Goal: Information Seeking & Learning: Learn about a topic

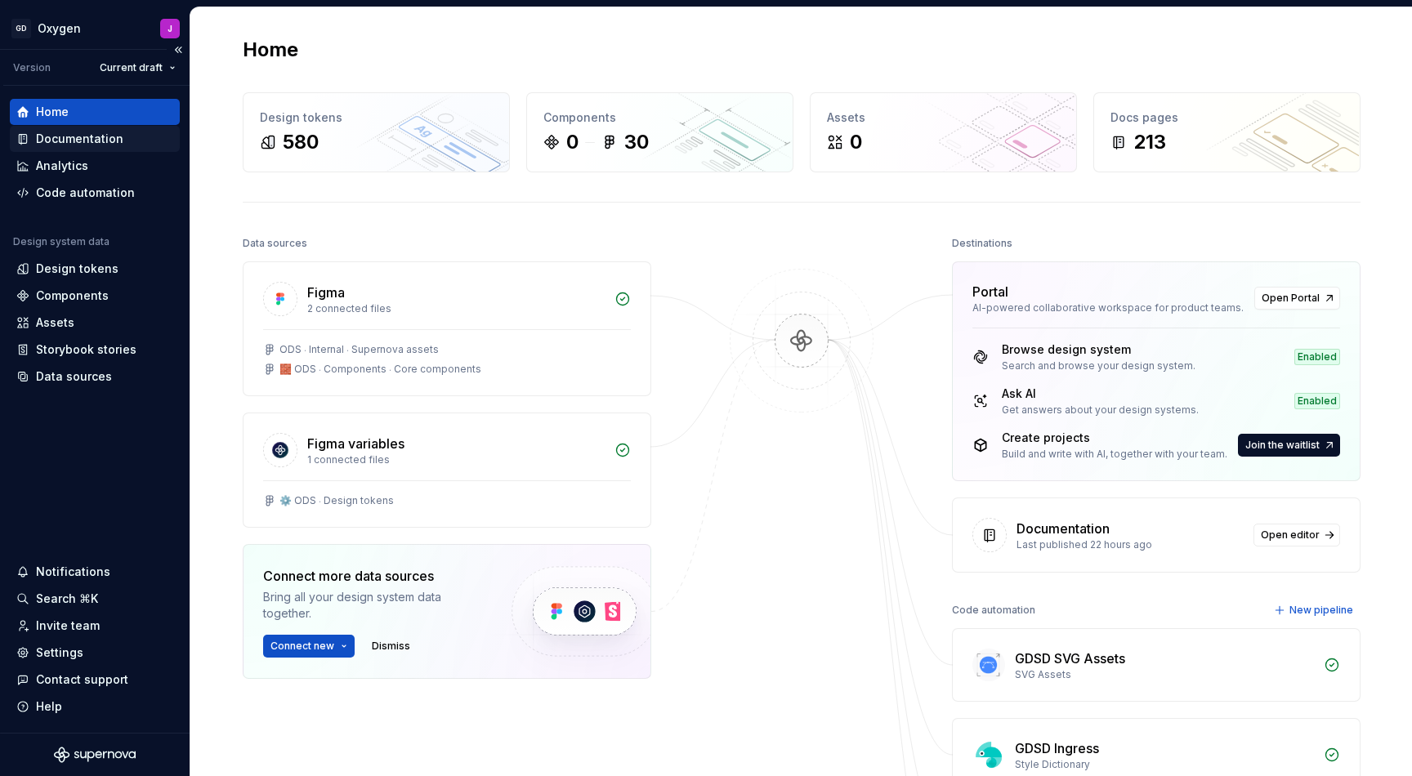
click at [96, 141] on div "Documentation" at bounding box center [79, 139] width 87 height 16
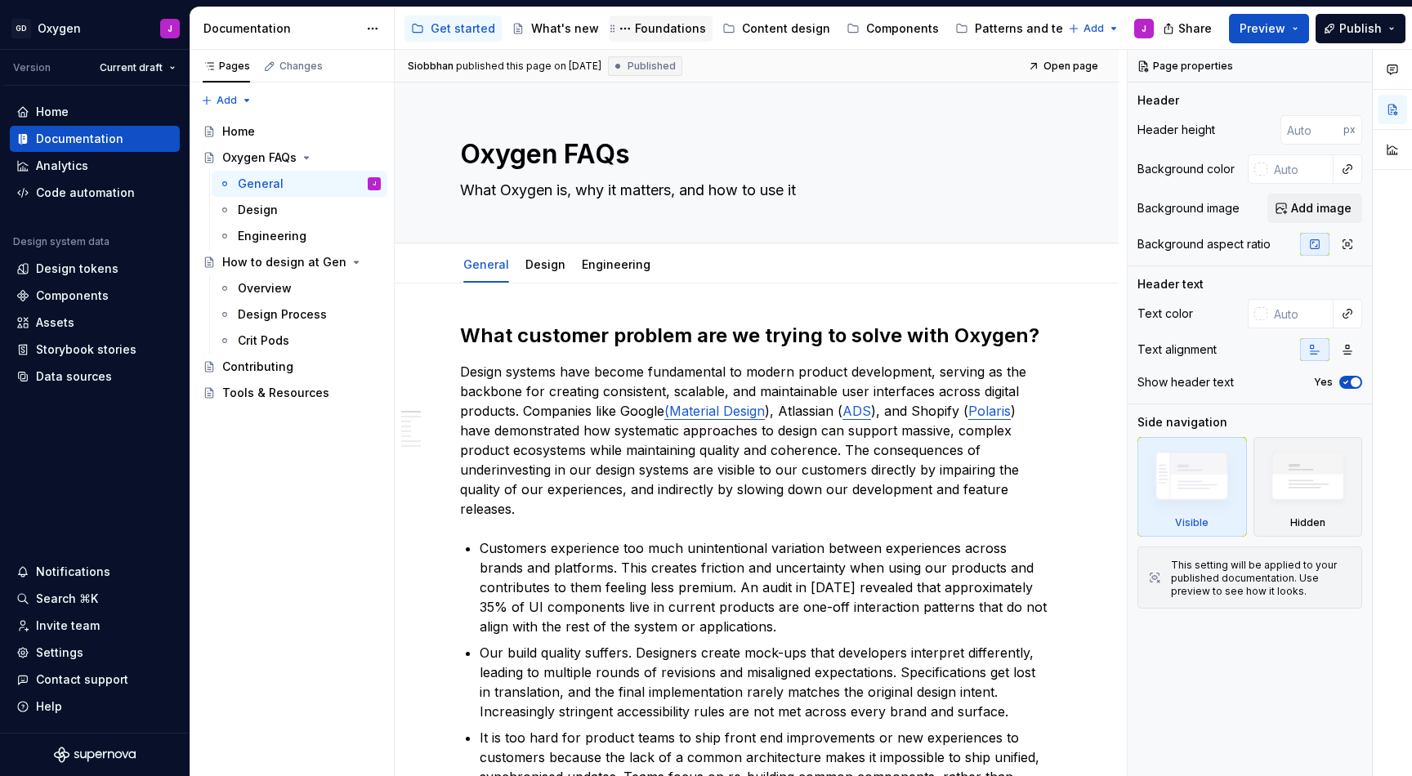
click at [647, 26] on div "Foundations" at bounding box center [670, 28] width 71 height 16
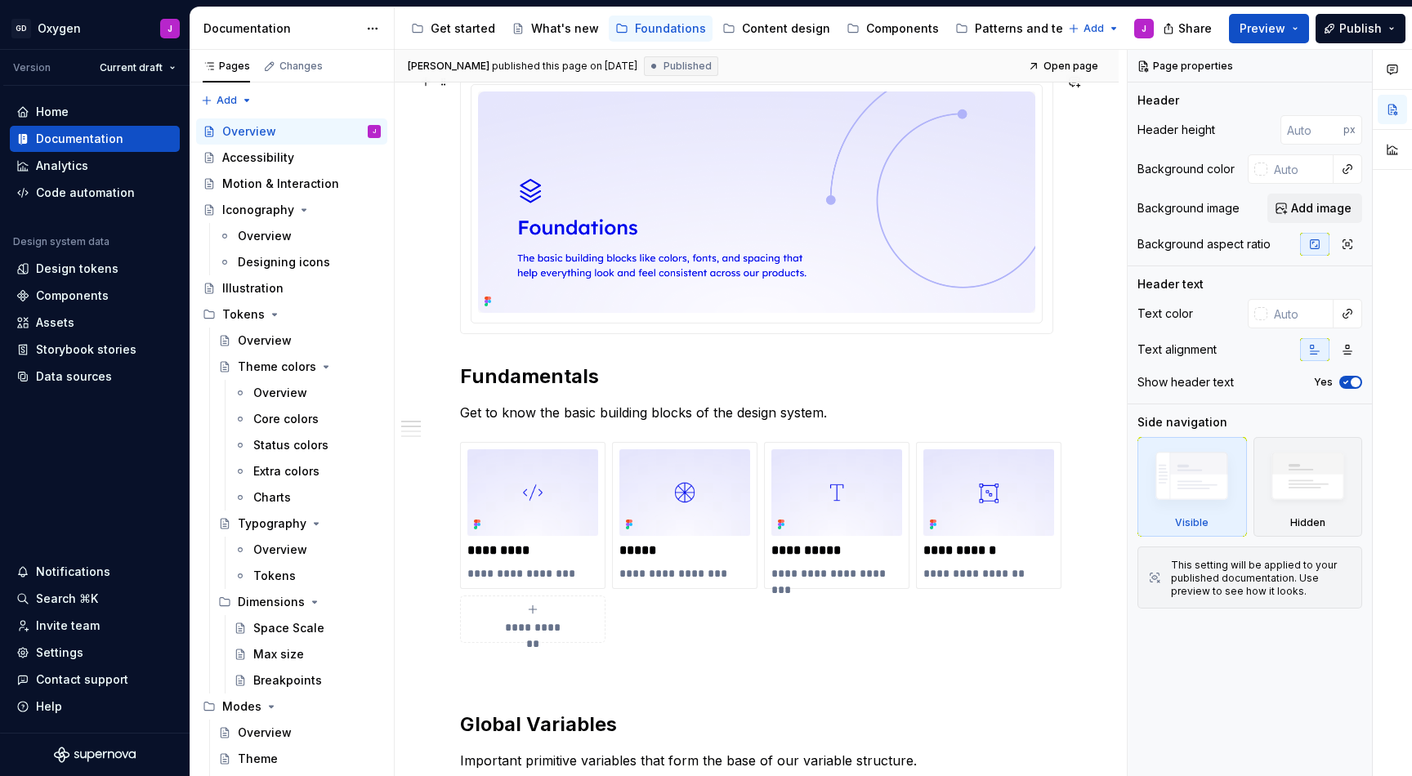
scroll to position [307, 0]
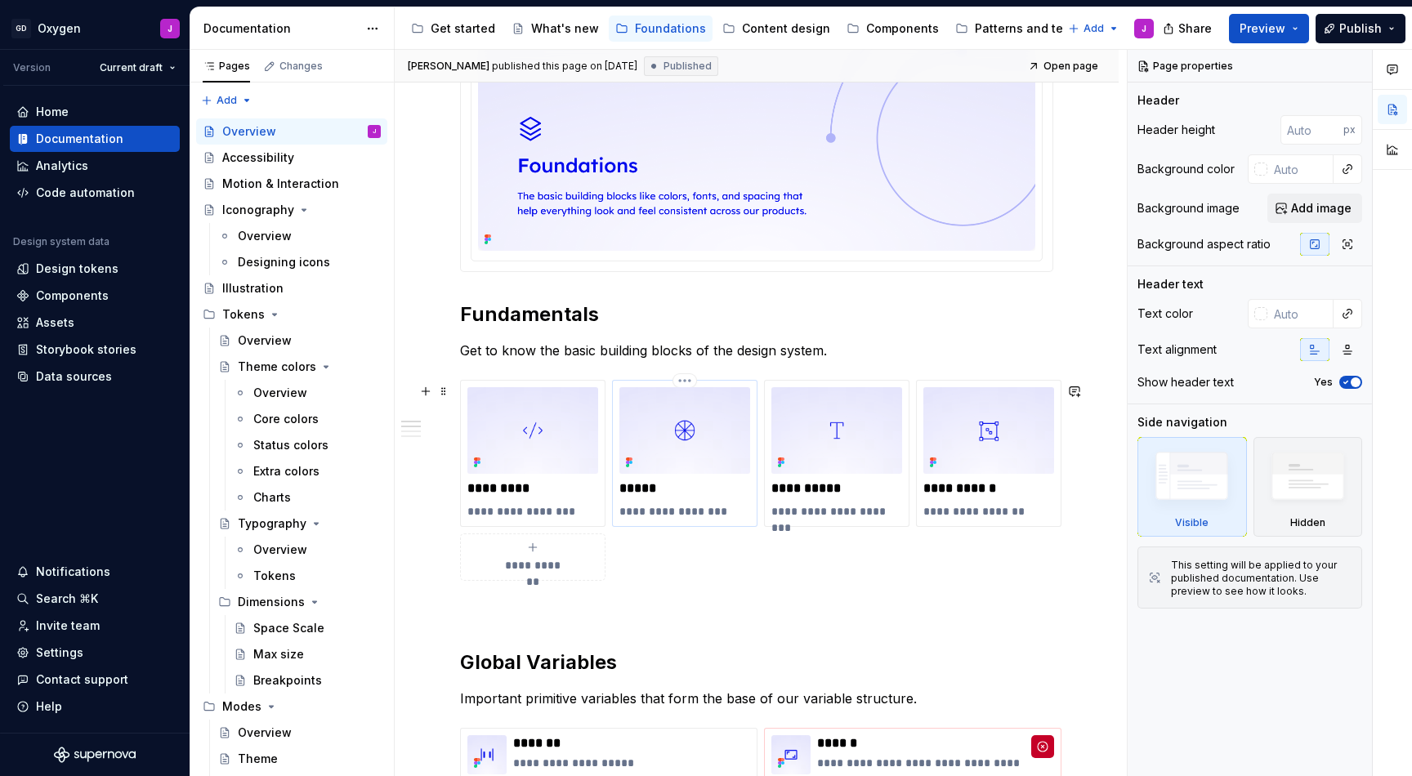
click at [693, 440] on img at bounding box center [684, 430] width 131 height 87
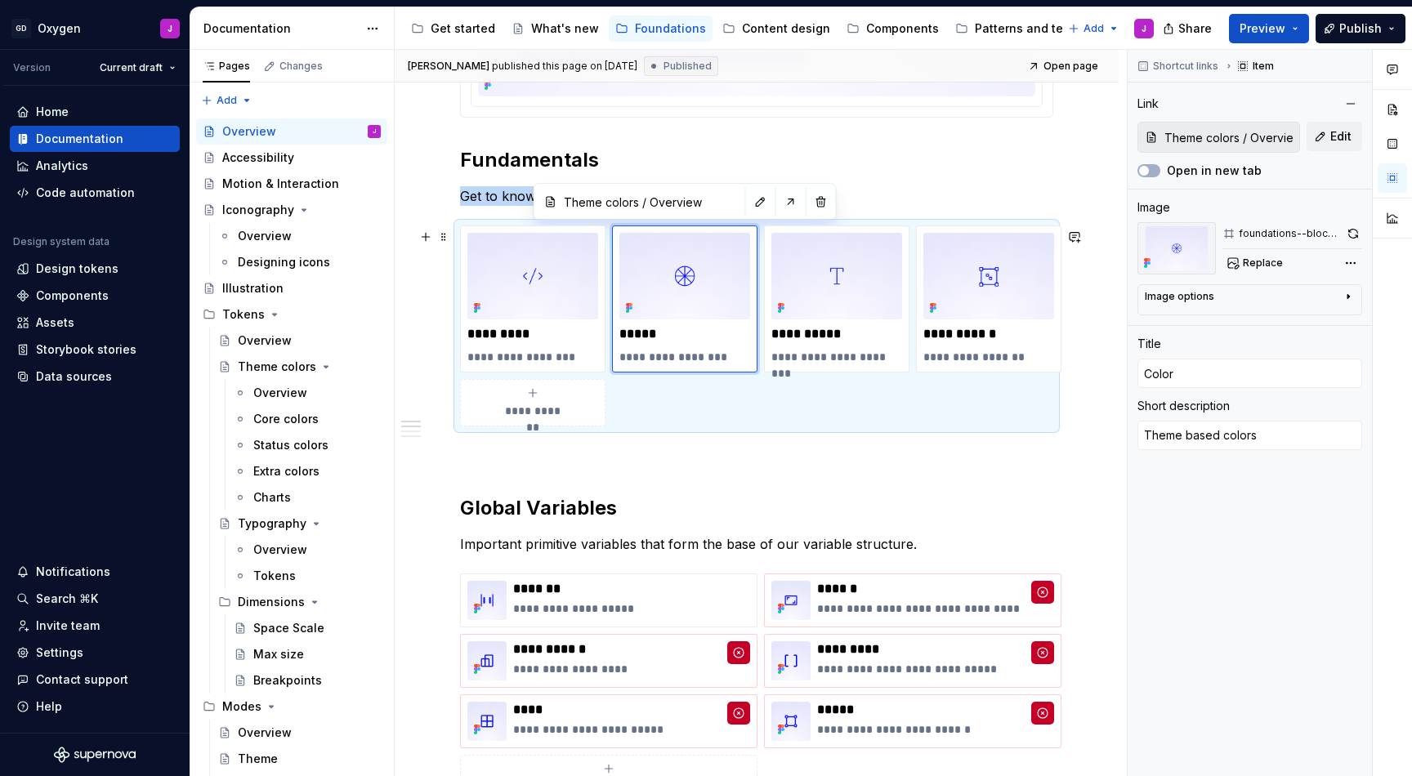
scroll to position [463, 0]
click at [278, 389] on div "Overview" at bounding box center [280, 393] width 54 height 16
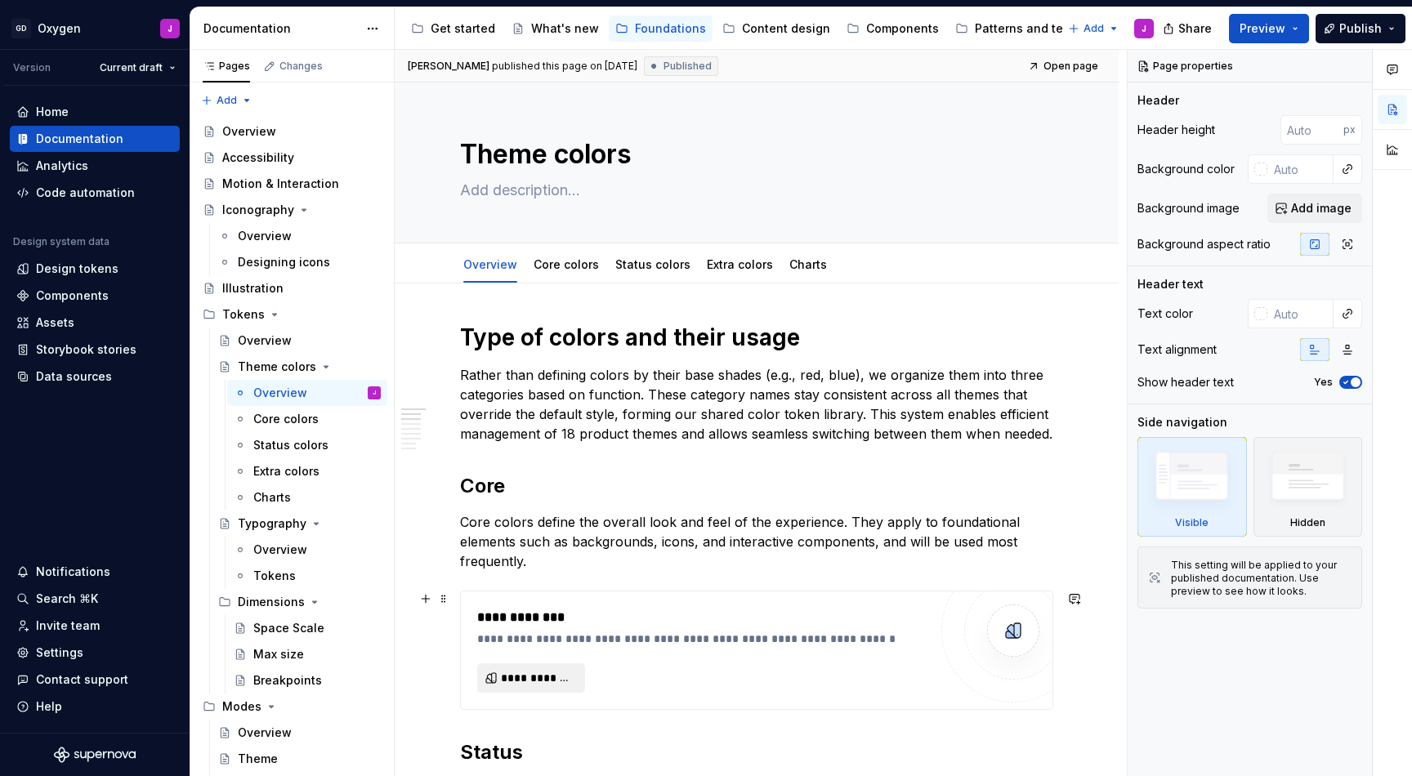
click at [567, 668] on button "**********" at bounding box center [531, 677] width 108 height 29
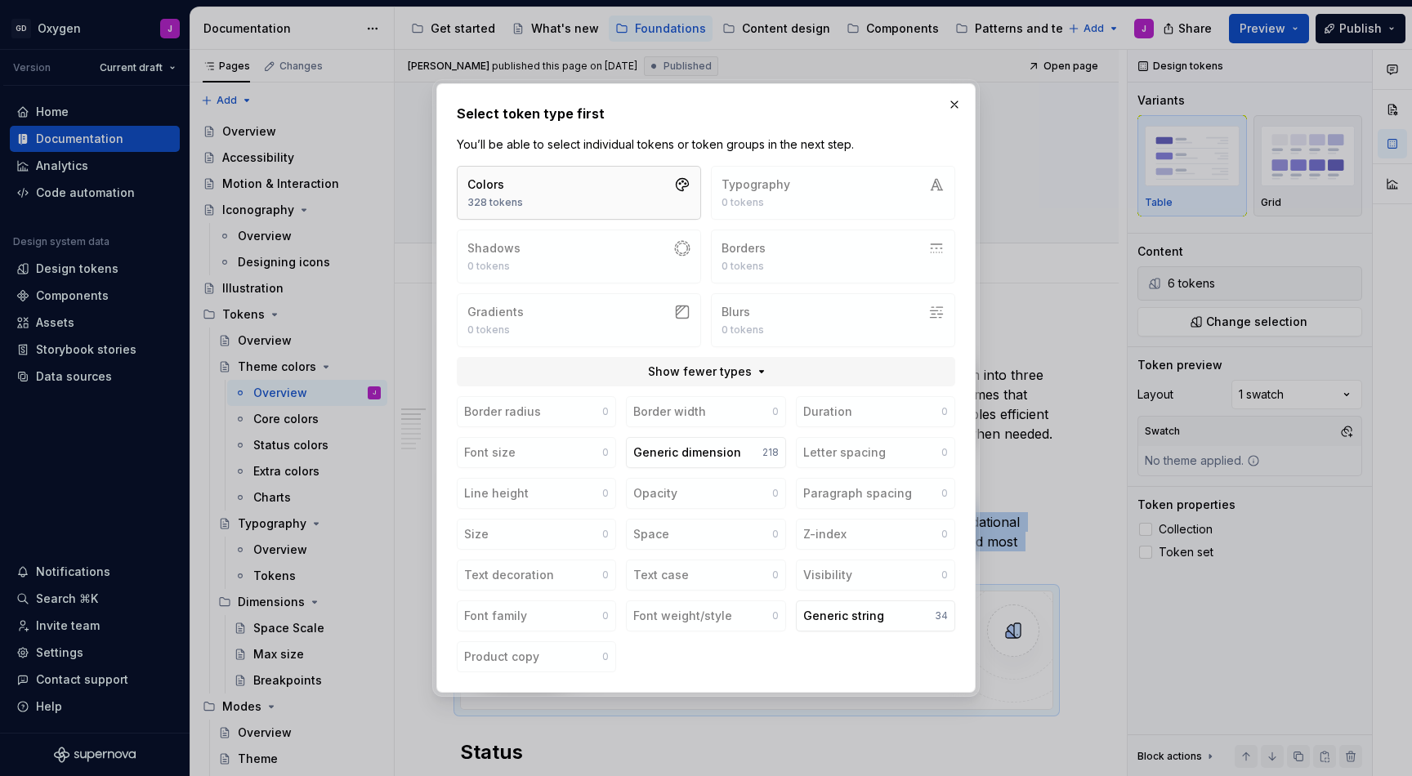
click at [614, 177] on button "Colors 328 tokens" at bounding box center [579, 193] width 244 height 54
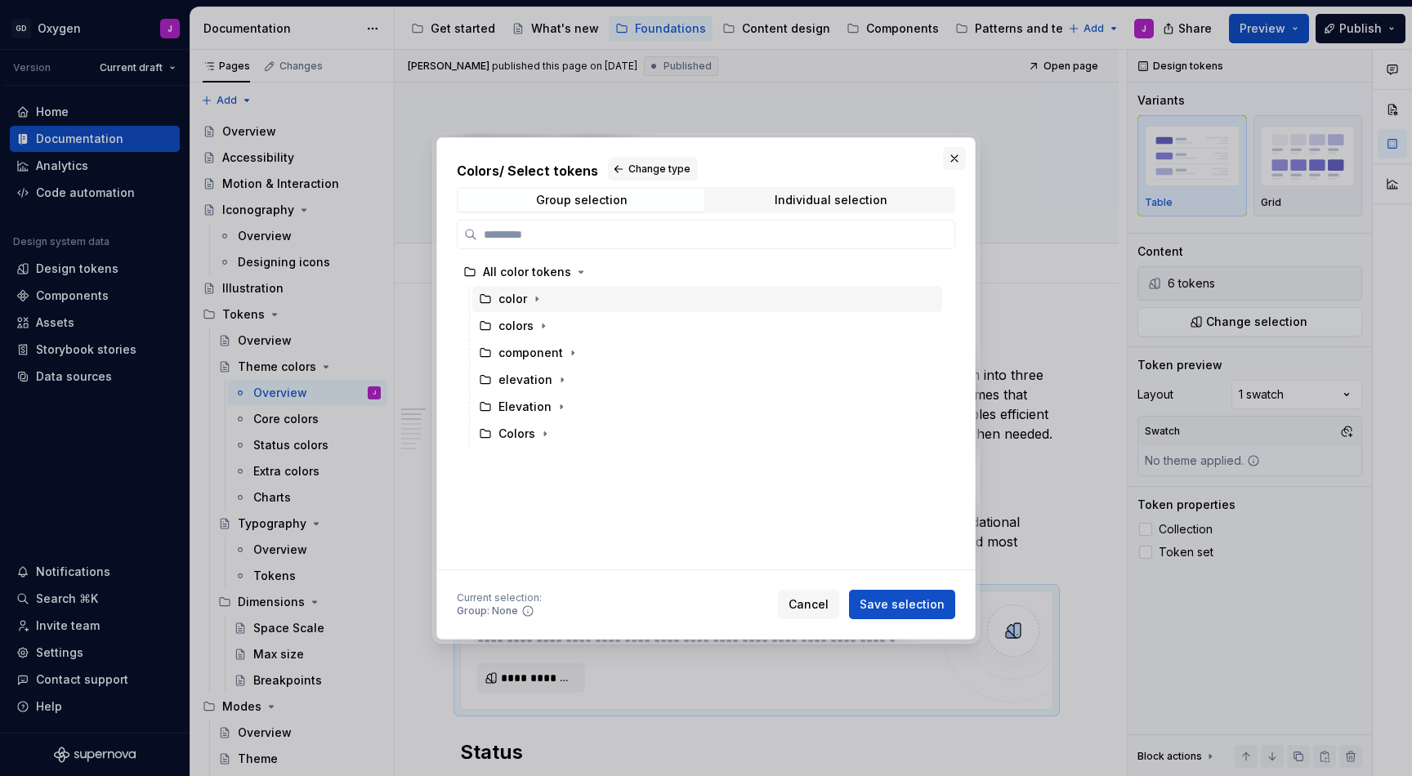
click at [953, 158] on button "button" at bounding box center [954, 158] width 23 height 23
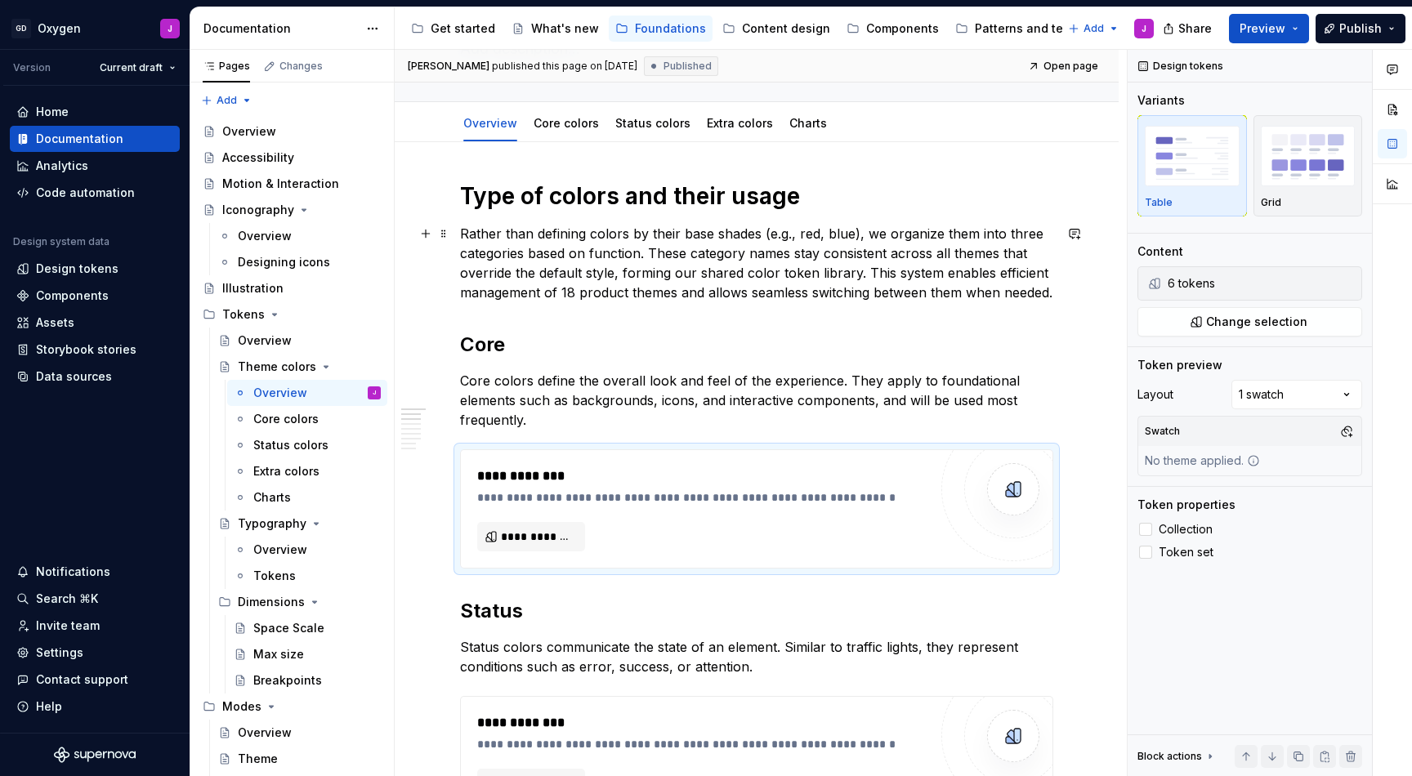
scroll to position [154, 0]
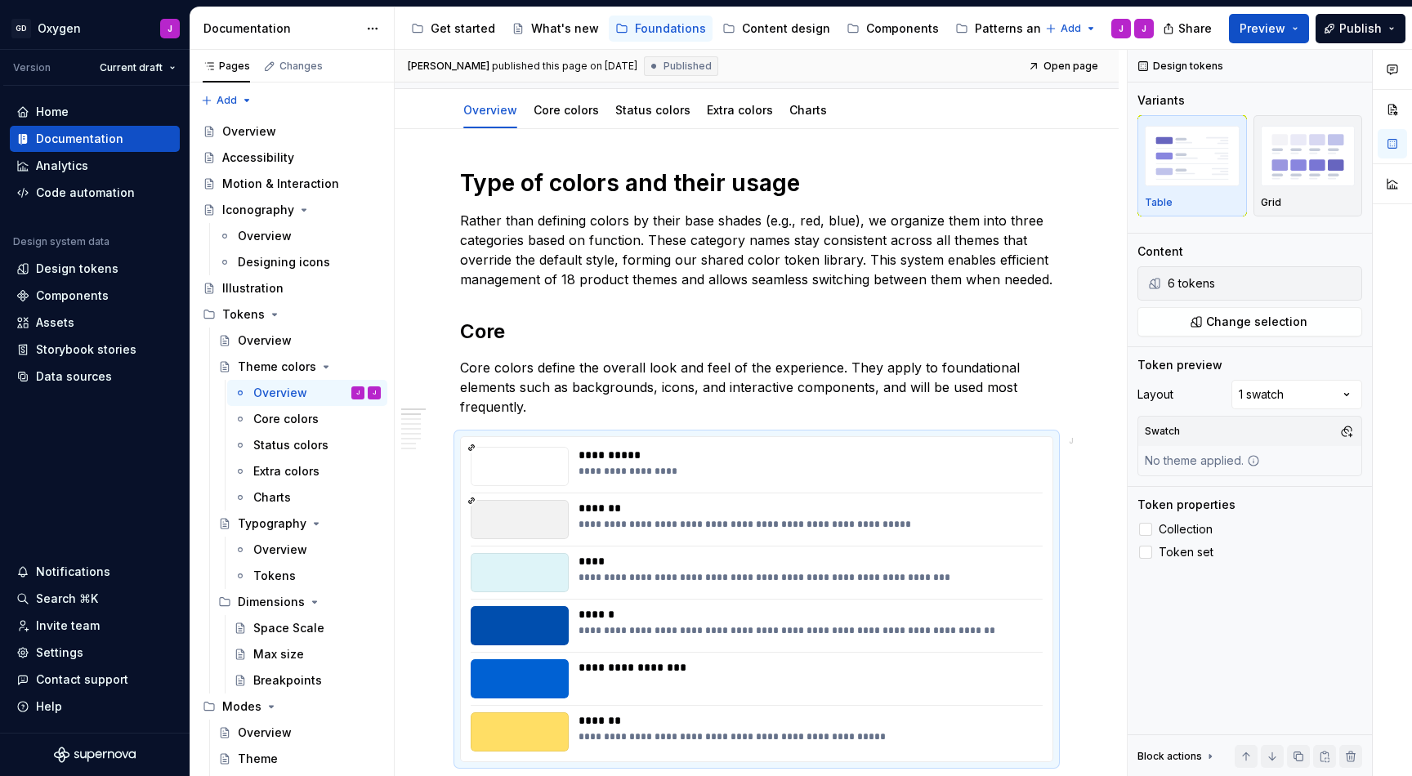
type textarea "*"
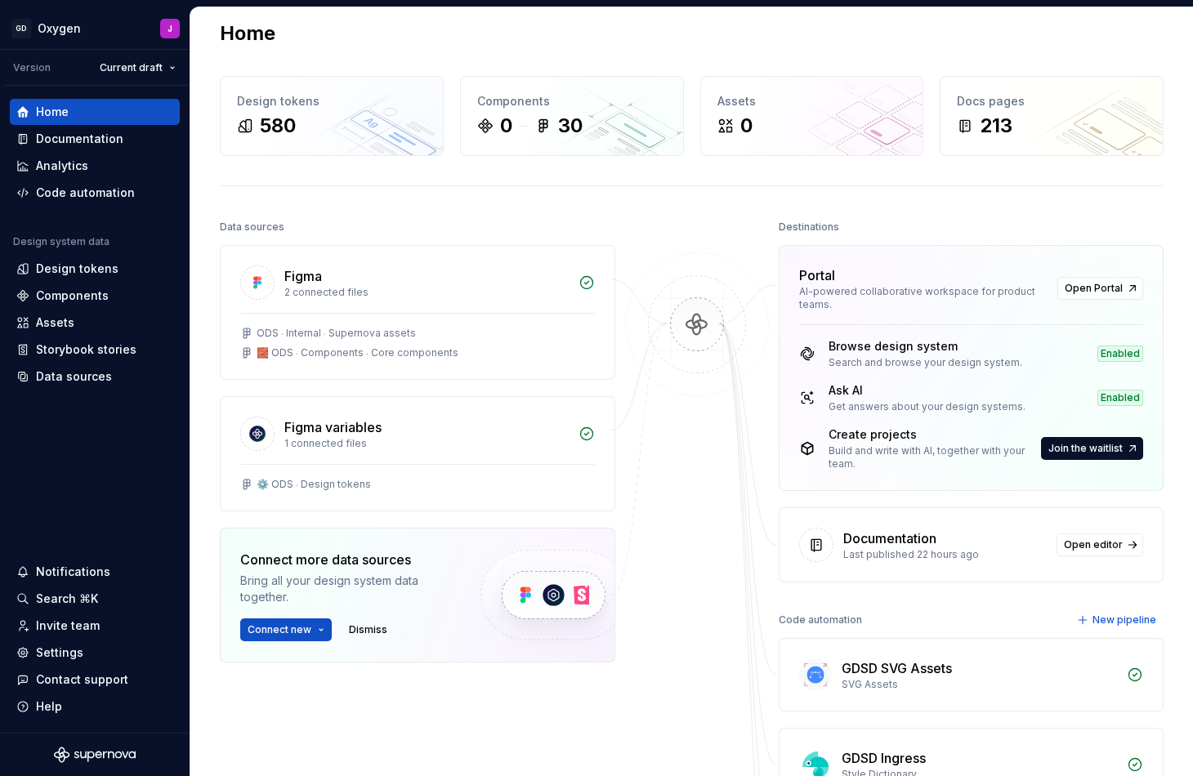
scroll to position [23, 0]
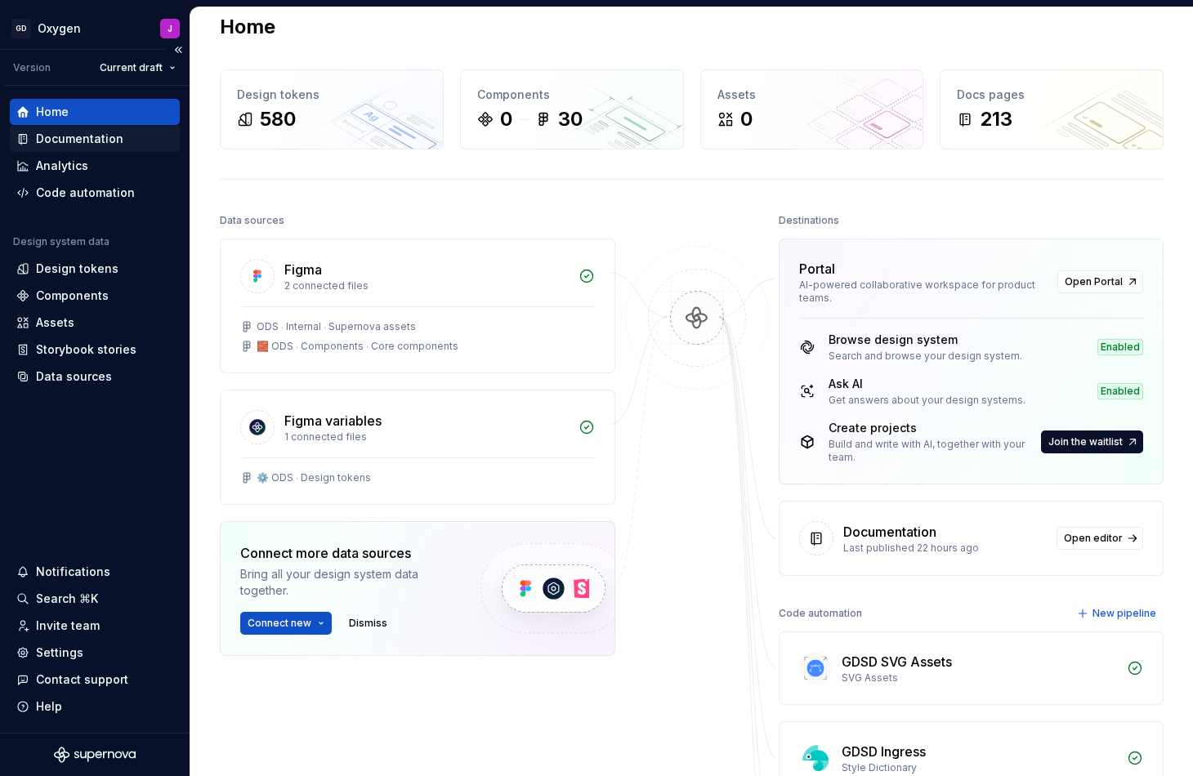
click at [87, 137] on div "Documentation" at bounding box center [79, 139] width 87 height 16
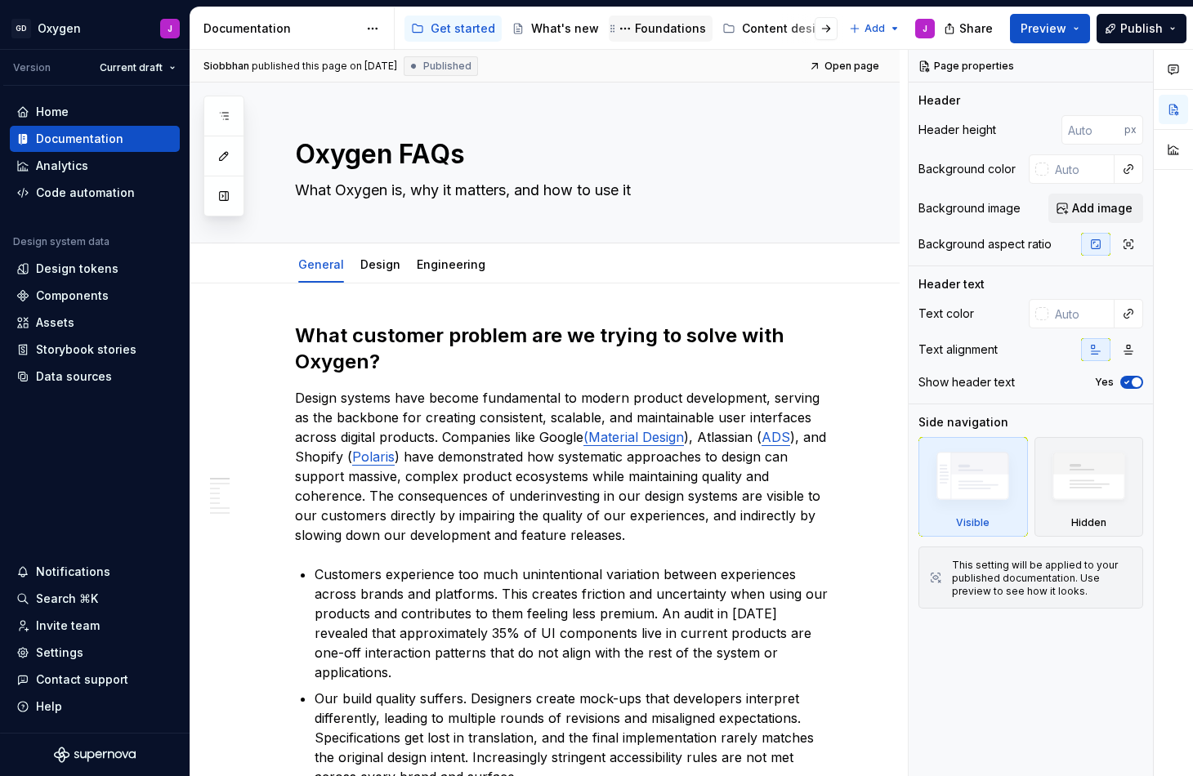
click at [642, 30] on div "Foundations" at bounding box center [670, 28] width 71 height 16
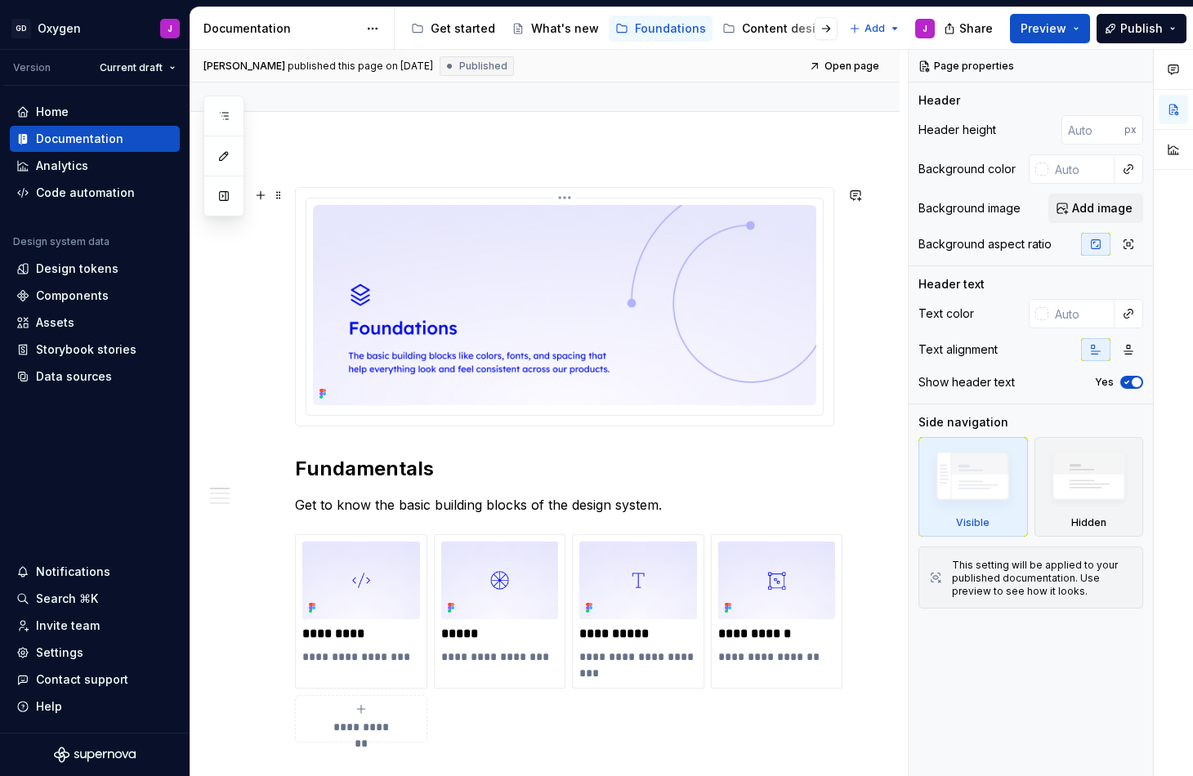
scroll to position [145, 0]
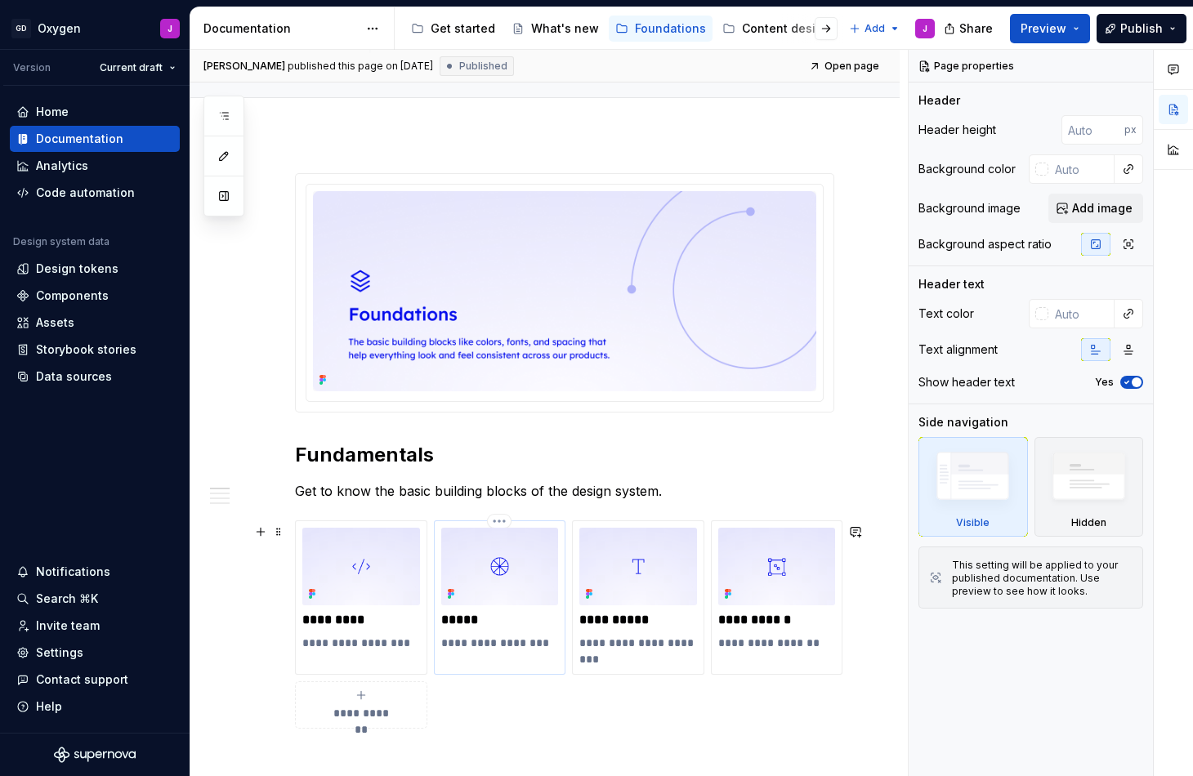
click at [501, 562] on img at bounding box center [500, 567] width 118 height 78
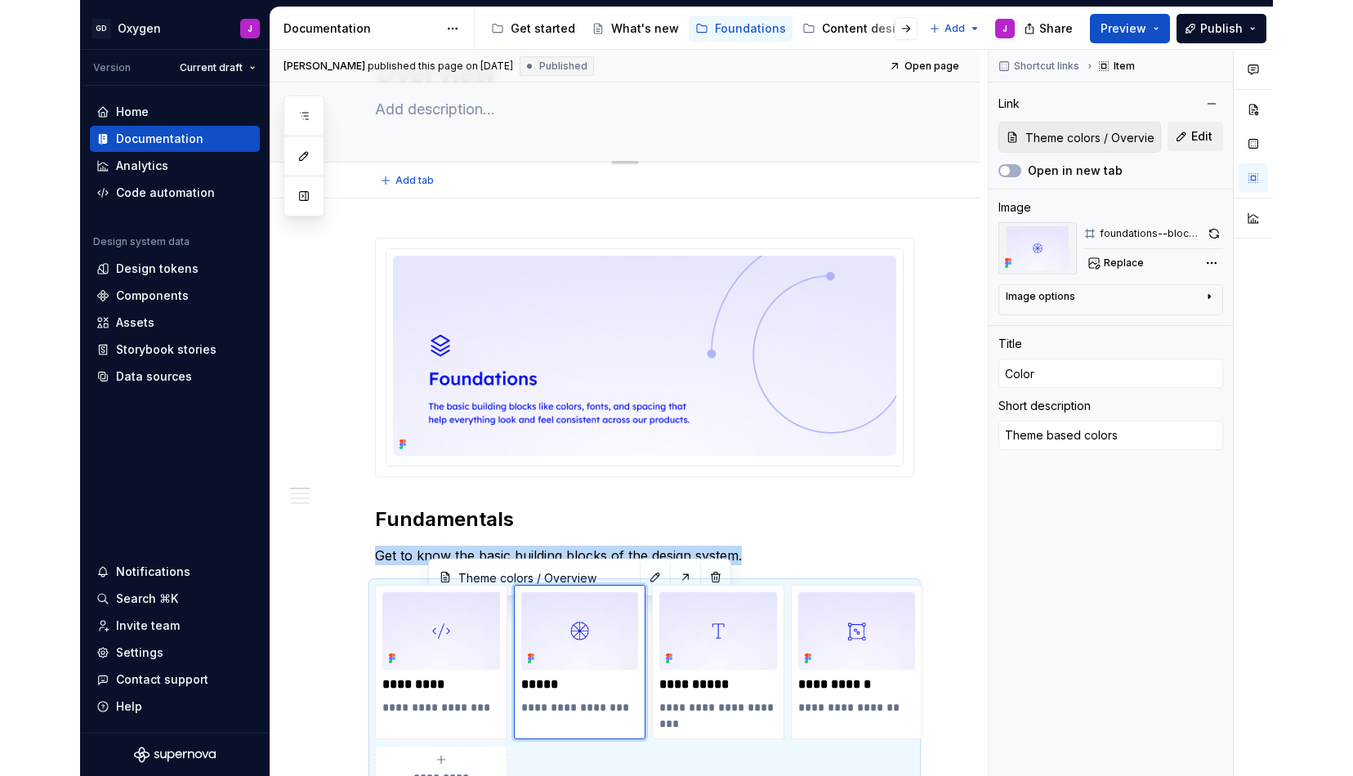
scroll to position [63, 0]
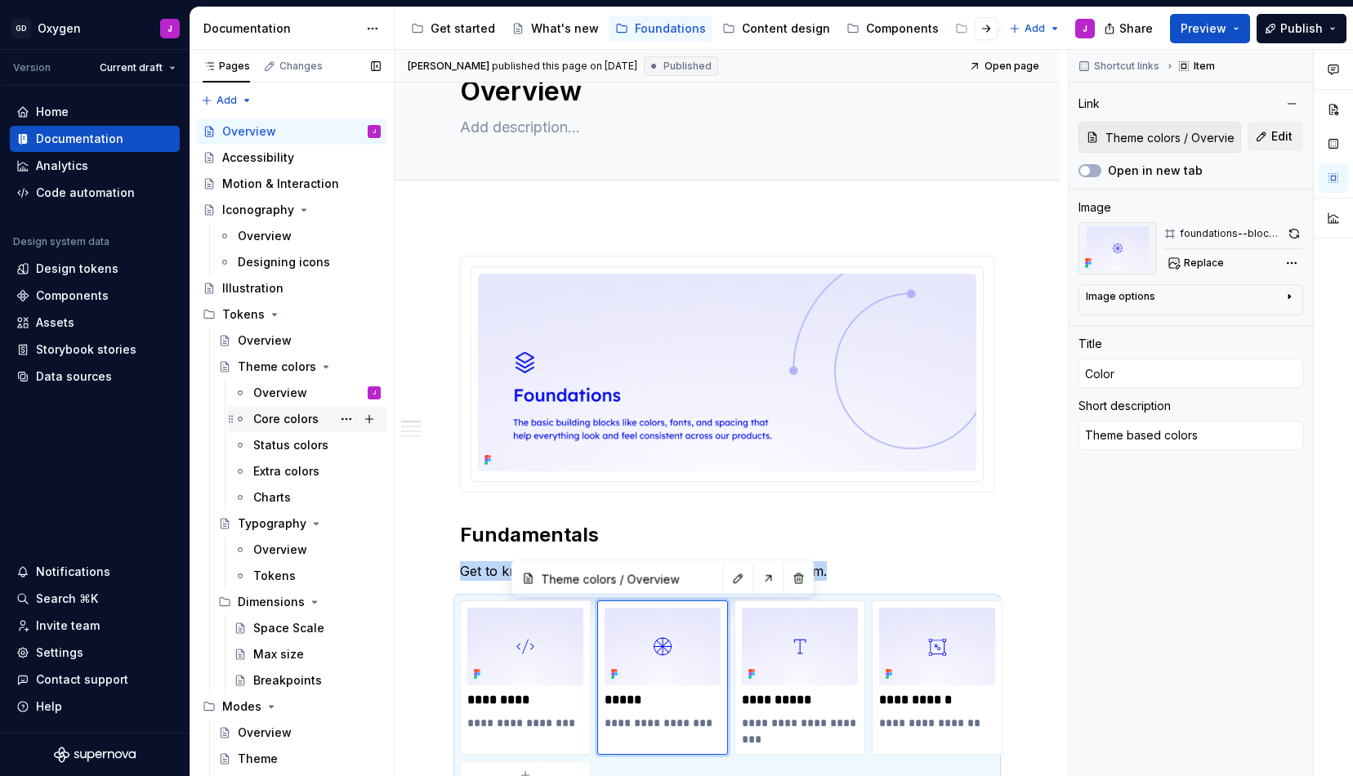
click at [286, 417] on div "Core colors" at bounding box center [285, 419] width 65 height 16
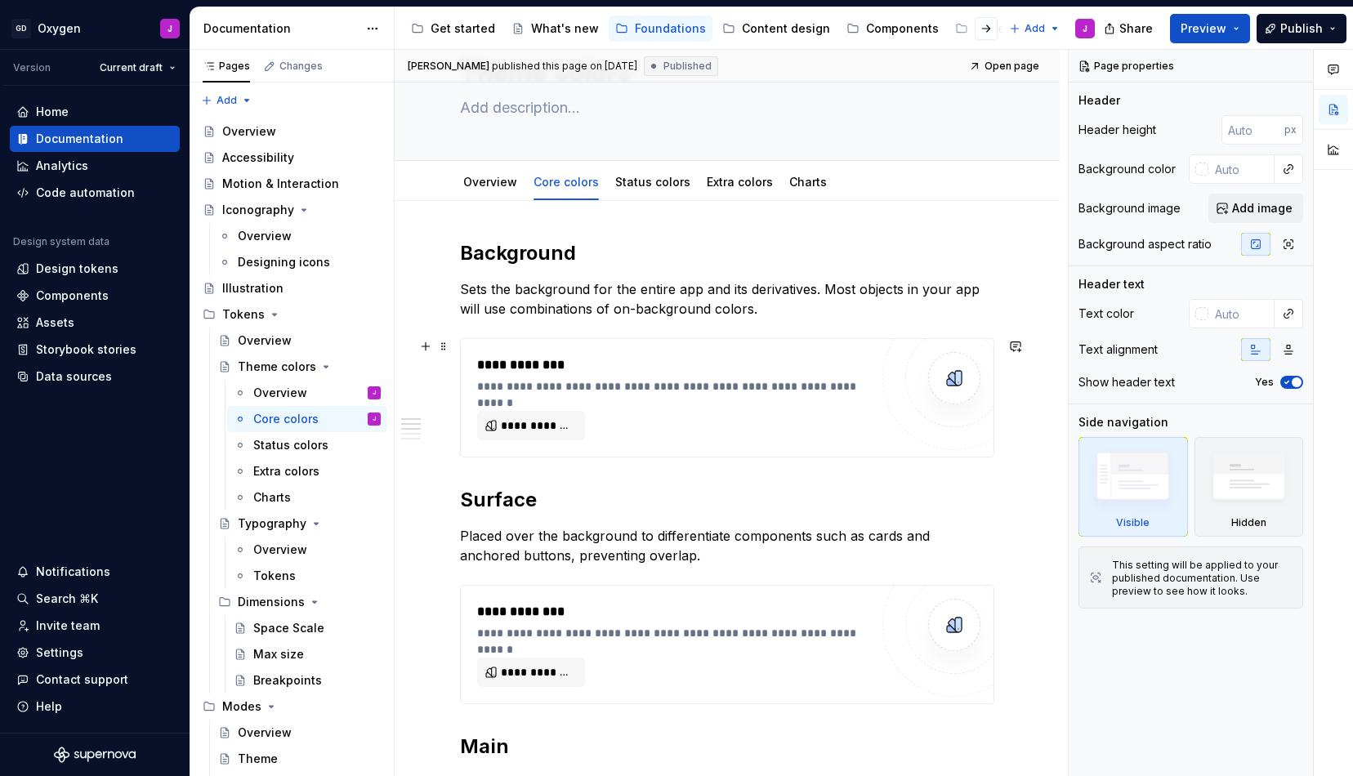
scroll to position [87, 0]
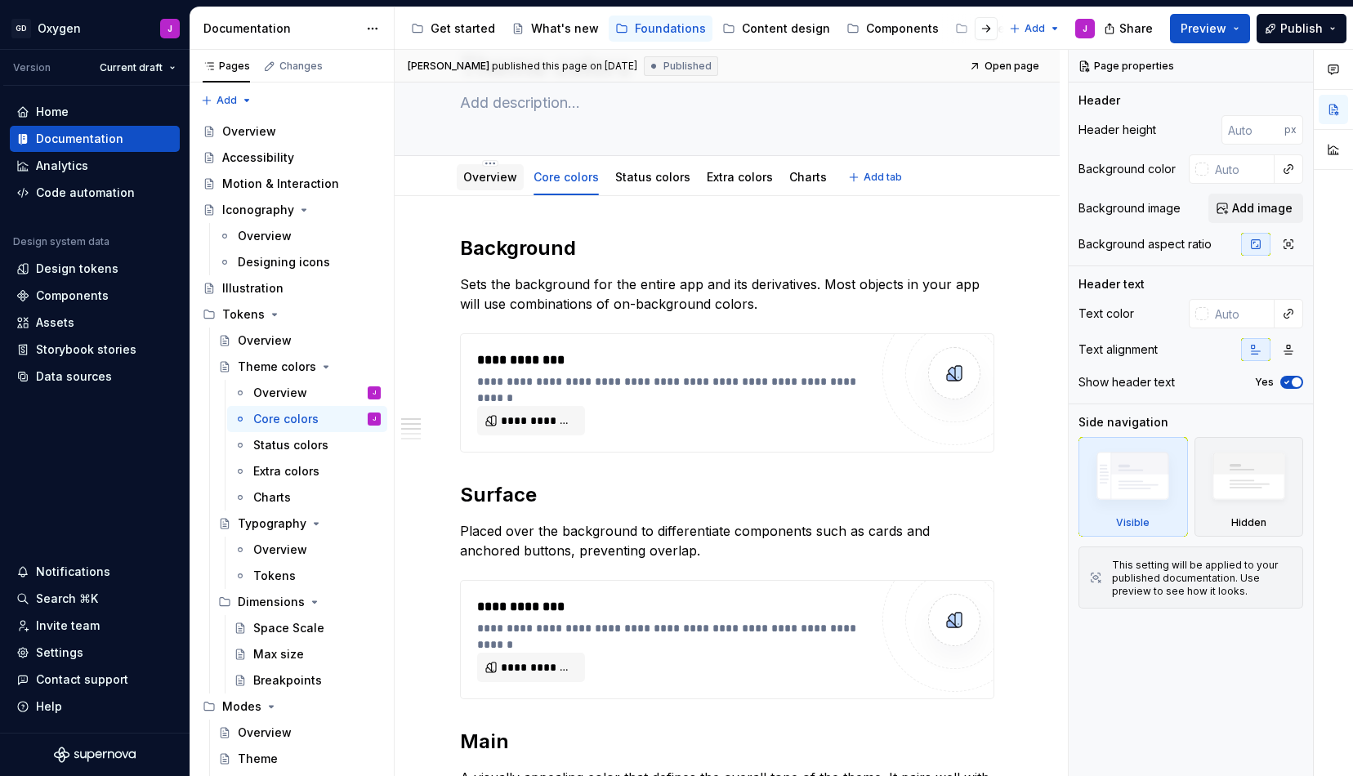
click at [506, 176] on link "Overview" at bounding box center [490, 177] width 54 height 14
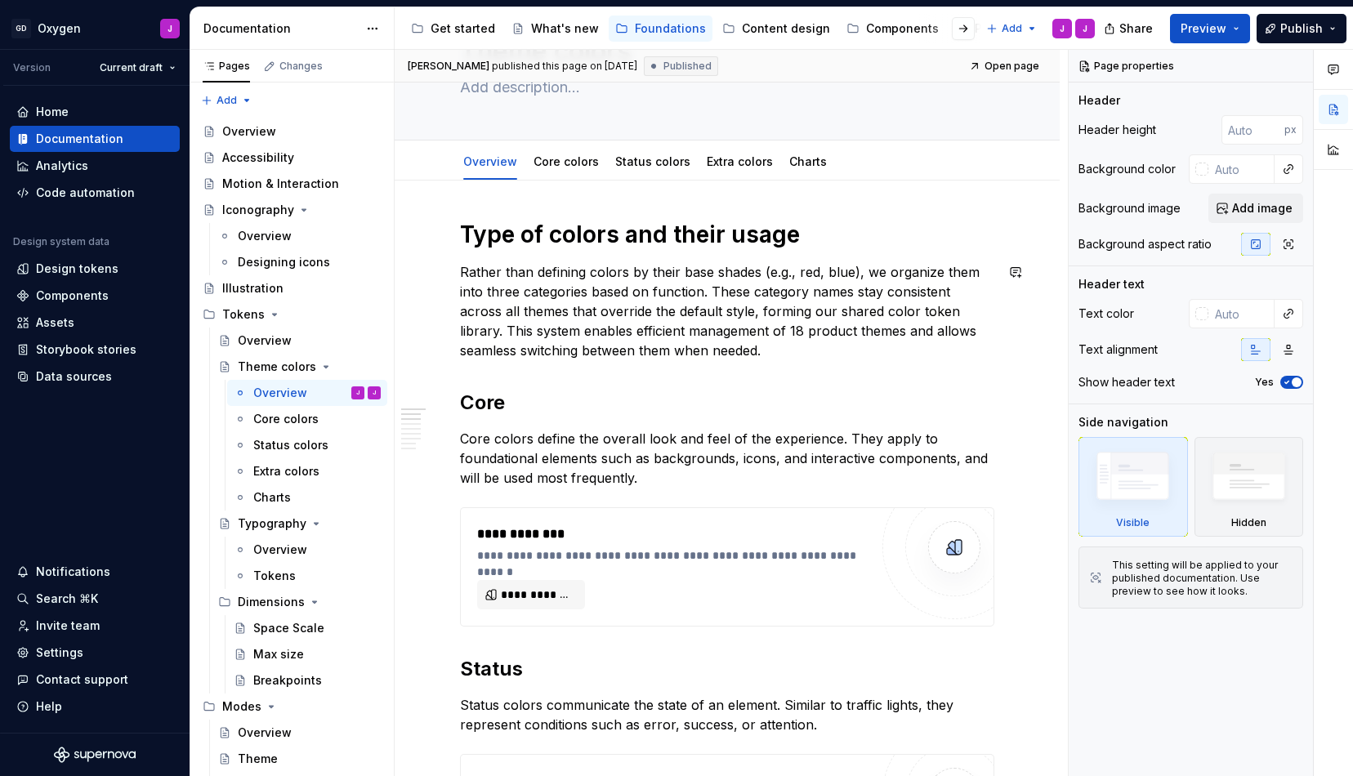
scroll to position [117, 0]
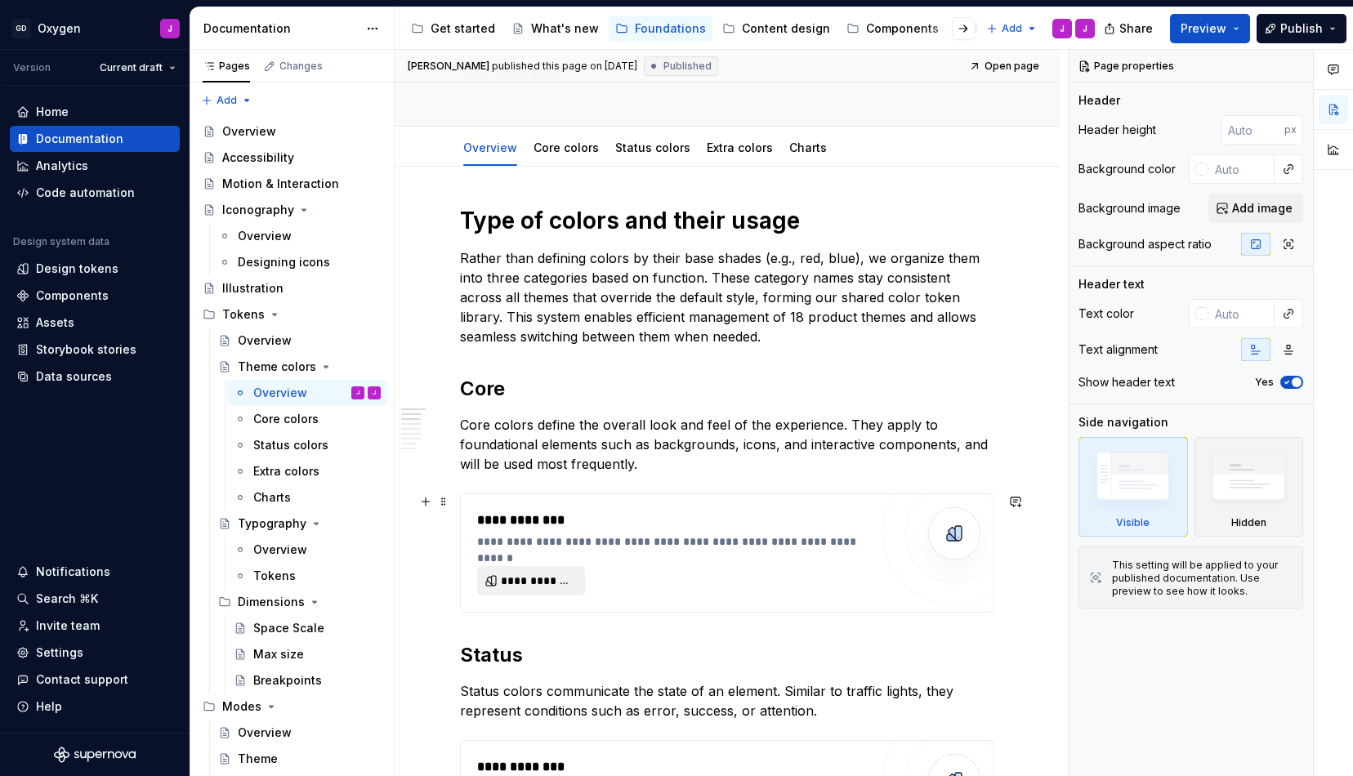
click at [551, 575] on span "**********" at bounding box center [538, 581] width 74 height 16
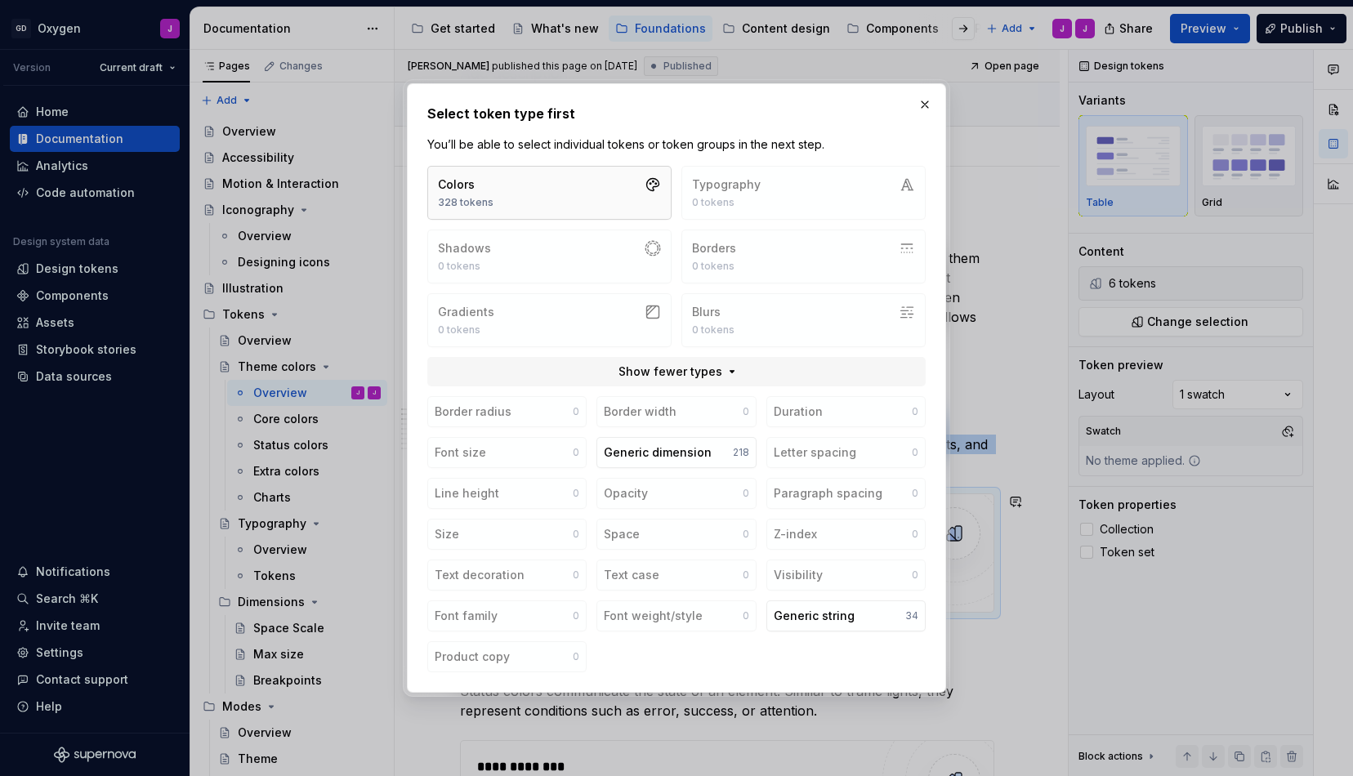
click at [565, 198] on button "Colors 328 tokens" at bounding box center [549, 193] width 244 height 54
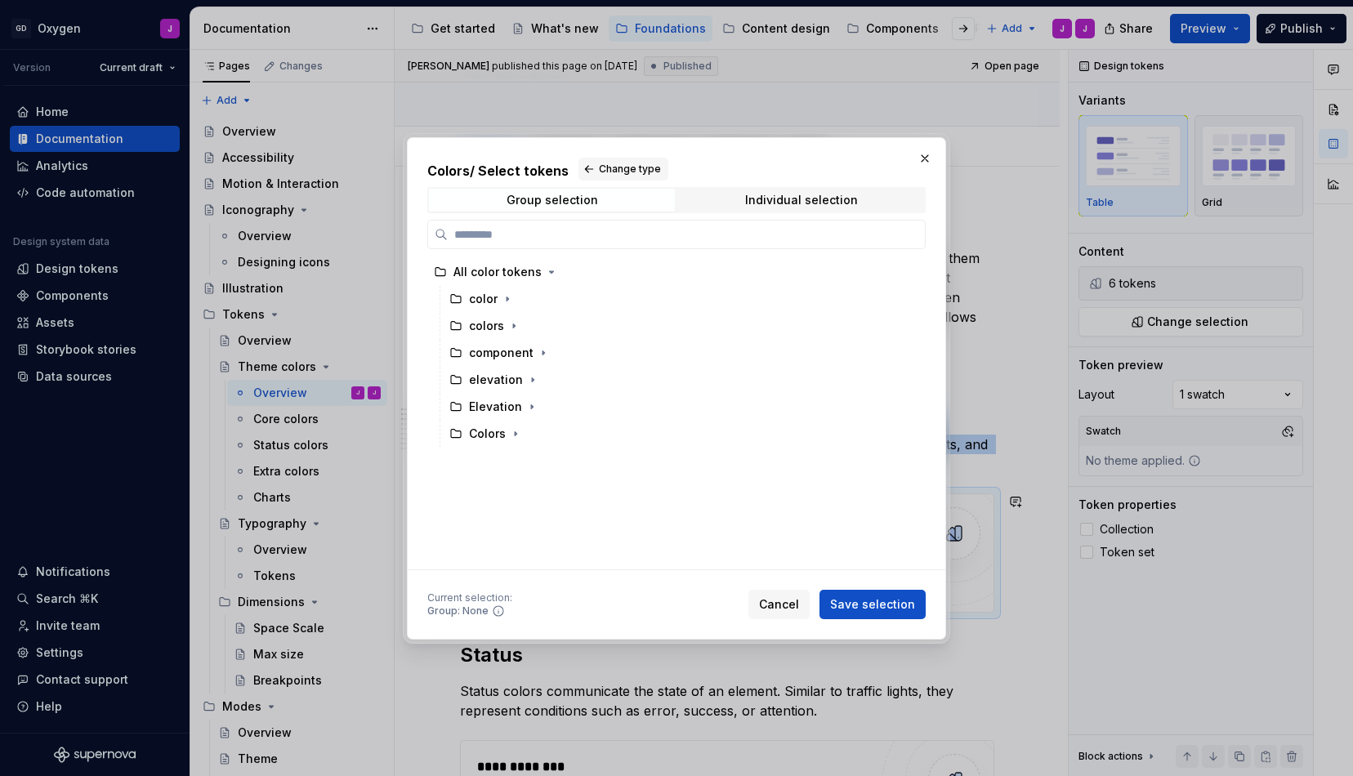
type textarea "*"
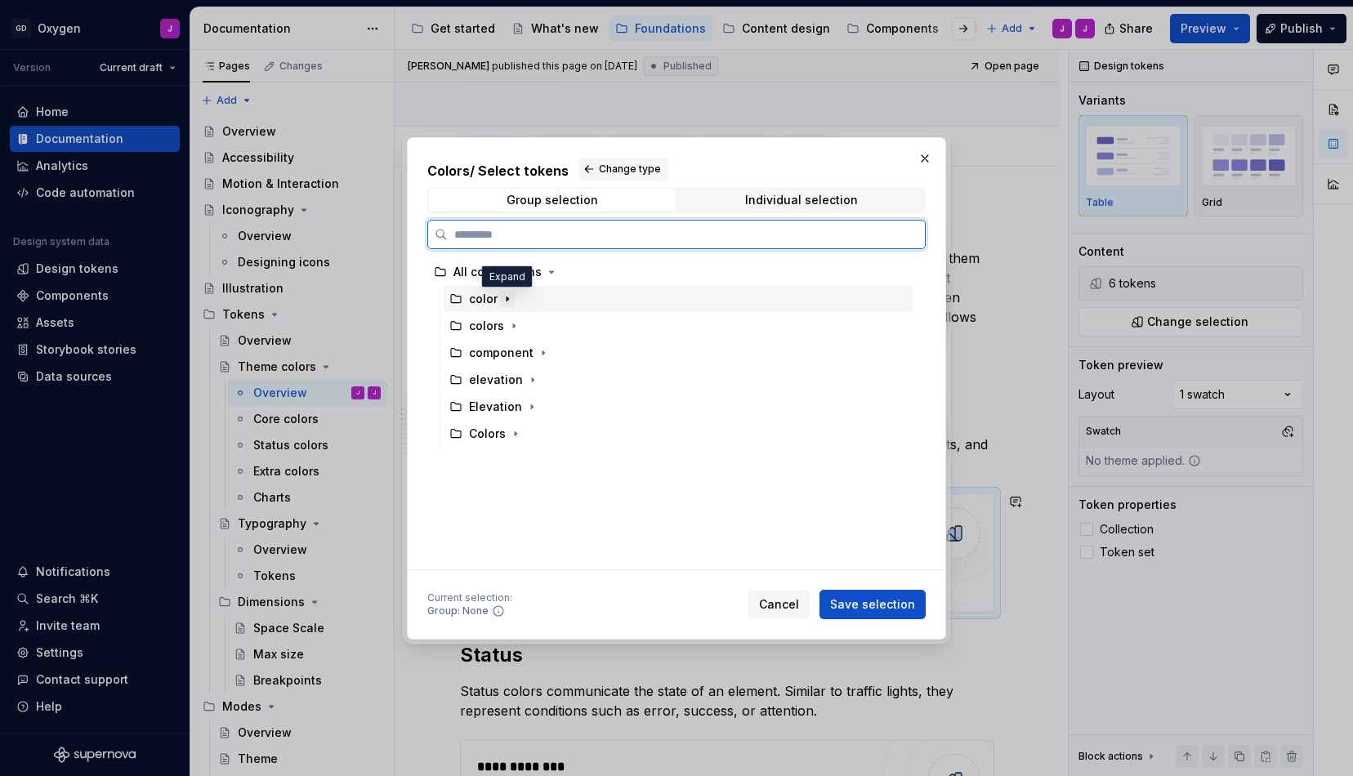
click at [507, 298] on icon "button" at bounding box center [508, 299] width 2 height 4
click at [506, 298] on icon "button" at bounding box center [508, 299] width 4 height 2
click at [513, 326] on icon "button" at bounding box center [514, 326] width 2 height 4
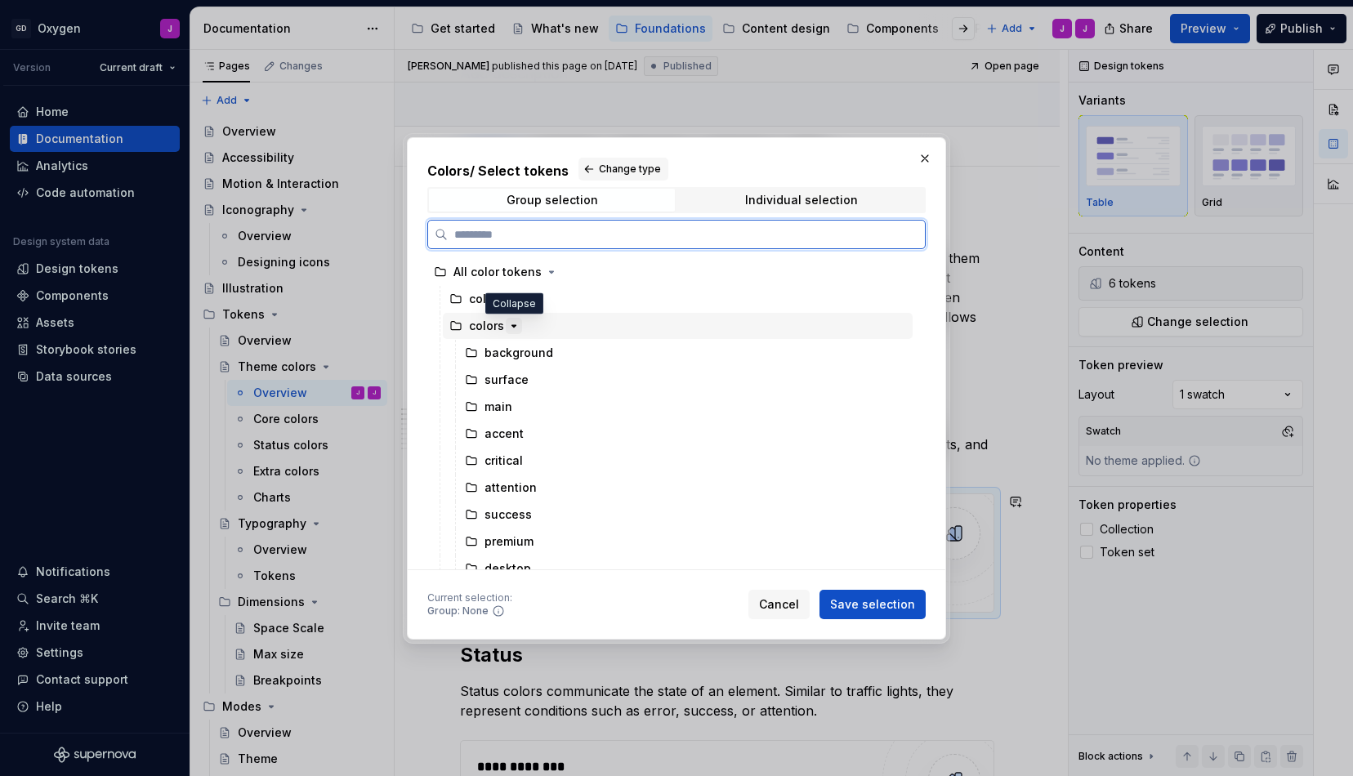
click at [512, 326] on icon "button" at bounding box center [514, 326] width 4 height 2
click at [509, 329] on icon "button" at bounding box center [513, 325] width 13 height 13
click at [489, 352] on div "background" at bounding box center [519, 353] width 69 height 16
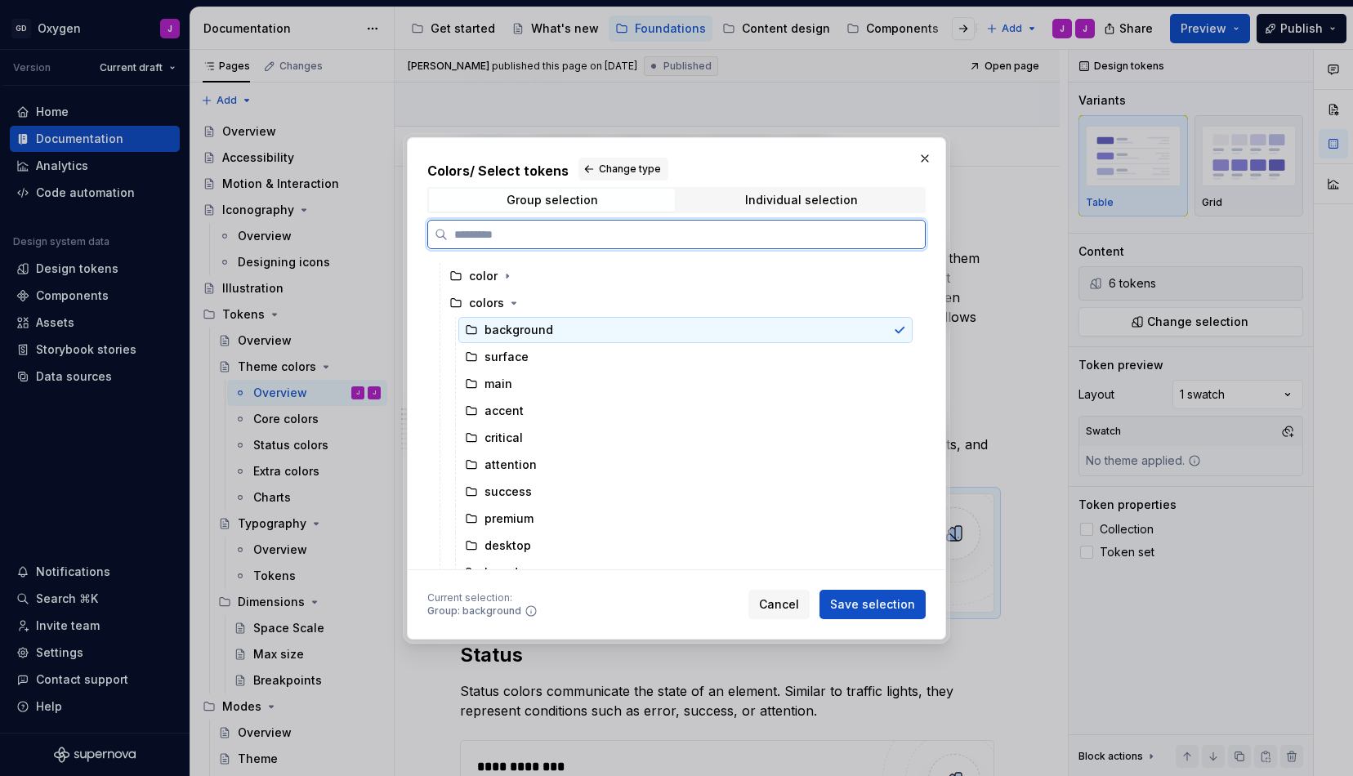
scroll to position [30, 0]
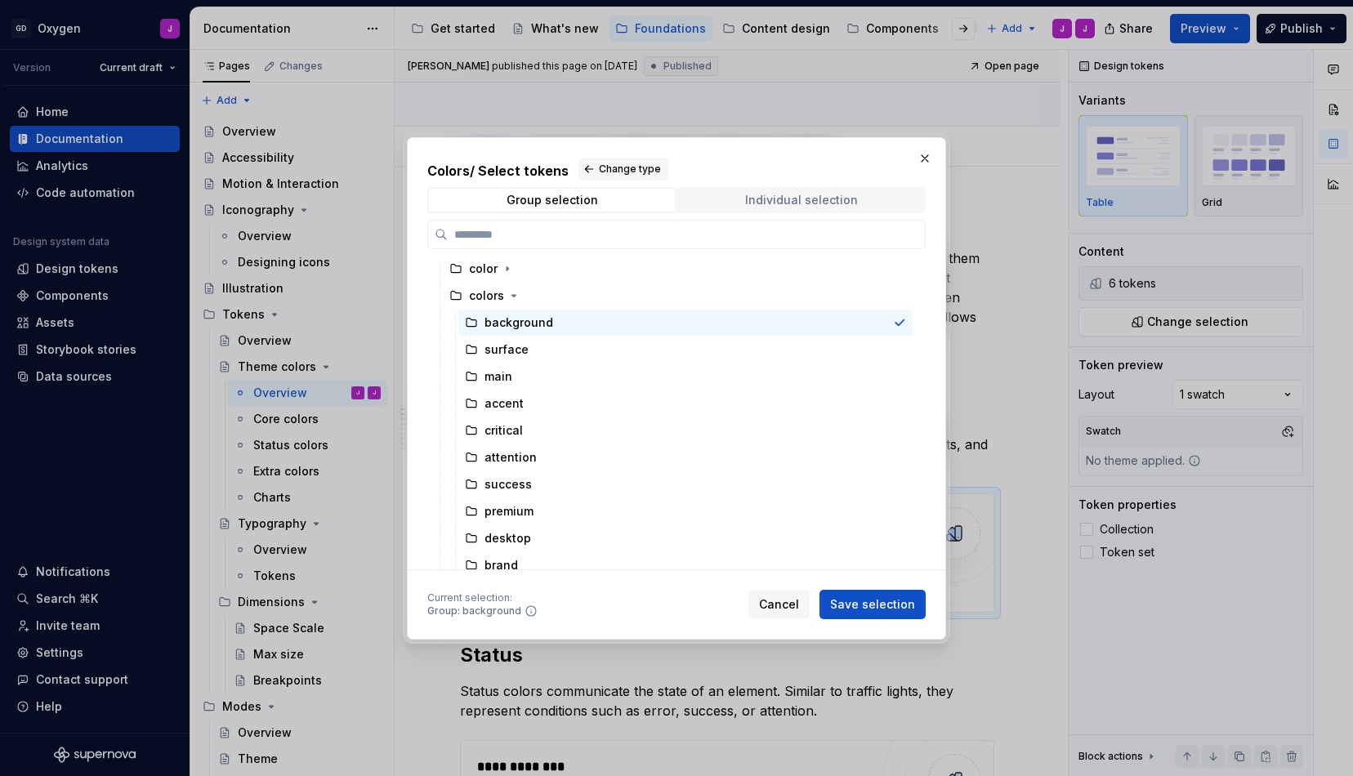
click at [744, 210] on span "Individual selection" at bounding box center [801, 200] width 246 height 23
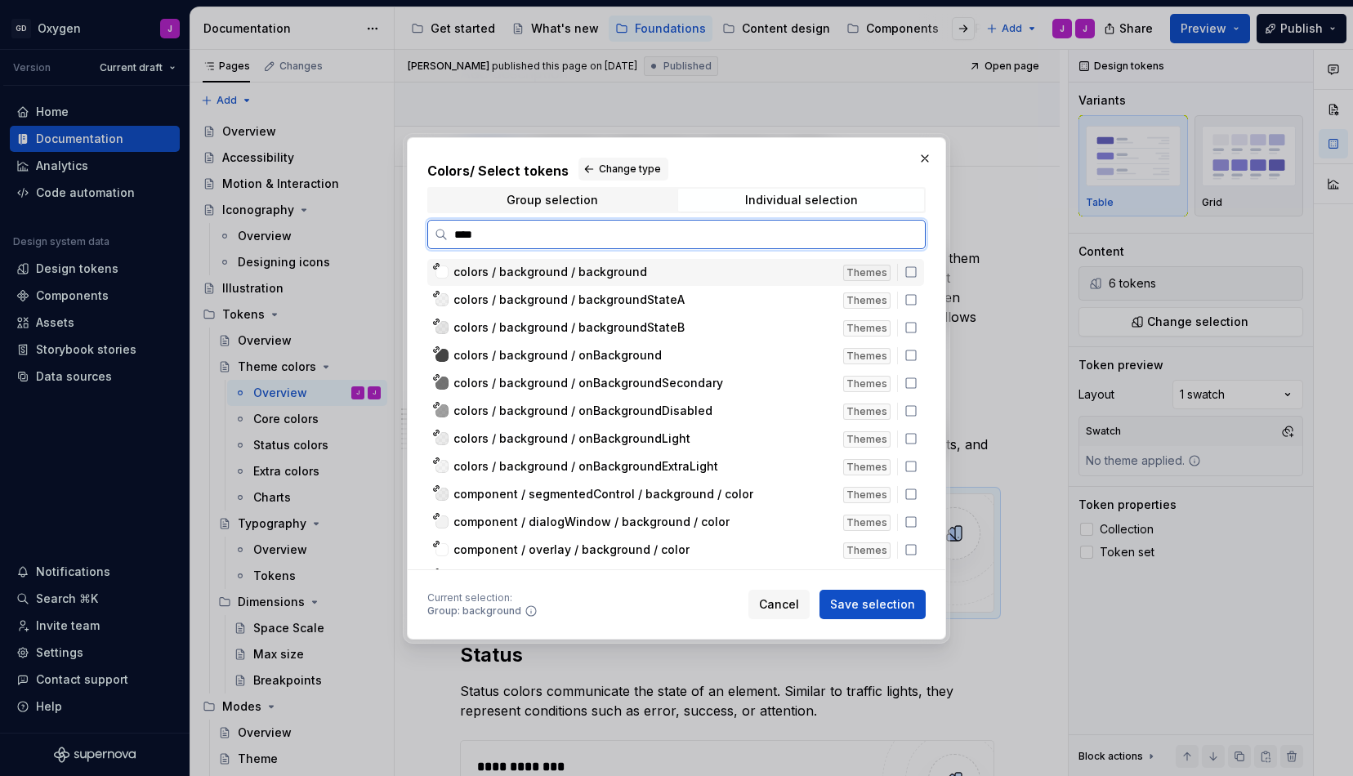
click at [626, 273] on span "colors / background / background" at bounding box center [550, 272] width 194 height 16
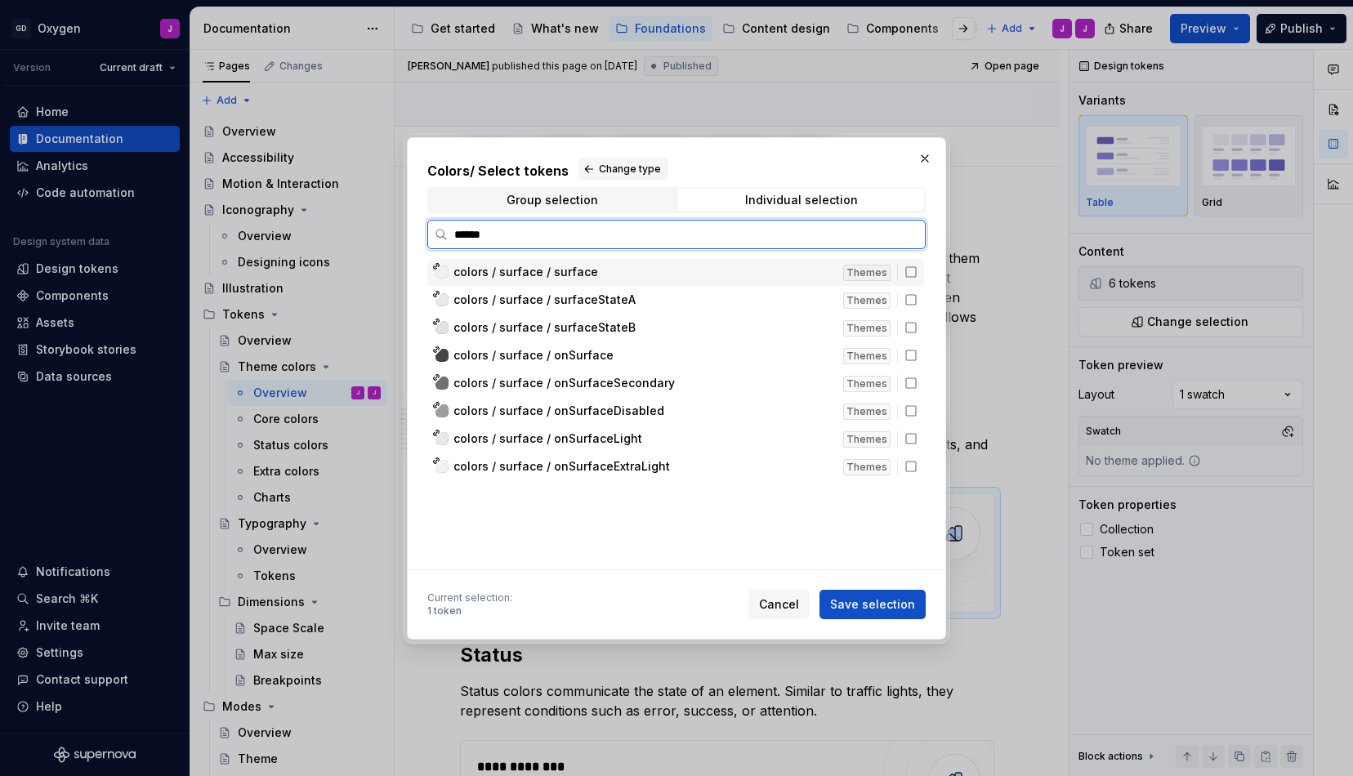
type input "*******"
click at [579, 270] on span "colors / surface / surface" at bounding box center [525, 272] width 145 height 16
type textarea "*"
click at [633, 275] on div "colors / main / main" at bounding box center [643, 272] width 380 height 16
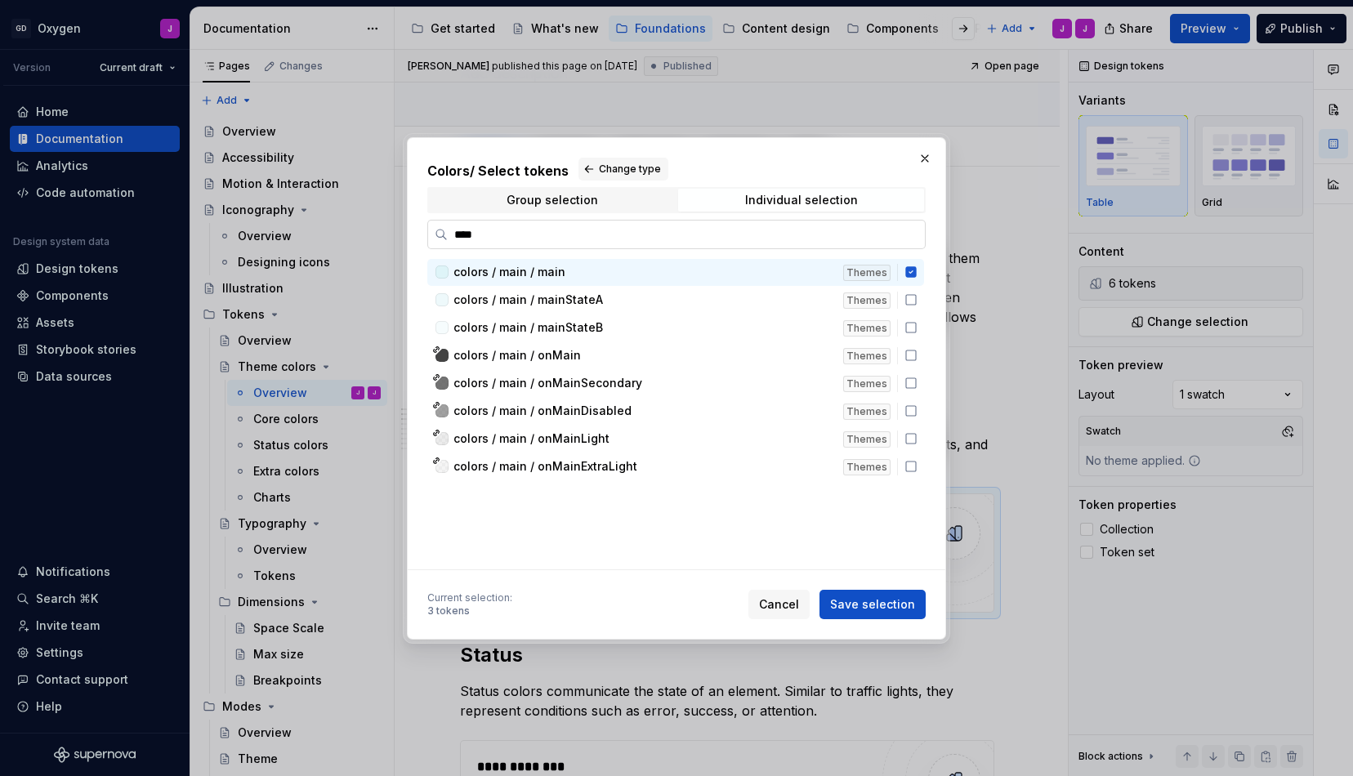
click at [585, 239] on input "****" at bounding box center [686, 234] width 477 height 16
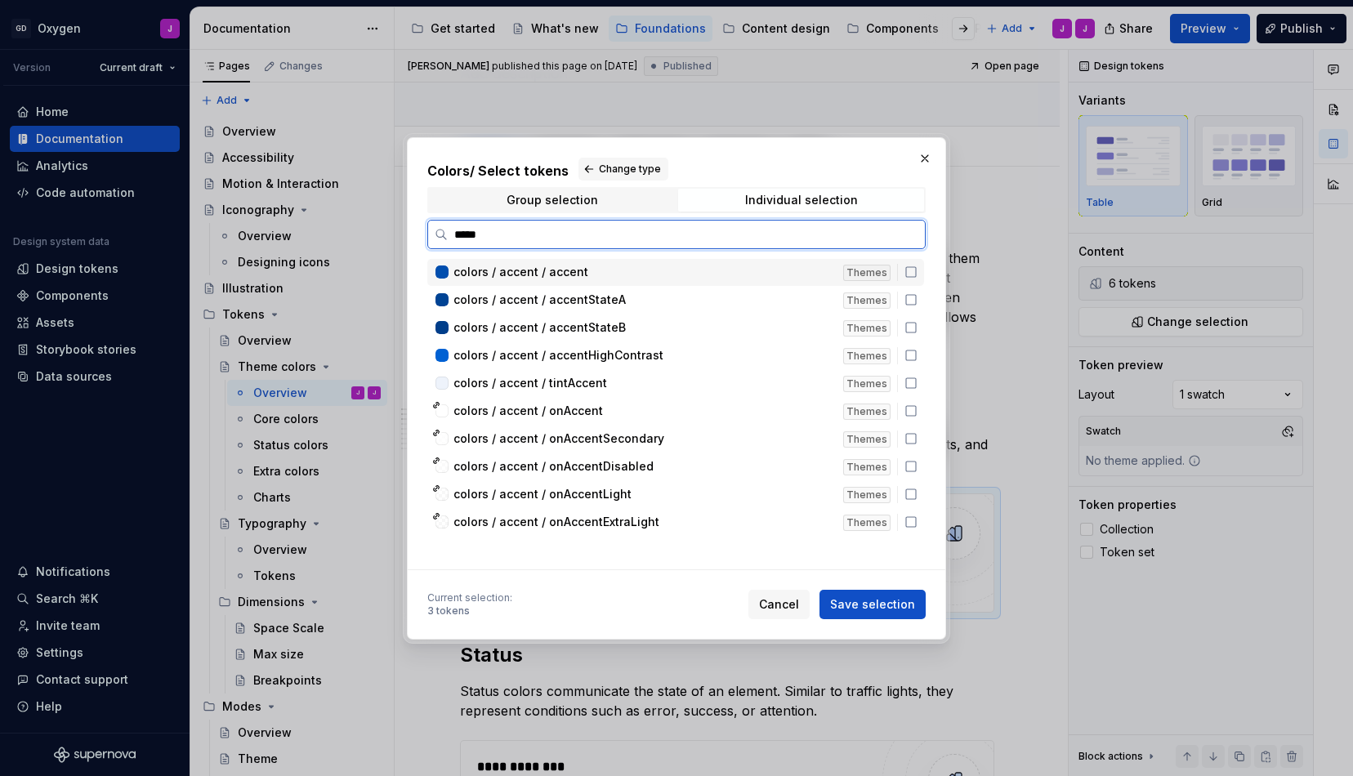
type input "******"
click at [544, 277] on span "colors / accent / accent" at bounding box center [520, 272] width 135 height 16
type textarea "*"
type input "*"
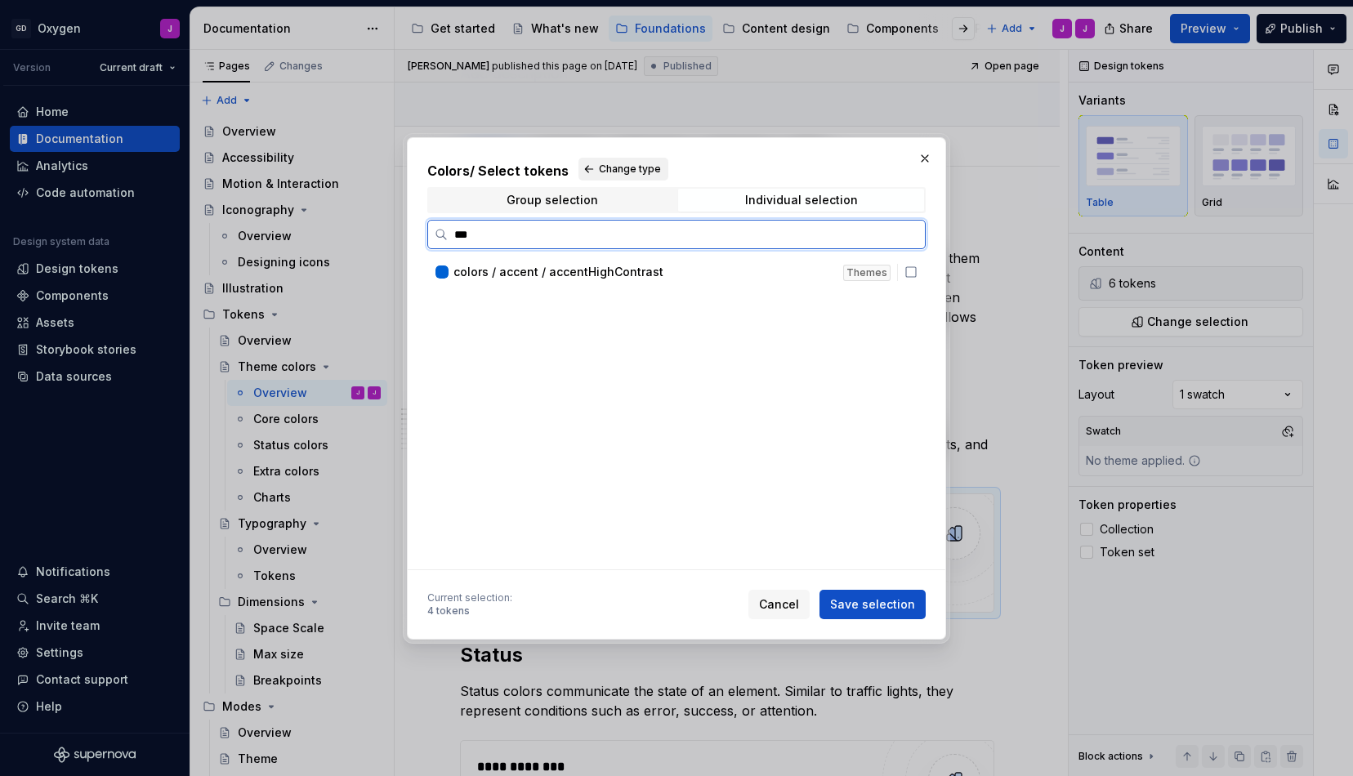
type input "***"
click at [543, 271] on span "colors / accent / accentHighContrast" at bounding box center [558, 272] width 210 height 16
type textarea "*"
type input "*"
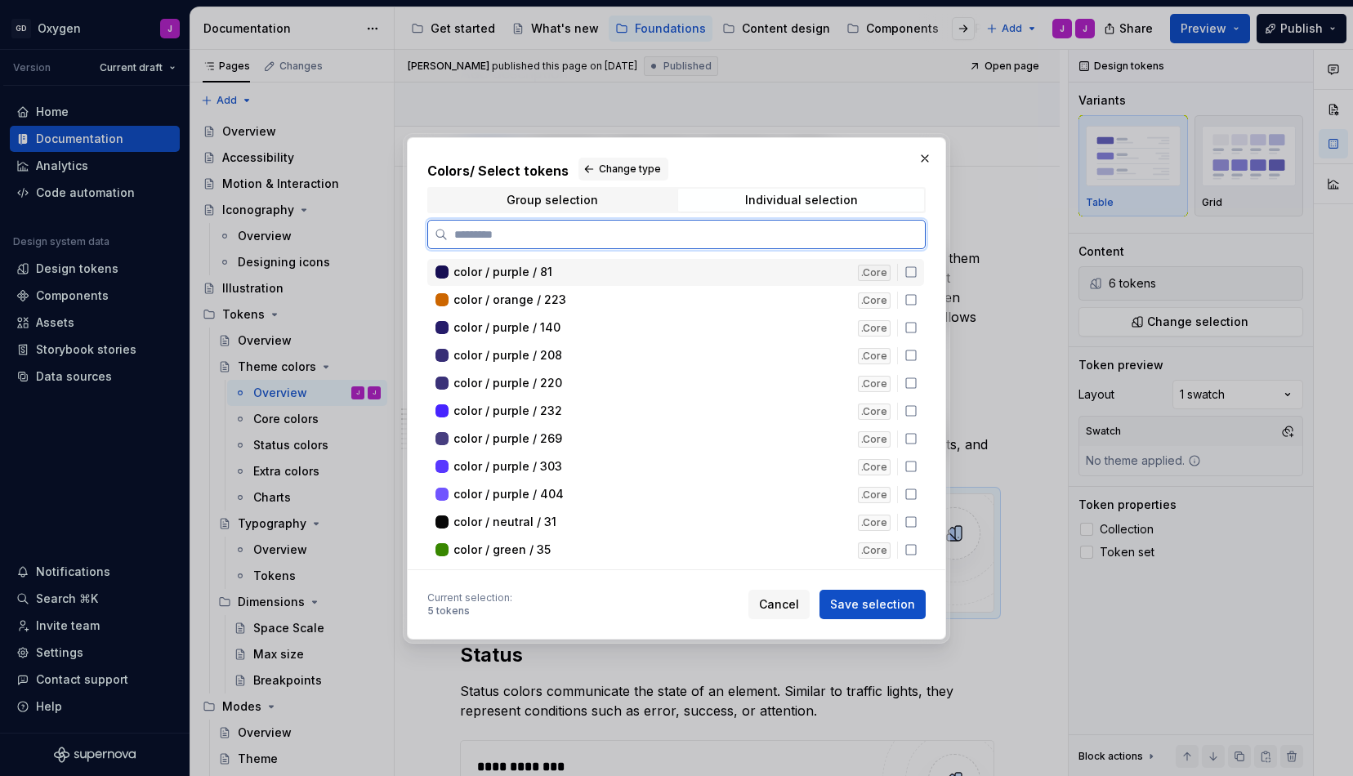
type input "*"
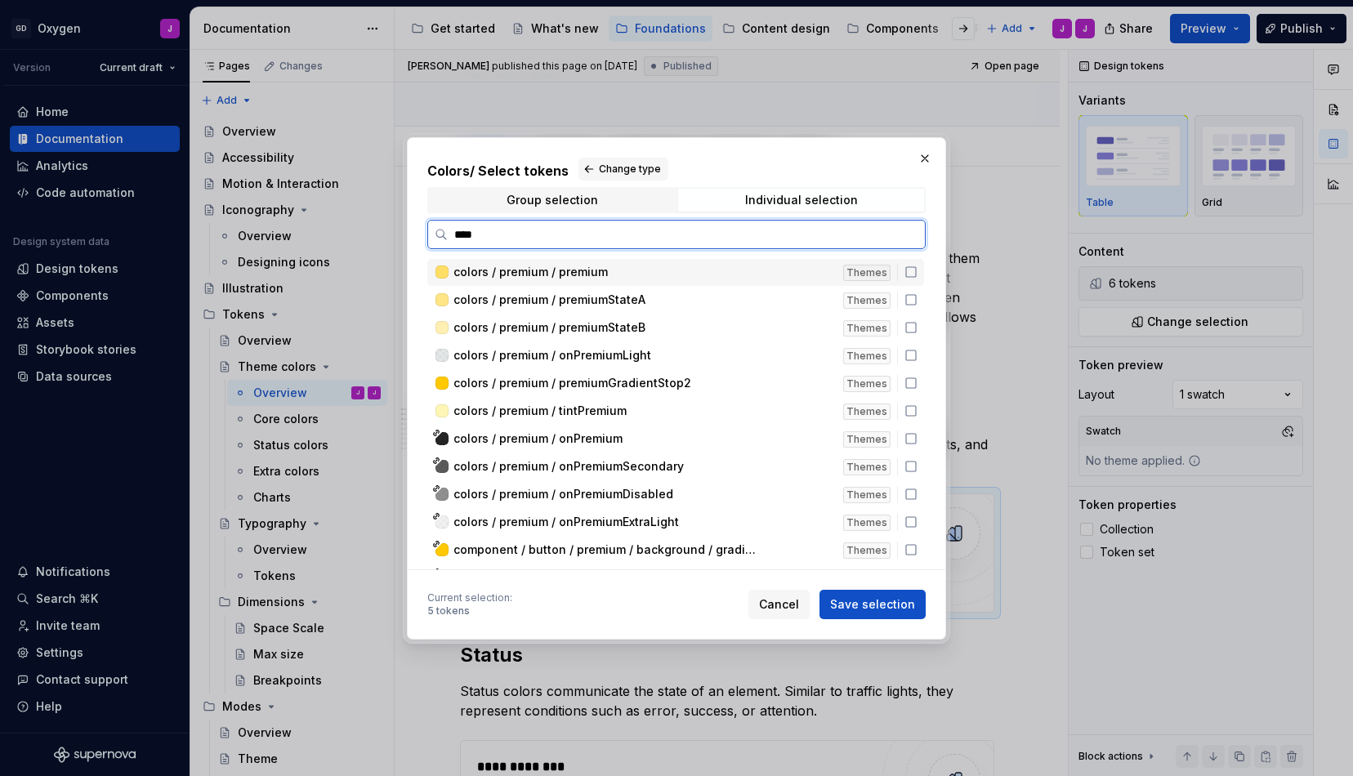
type input "*****"
click at [572, 268] on span "colors / premium / premium" at bounding box center [530, 272] width 154 height 16
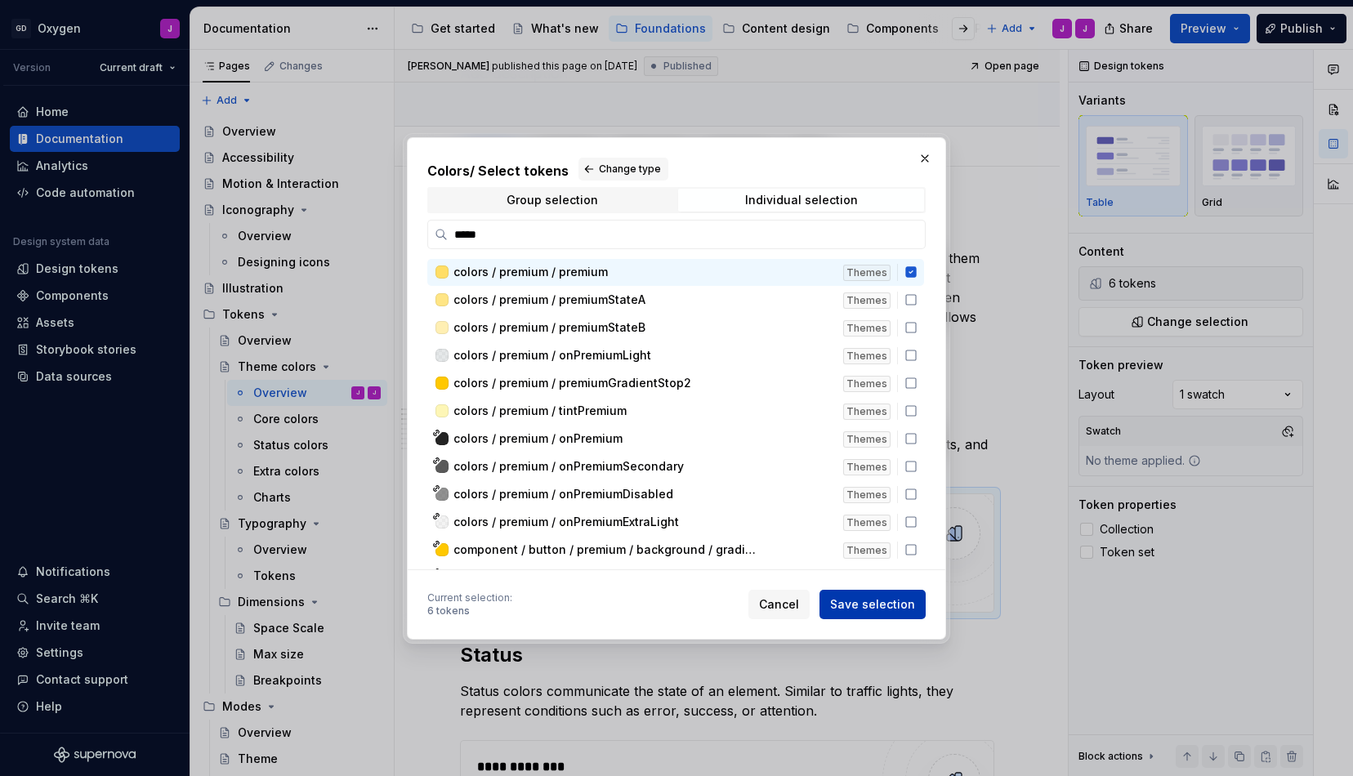
click at [902, 598] on span "Save selection" at bounding box center [872, 604] width 85 height 16
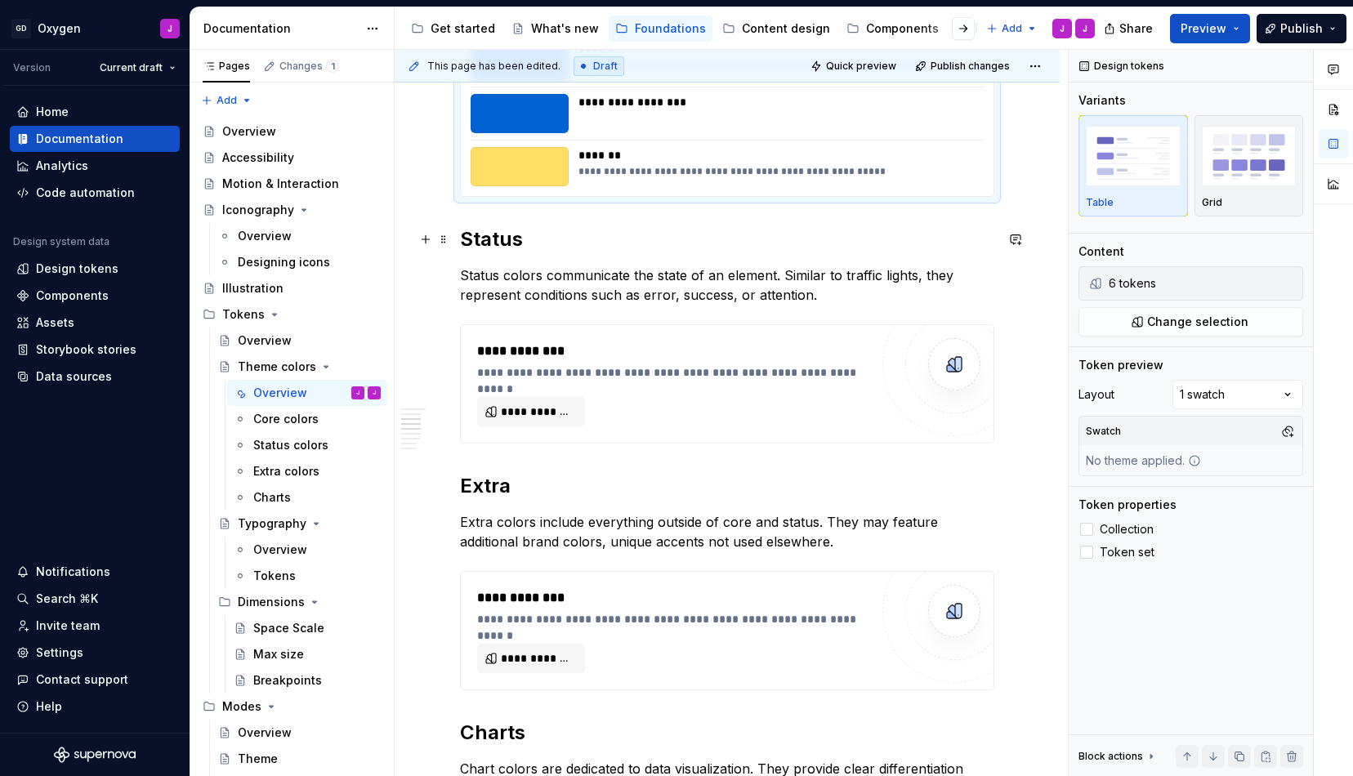
scroll to position [747, 0]
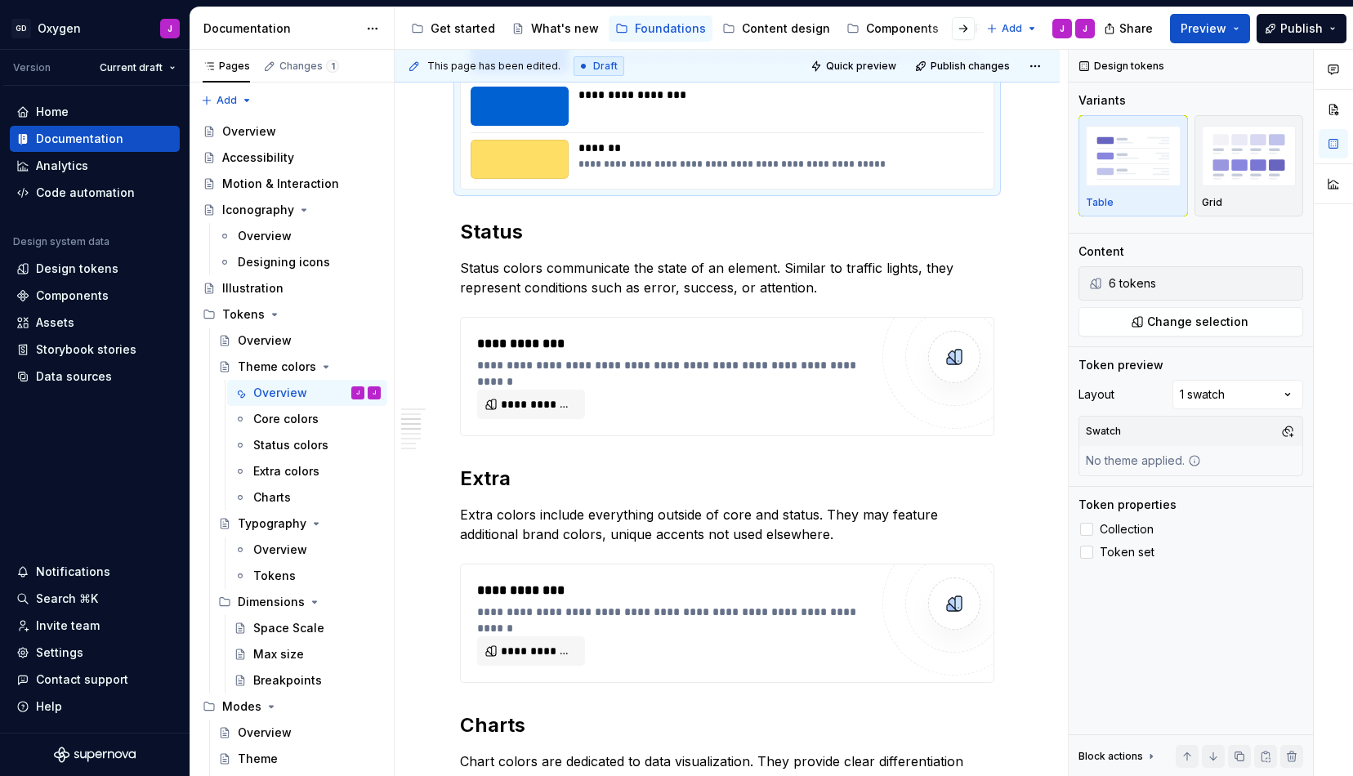
type textarea "*"
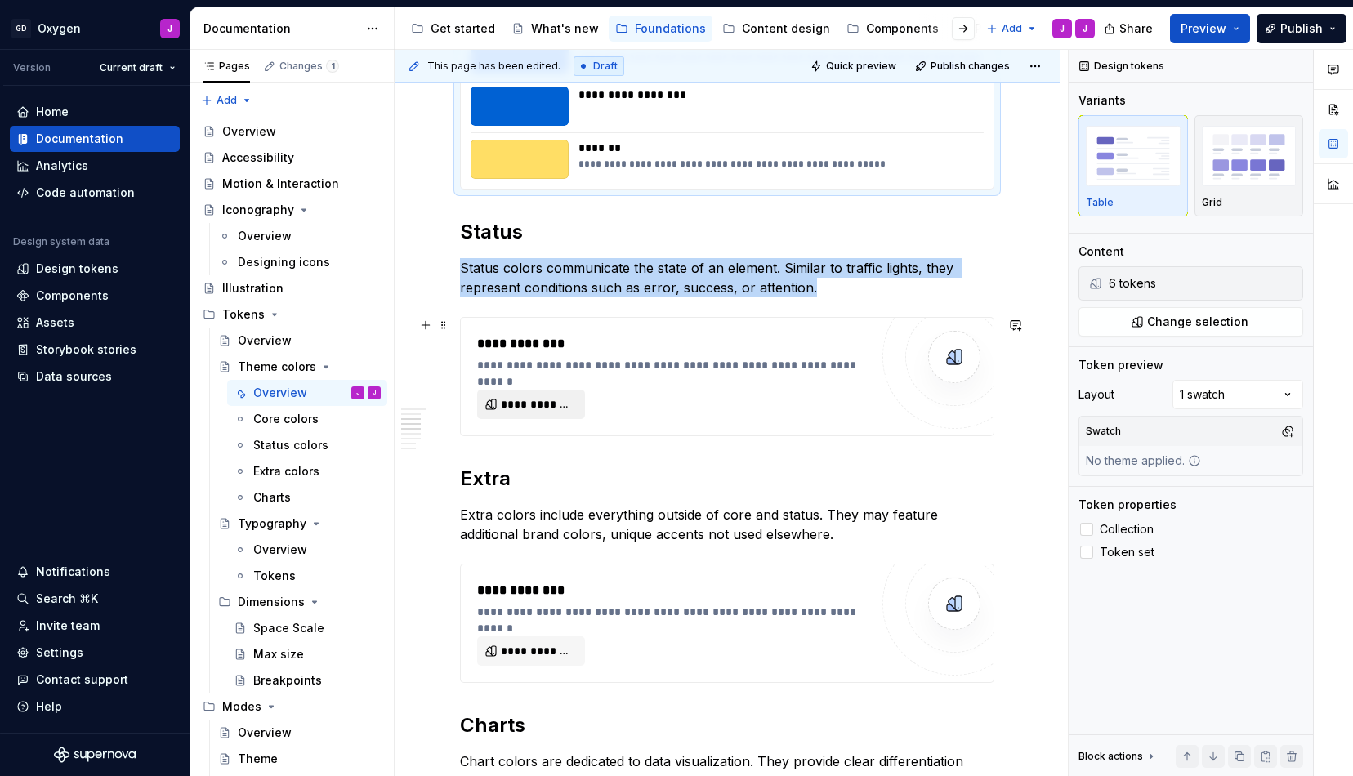
click at [533, 395] on button "**********" at bounding box center [531, 404] width 108 height 29
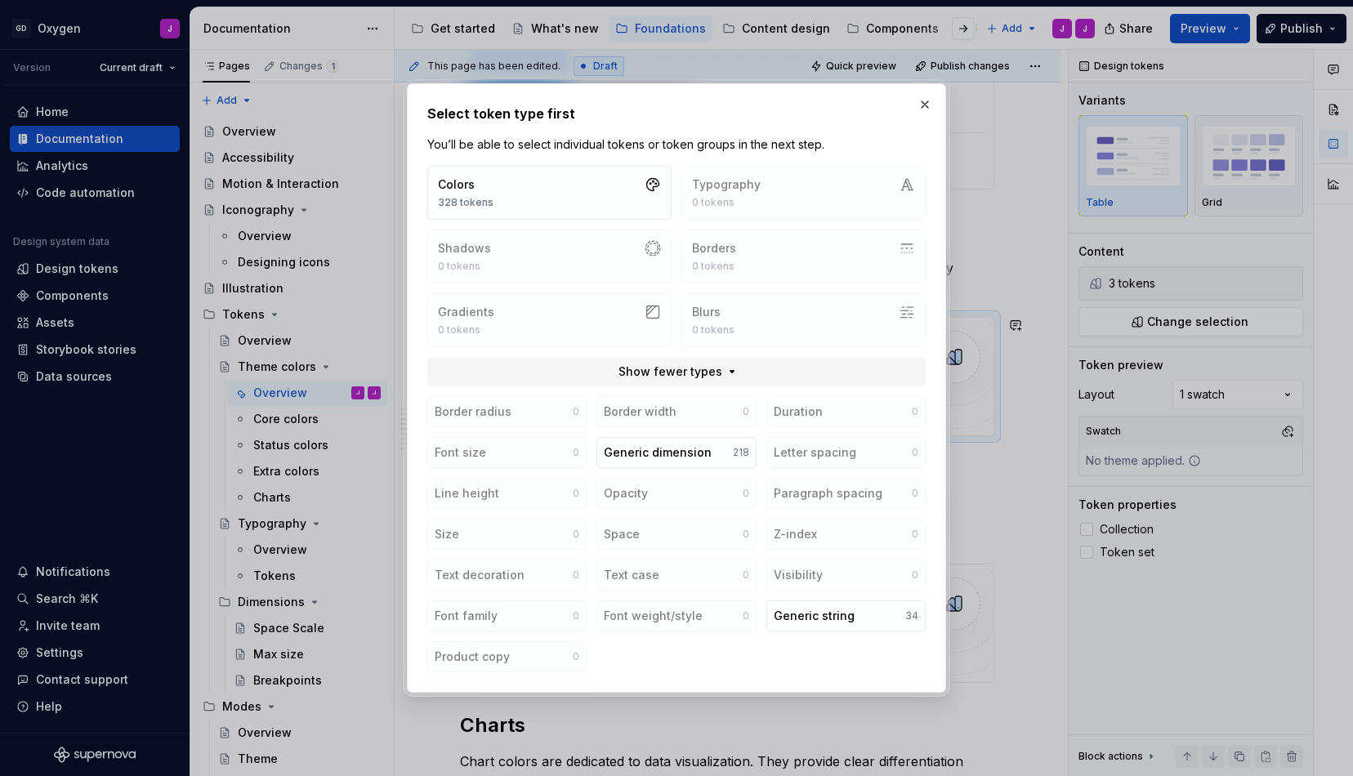
click at [570, 163] on div "Select token type first You’ll be able to select individual tokens or token gro…" at bounding box center [676, 388] width 498 height 569
click at [570, 201] on button "Colors 328 tokens" at bounding box center [549, 193] width 244 height 54
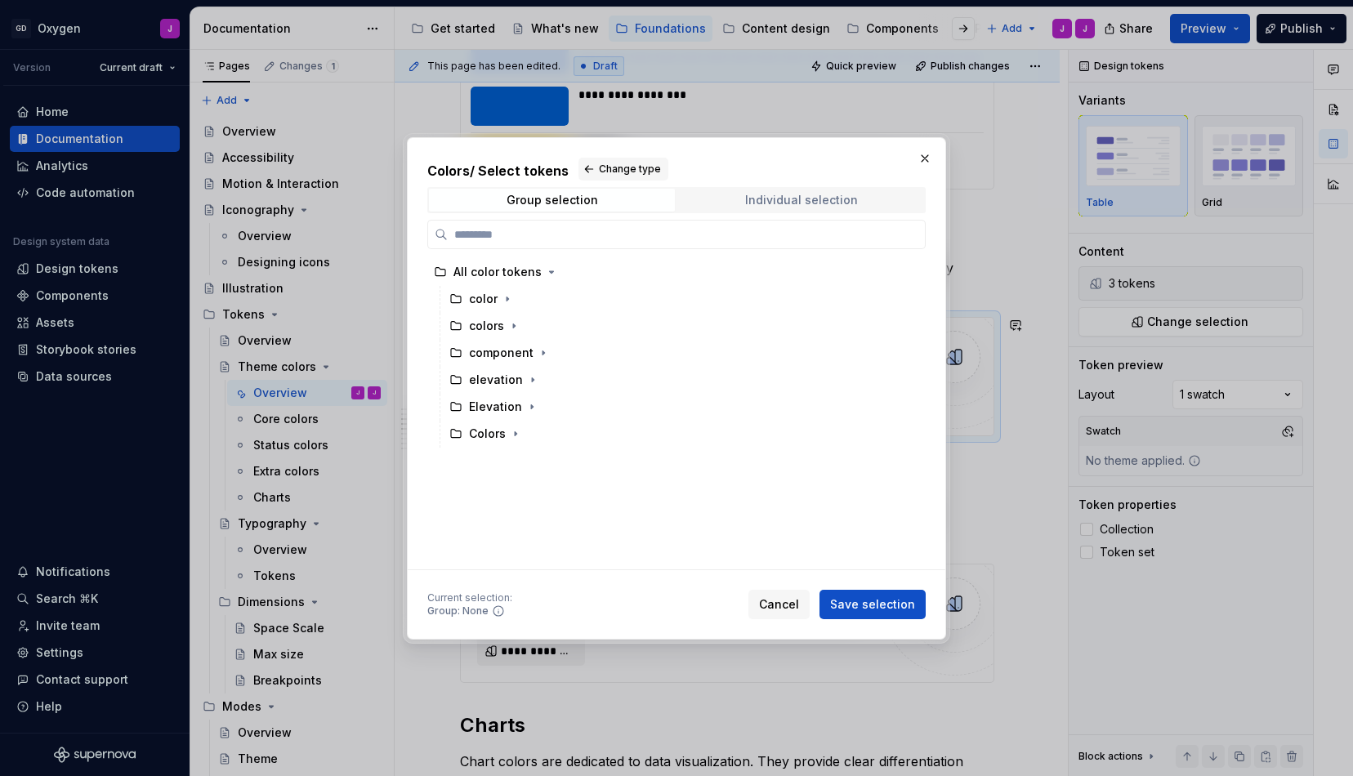
click at [778, 203] on div "Individual selection" at bounding box center [801, 200] width 113 height 13
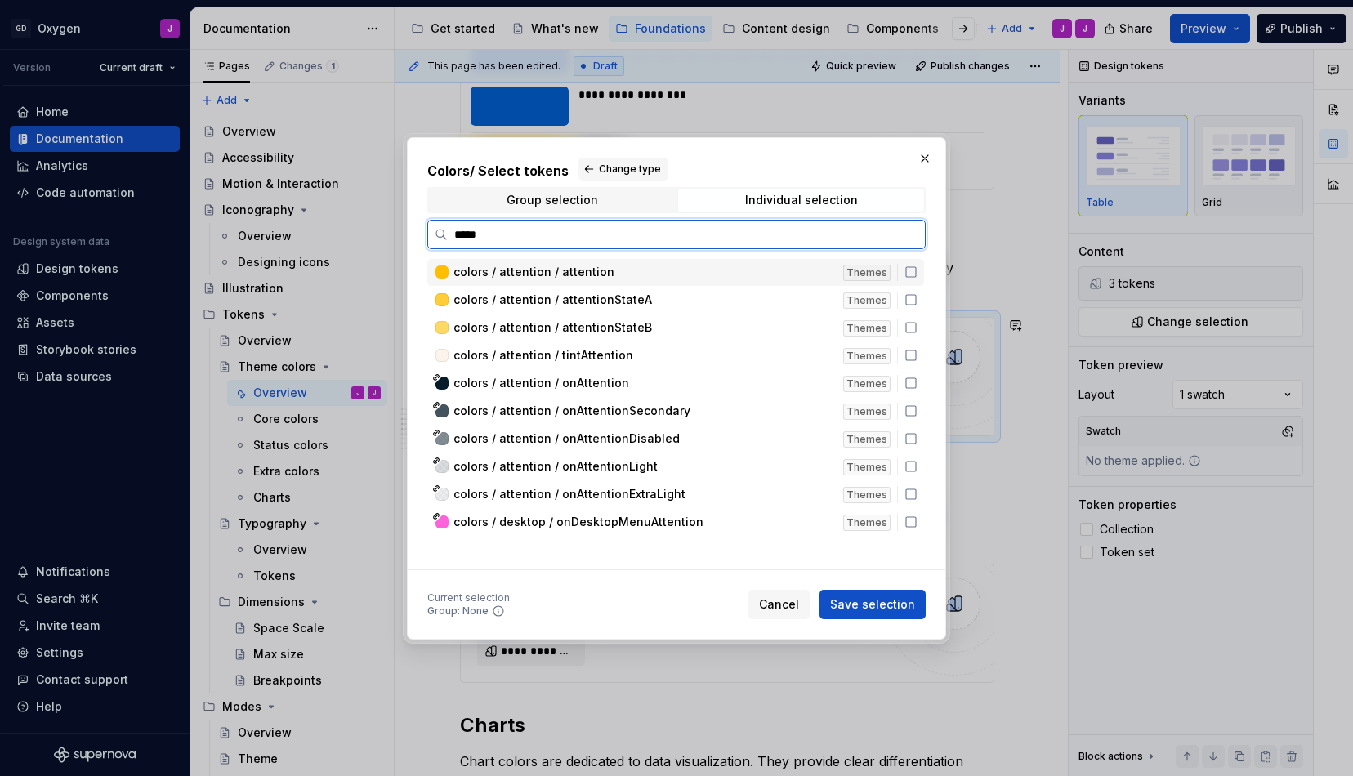
click at [580, 278] on span "colors / attention / attention" at bounding box center [533, 272] width 161 height 16
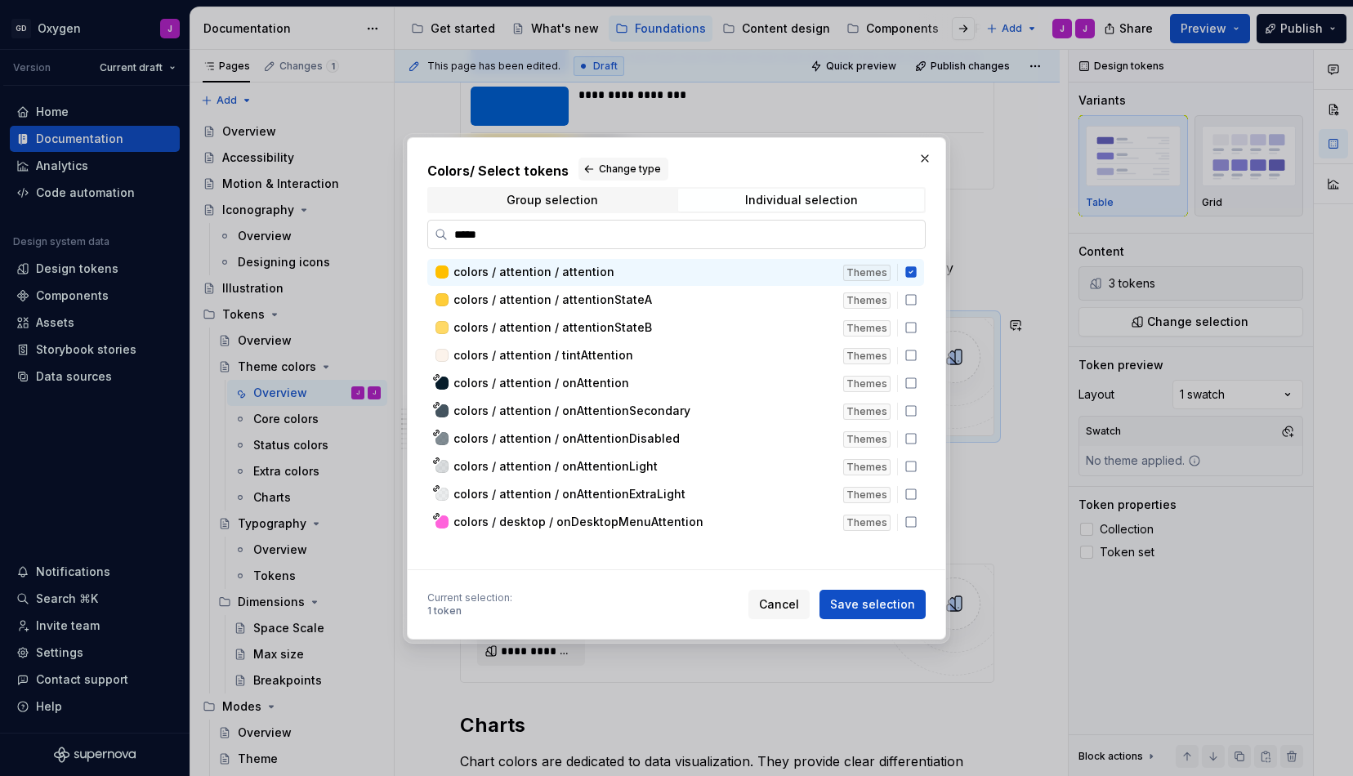
click at [570, 236] on input "*****" at bounding box center [686, 234] width 477 height 16
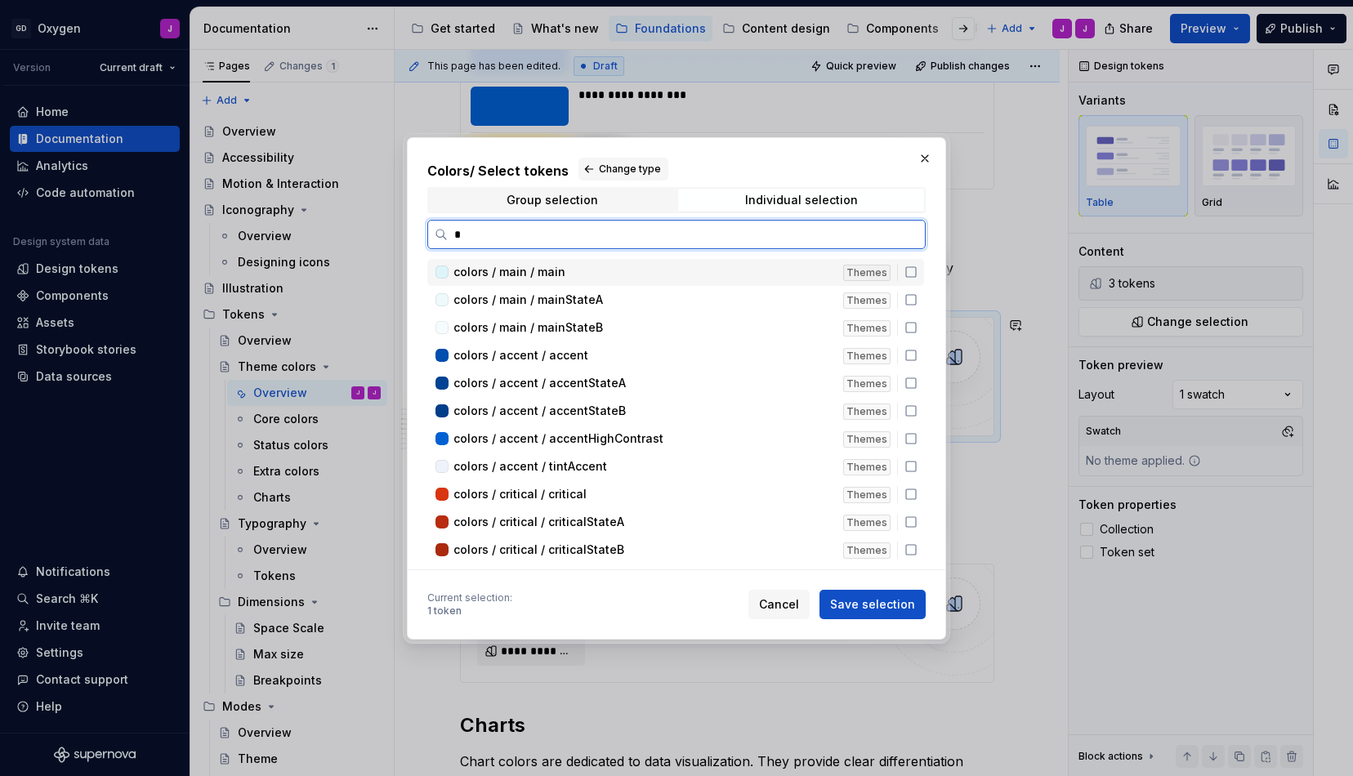
type input "**"
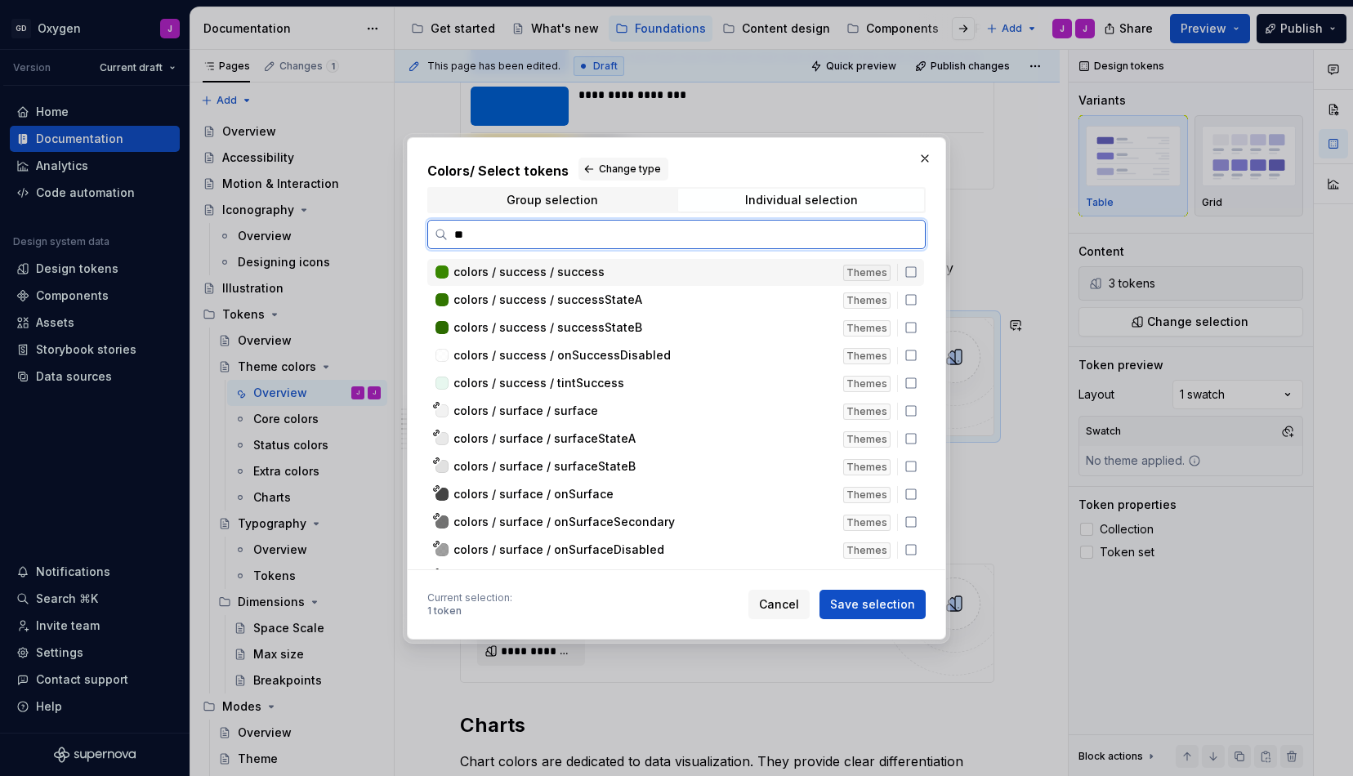
click at [580, 269] on span "colors / success / success" at bounding box center [528, 272] width 151 height 16
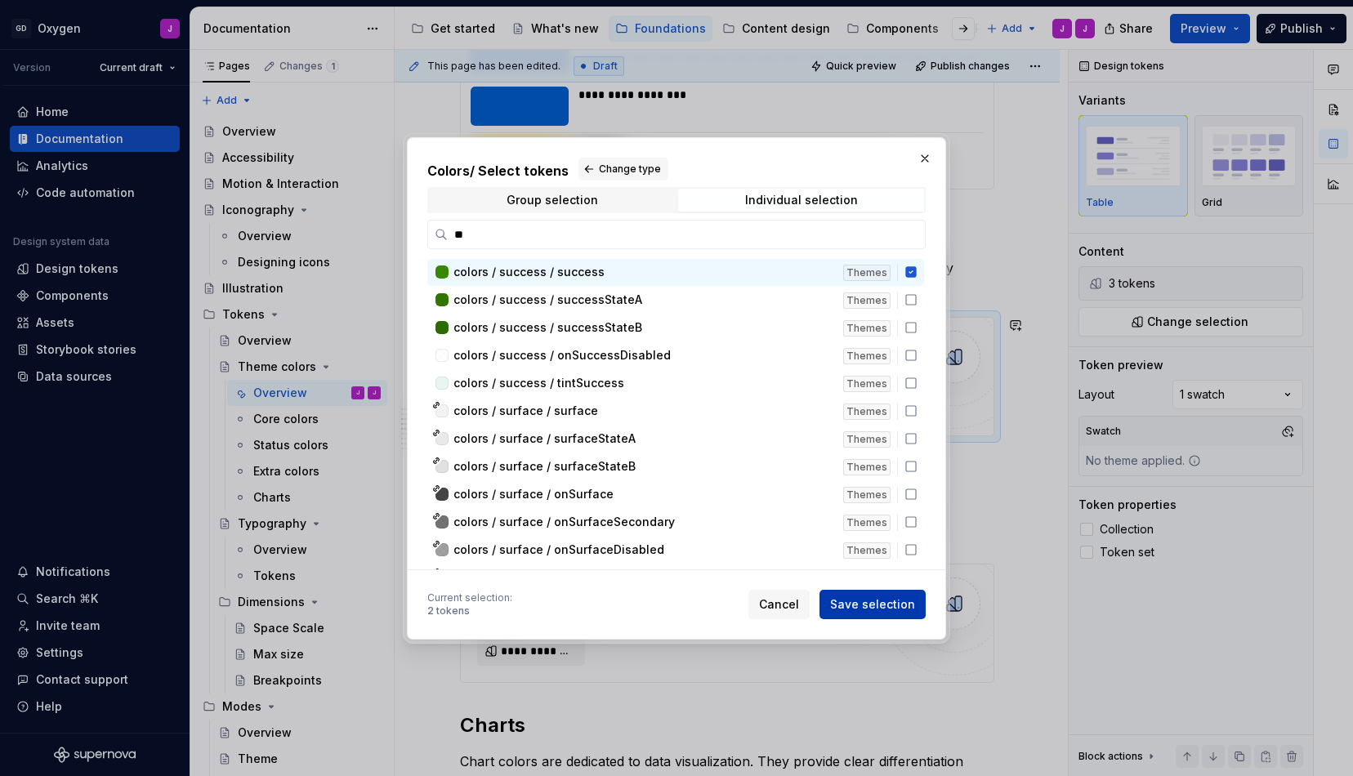
click at [880, 601] on span "Save selection" at bounding box center [872, 604] width 85 height 16
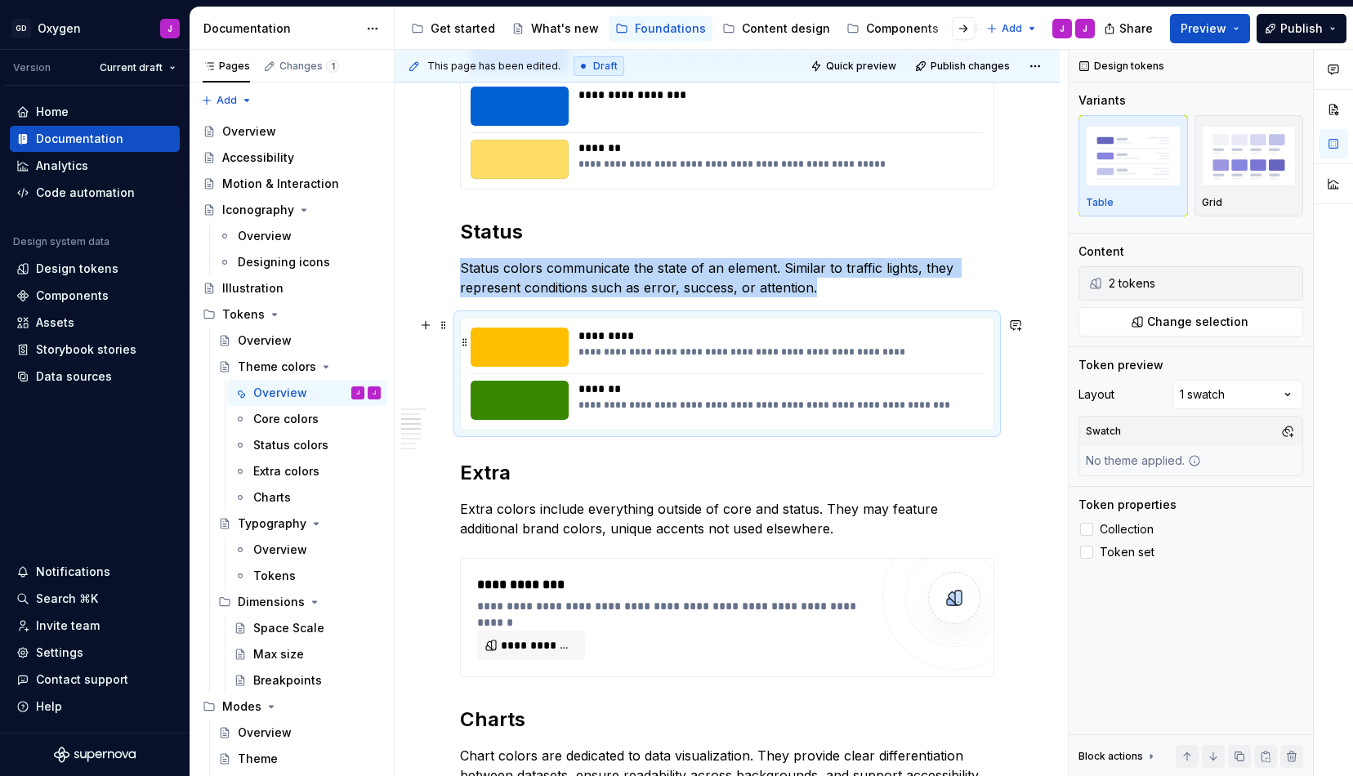
click at [964, 355] on div "**********" at bounding box center [780, 352] width 404 height 13
click at [1192, 328] on span "Change selection" at bounding box center [1197, 322] width 101 height 16
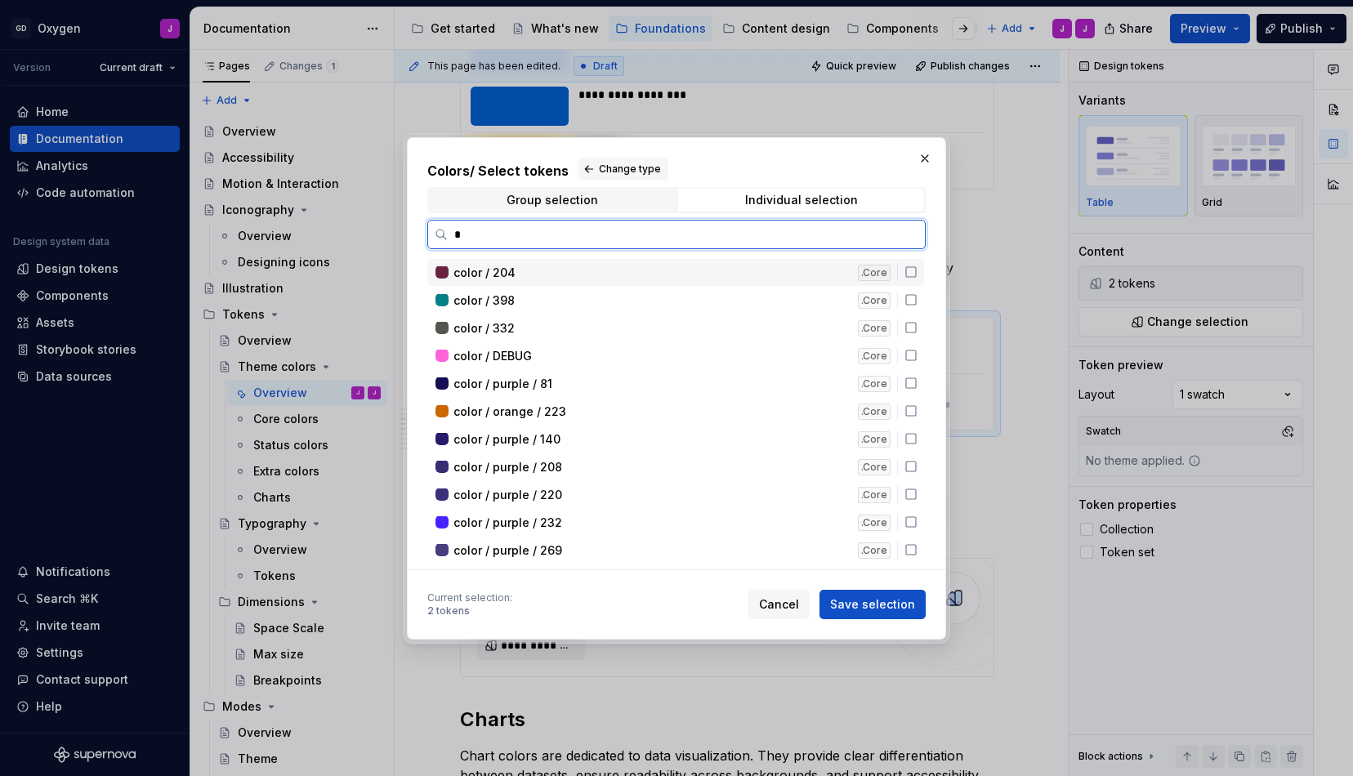
type input "**"
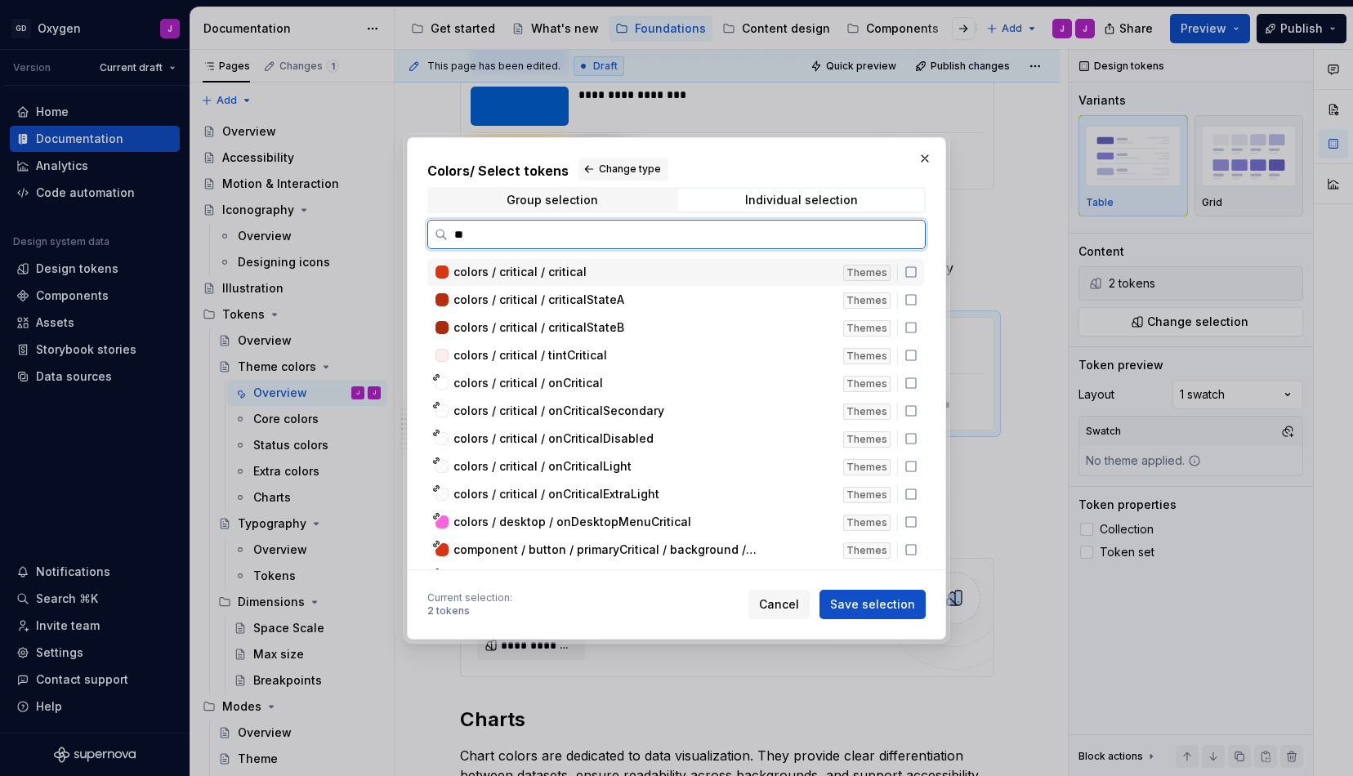
click at [918, 270] on icon at bounding box center [911, 272] width 13 height 13
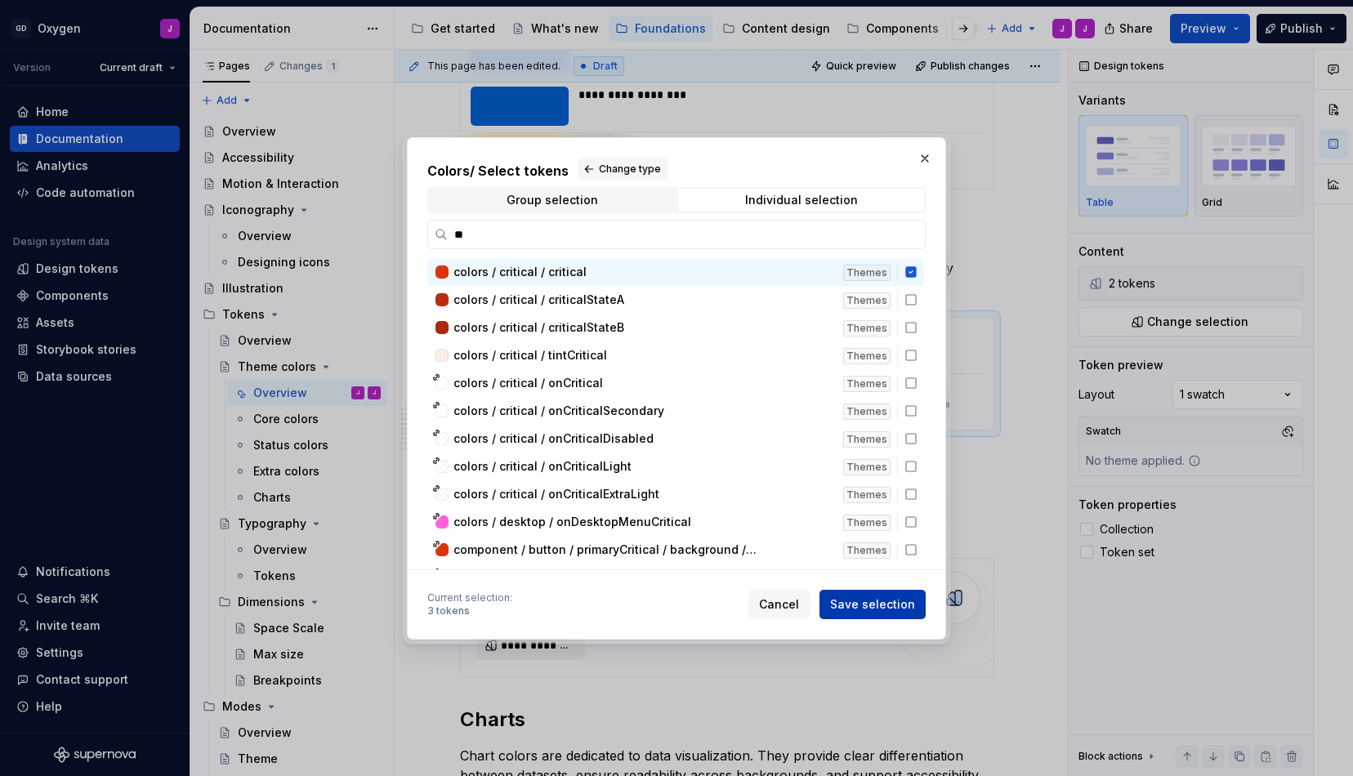
click at [874, 611] on span "Save selection" at bounding box center [872, 604] width 85 height 16
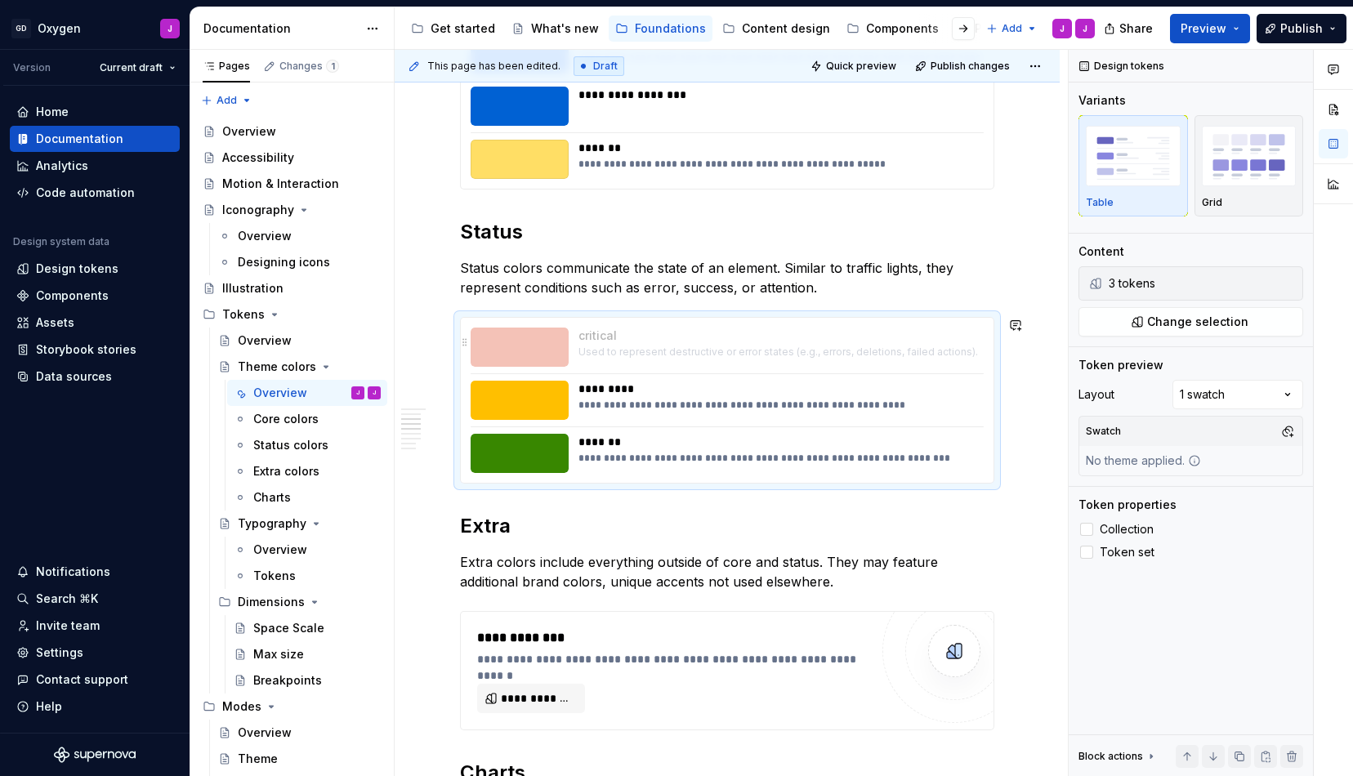
drag, startPoint x: 673, startPoint y: 449, endPoint x: 660, endPoint y: 345, distance: 105.4
click at [660, 345] on body "GD Oxygen J Version Current draft Home Documentation Analytics Code automation …" at bounding box center [676, 388] width 1353 height 776
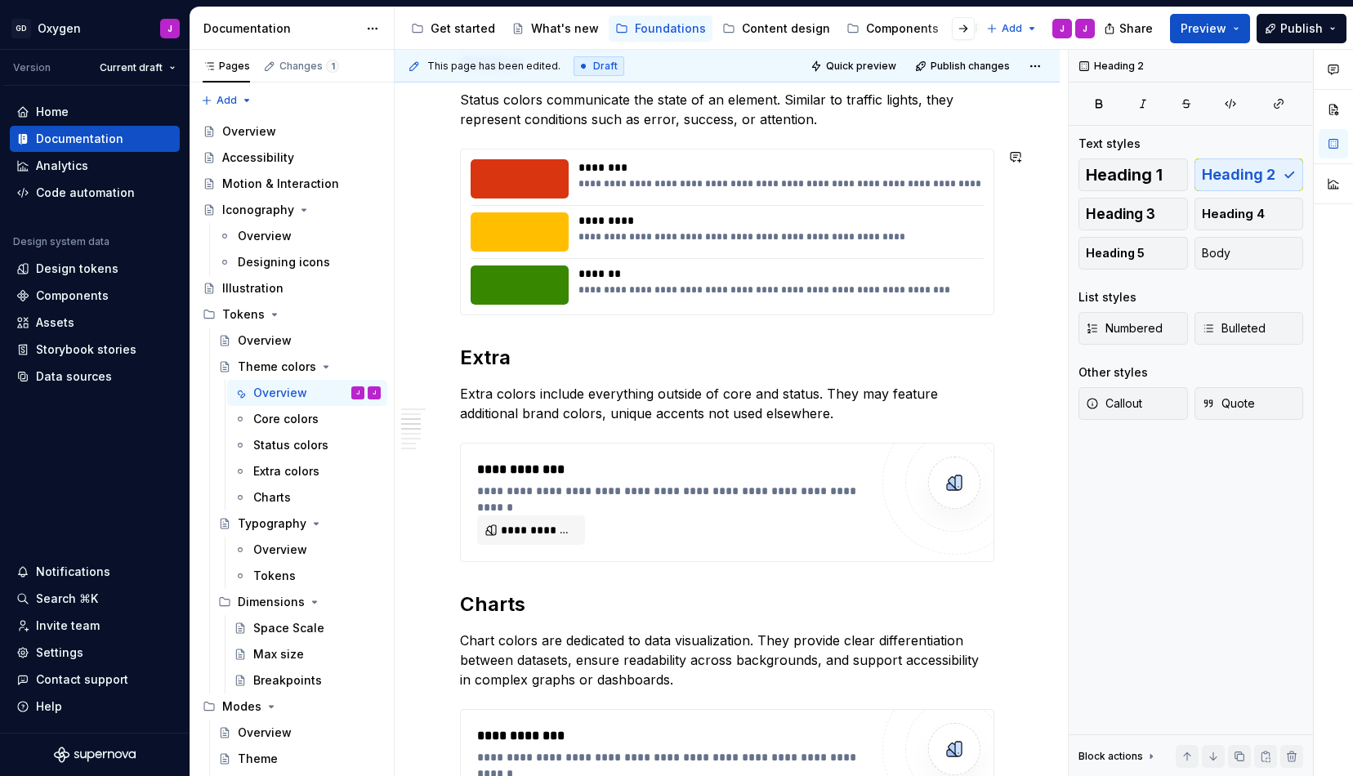
scroll to position [918, 0]
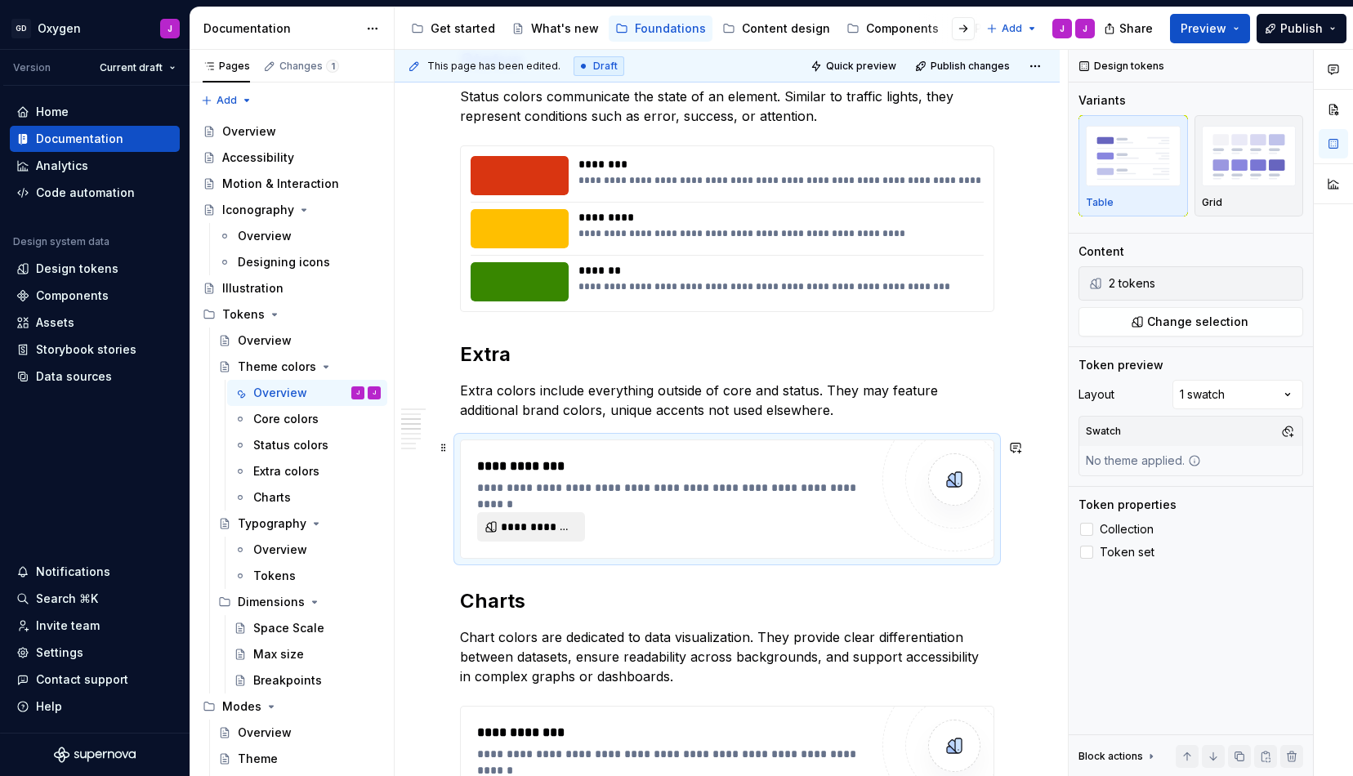
click at [533, 523] on span "**********" at bounding box center [538, 527] width 74 height 16
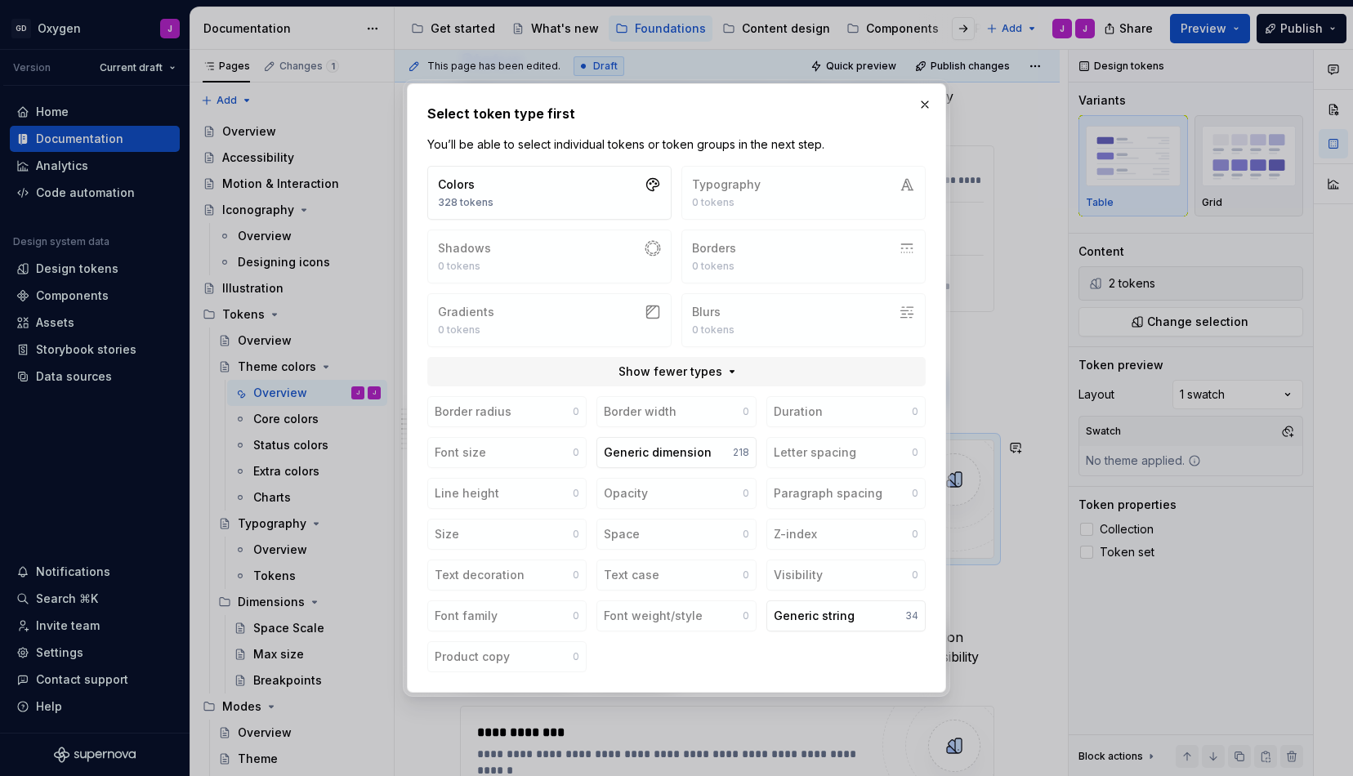
type textarea "*"
click at [508, 190] on button "Colors 328 tokens" at bounding box center [549, 193] width 244 height 54
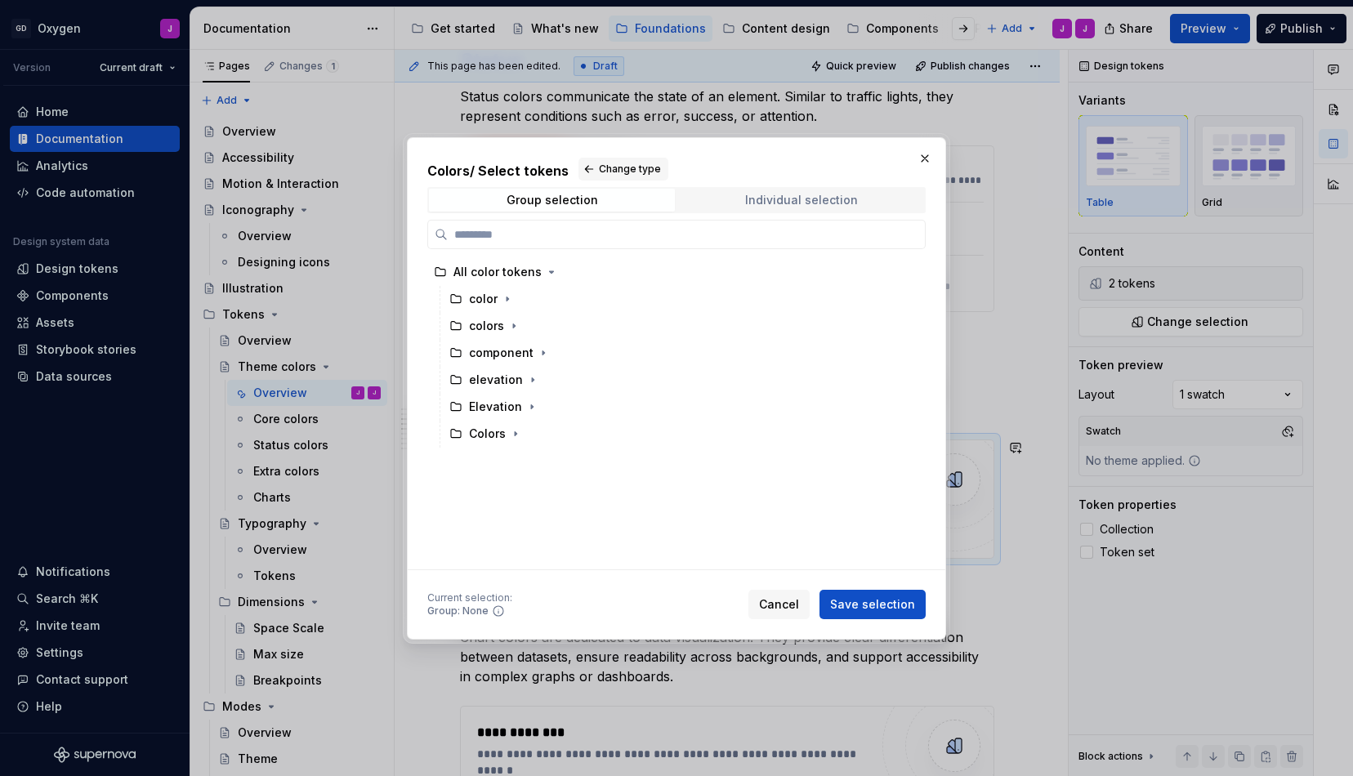
click at [814, 194] on div "Individual selection" at bounding box center [801, 200] width 113 height 13
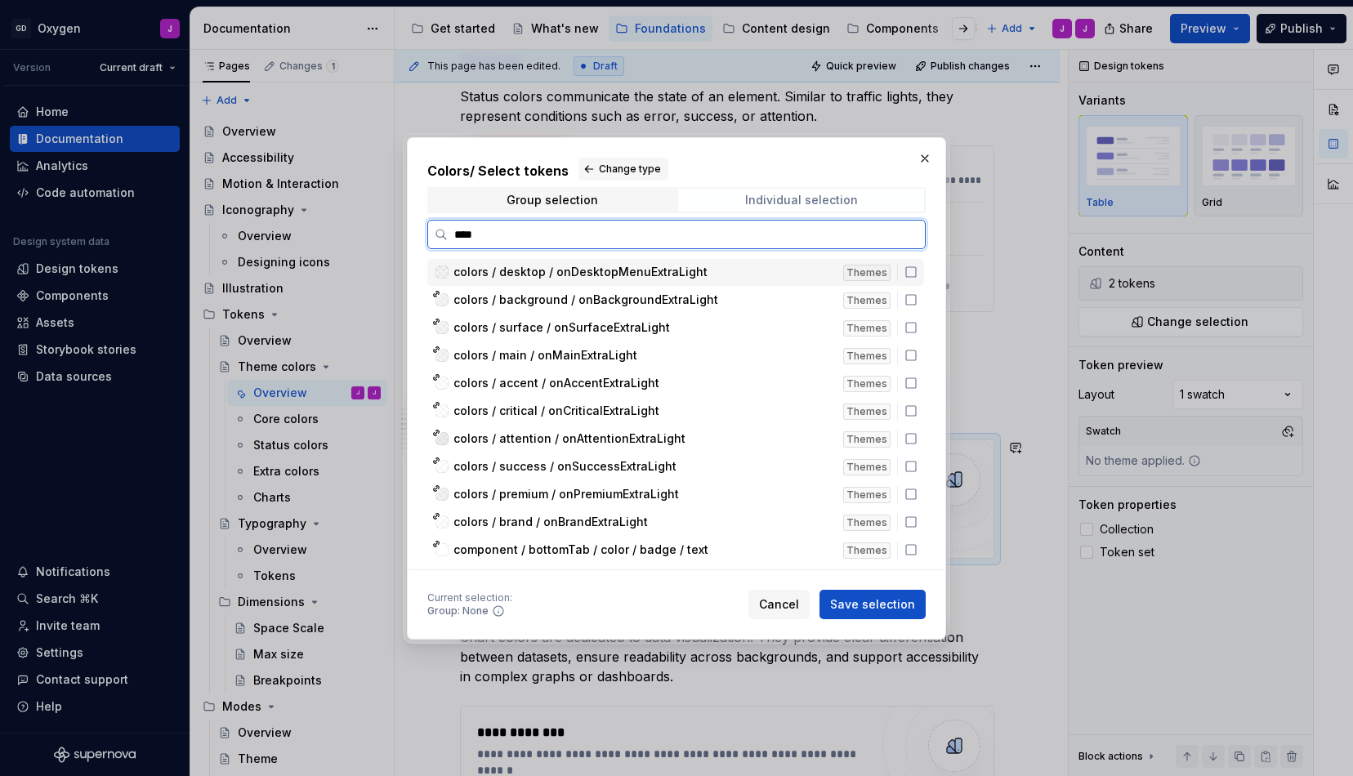
type input "*****"
type textarea "*"
type input "*"
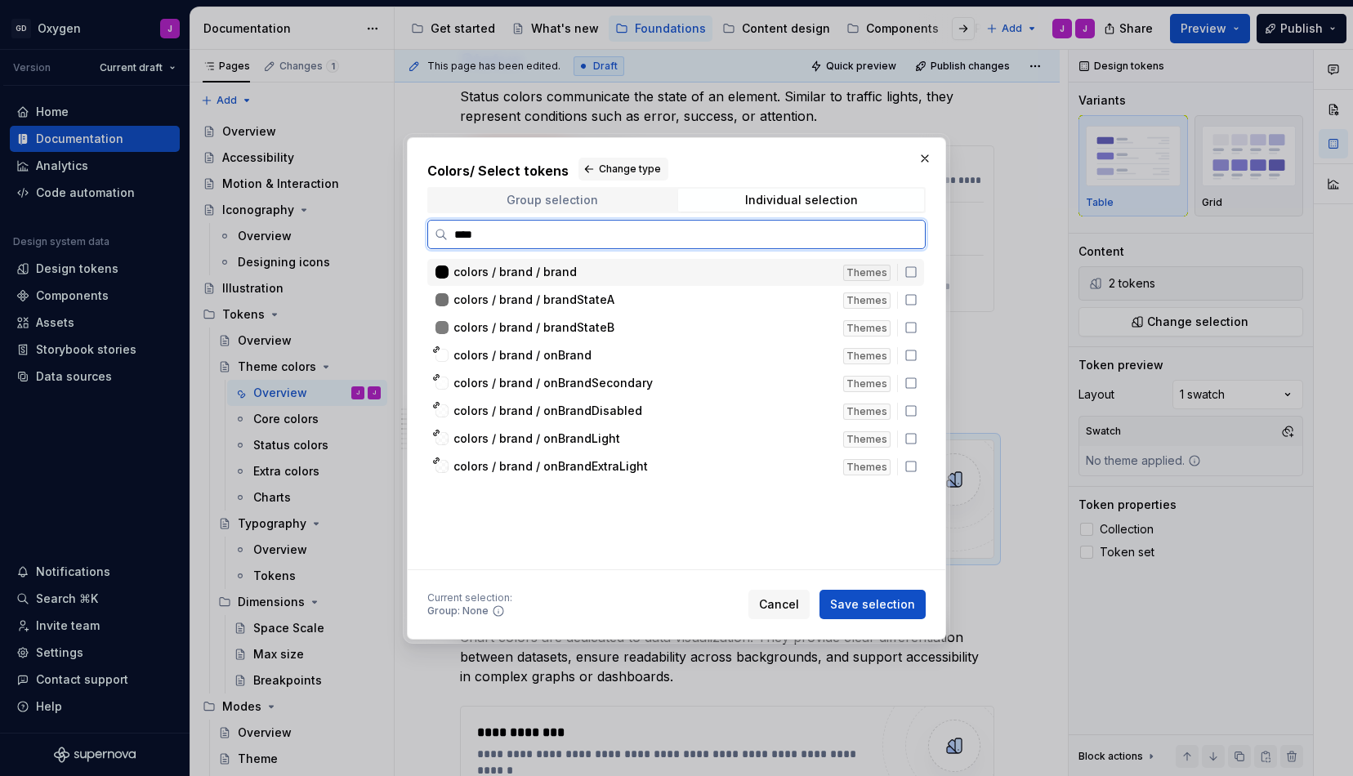
type input "*****"
click at [611, 269] on div "colors / brand / brand" at bounding box center [643, 272] width 380 height 16
type textarea "*"
type input "*"
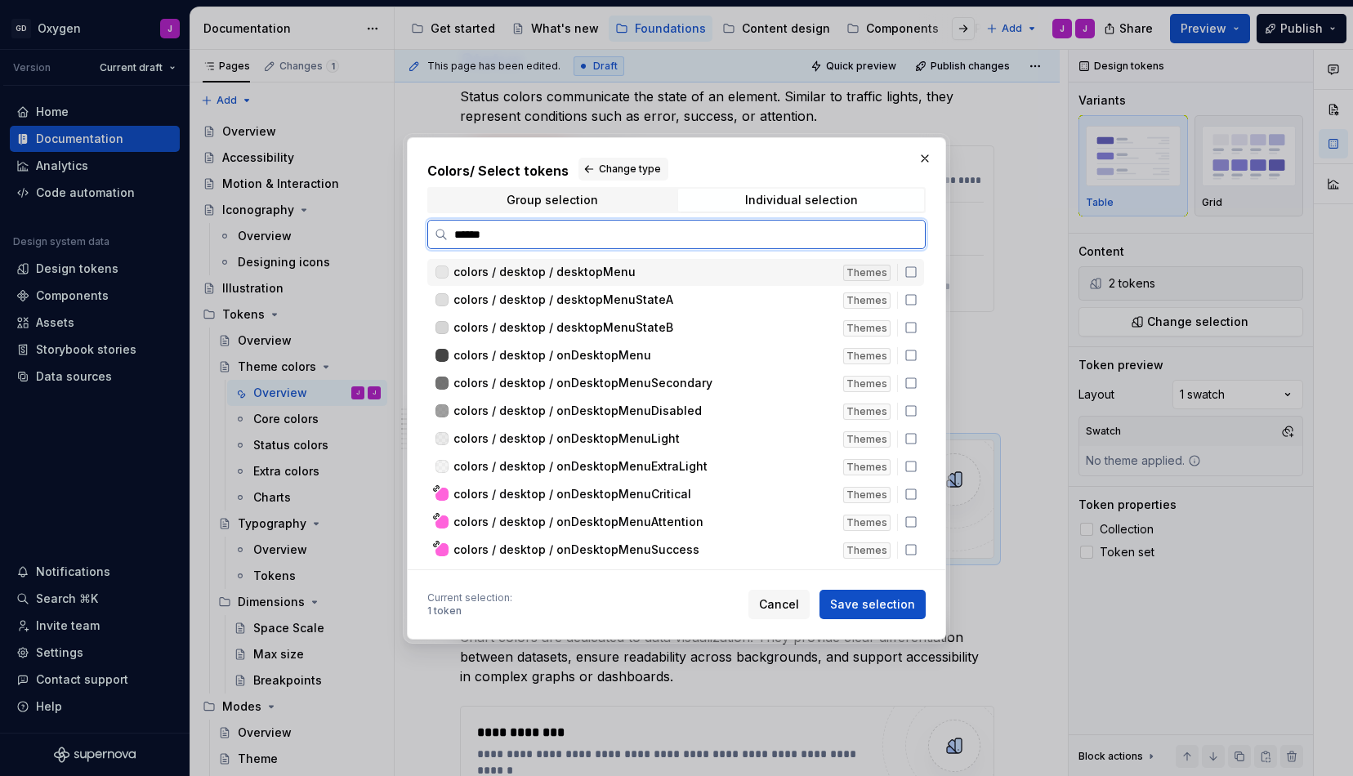
type input "*******"
click at [587, 272] on span "colors / desktop / desktopMenu" at bounding box center [544, 272] width 182 height 16
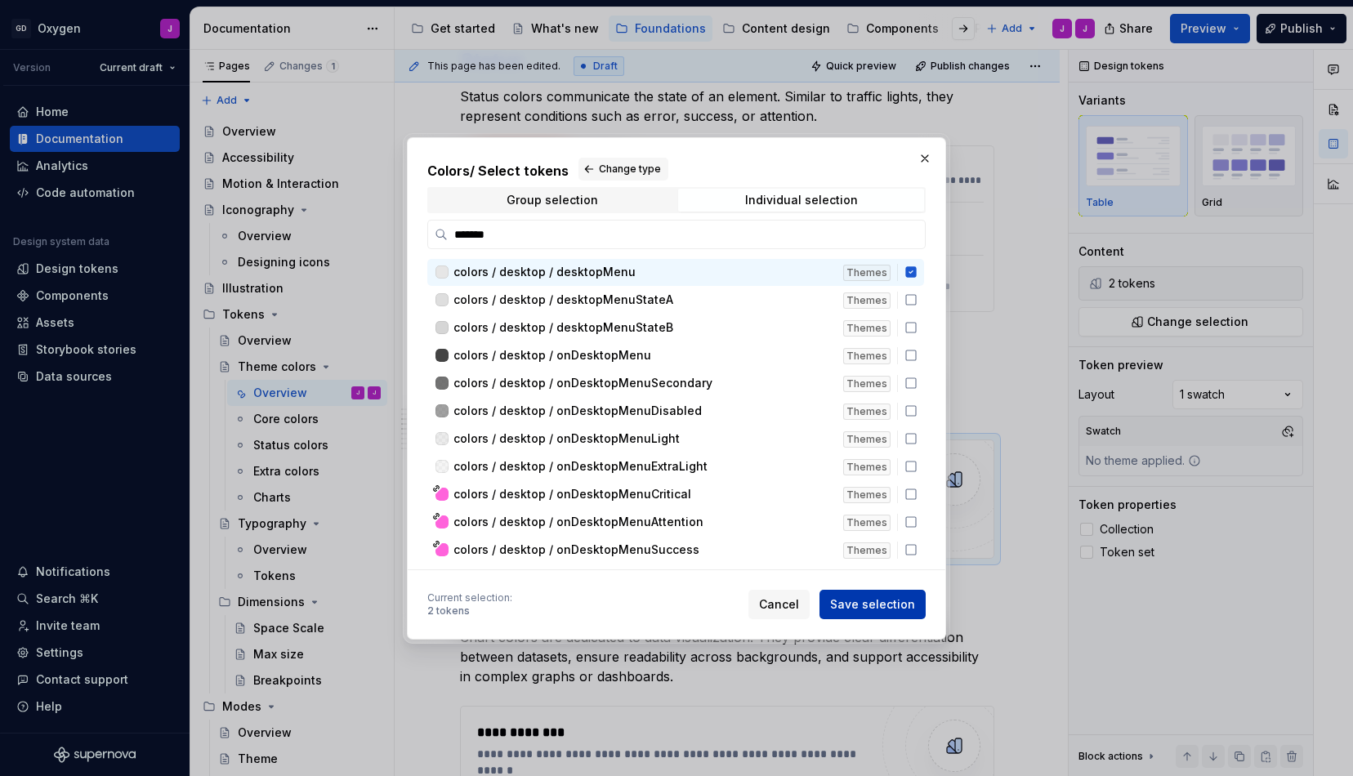
click at [875, 606] on span "Save selection" at bounding box center [872, 604] width 85 height 16
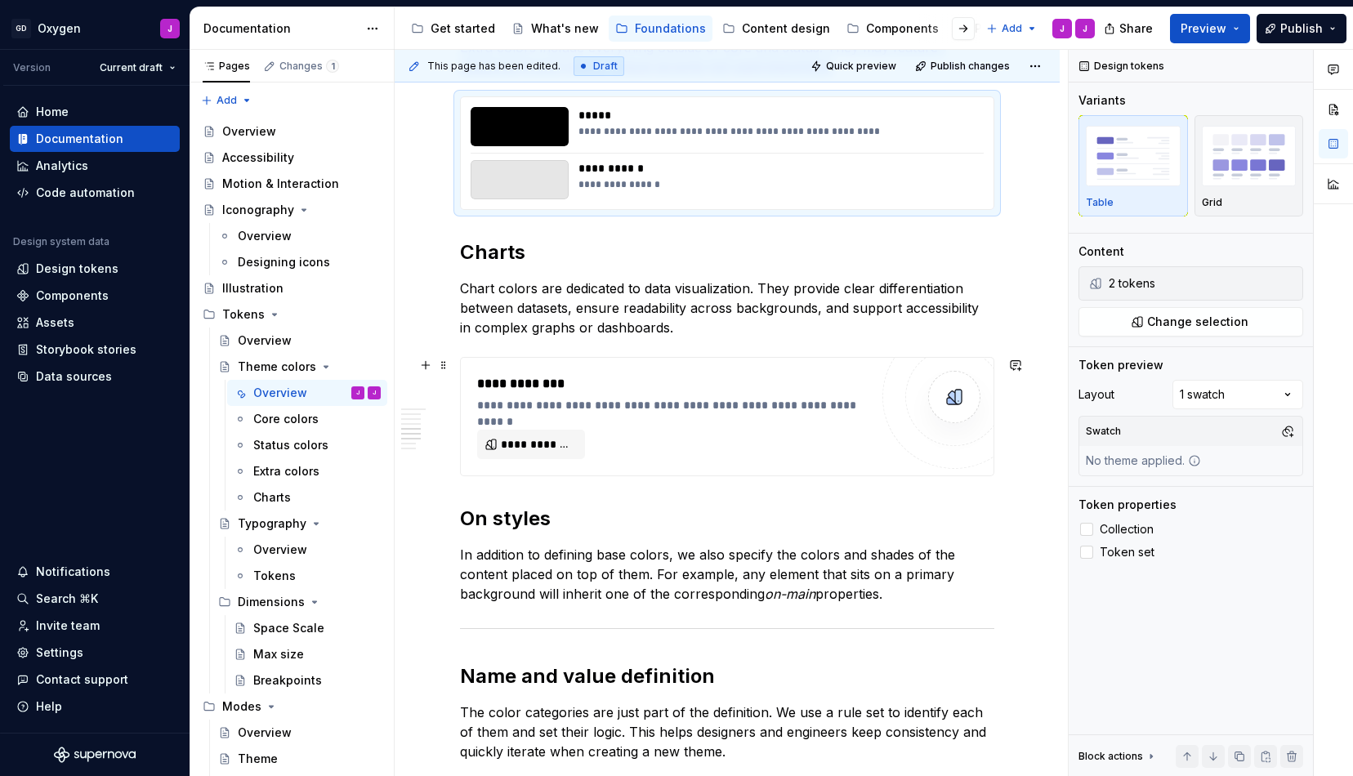
scroll to position [1274, 0]
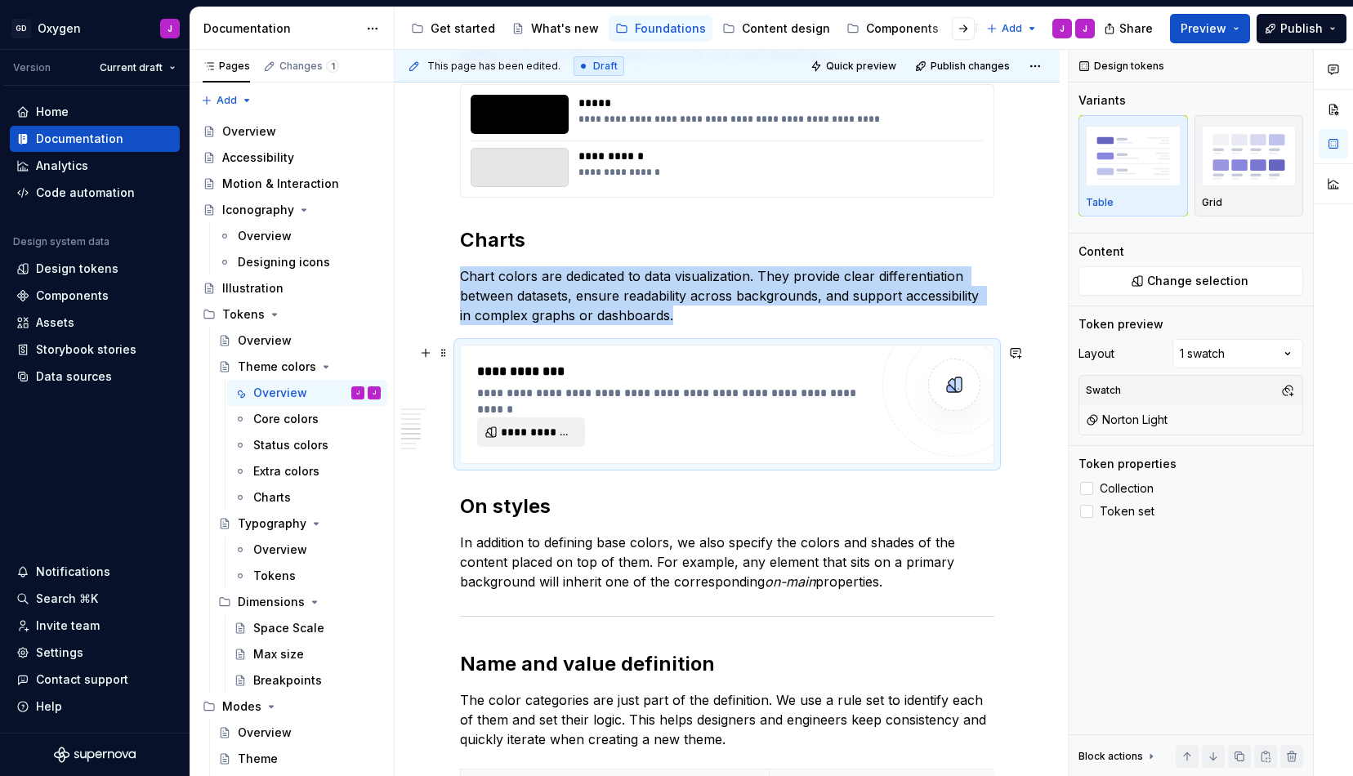
click at [538, 427] on span "**********" at bounding box center [538, 432] width 74 height 16
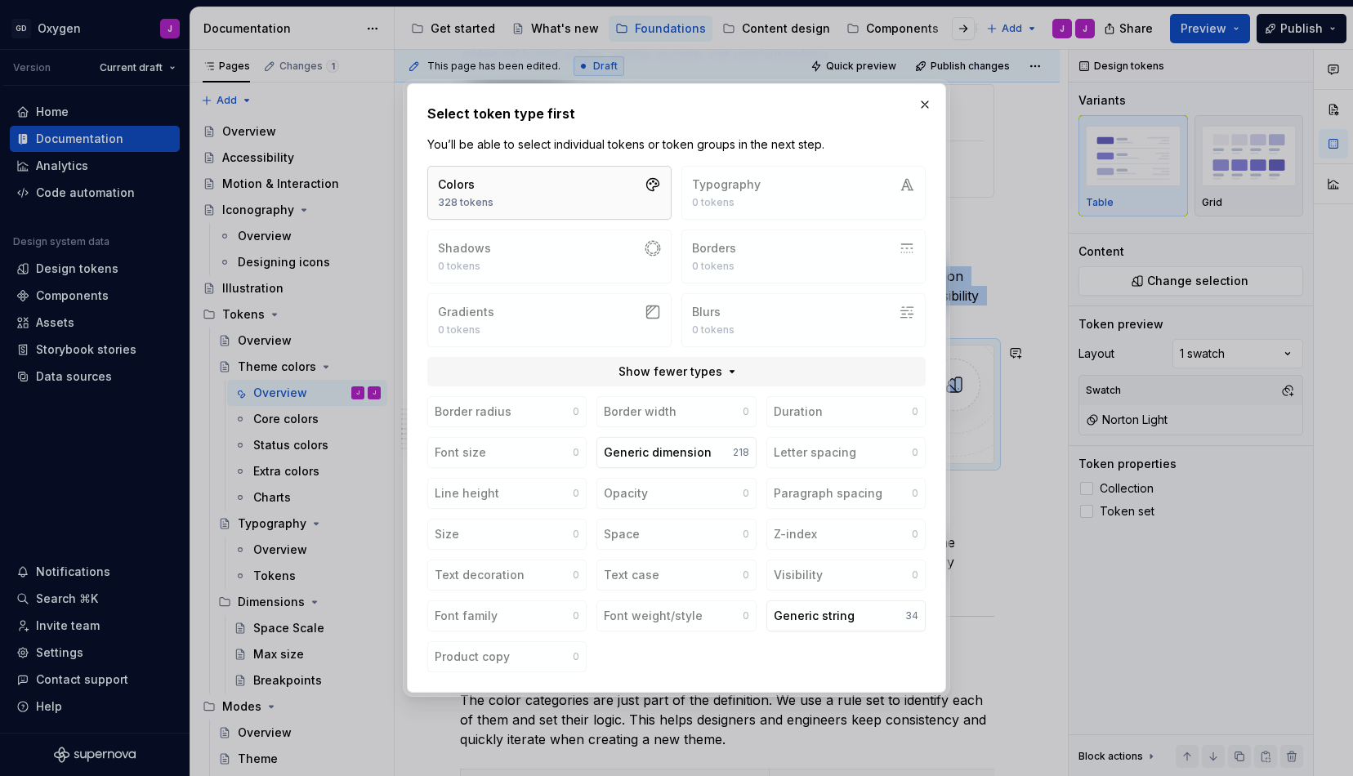
click at [614, 194] on button "Colors 328 tokens" at bounding box center [549, 193] width 244 height 54
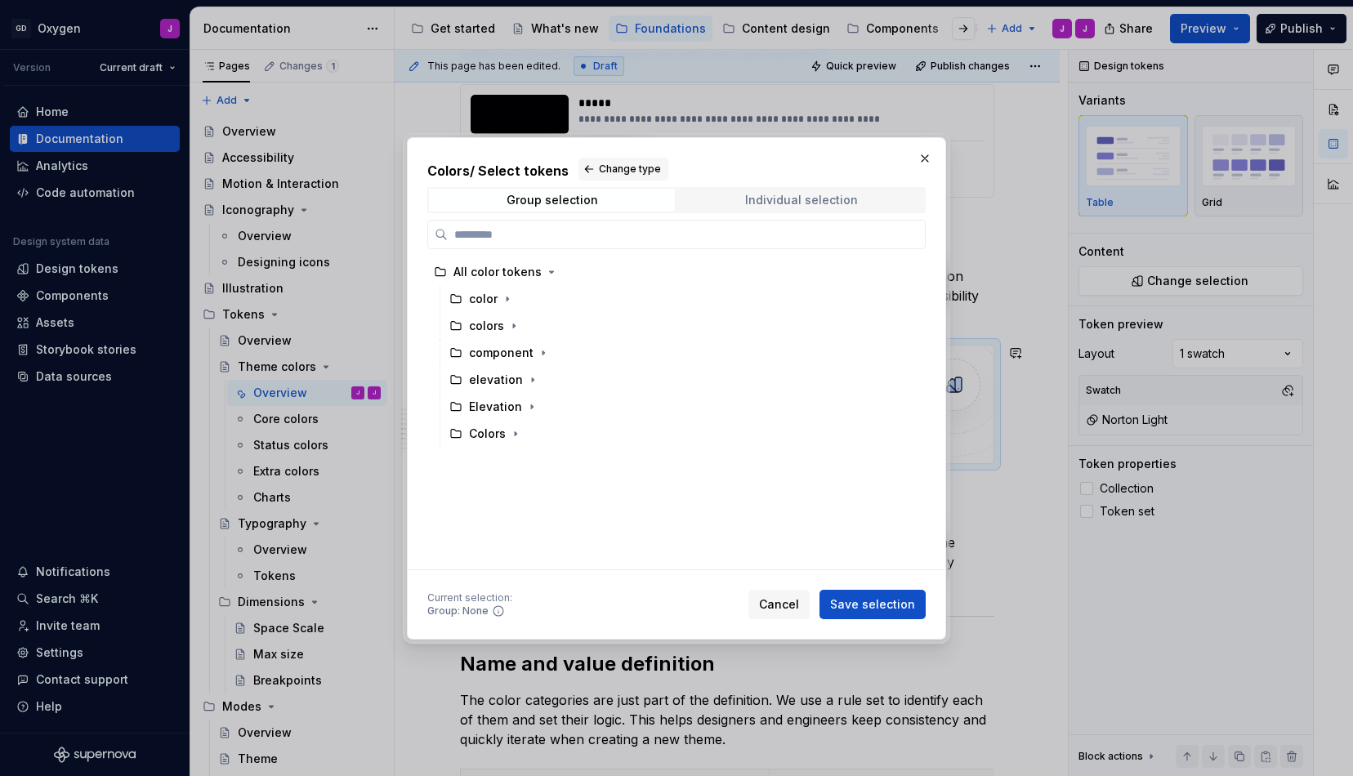
click at [759, 190] on span "Individual selection" at bounding box center [801, 200] width 246 height 23
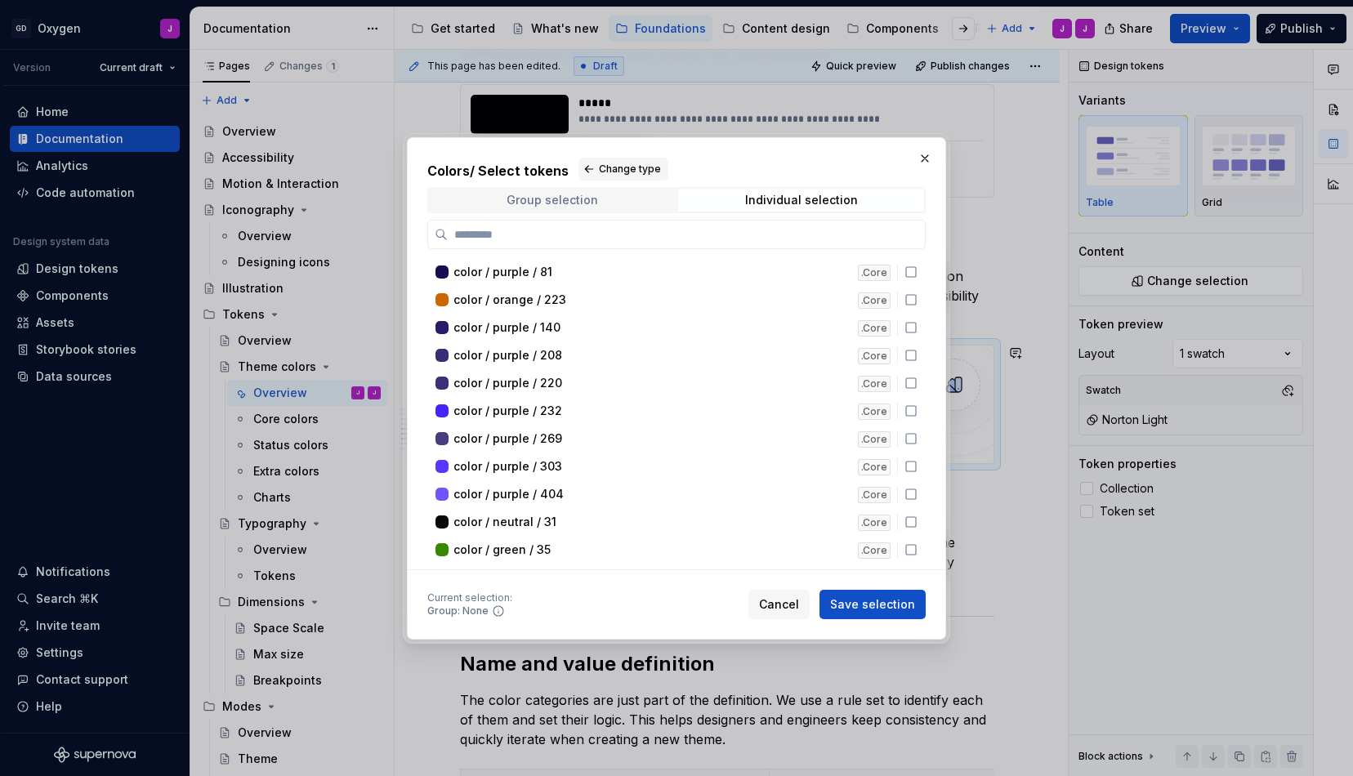
click at [499, 199] on span "Group selection" at bounding box center [552, 200] width 246 height 23
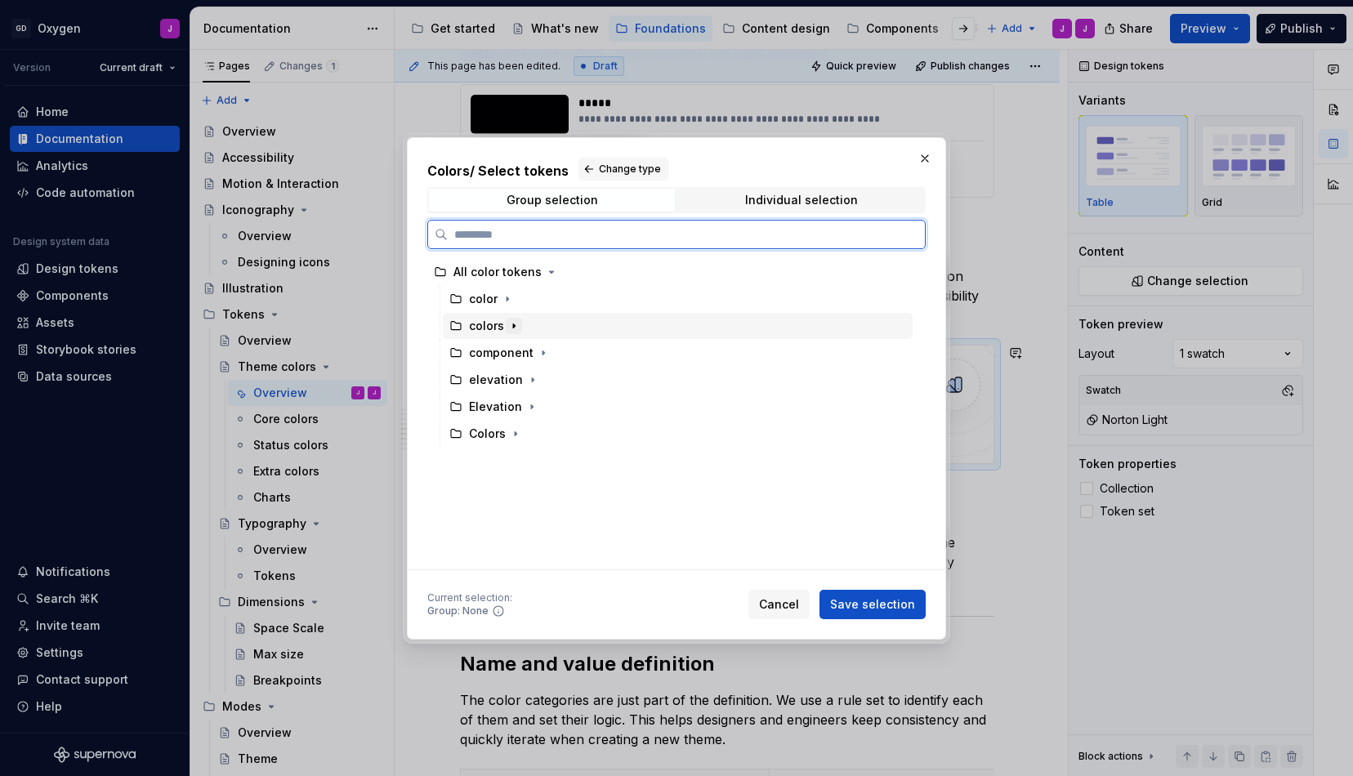
click at [511, 325] on icon "button" at bounding box center [513, 325] width 13 height 13
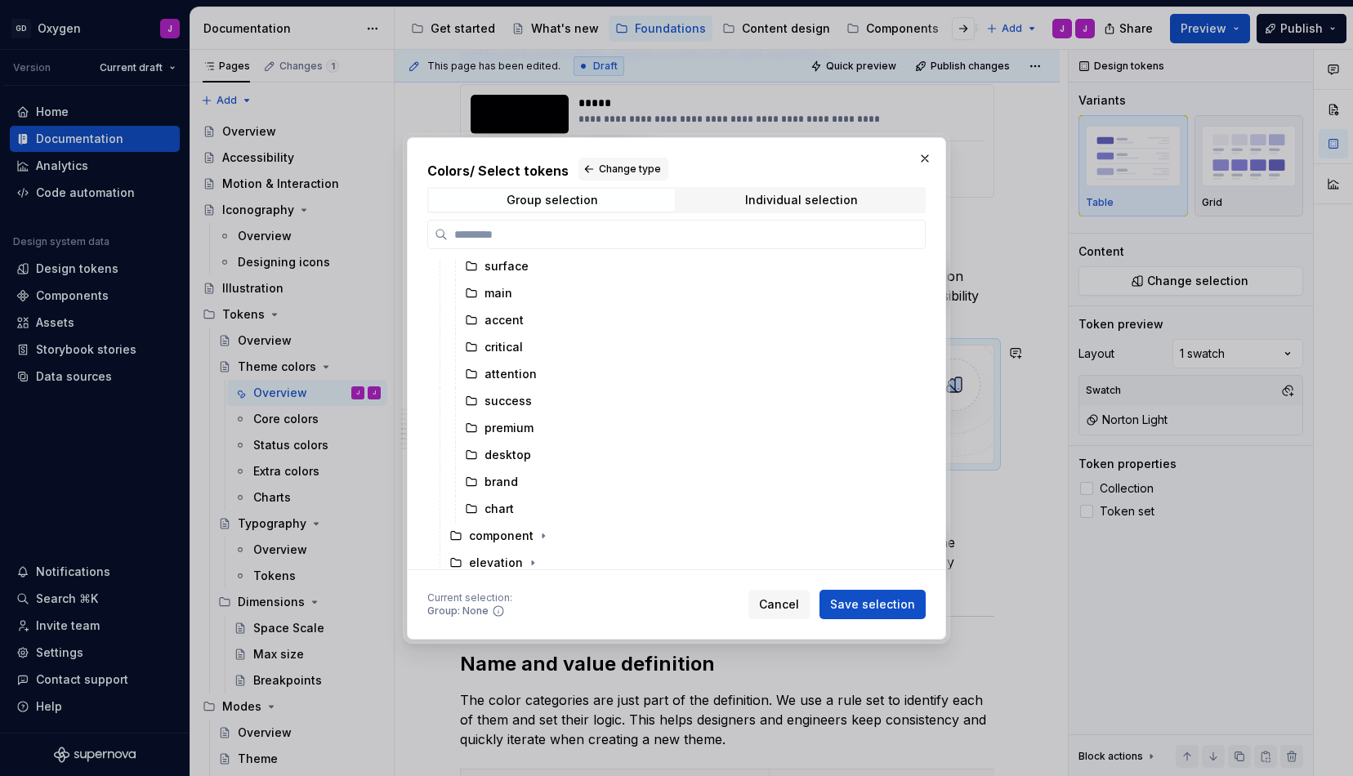
scroll to position [114, 0]
click at [504, 510] on div "chart" at bounding box center [499, 508] width 29 height 16
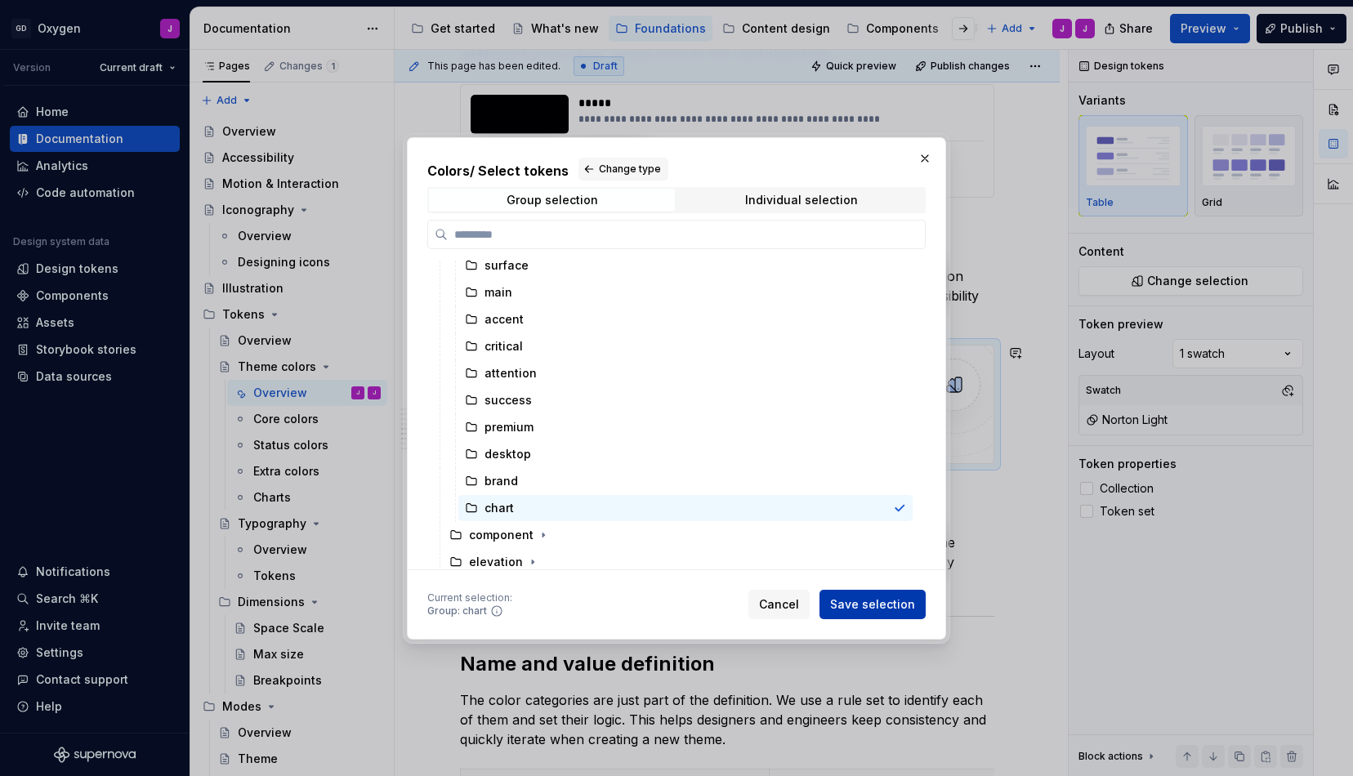
click at [852, 601] on span "Save selection" at bounding box center [872, 604] width 85 height 16
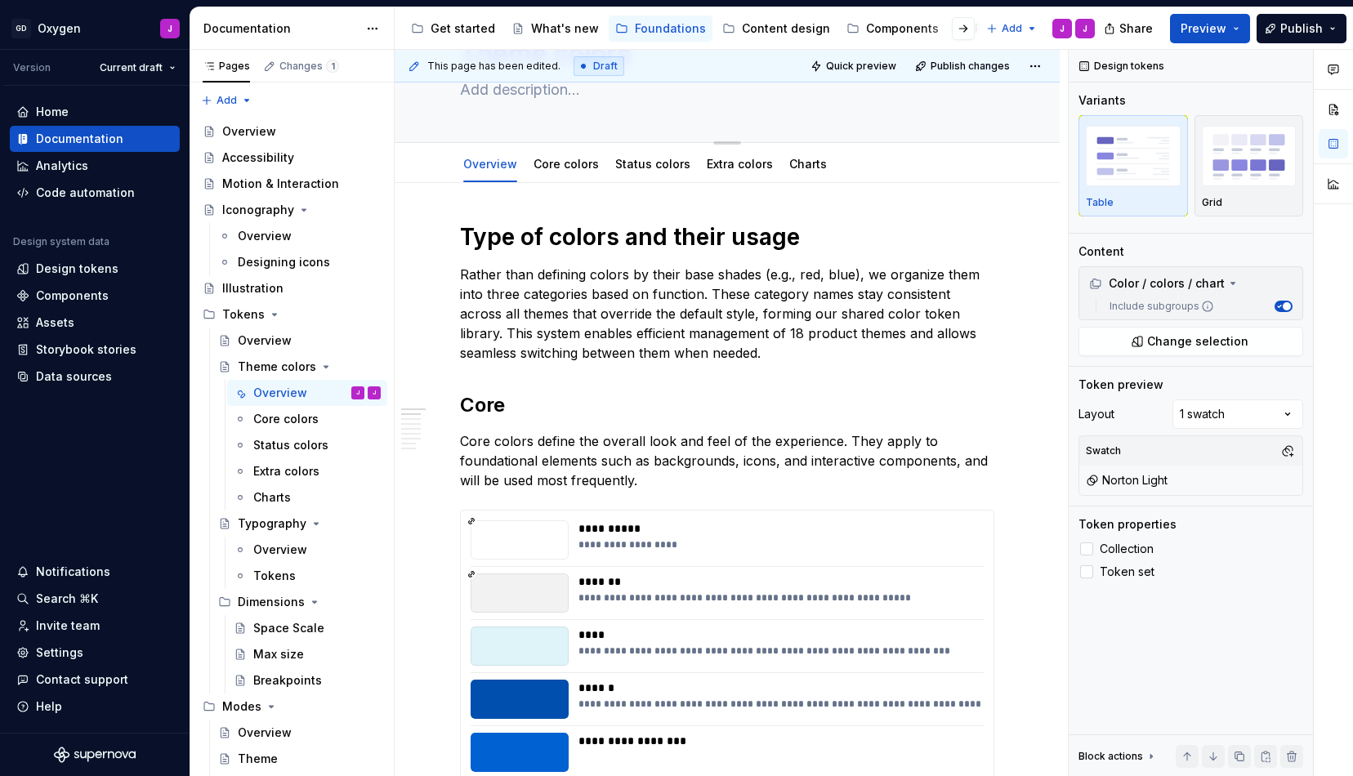
scroll to position [100, 0]
click at [573, 162] on link "Core colors" at bounding box center [566, 165] width 65 height 14
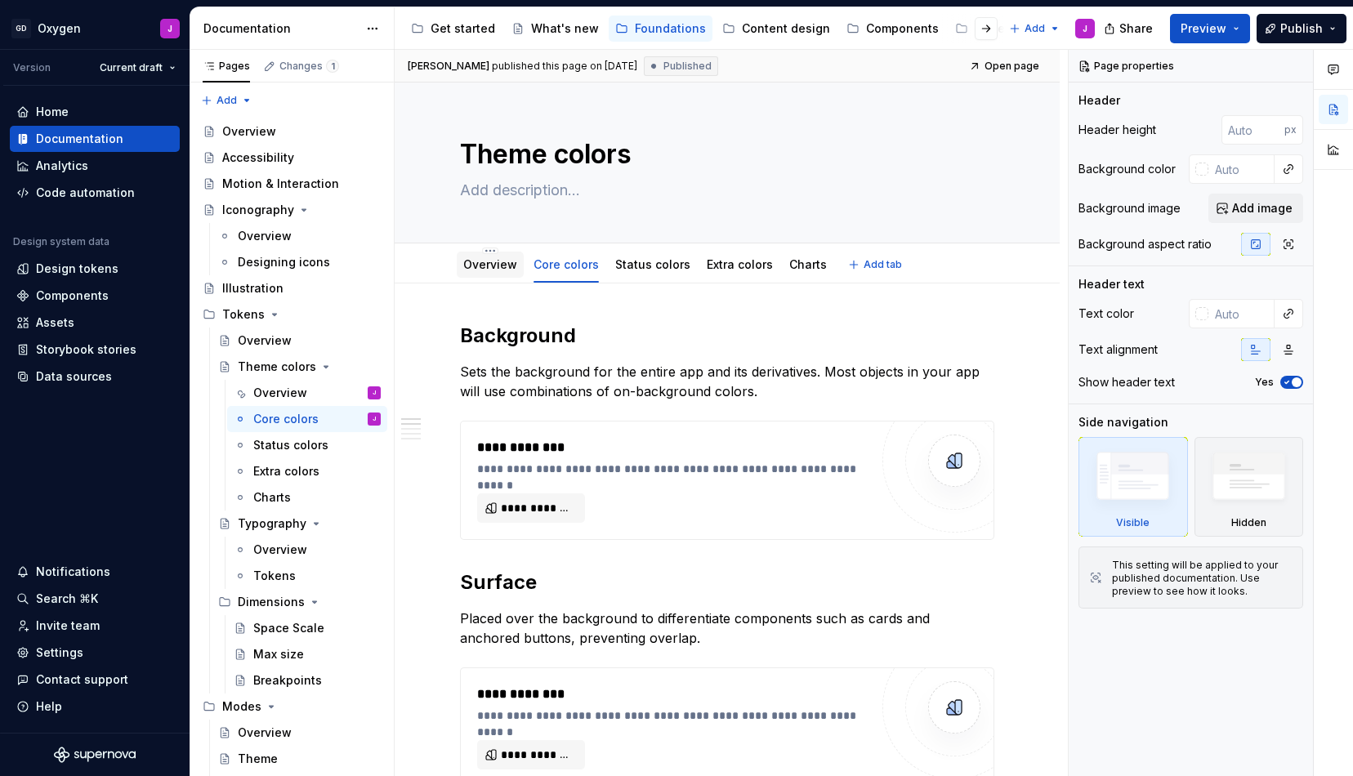
click at [495, 260] on link "Overview" at bounding box center [490, 264] width 54 height 14
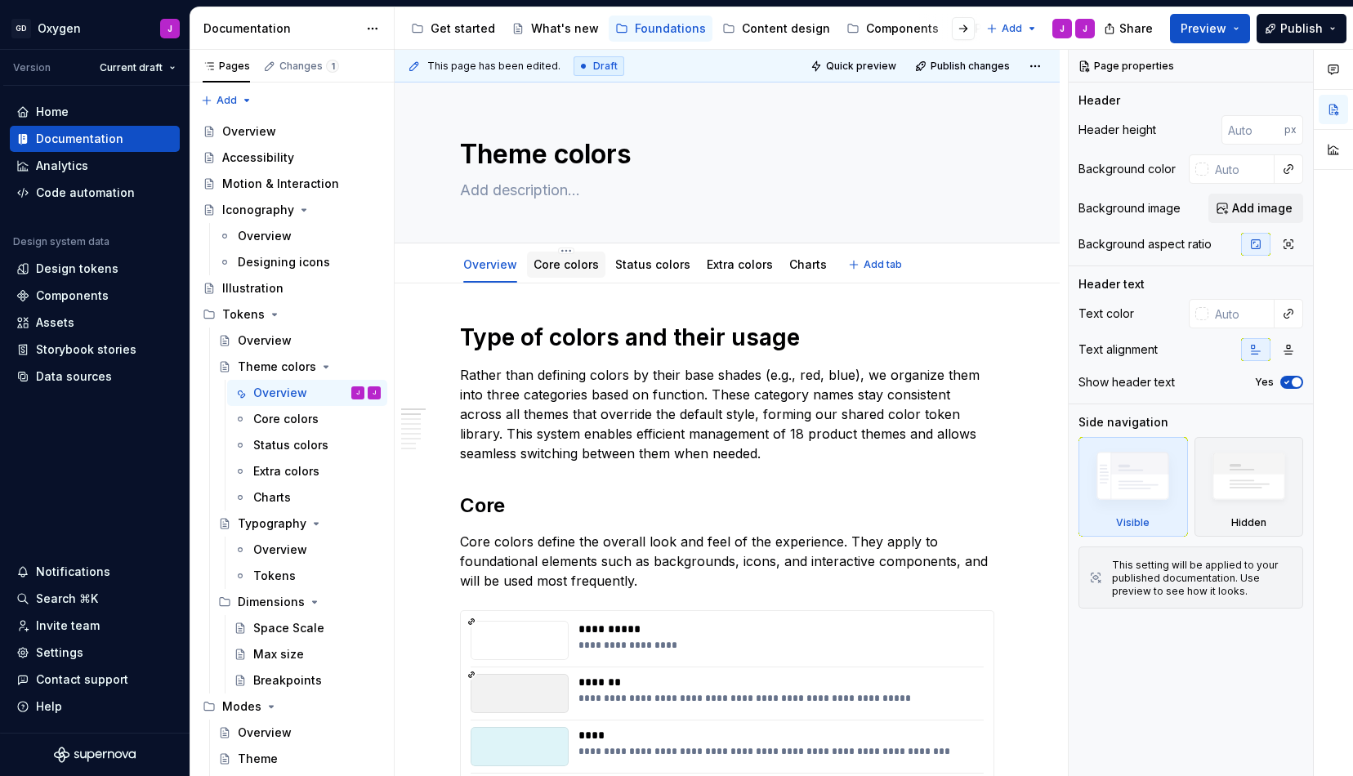
click at [562, 258] on link "Core colors" at bounding box center [566, 264] width 65 height 14
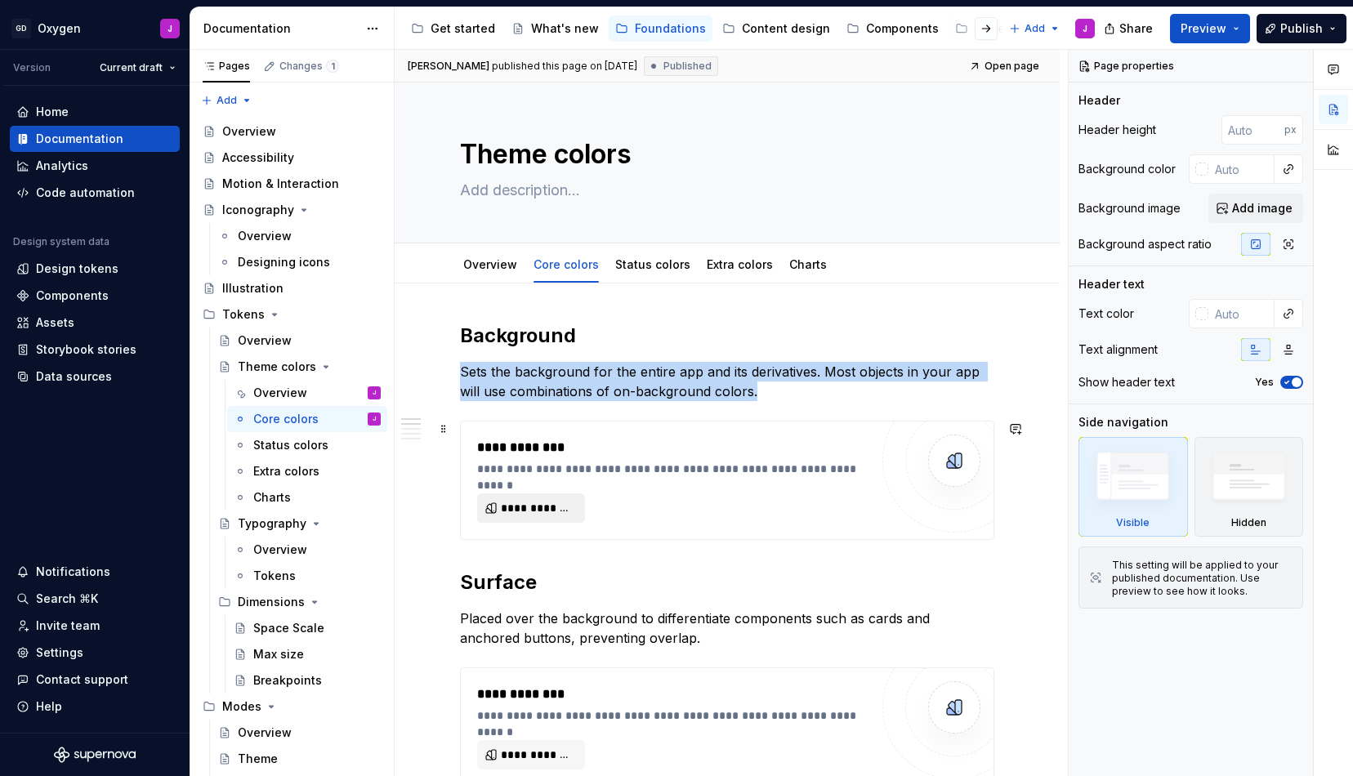
click at [552, 498] on button "**********" at bounding box center [531, 508] width 108 height 29
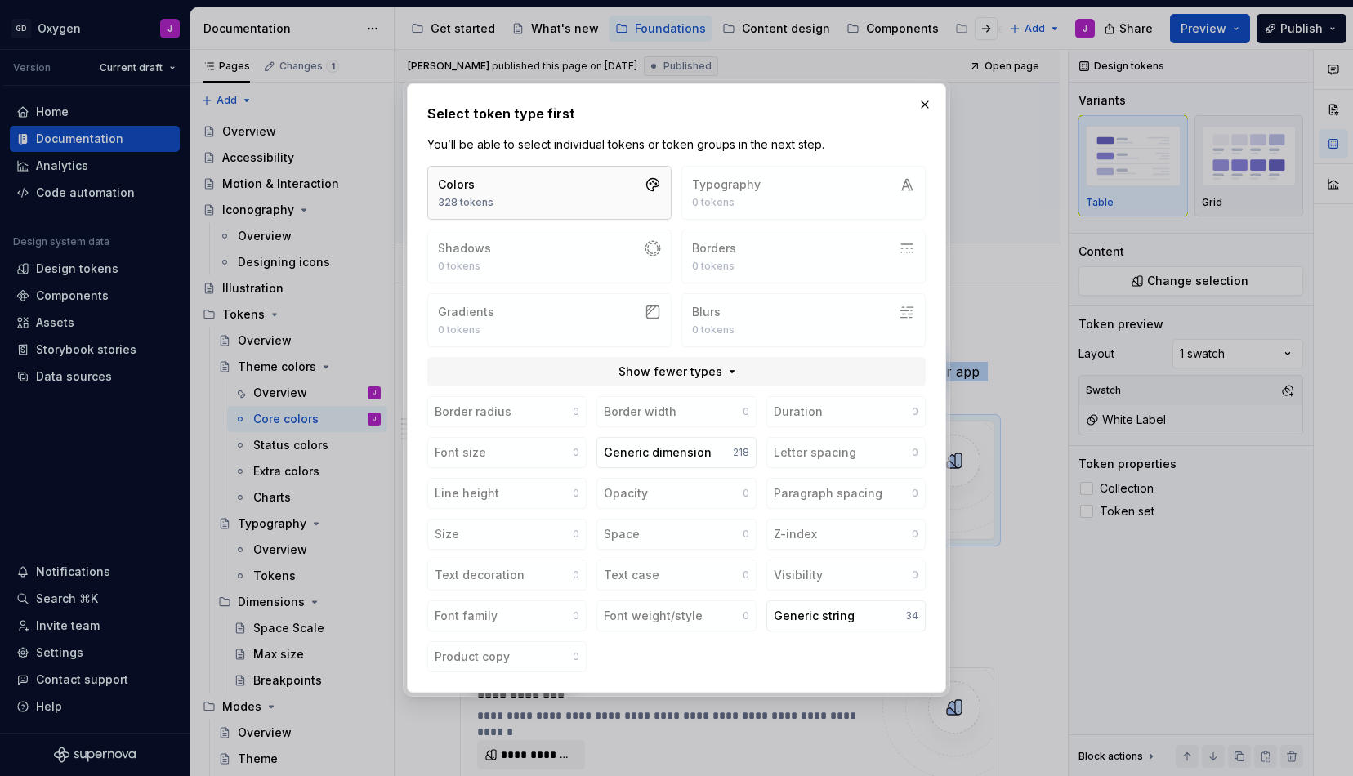
click at [557, 194] on button "Colors 328 tokens" at bounding box center [549, 193] width 244 height 54
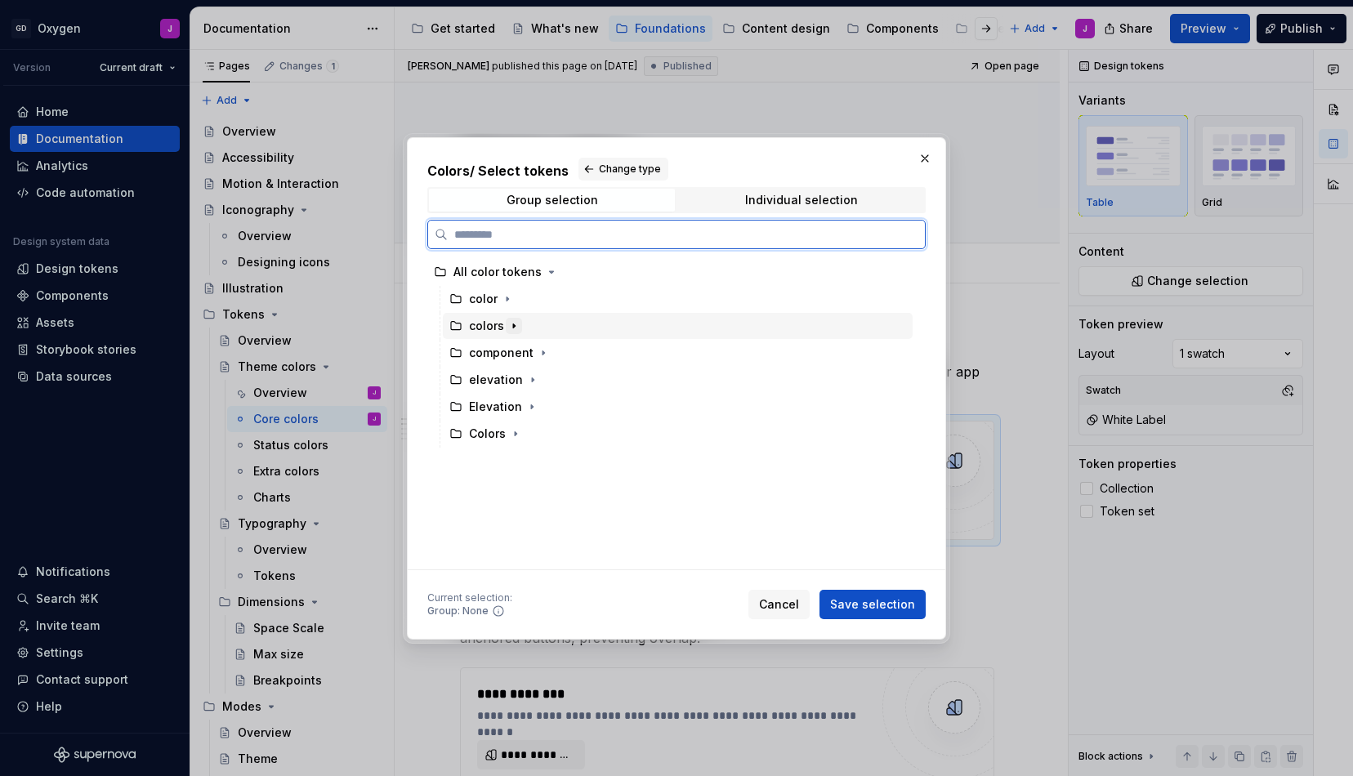
click at [512, 323] on icon "button" at bounding box center [513, 325] width 13 height 13
click at [511, 346] on div "background" at bounding box center [519, 353] width 69 height 16
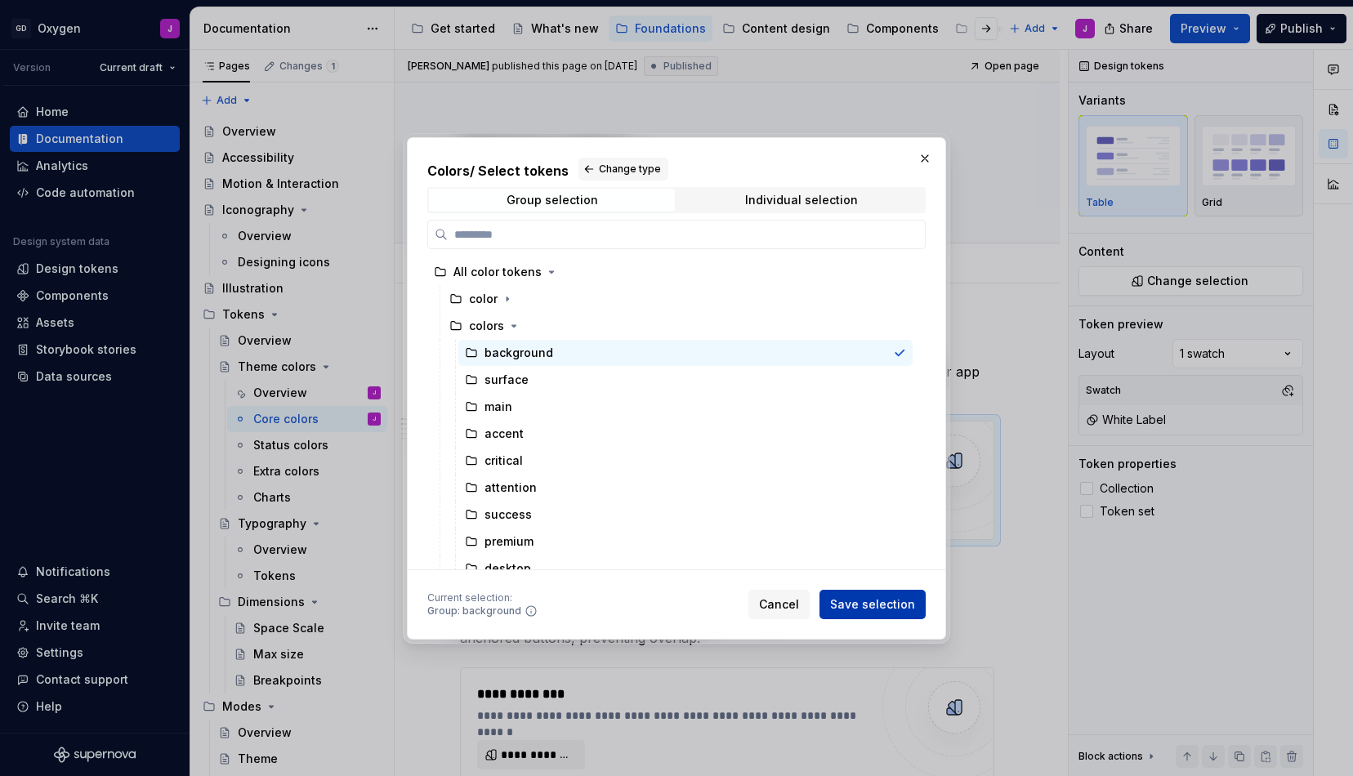
click at [891, 605] on span "Save selection" at bounding box center [872, 604] width 85 height 16
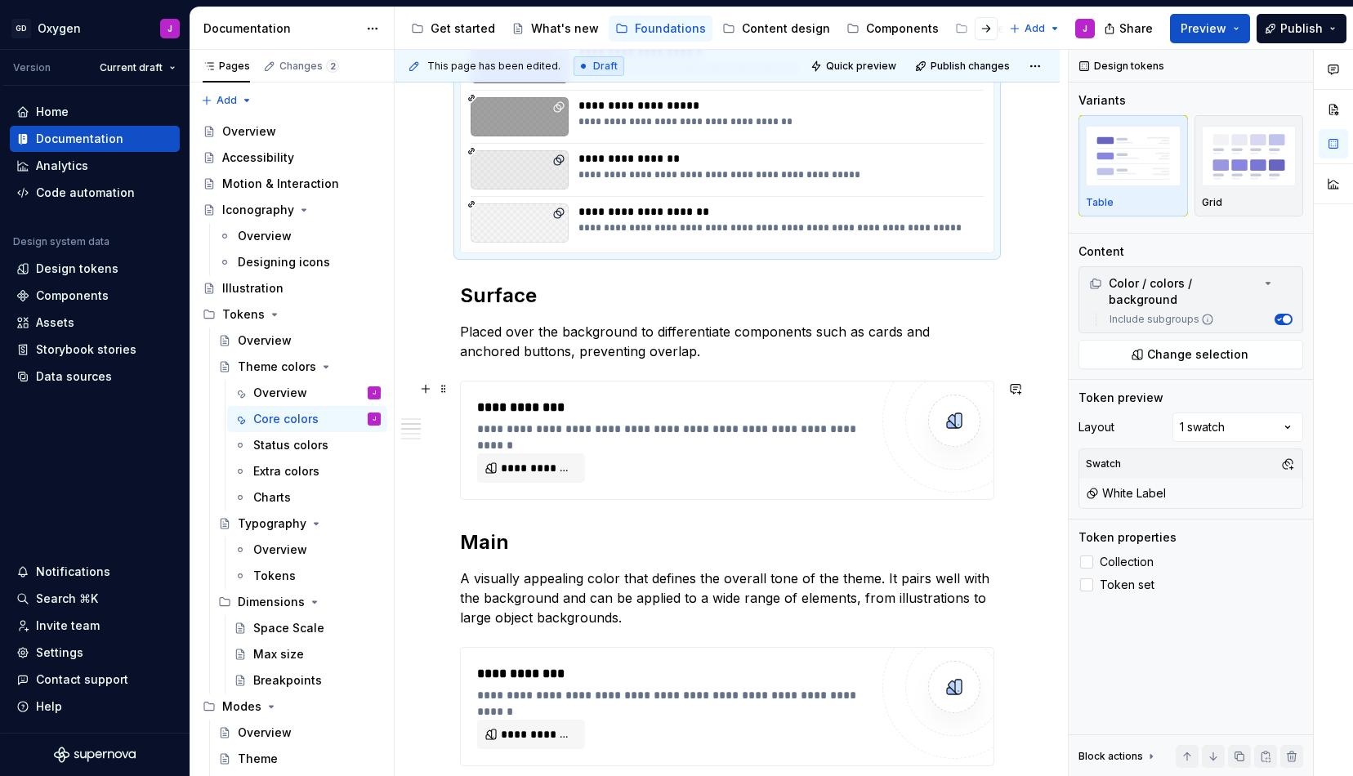
scroll to position [634, 0]
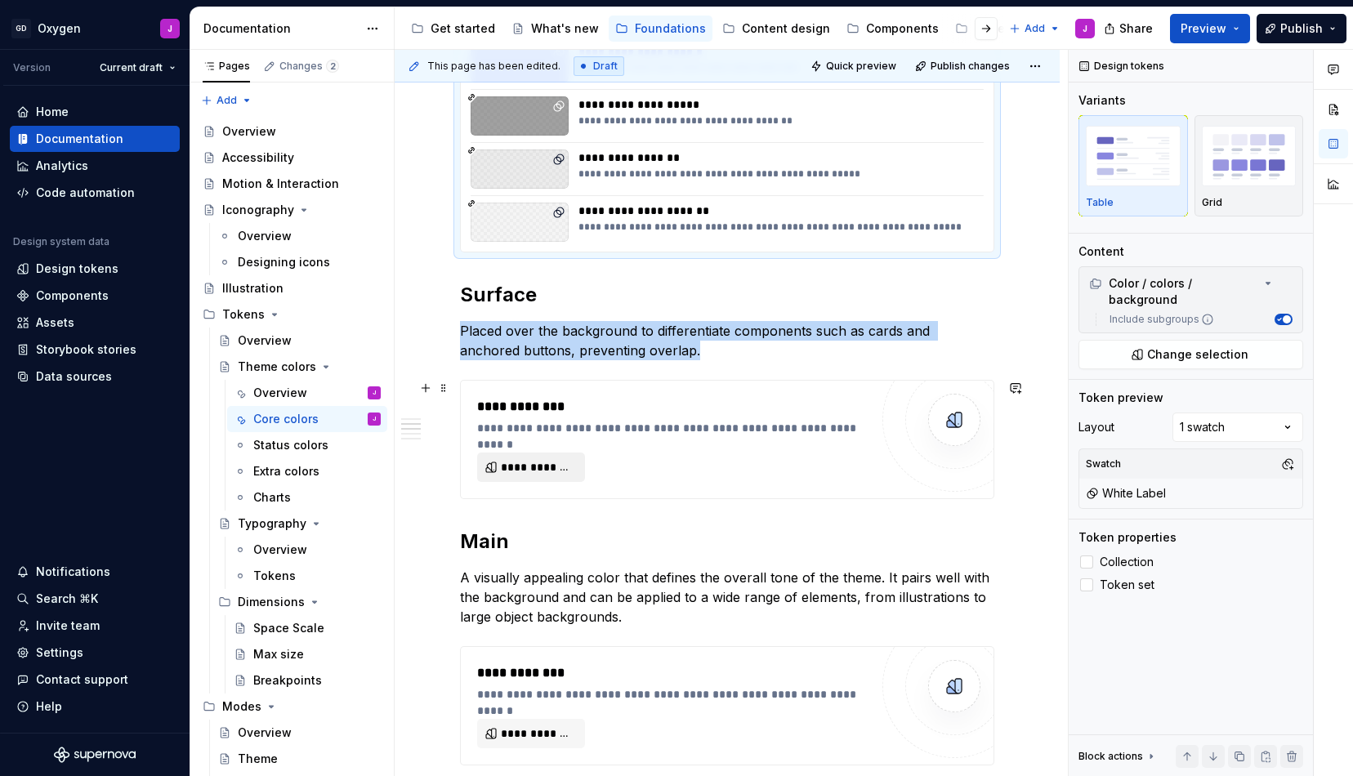
click at [542, 464] on span "**********" at bounding box center [538, 467] width 74 height 16
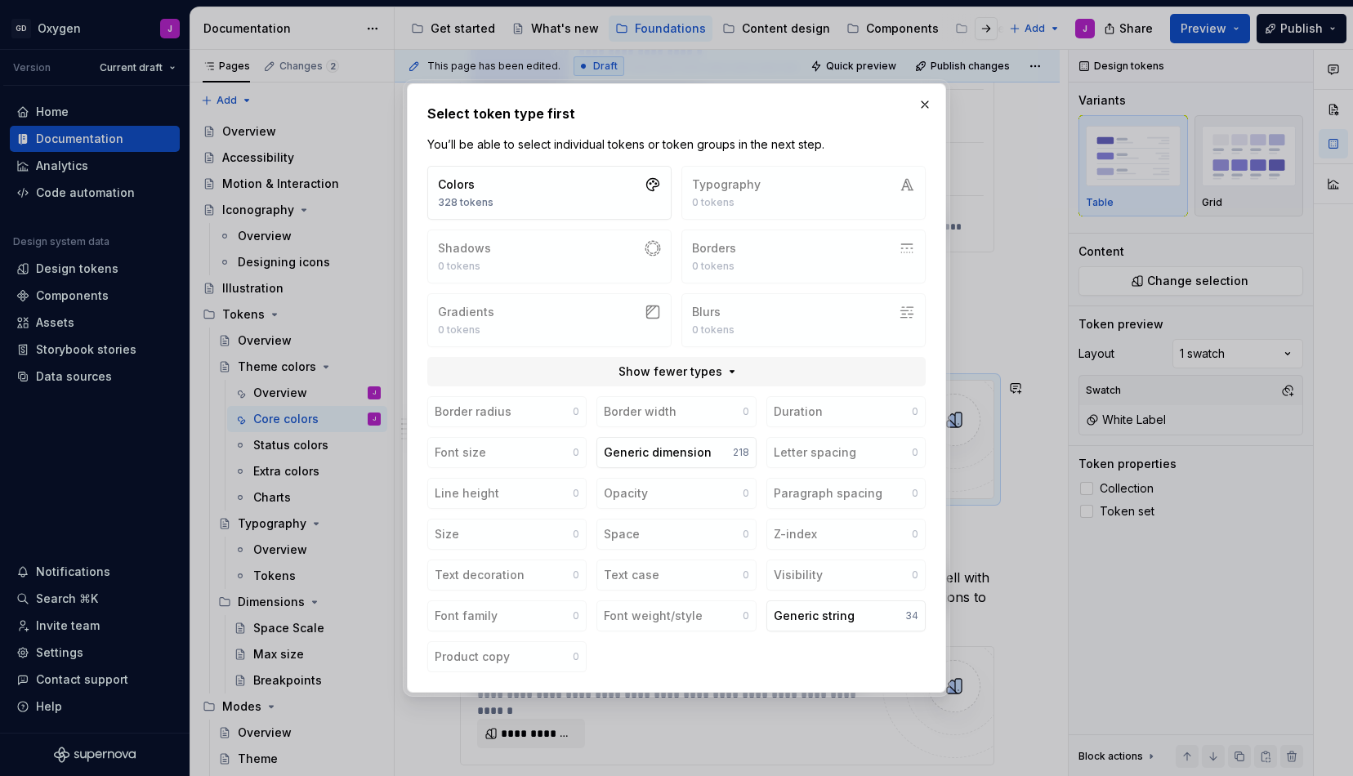
drag, startPoint x: 582, startPoint y: 155, endPoint x: 574, endPoint y: 165, distance: 12.8
click at [582, 155] on div "Select token type first You’ll be able to select individual tokens or token gro…" at bounding box center [676, 388] width 498 height 569
click at [574, 165] on div "Select token type first You’ll be able to select individual tokens or token gro…" at bounding box center [676, 388] width 498 height 569
click at [536, 186] on button "Colors 328 tokens" at bounding box center [549, 193] width 244 height 54
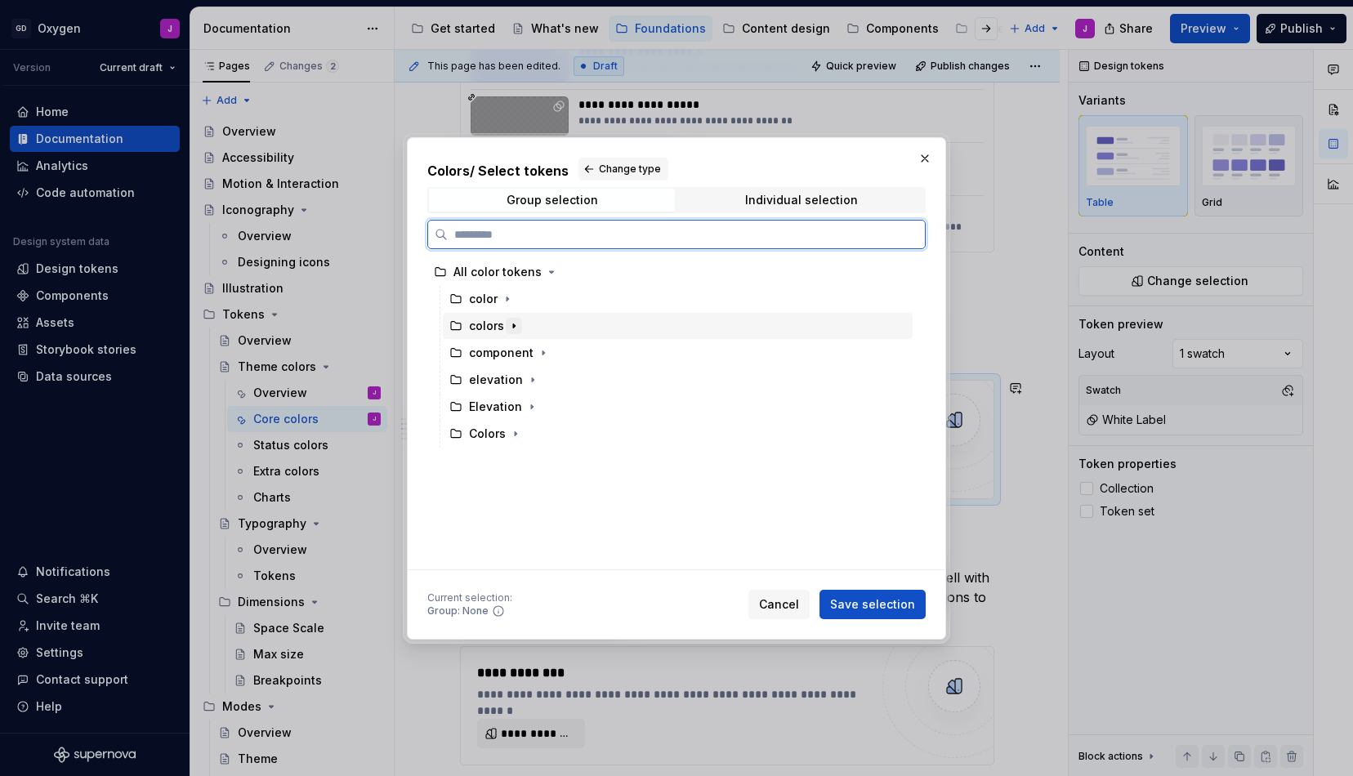
click at [511, 322] on icon "button" at bounding box center [513, 325] width 13 height 13
click at [513, 375] on div "surface" at bounding box center [507, 380] width 44 height 16
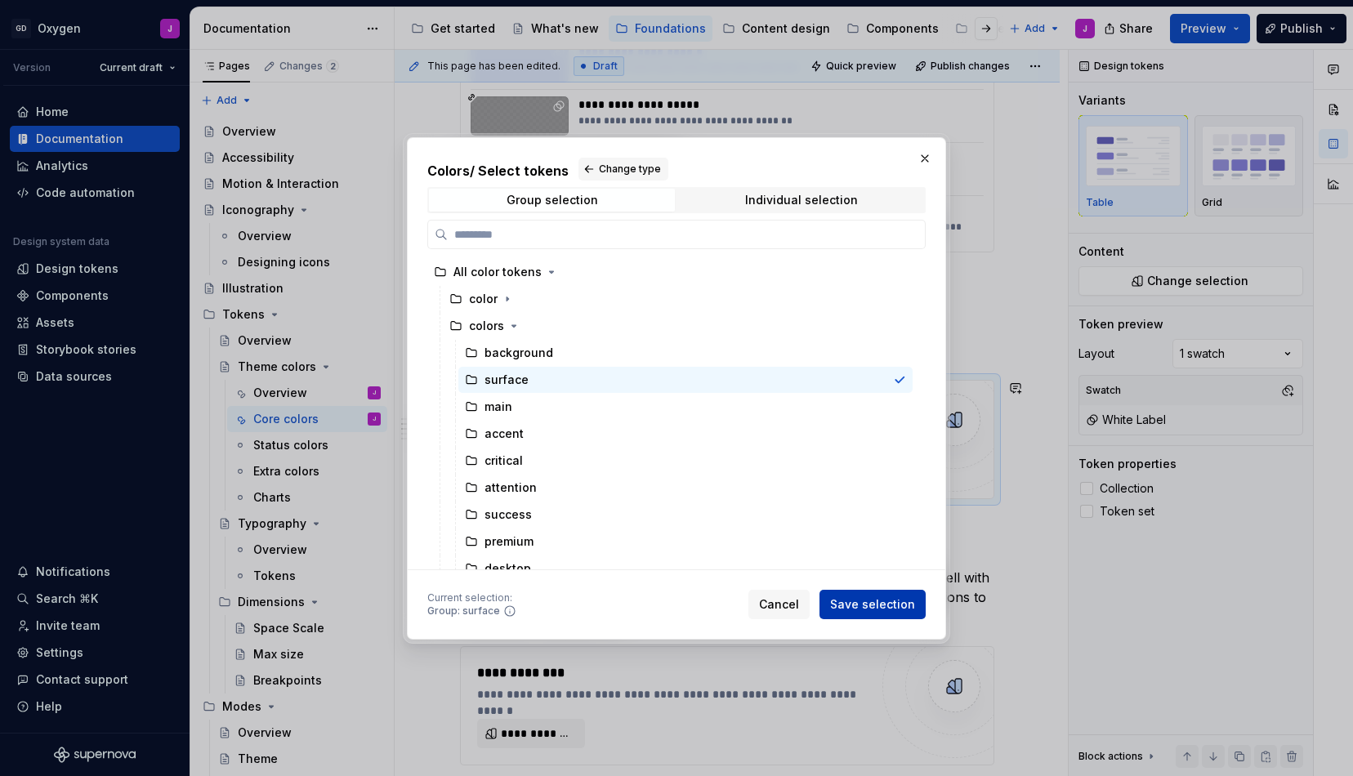
click at [891, 599] on span "Save selection" at bounding box center [872, 604] width 85 height 16
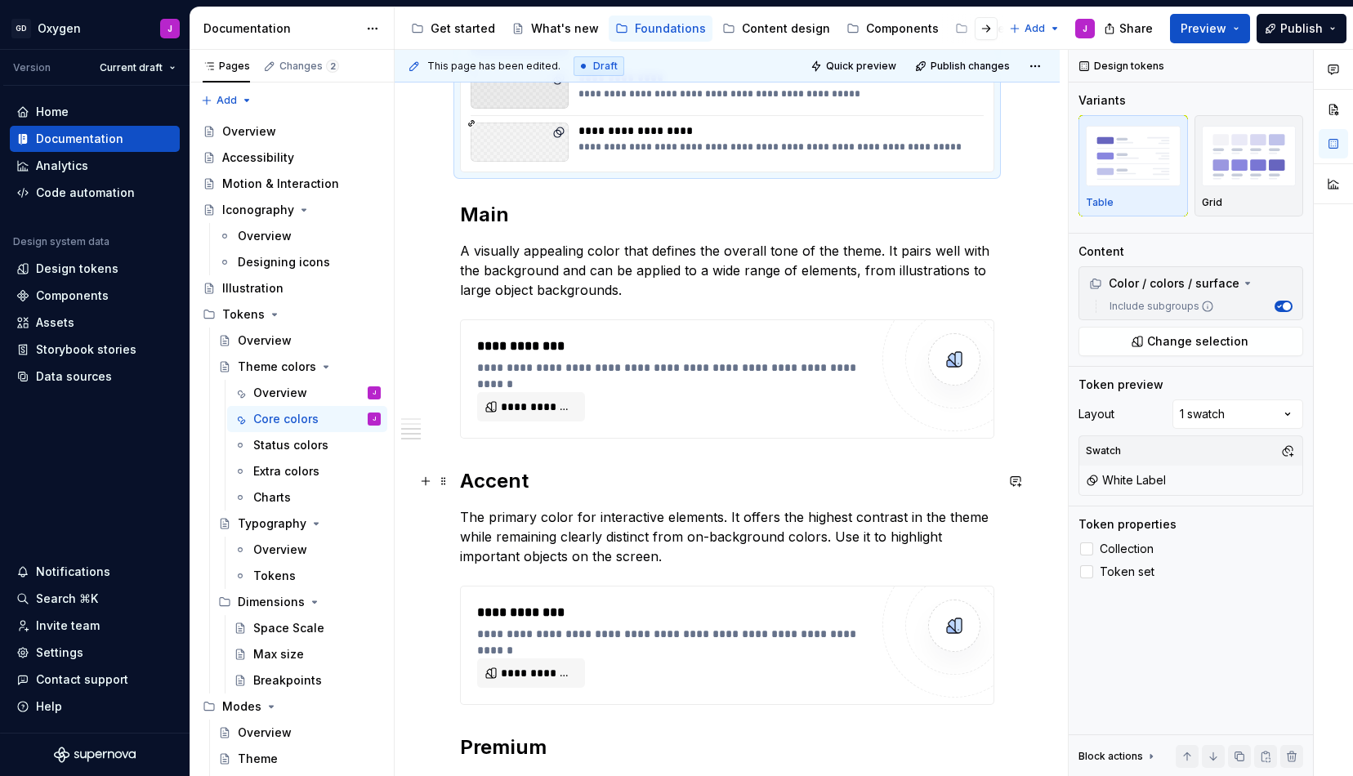
scroll to position [1412, 0]
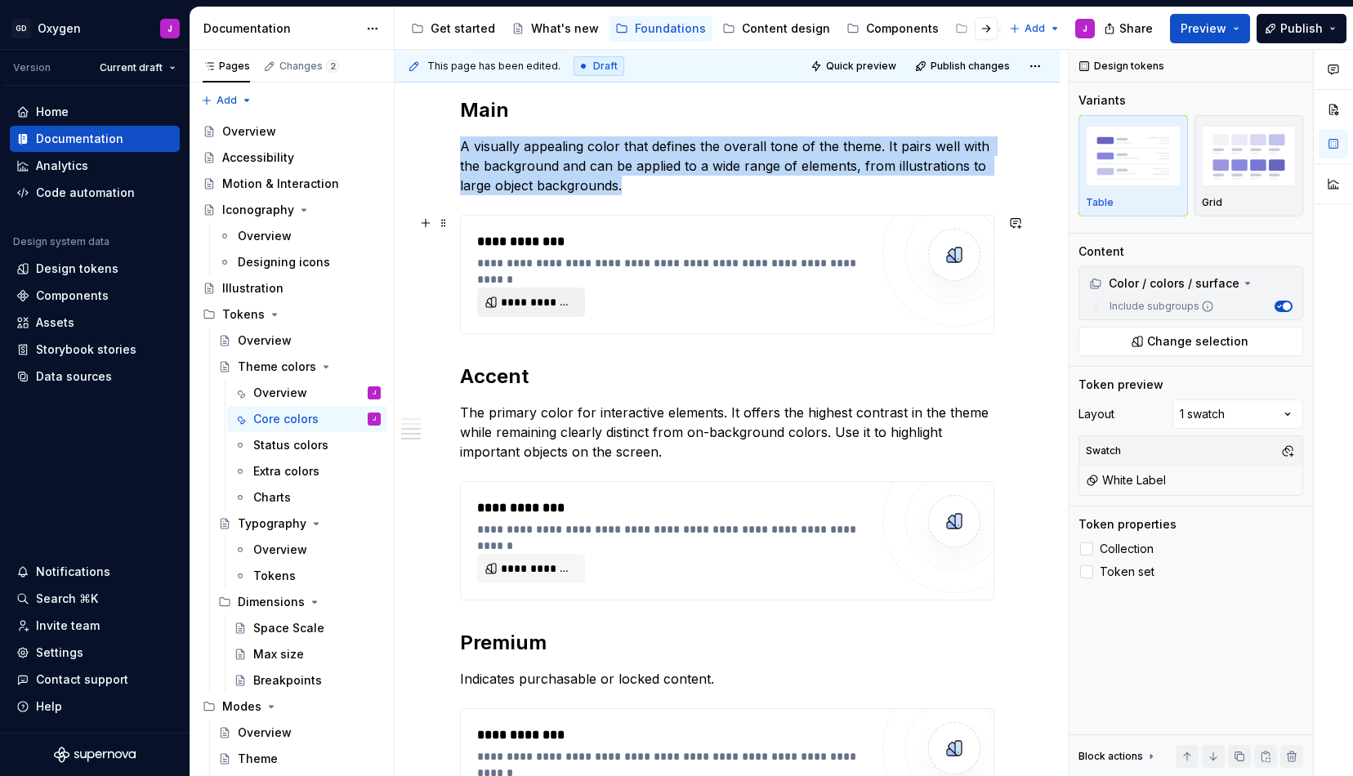
click at [561, 301] on span "**********" at bounding box center [538, 302] width 74 height 16
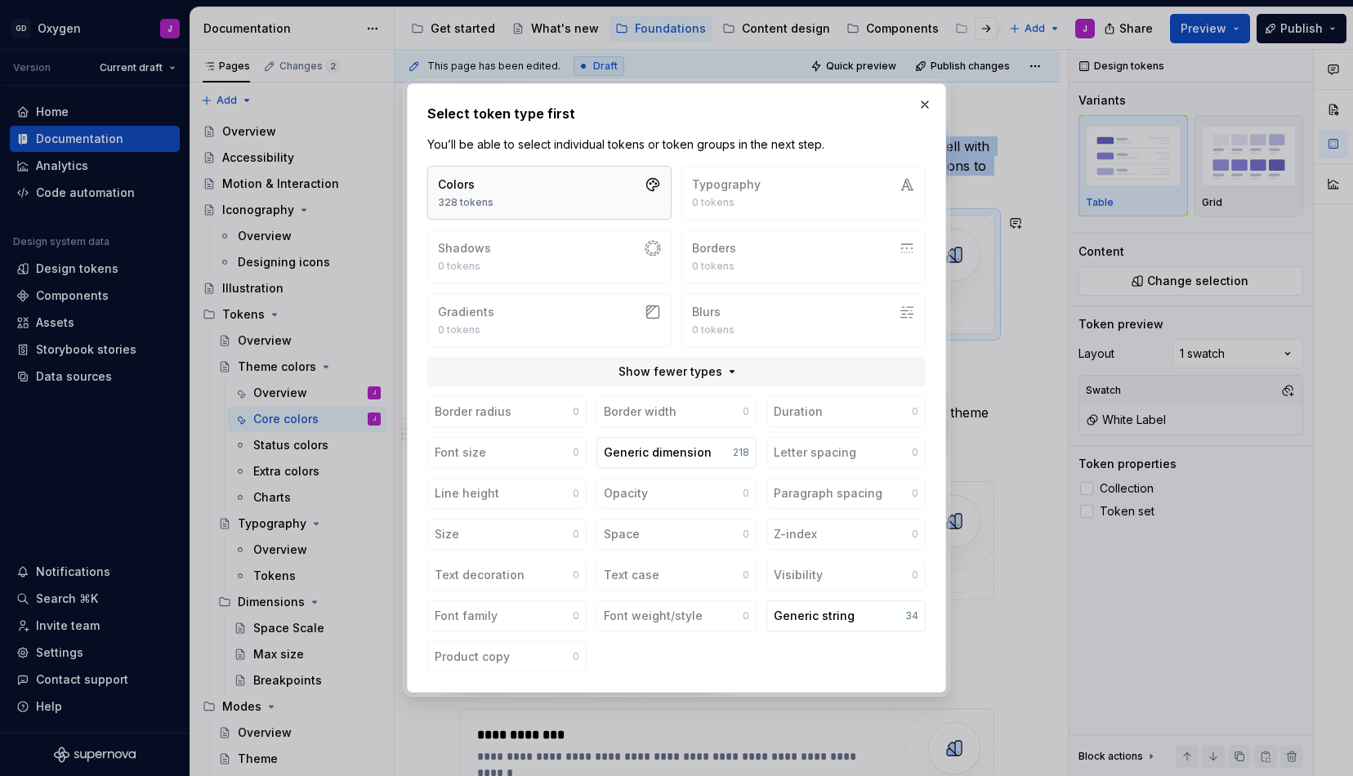
click at [541, 181] on button "Colors 328 tokens" at bounding box center [549, 193] width 244 height 54
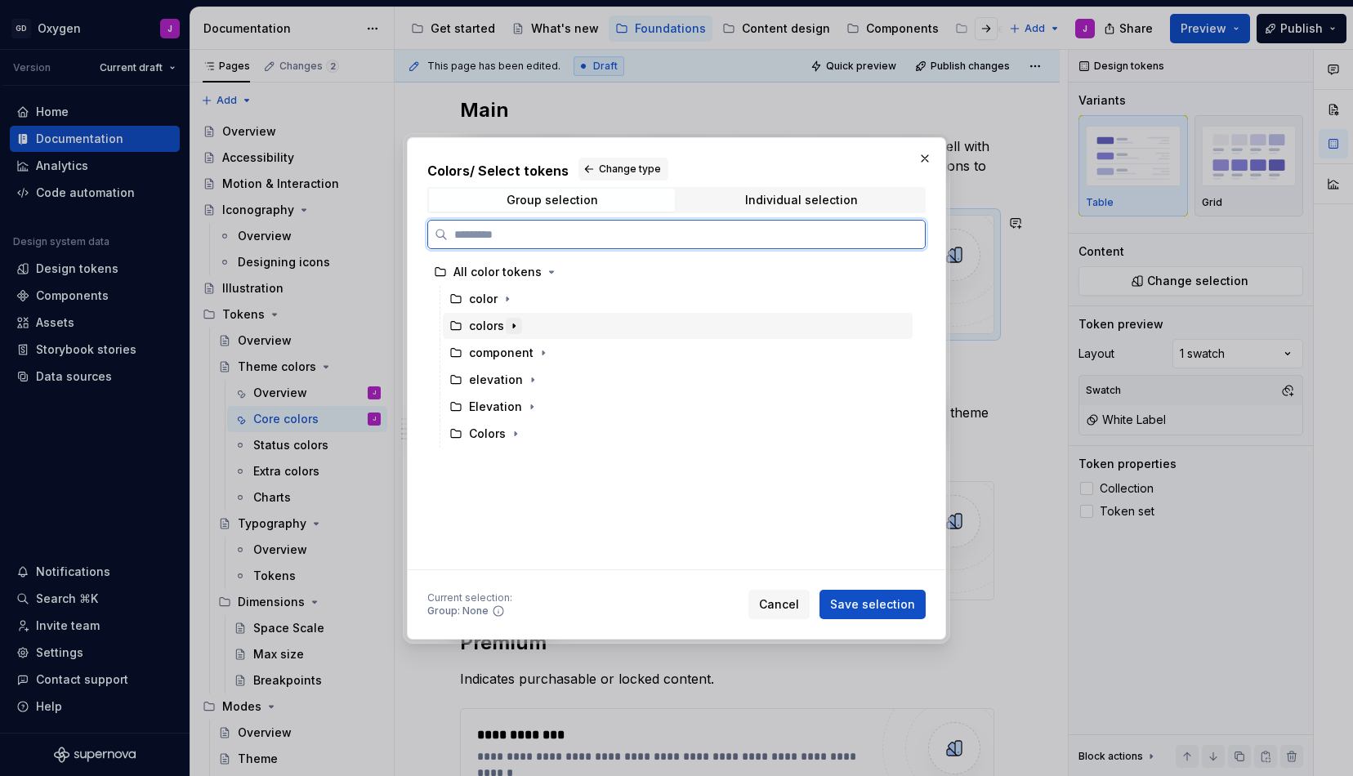
click at [511, 323] on icon "button" at bounding box center [513, 325] width 13 height 13
click at [502, 405] on div "main" at bounding box center [499, 407] width 28 height 16
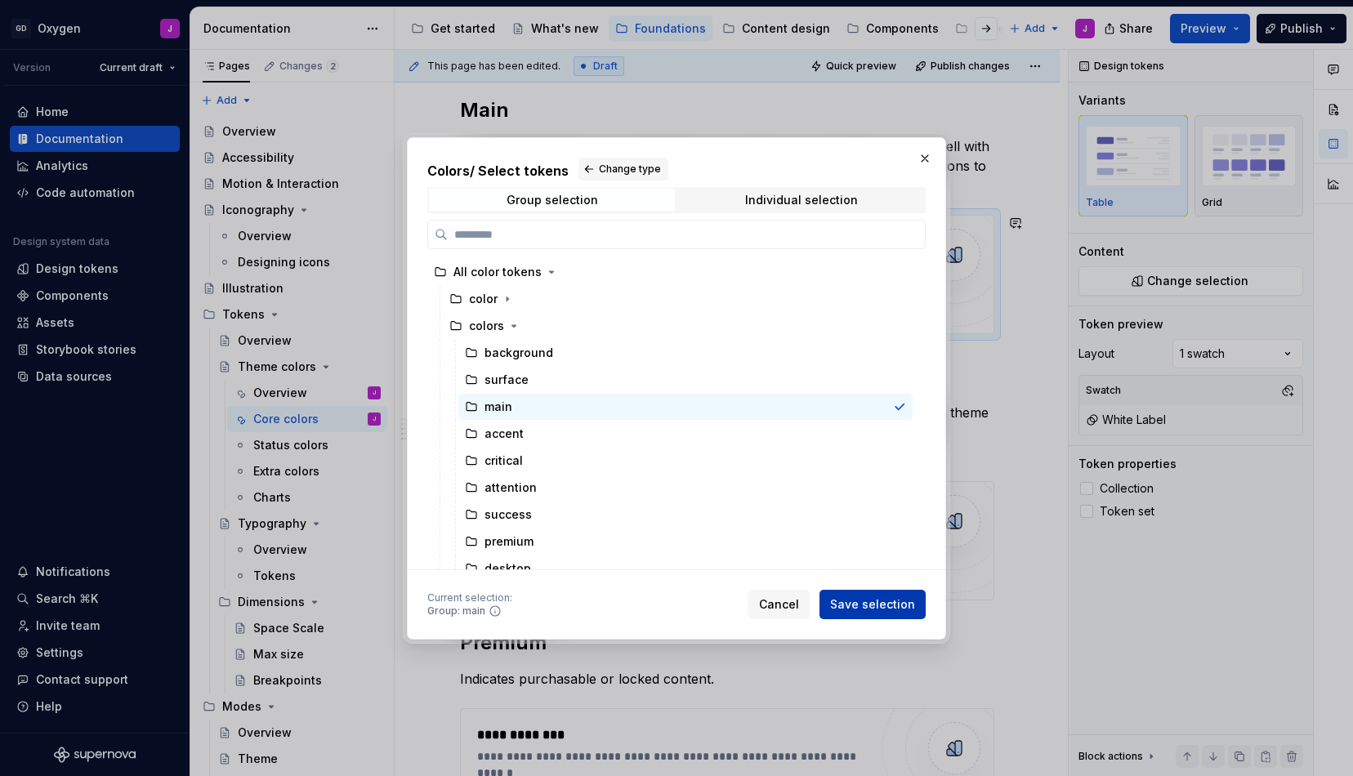
click at [887, 610] on span "Save selection" at bounding box center [872, 604] width 85 height 16
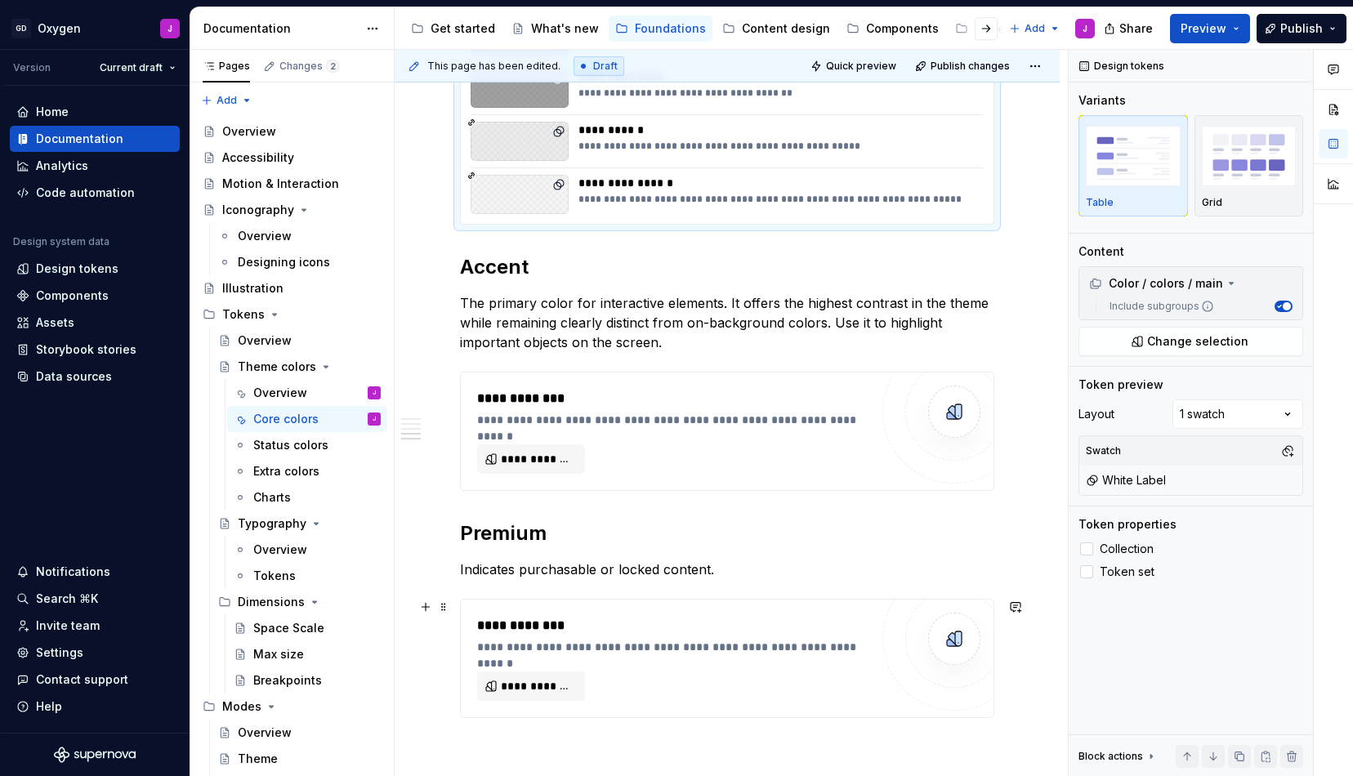
scroll to position [1998, 0]
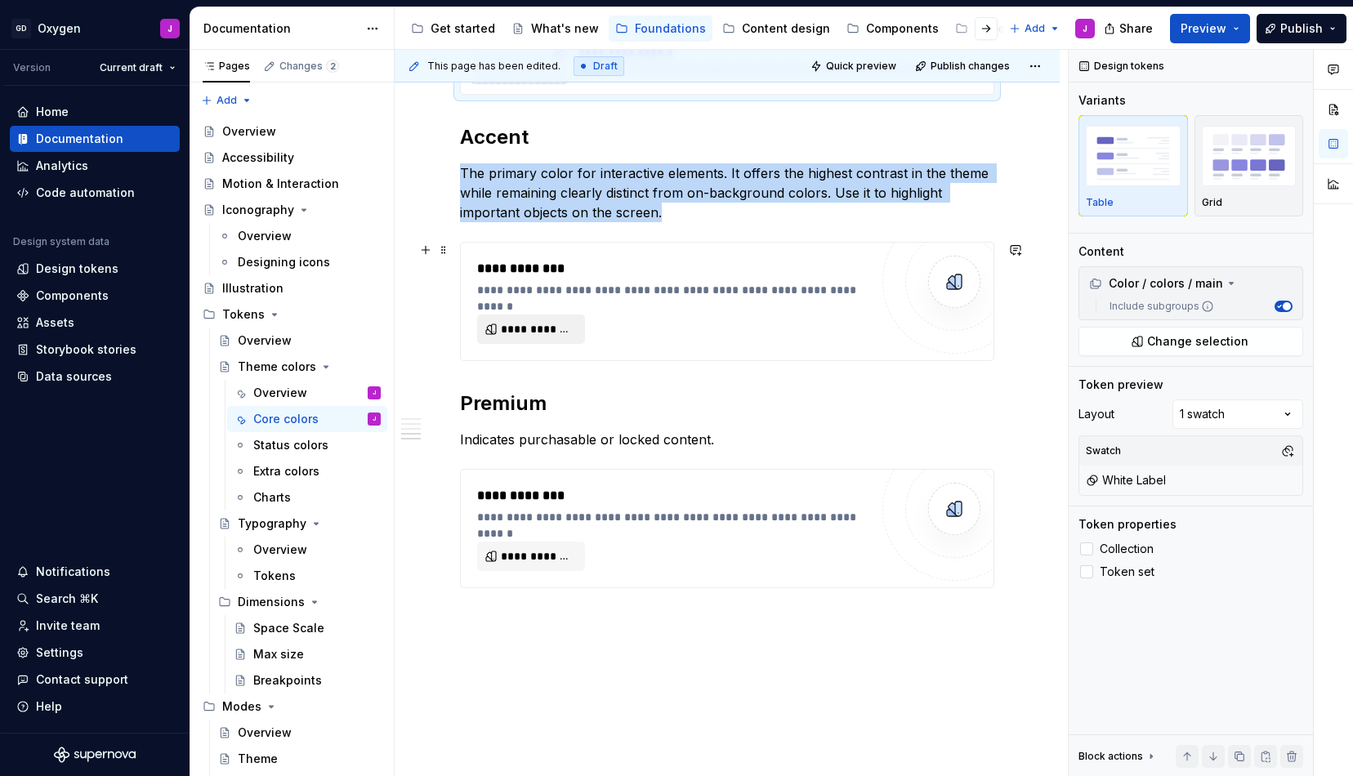
click at [560, 331] on span "**********" at bounding box center [538, 329] width 74 height 16
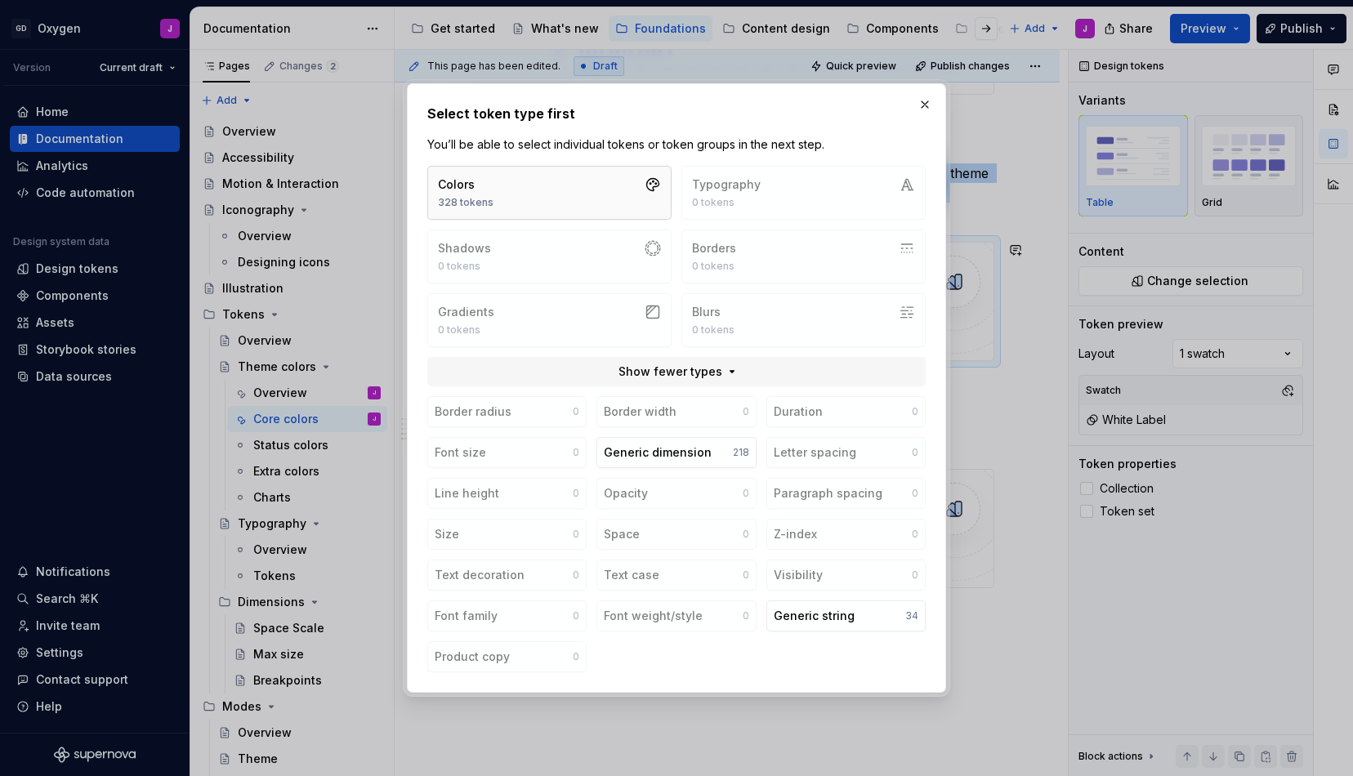
click at [540, 185] on button "Colors 328 tokens" at bounding box center [549, 193] width 244 height 54
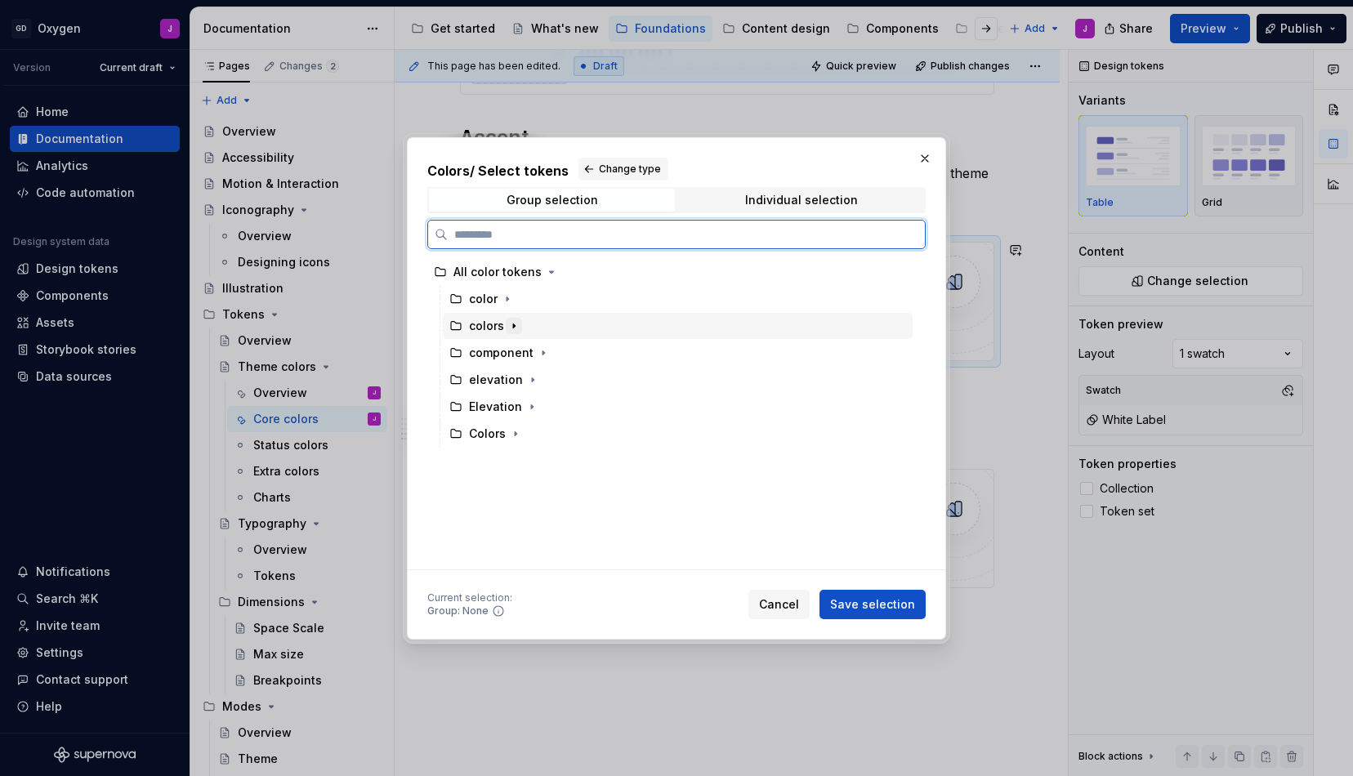
click at [511, 325] on icon "button" at bounding box center [513, 325] width 13 height 13
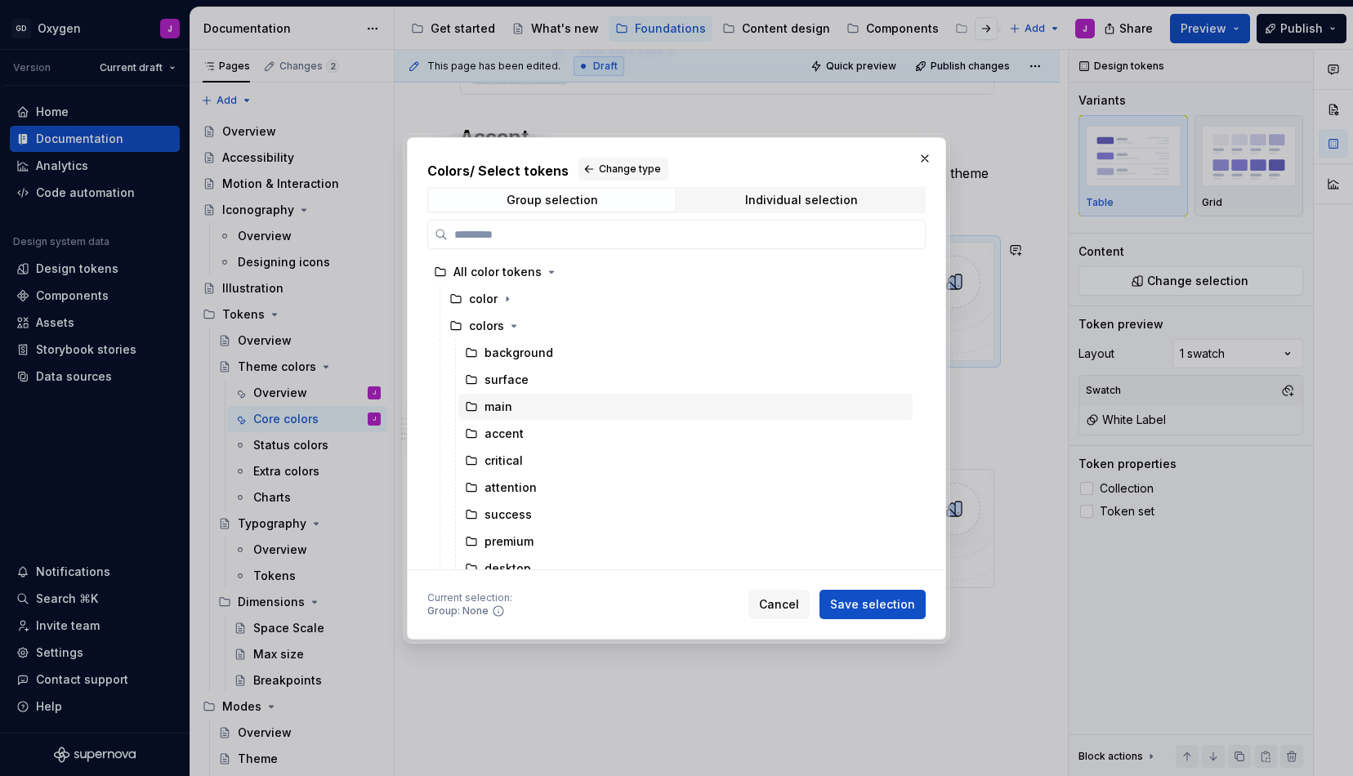
scroll to position [16, 0]
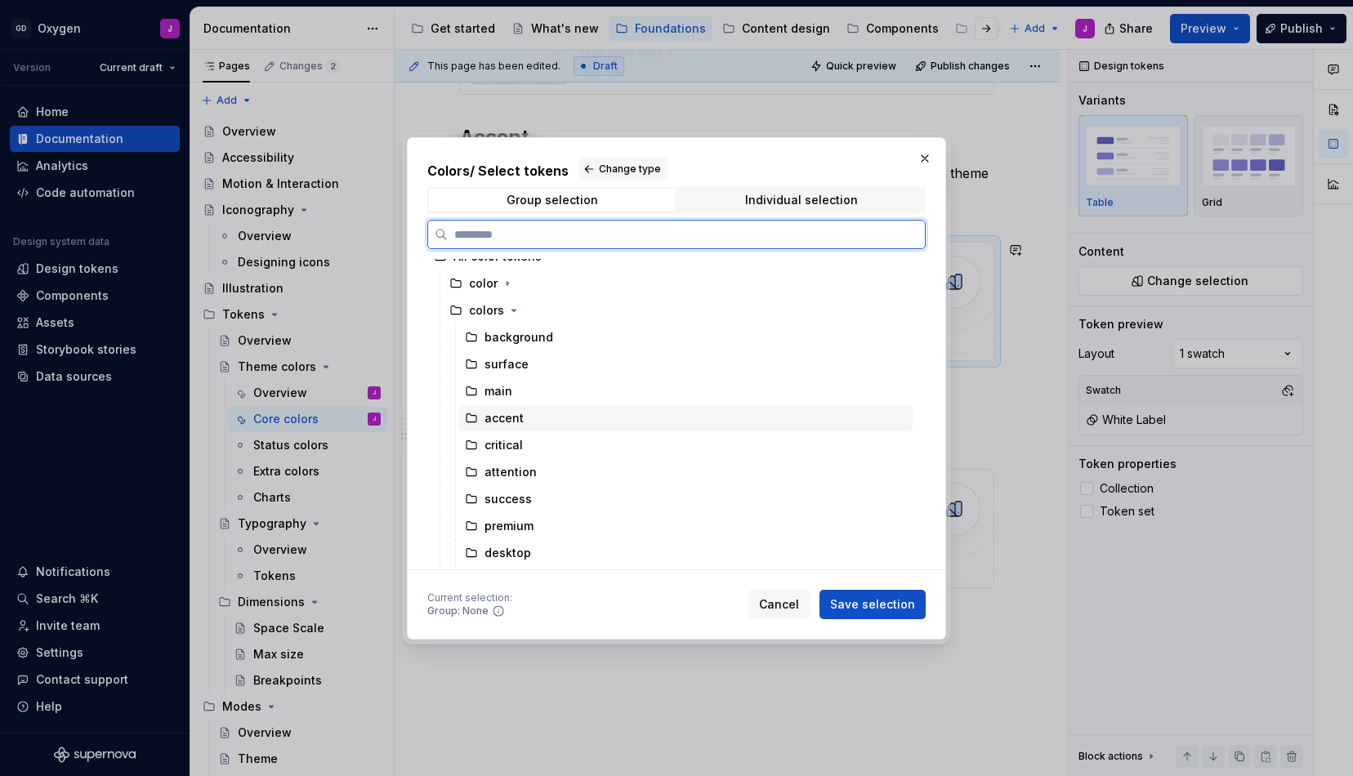
click at [507, 424] on div "accent" at bounding box center [504, 418] width 39 height 16
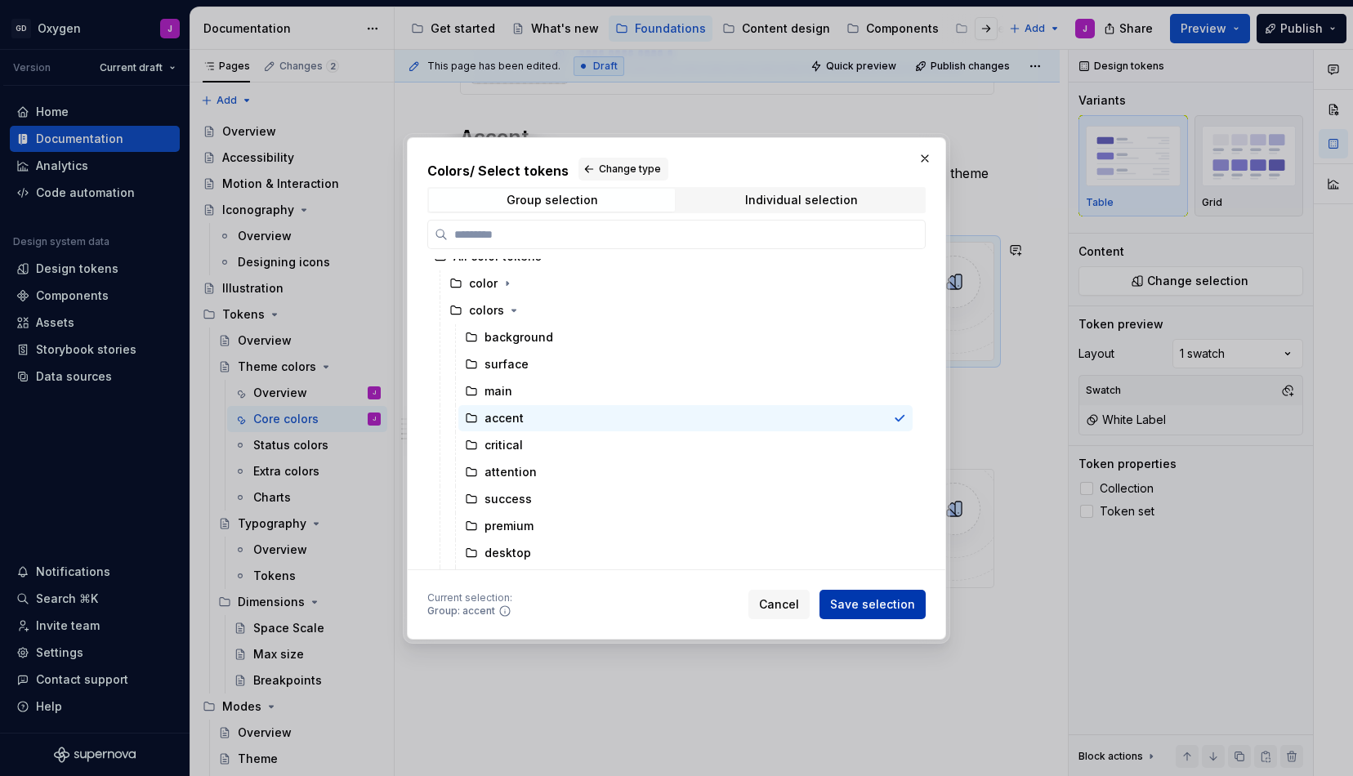
click at [896, 598] on span "Save selection" at bounding box center [872, 604] width 85 height 16
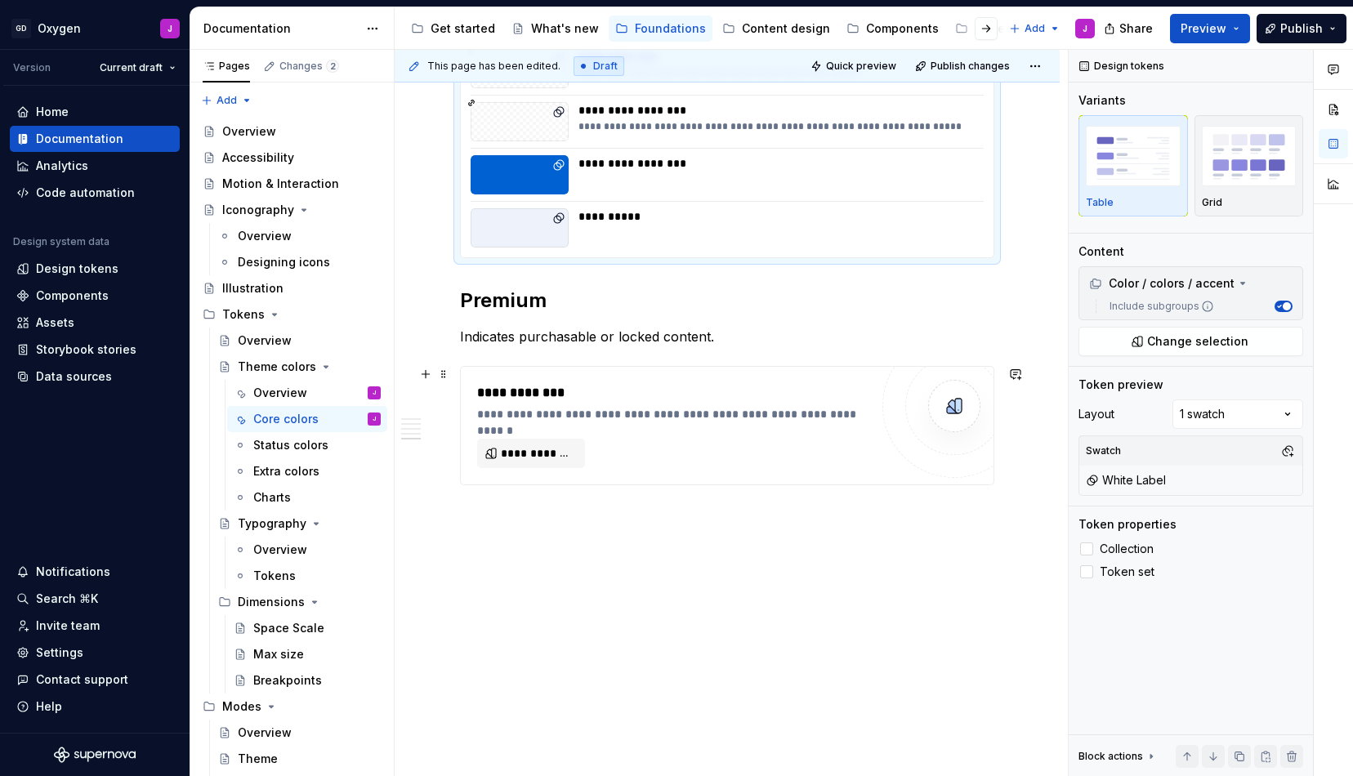
scroll to position [2553, 0]
click at [556, 446] on span "**********" at bounding box center [538, 453] width 74 height 16
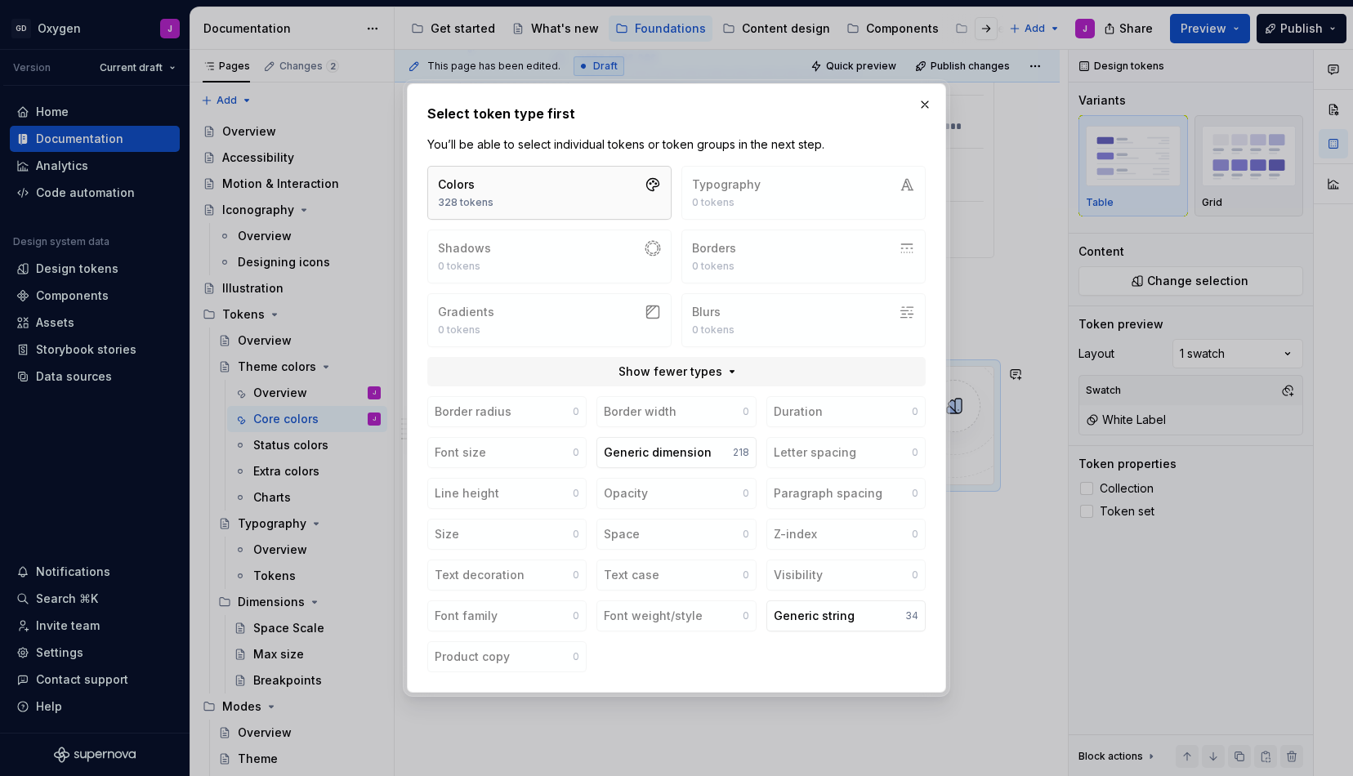
click at [549, 193] on button "Colors 328 tokens" at bounding box center [549, 193] width 244 height 54
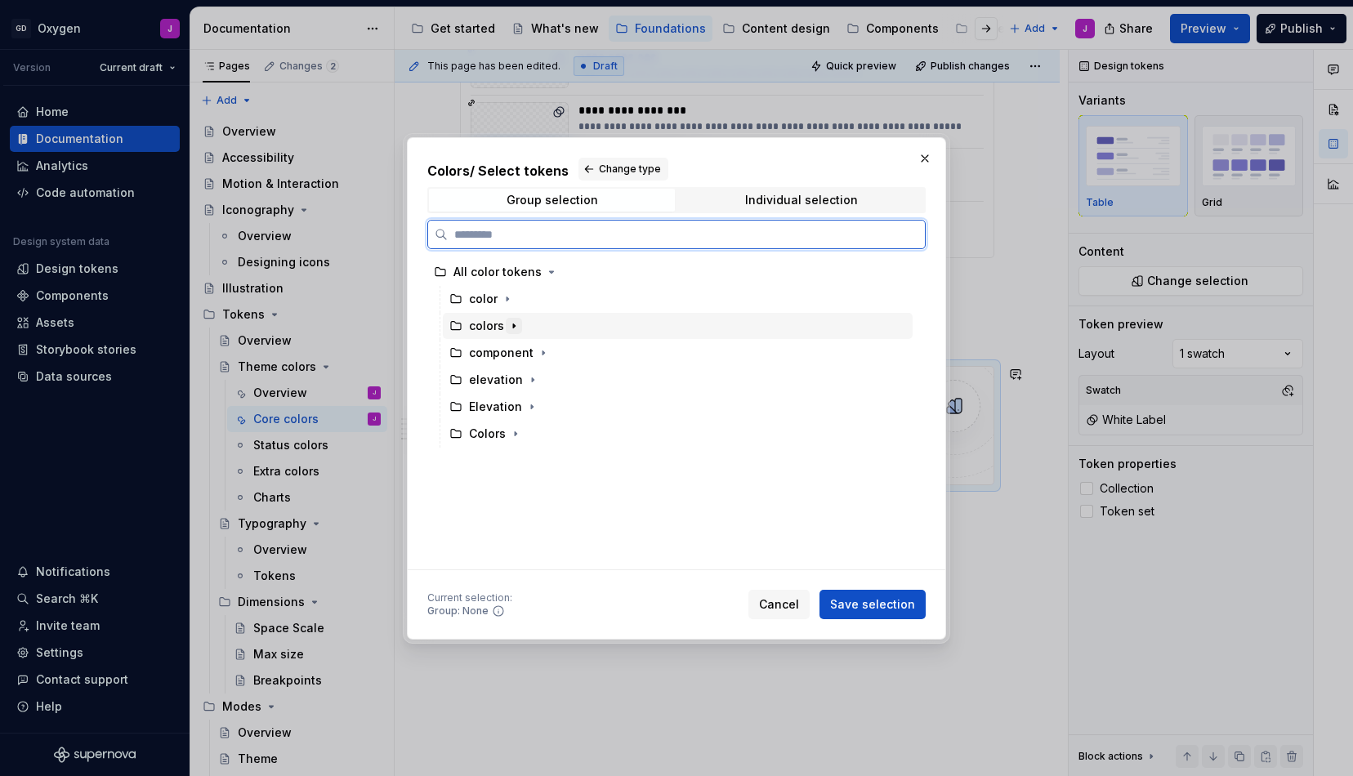
click at [509, 320] on icon "button" at bounding box center [513, 325] width 13 height 13
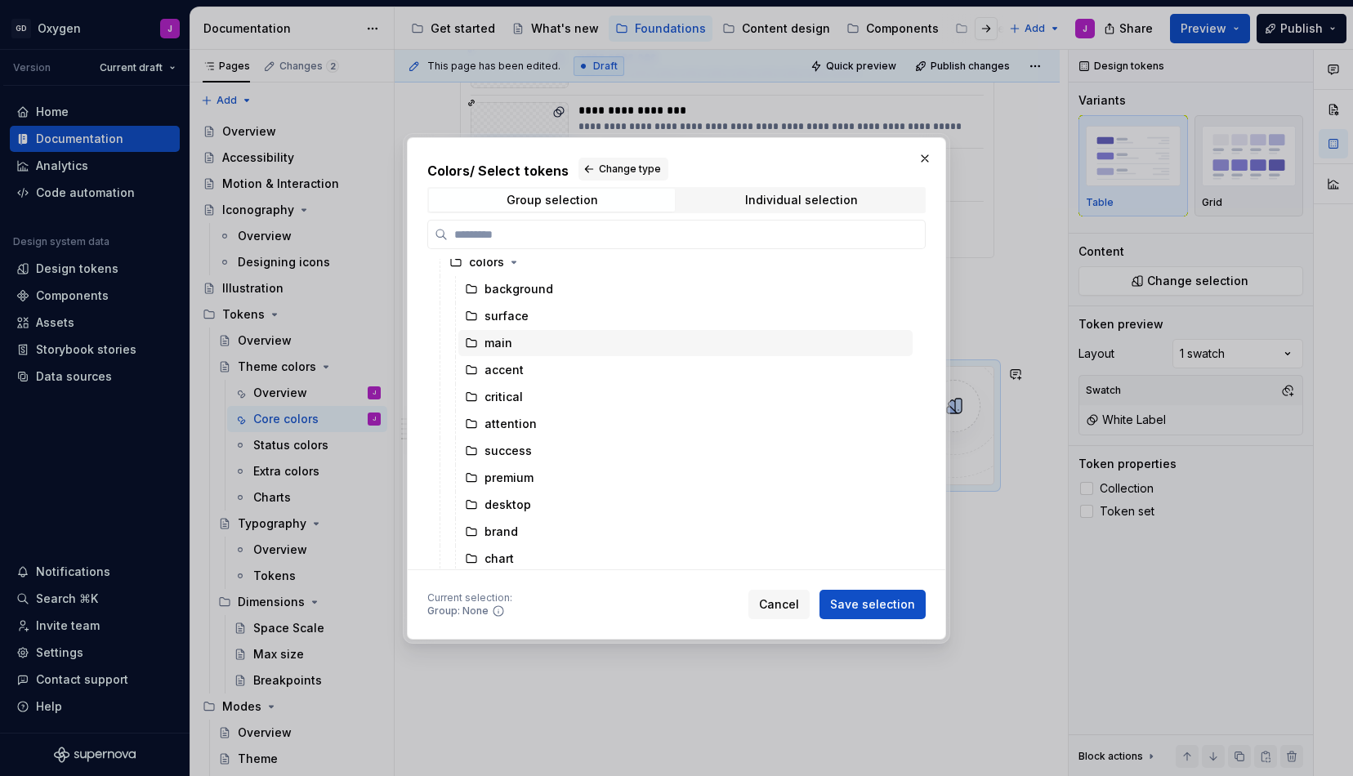
scroll to position [81, 0]
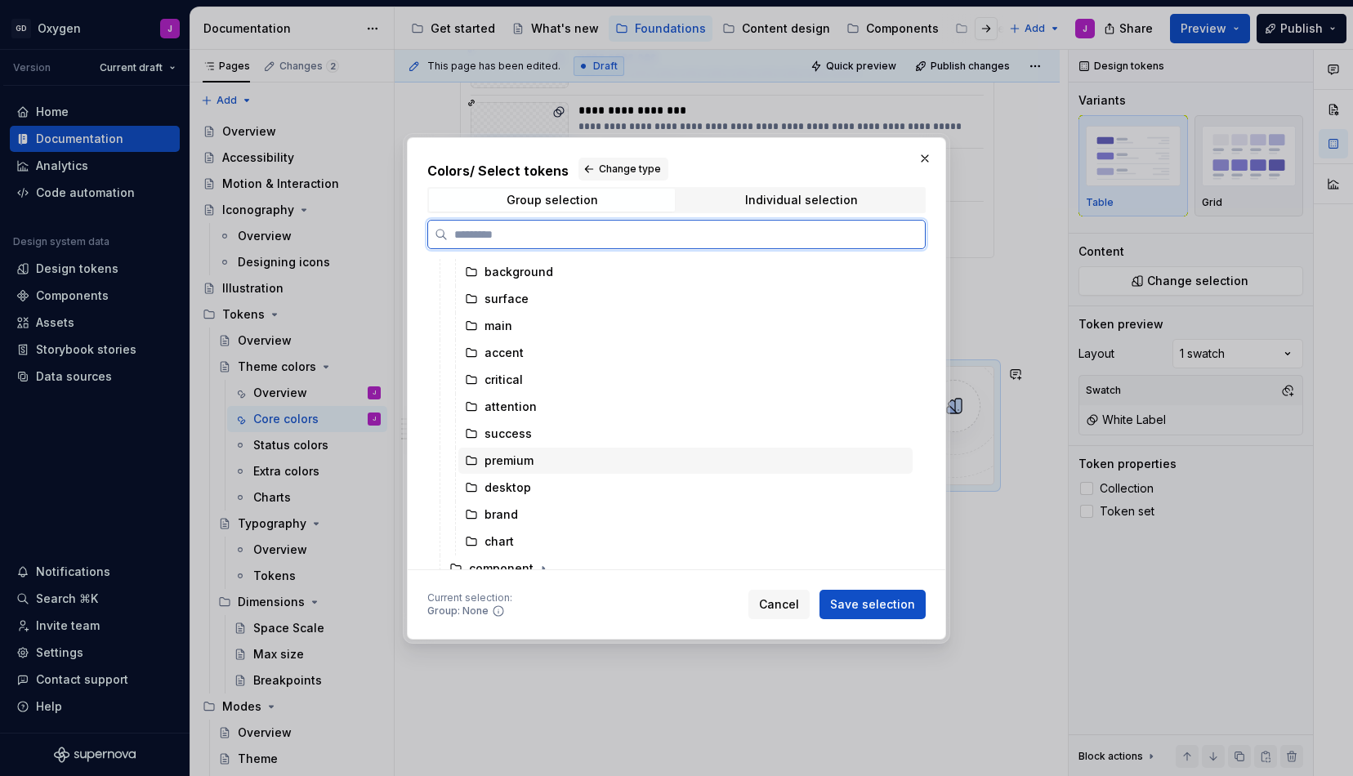
click at [501, 470] on div "premium" at bounding box center [685, 461] width 454 height 26
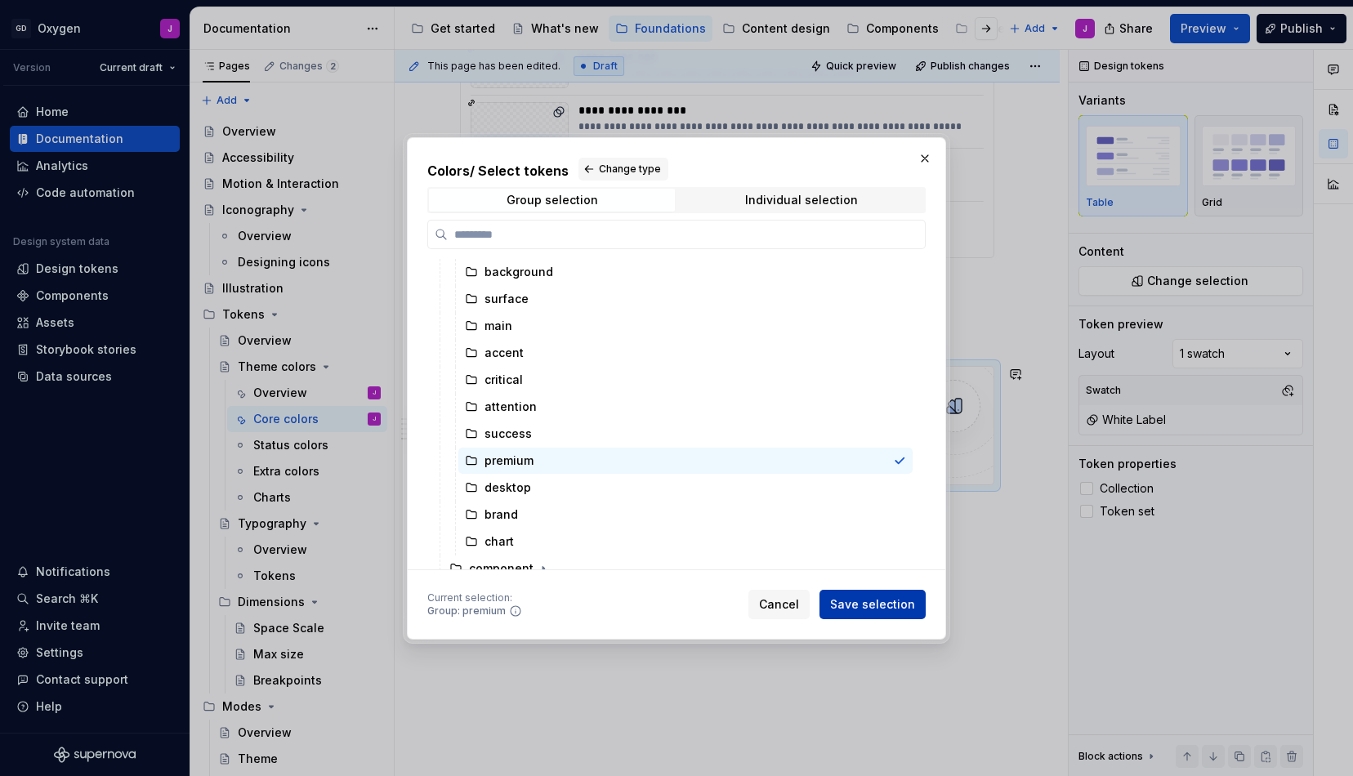
click at [860, 596] on button "Save selection" at bounding box center [873, 604] width 106 height 29
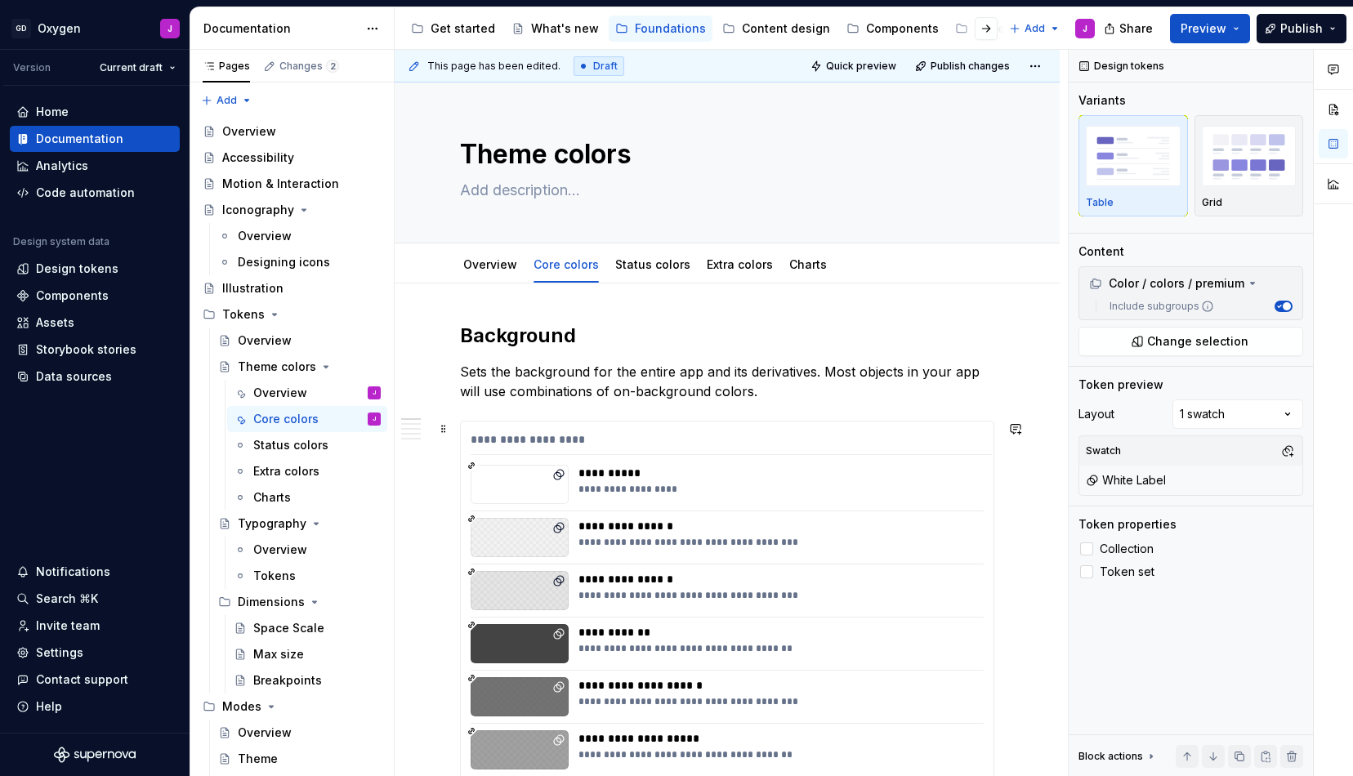
scroll to position [0, 0]
click at [654, 265] on link "Status colors" at bounding box center [652, 264] width 75 height 14
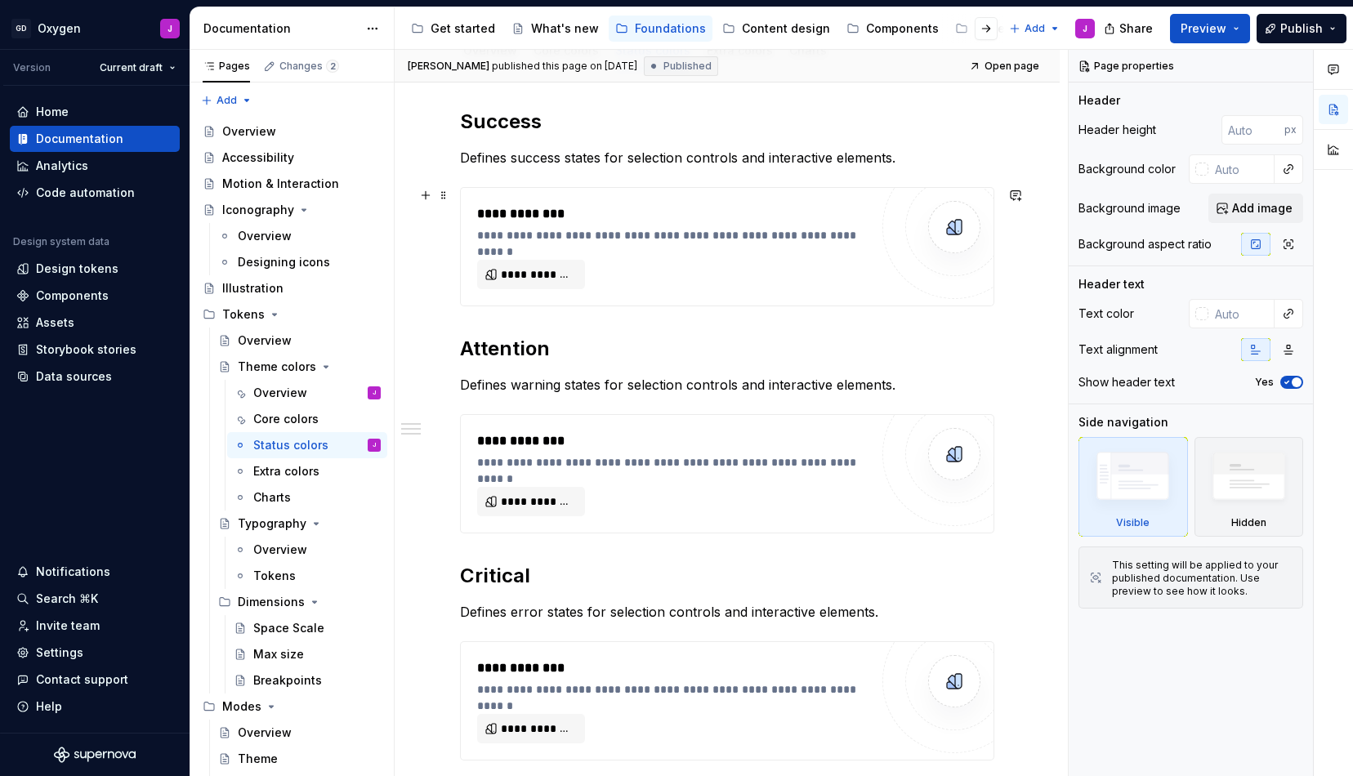
scroll to position [194, 0]
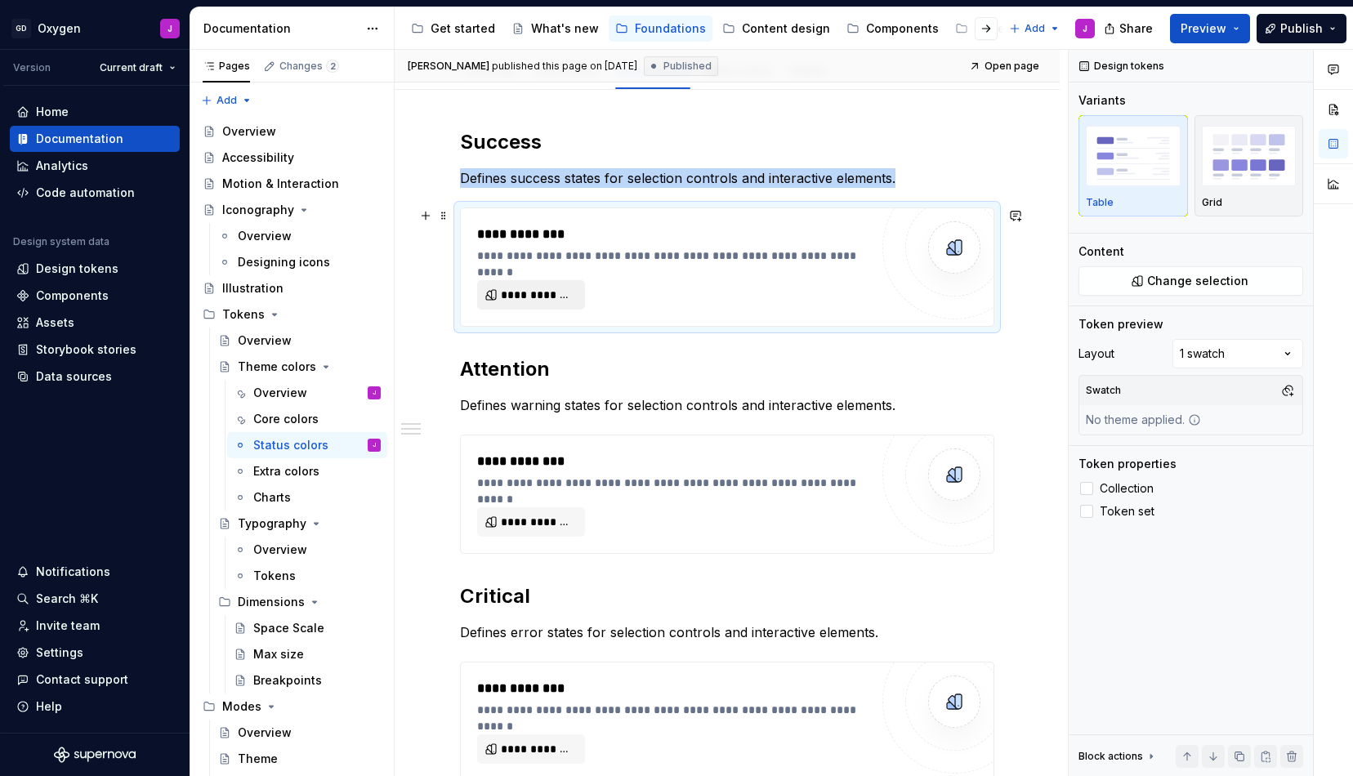
click at [539, 288] on span "**********" at bounding box center [538, 295] width 74 height 16
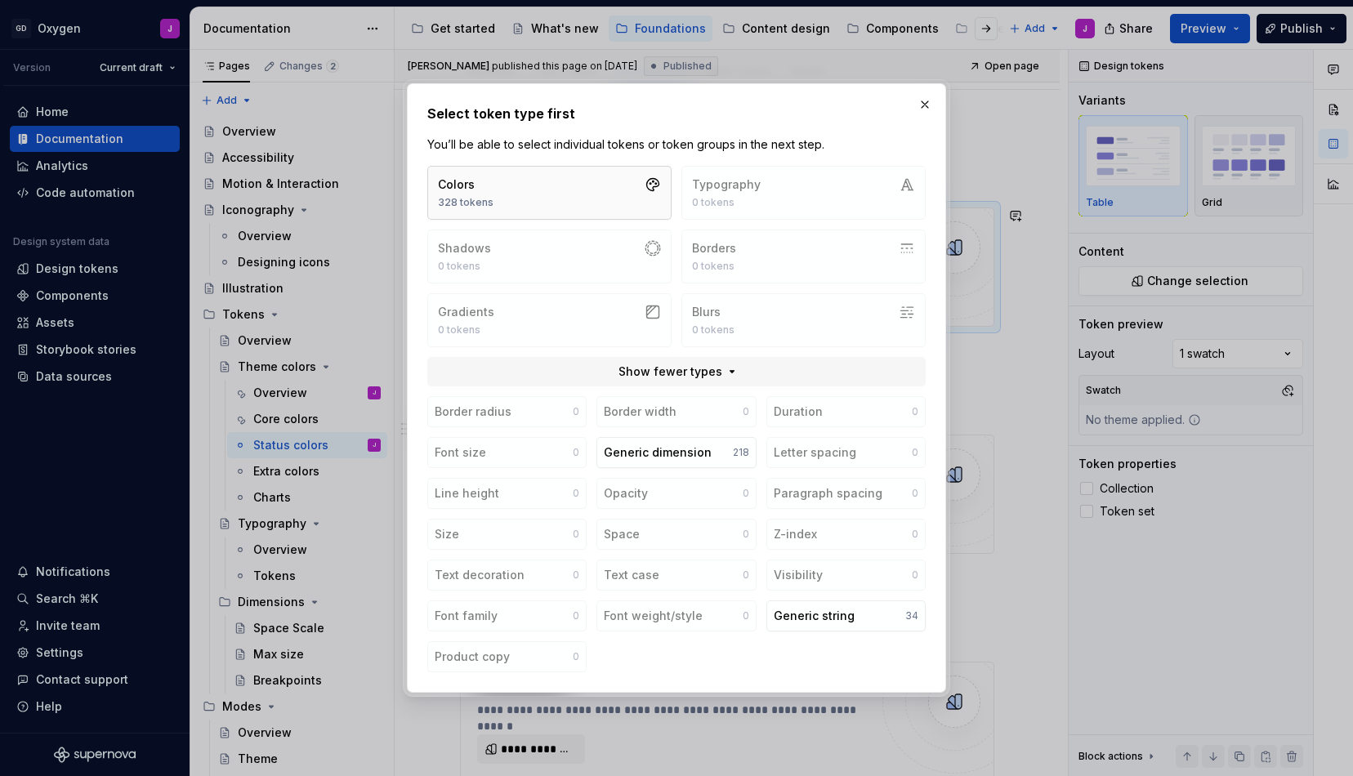
click at [616, 193] on button "Colors 328 tokens" at bounding box center [549, 193] width 244 height 54
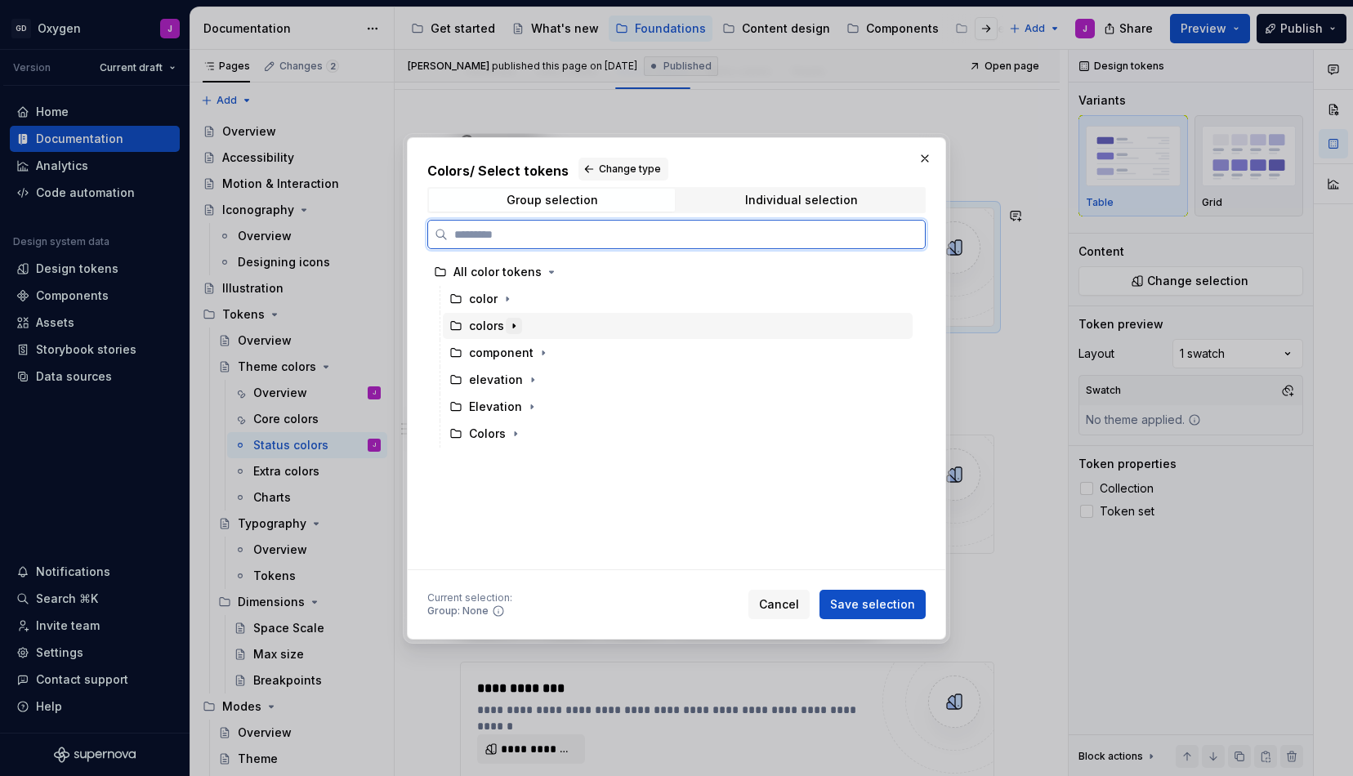
click at [511, 323] on icon "button" at bounding box center [513, 325] width 13 height 13
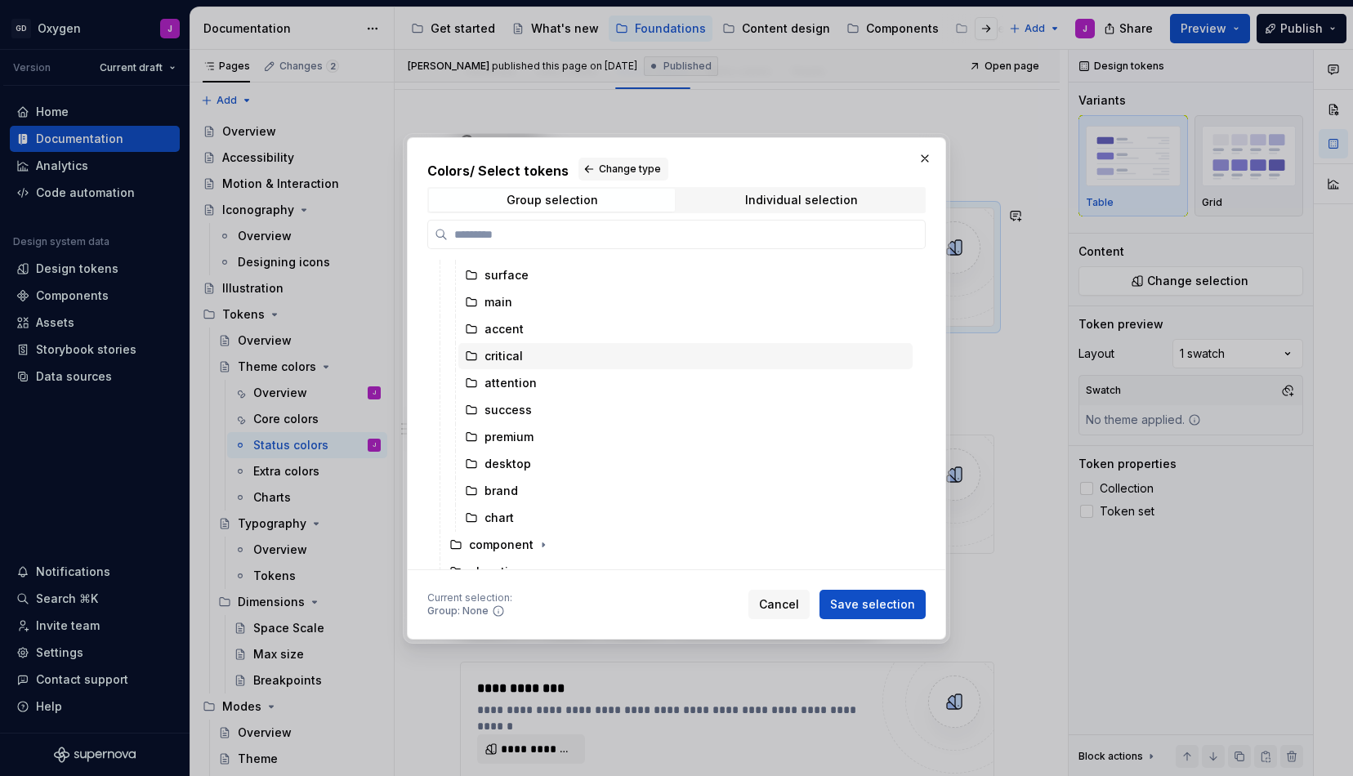
scroll to position [116, 0]
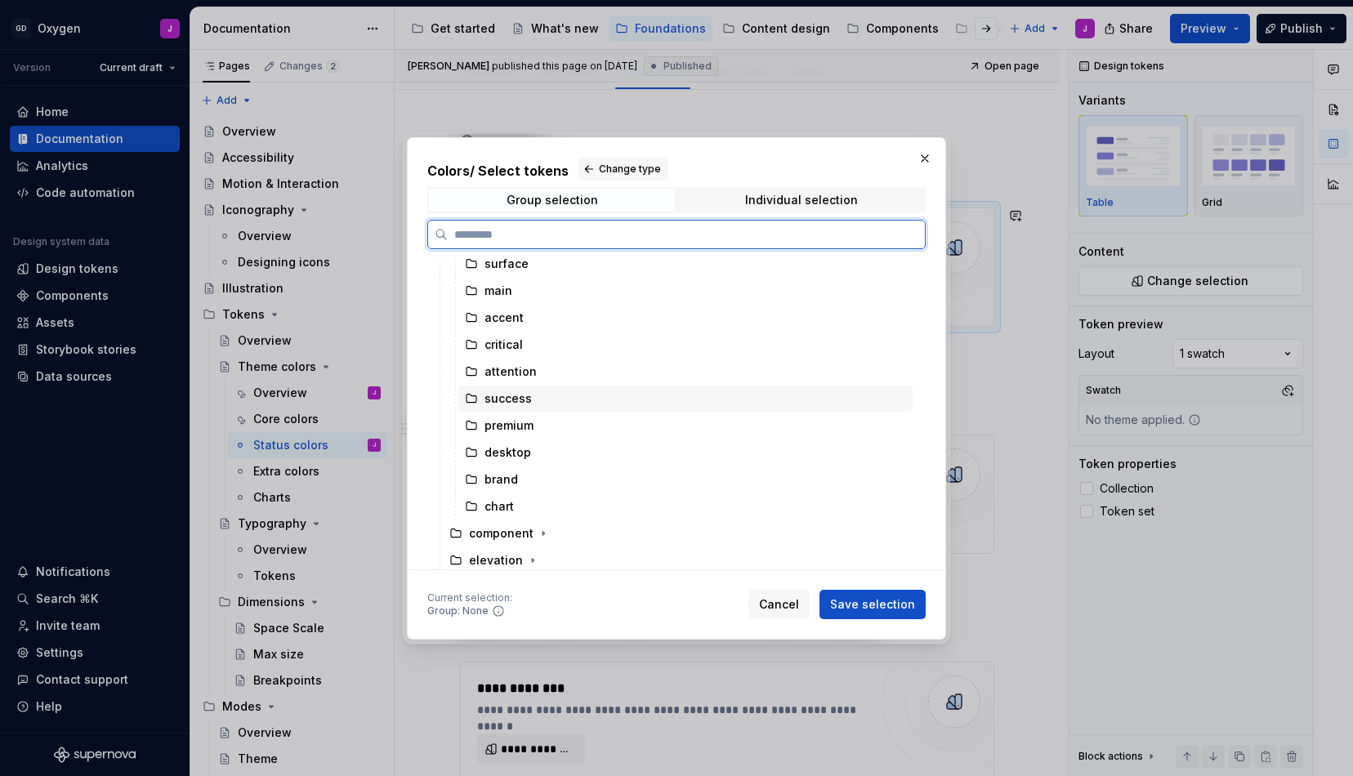
click at [511, 397] on div "success" at bounding box center [508, 399] width 47 height 16
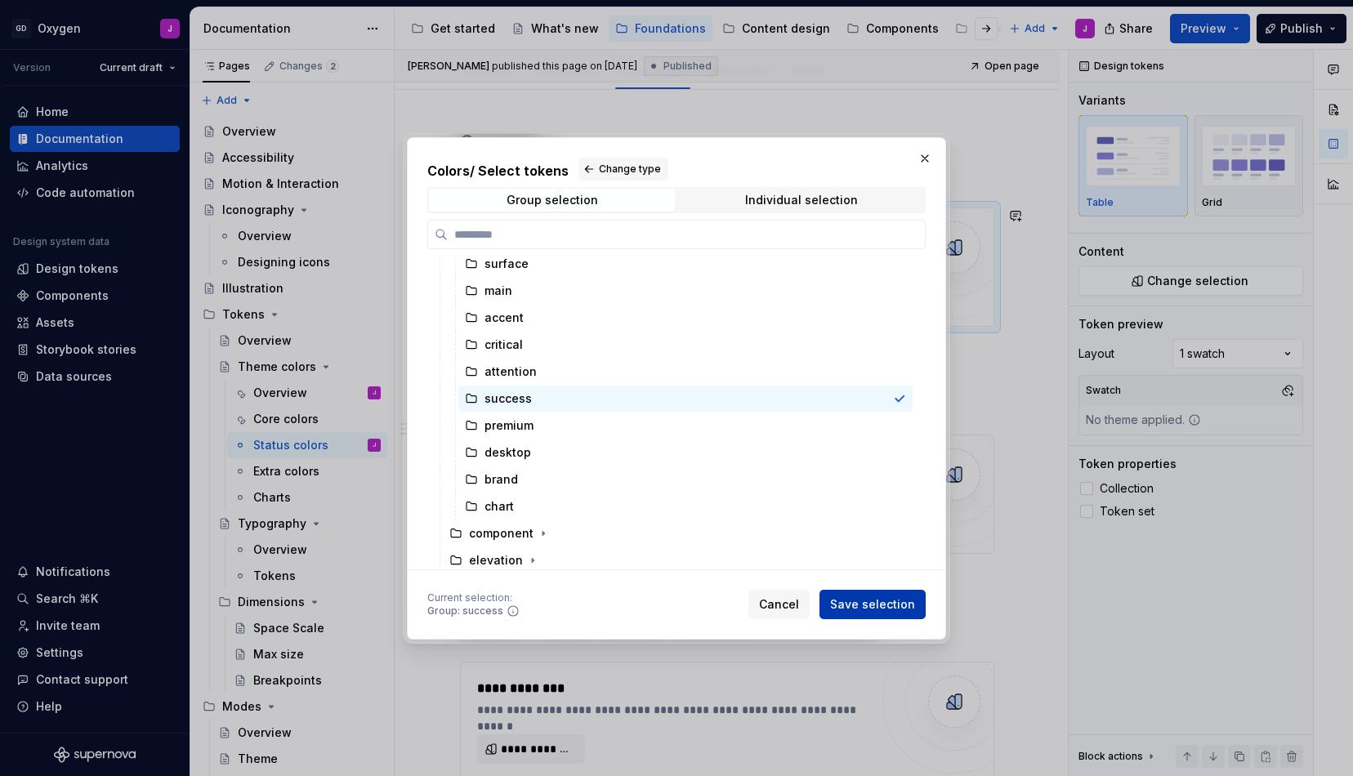
click at [872, 596] on span "Save selection" at bounding box center [872, 604] width 85 height 16
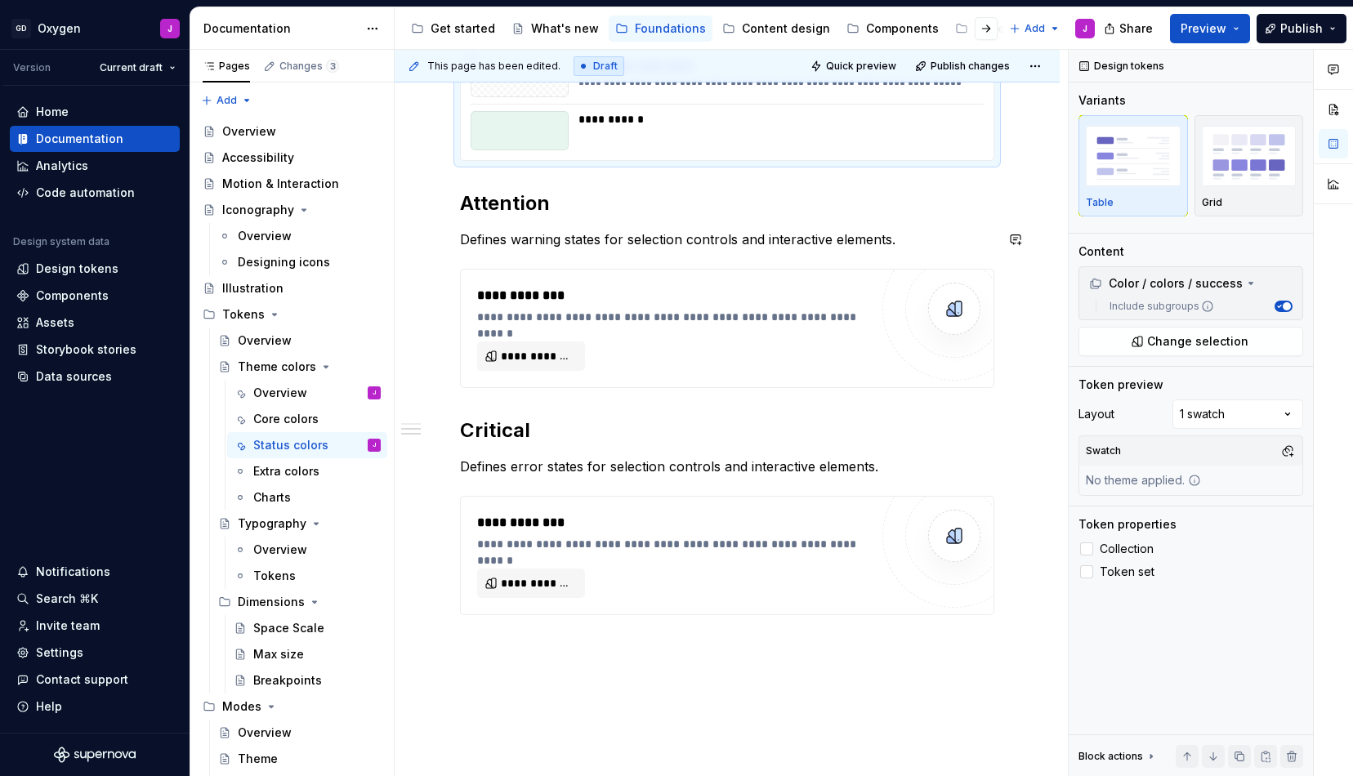
scroll to position [776, 0]
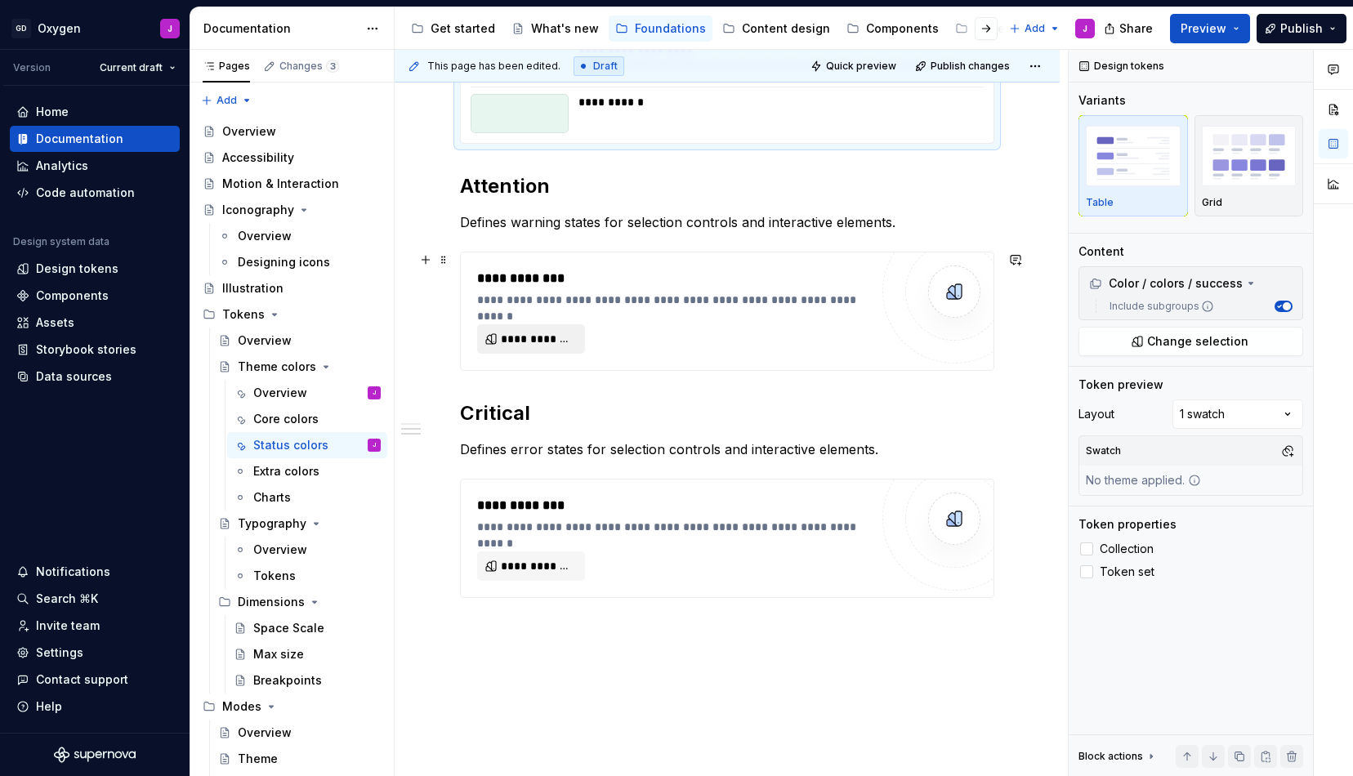
click at [558, 339] on span "**********" at bounding box center [538, 339] width 74 height 16
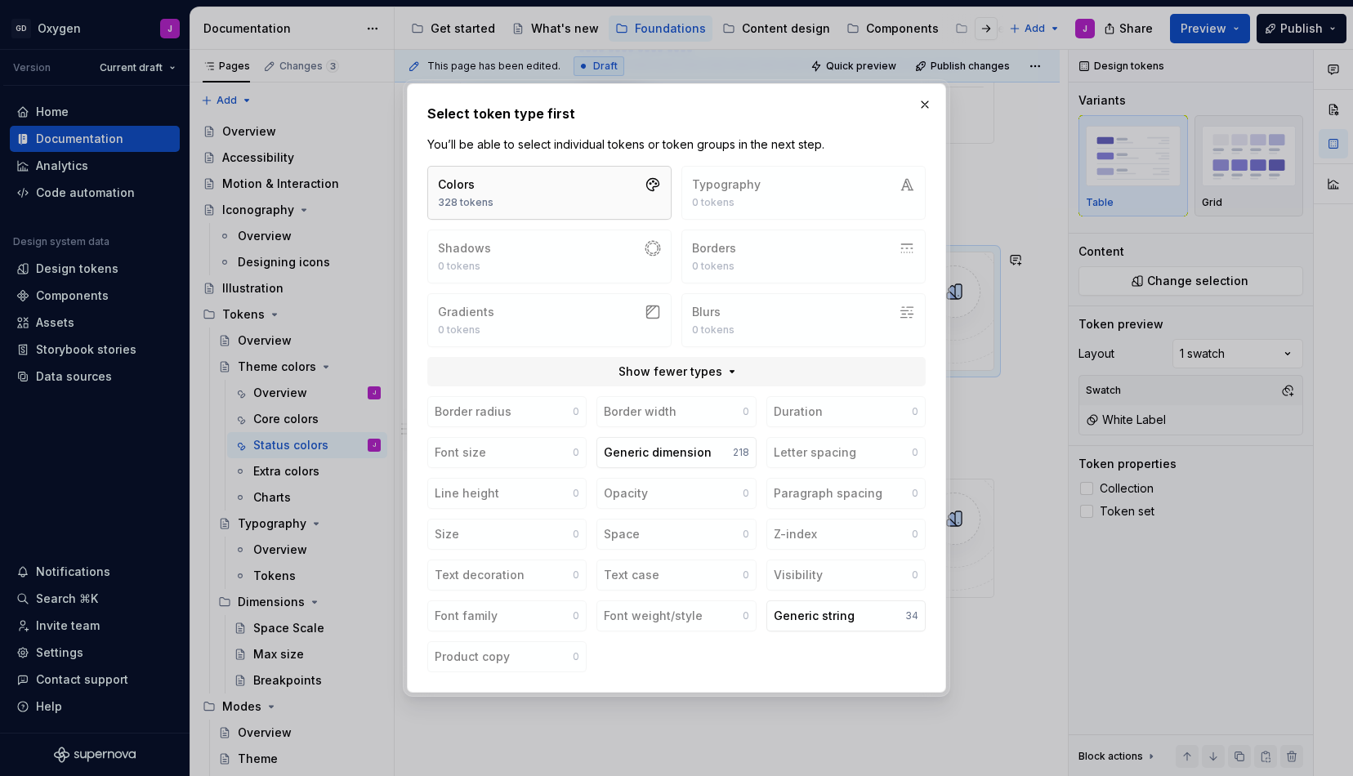
click at [560, 203] on button "Colors 328 tokens" at bounding box center [549, 193] width 244 height 54
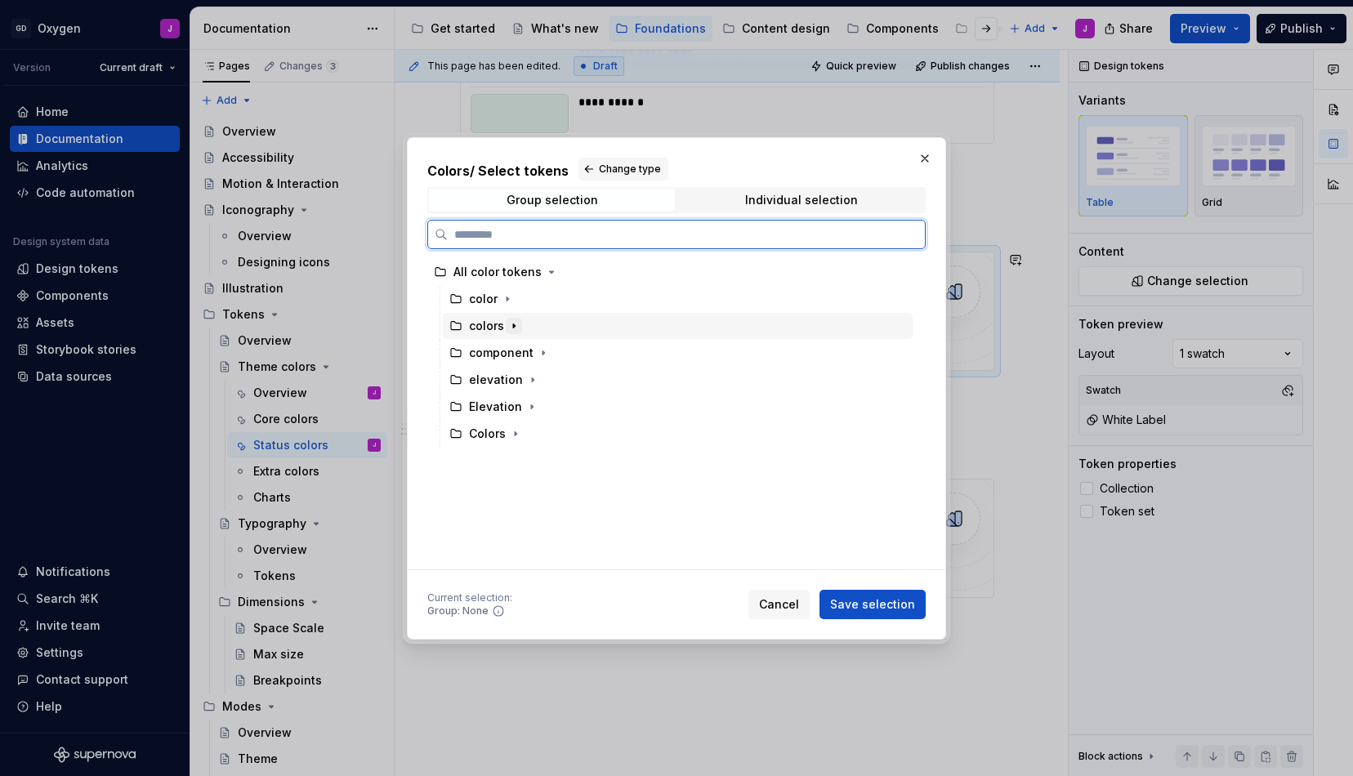
click at [511, 325] on icon "button" at bounding box center [513, 325] width 13 height 13
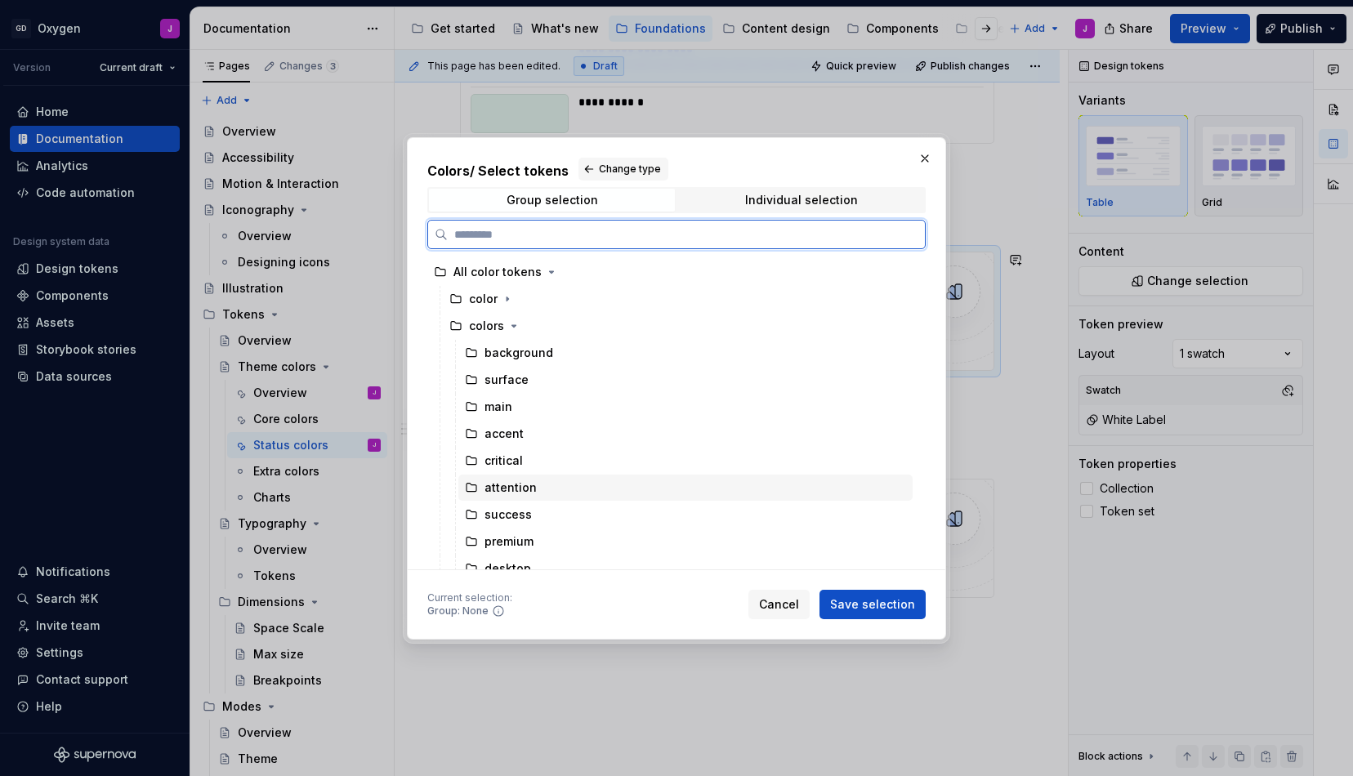
click at [519, 494] on div "attention" at bounding box center [511, 488] width 52 height 16
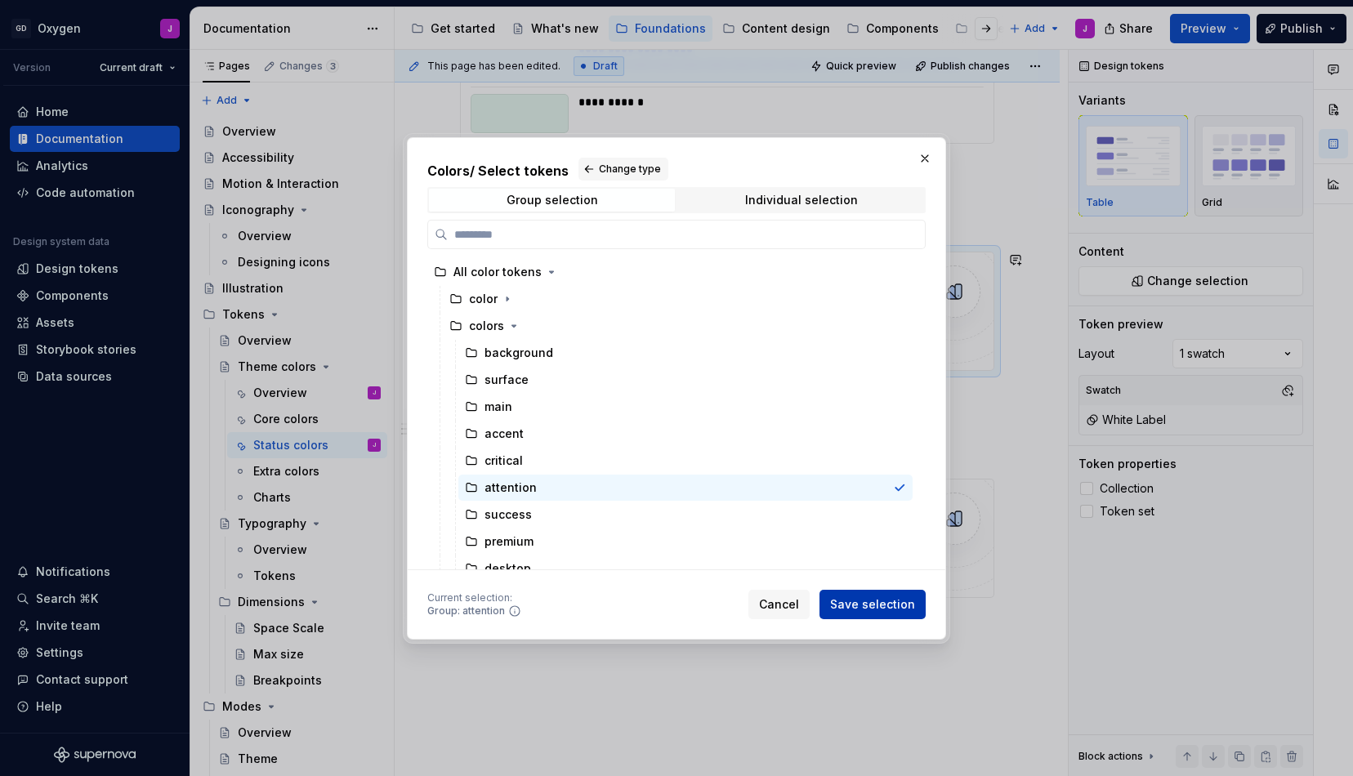
click at [826, 601] on button "Save selection" at bounding box center [873, 604] width 106 height 29
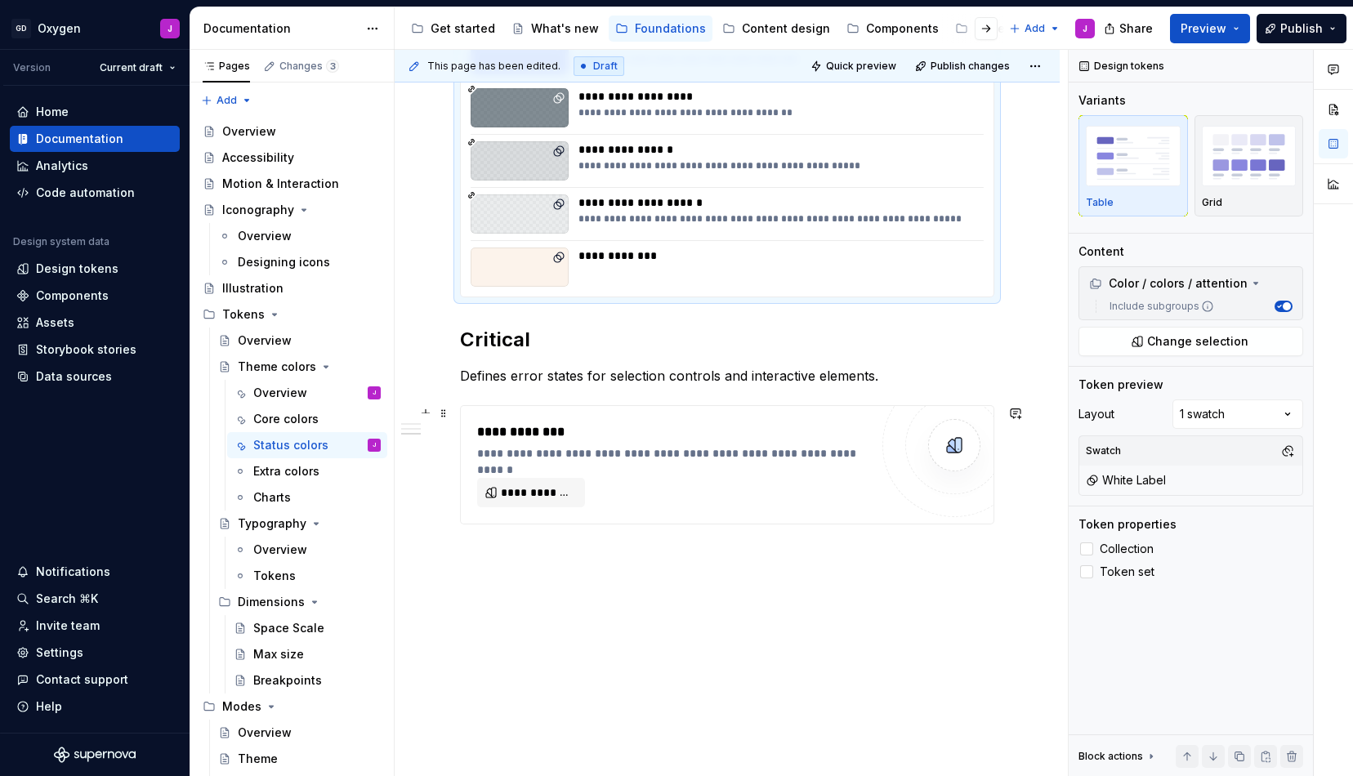
scroll to position [1249, 0]
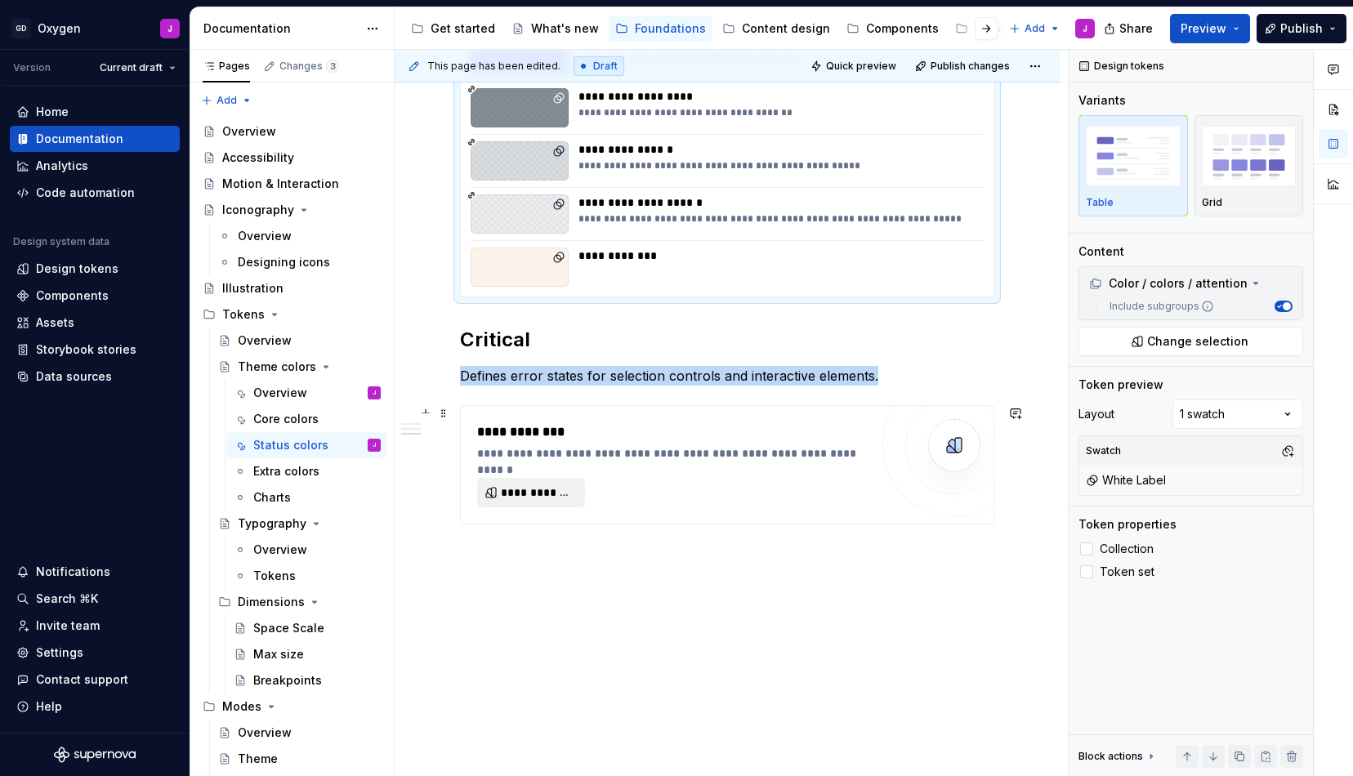
click at [556, 499] on span "**********" at bounding box center [538, 493] width 74 height 16
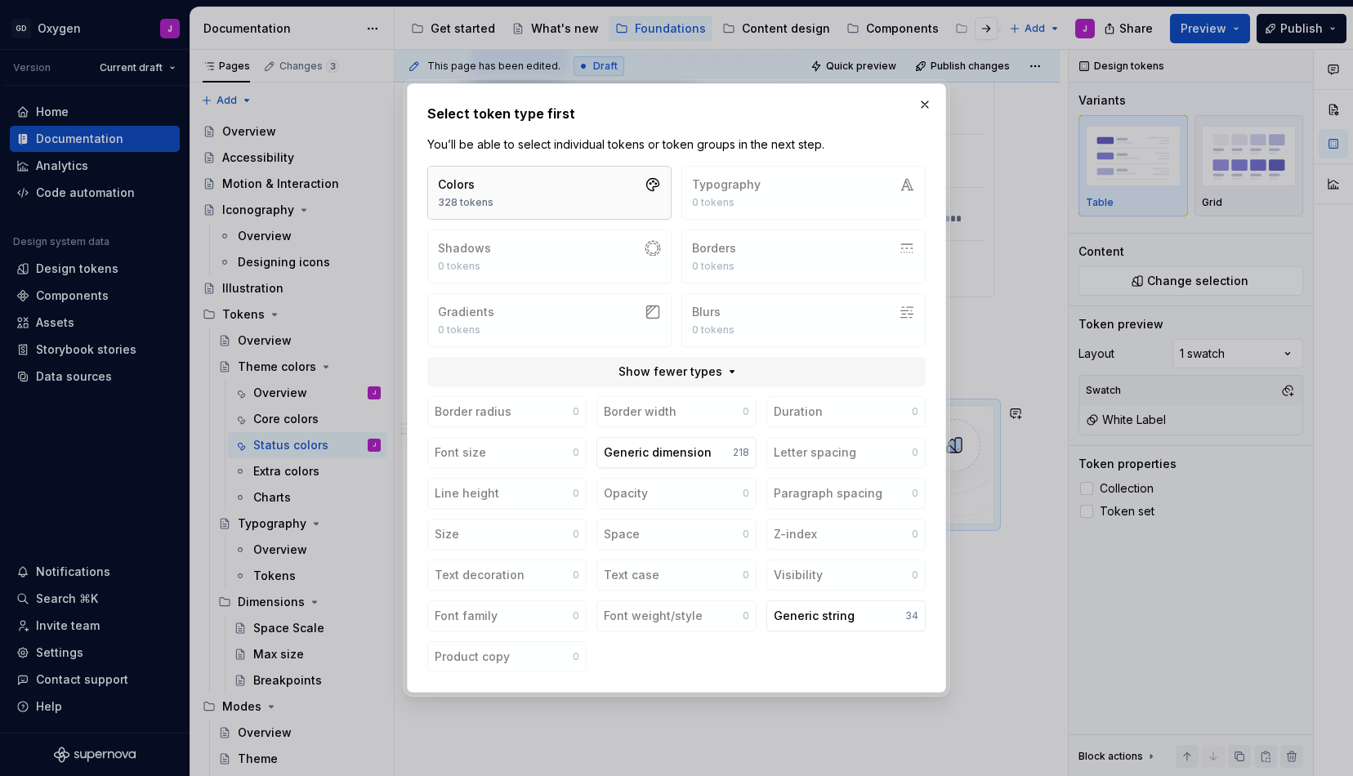
click at [644, 194] on button "Colors 328 tokens" at bounding box center [549, 193] width 244 height 54
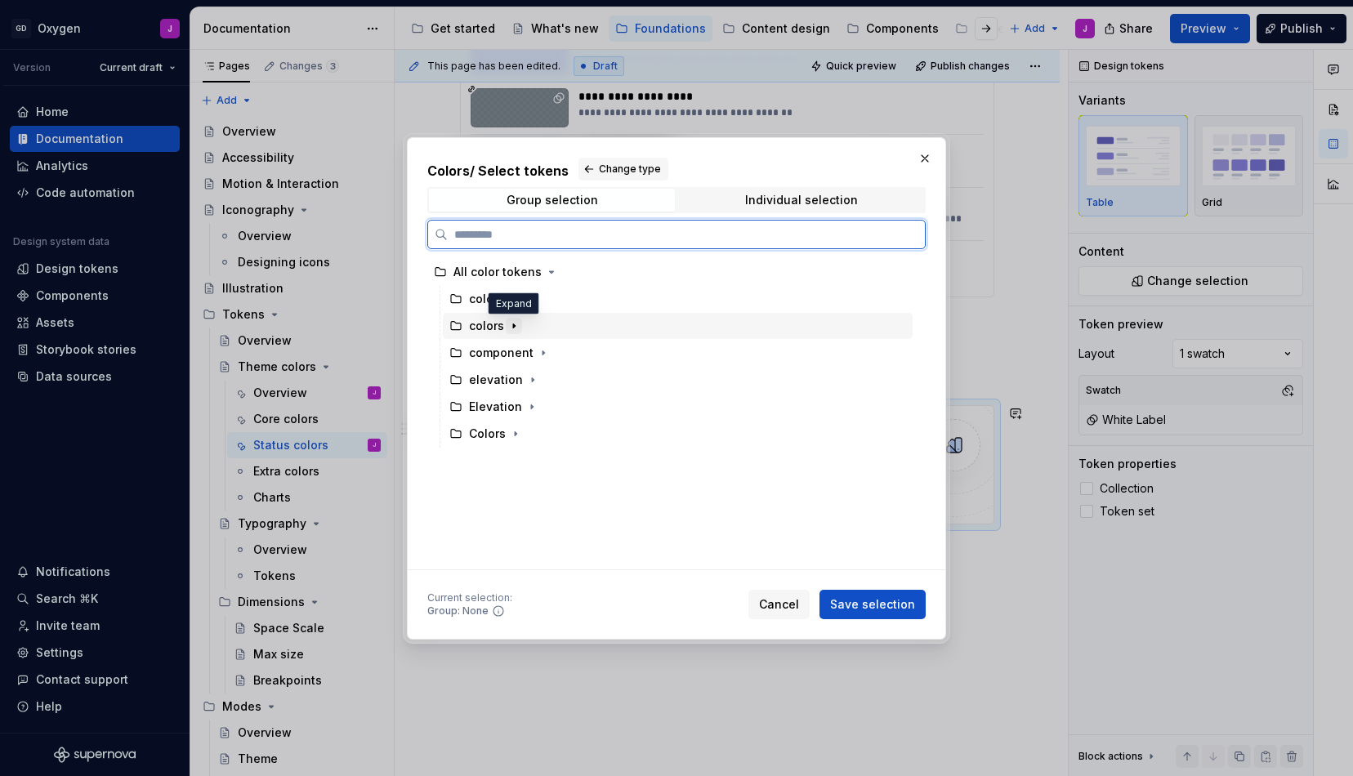
click at [511, 325] on icon "button" at bounding box center [513, 325] width 13 height 13
click at [507, 469] on div "critical" at bounding box center [685, 461] width 454 height 26
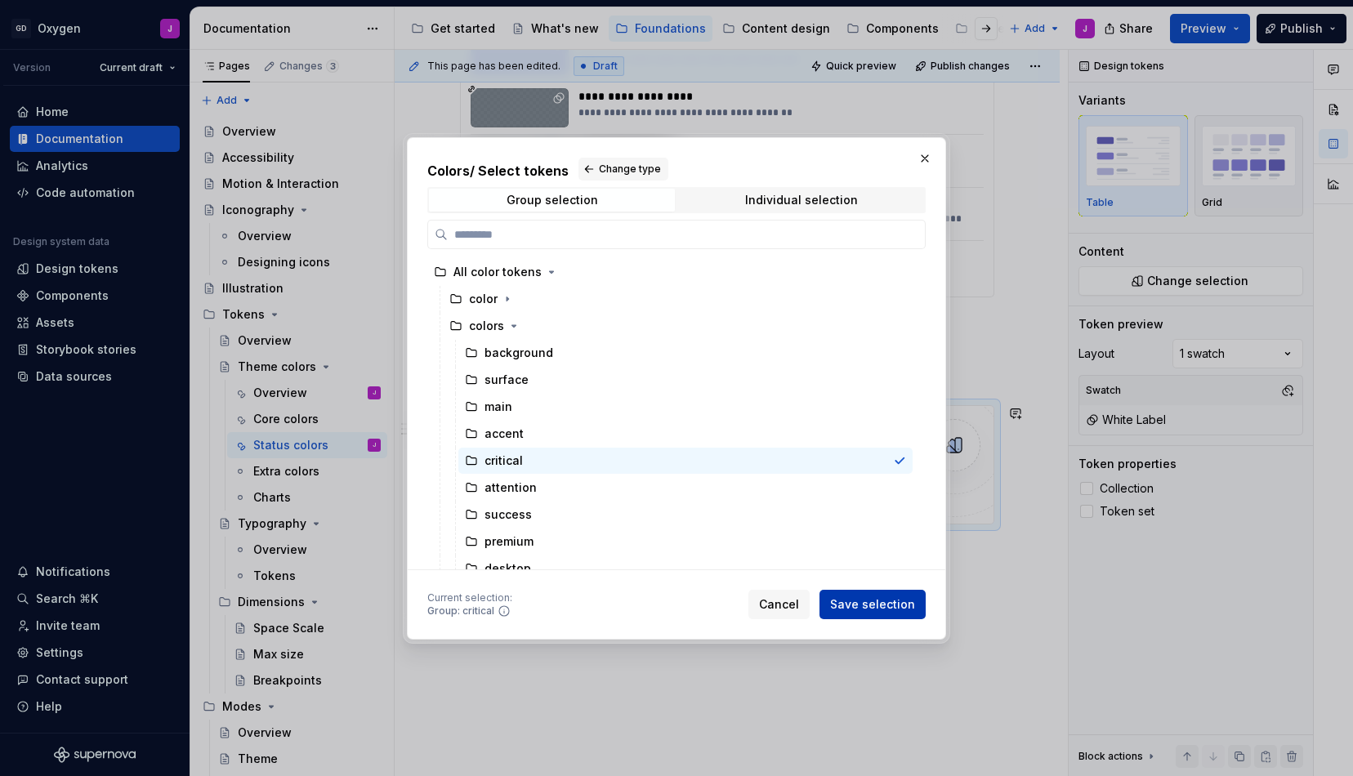
click at [894, 603] on span "Save selection" at bounding box center [872, 604] width 85 height 16
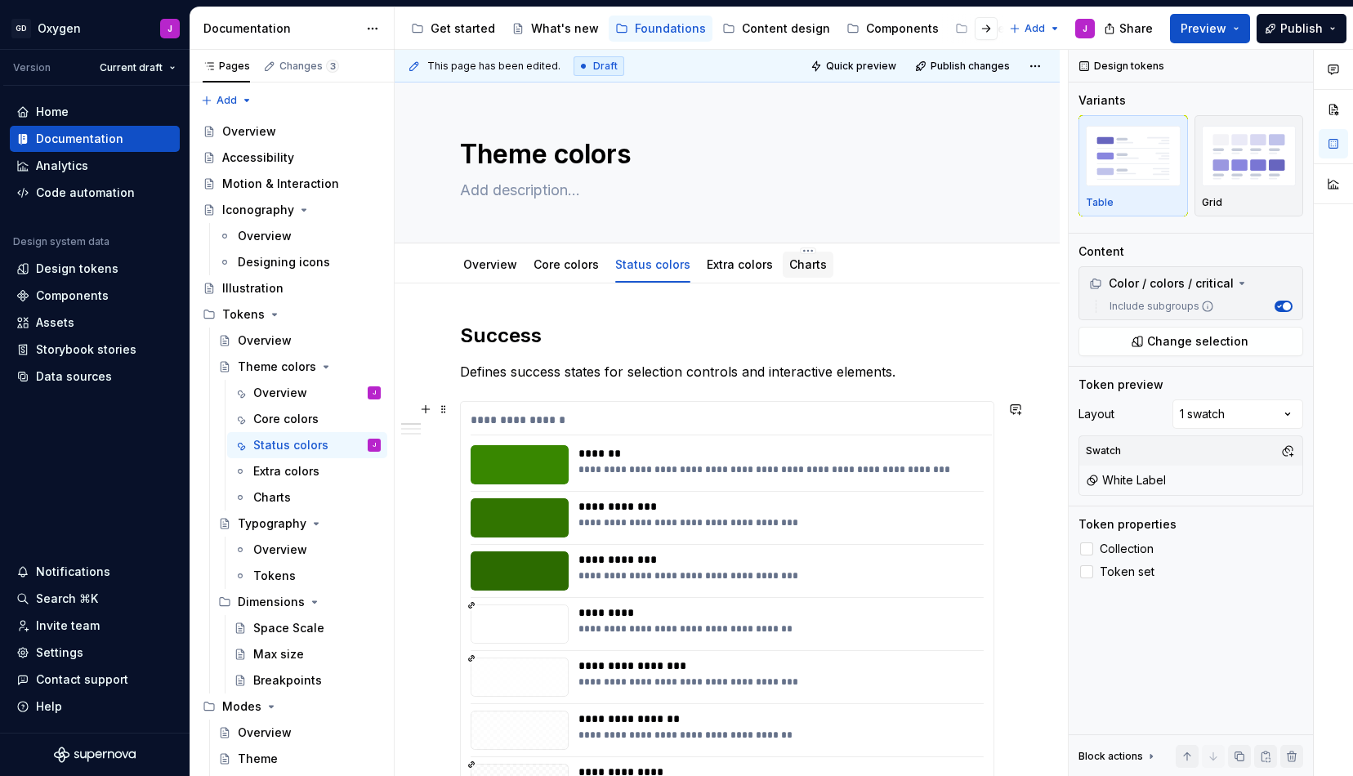
scroll to position [0, 0]
click at [748, 258] on link "Extra colors" at bounding box center [740, 264] width 66 height 14
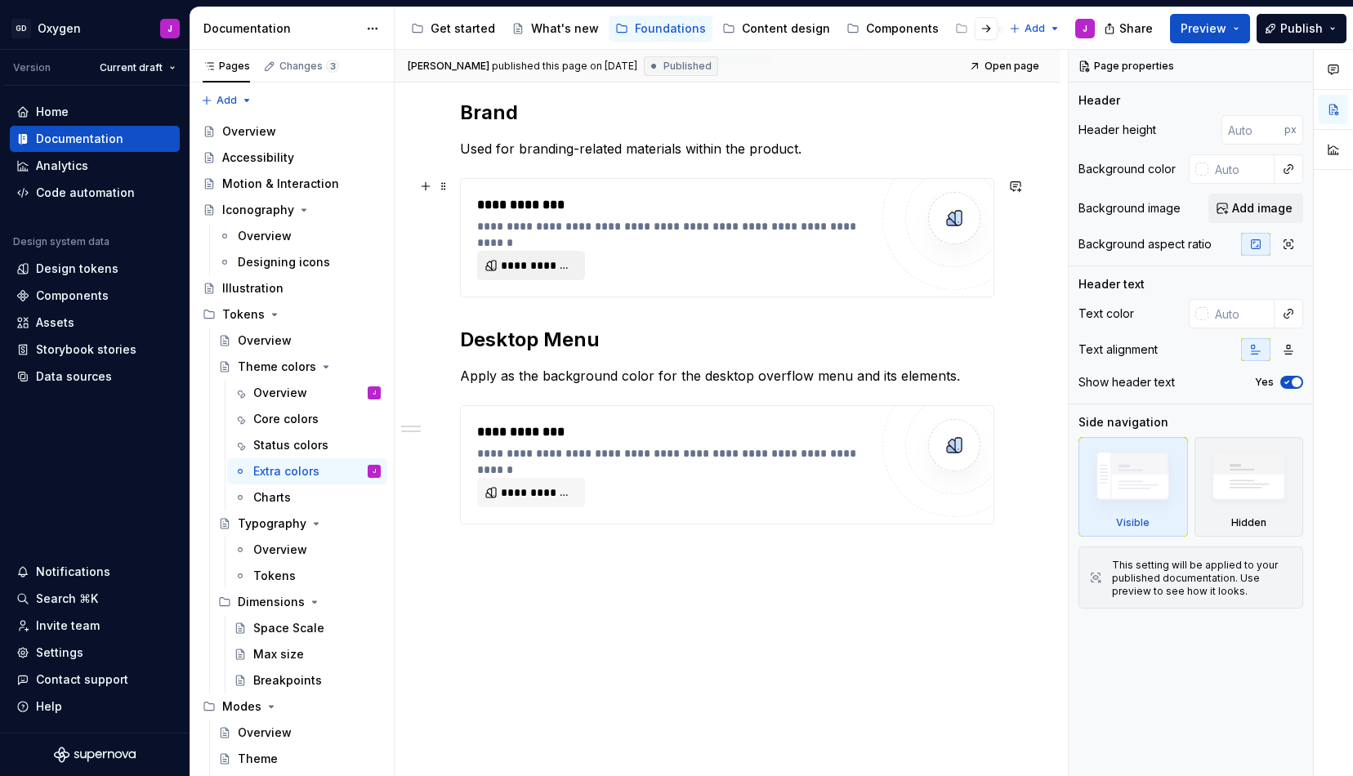
scroll to position [223, 0]
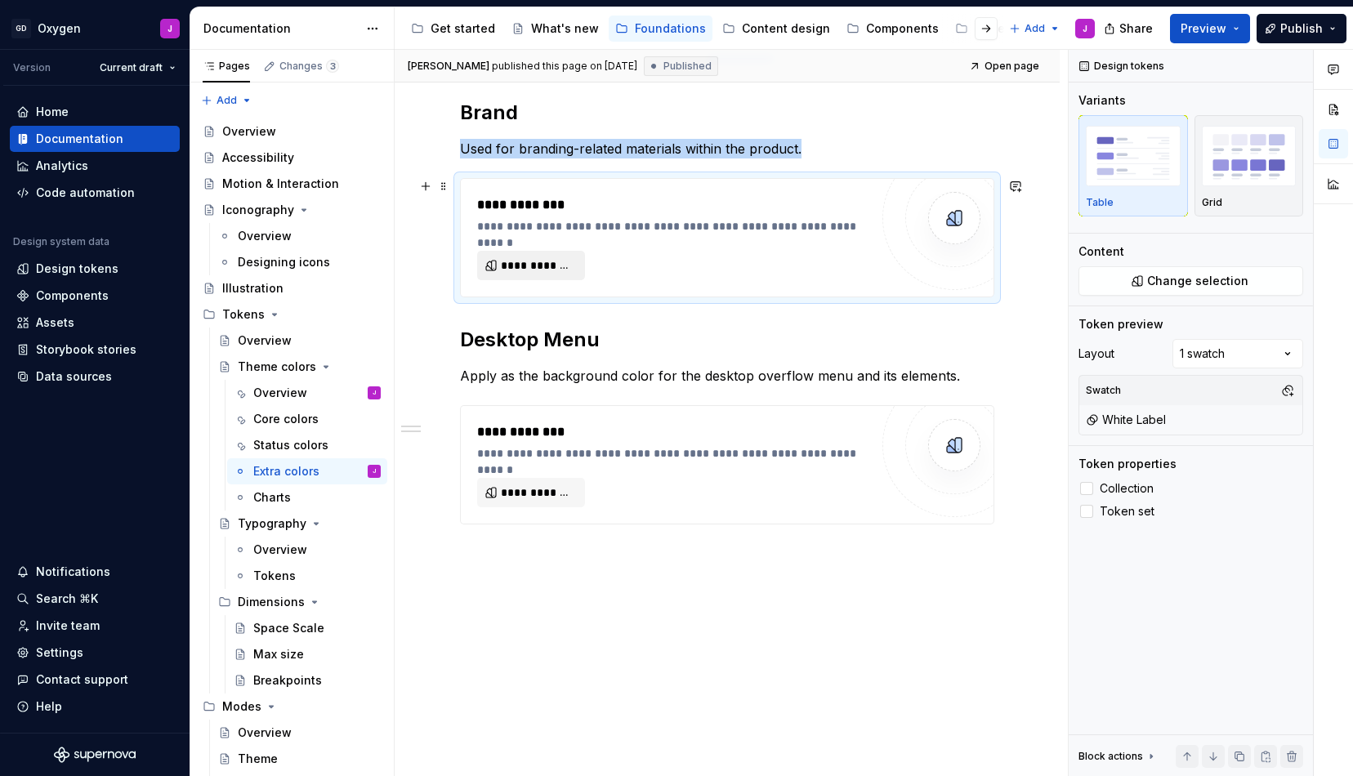
click at [542, 266] on span "**********" at bounding box center [538, 265] width 74 height 16
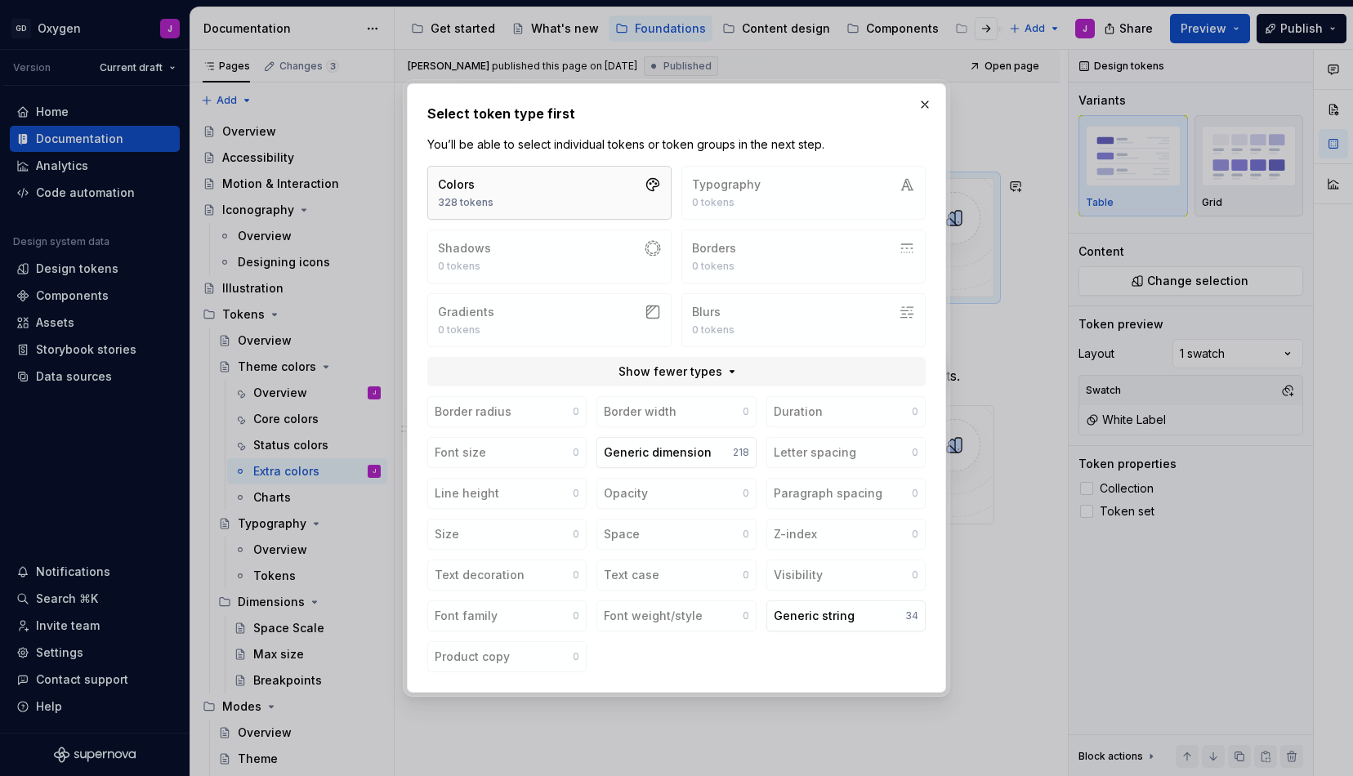
click at [526, 183] on button "Colors 328 tokens" at bounding box center [549, 193] width 244 height 54
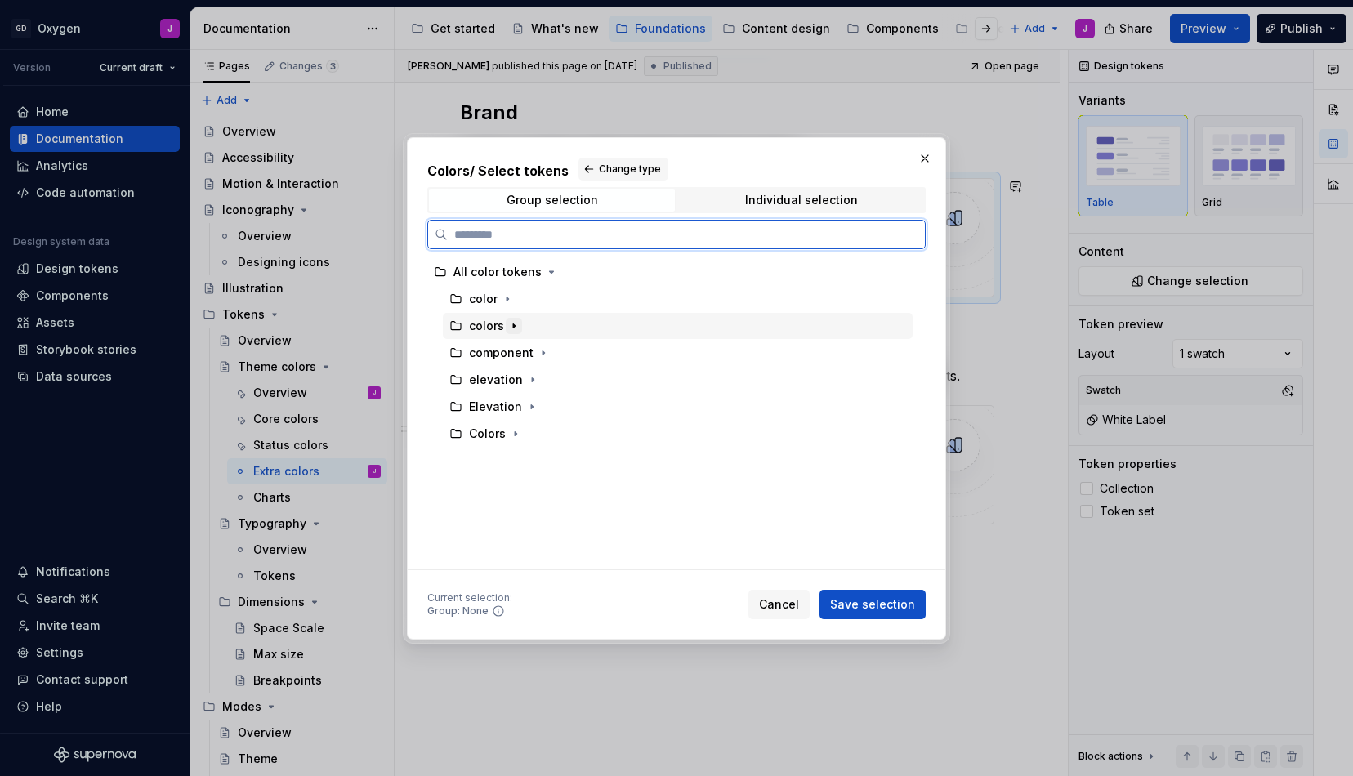
click at [512, 323] on icon "button" at bounding box center [513, 325] width 13 height 13
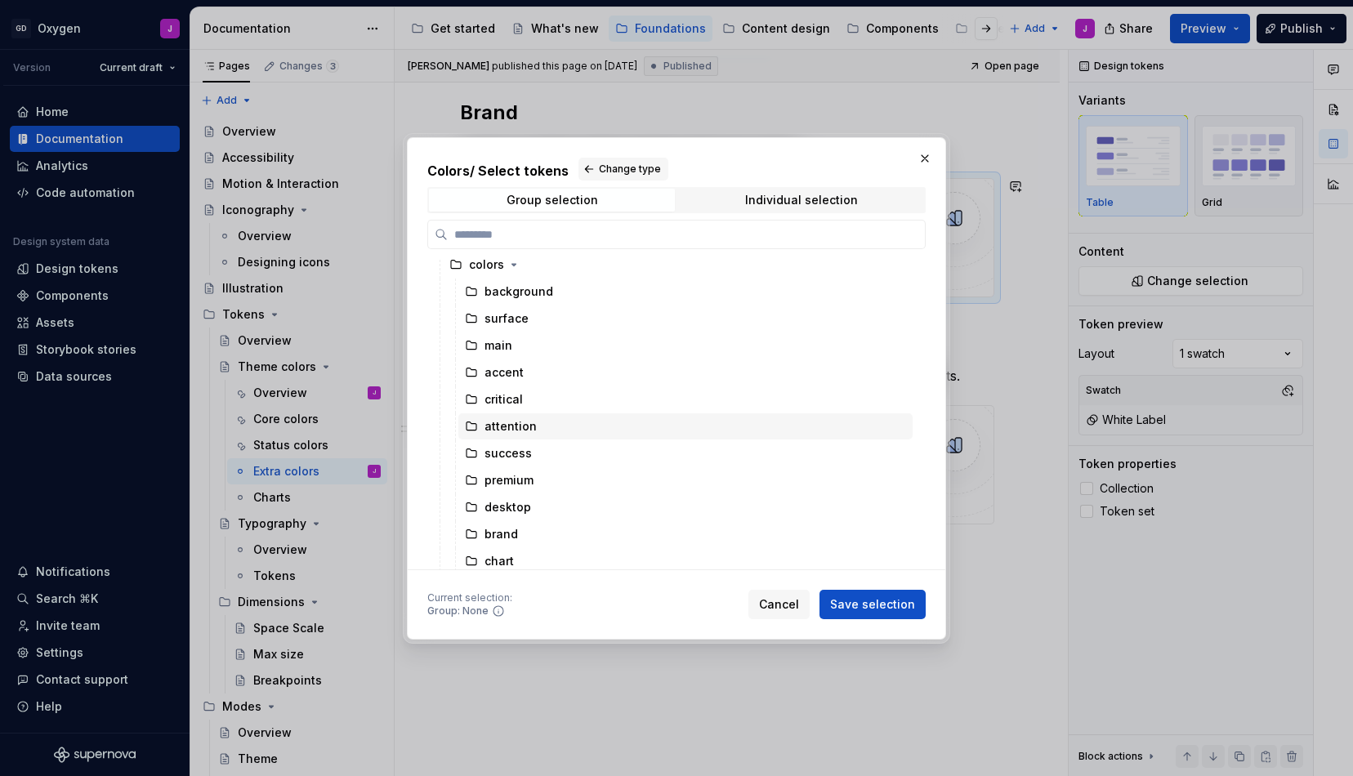
scroll to position [69, 0]
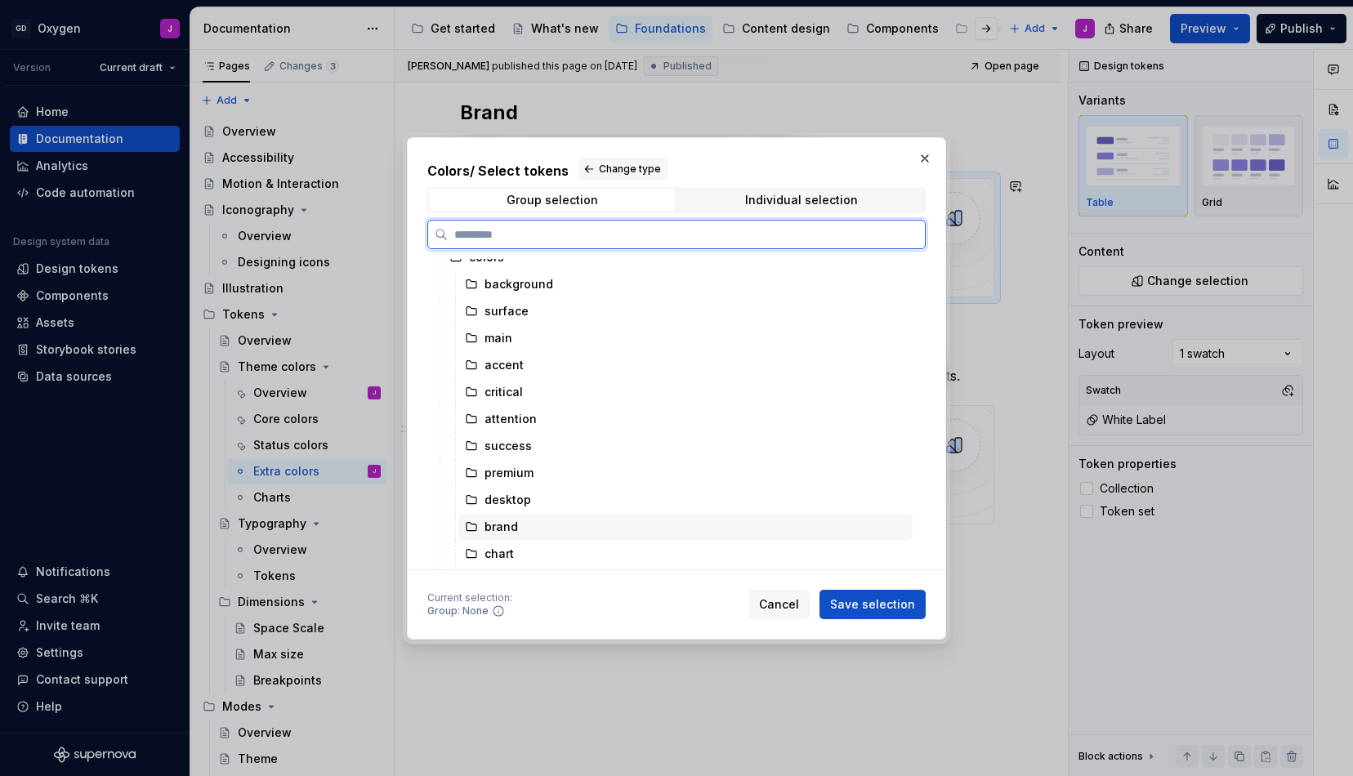
click at [501, 524] on div "brand" at bounding box center [502, 527] width 34 height 16
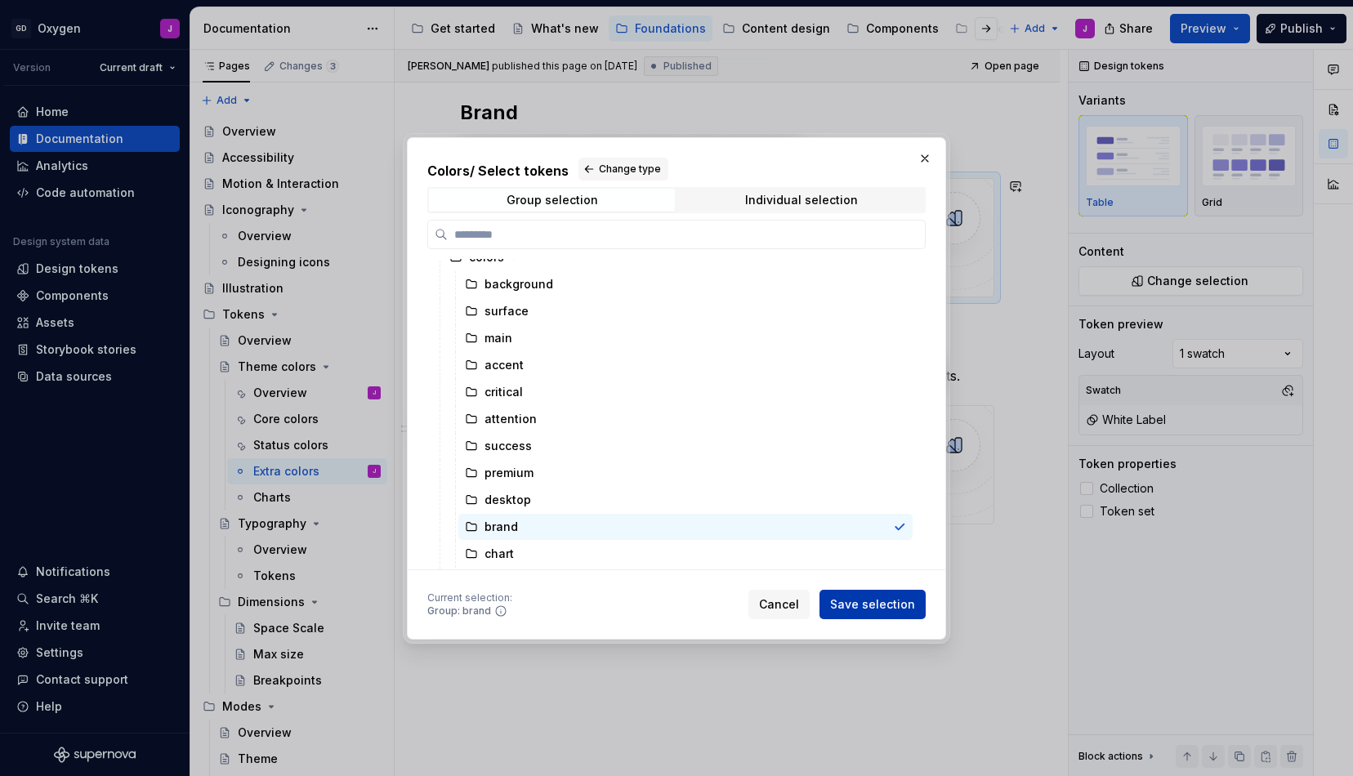
click at [910, 605] on span "Save selection" at bounding box center [872, 604] width 85 height 16
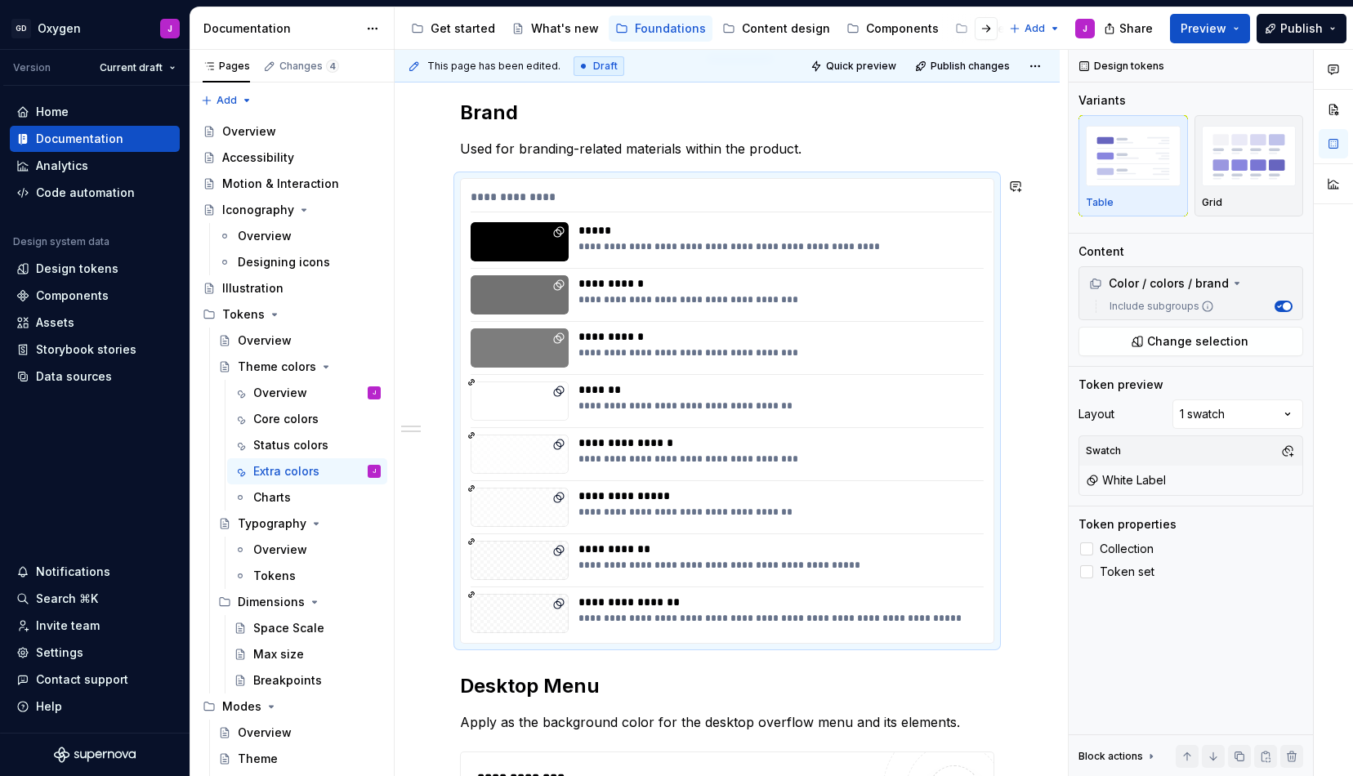
scroll to position [90, 0]
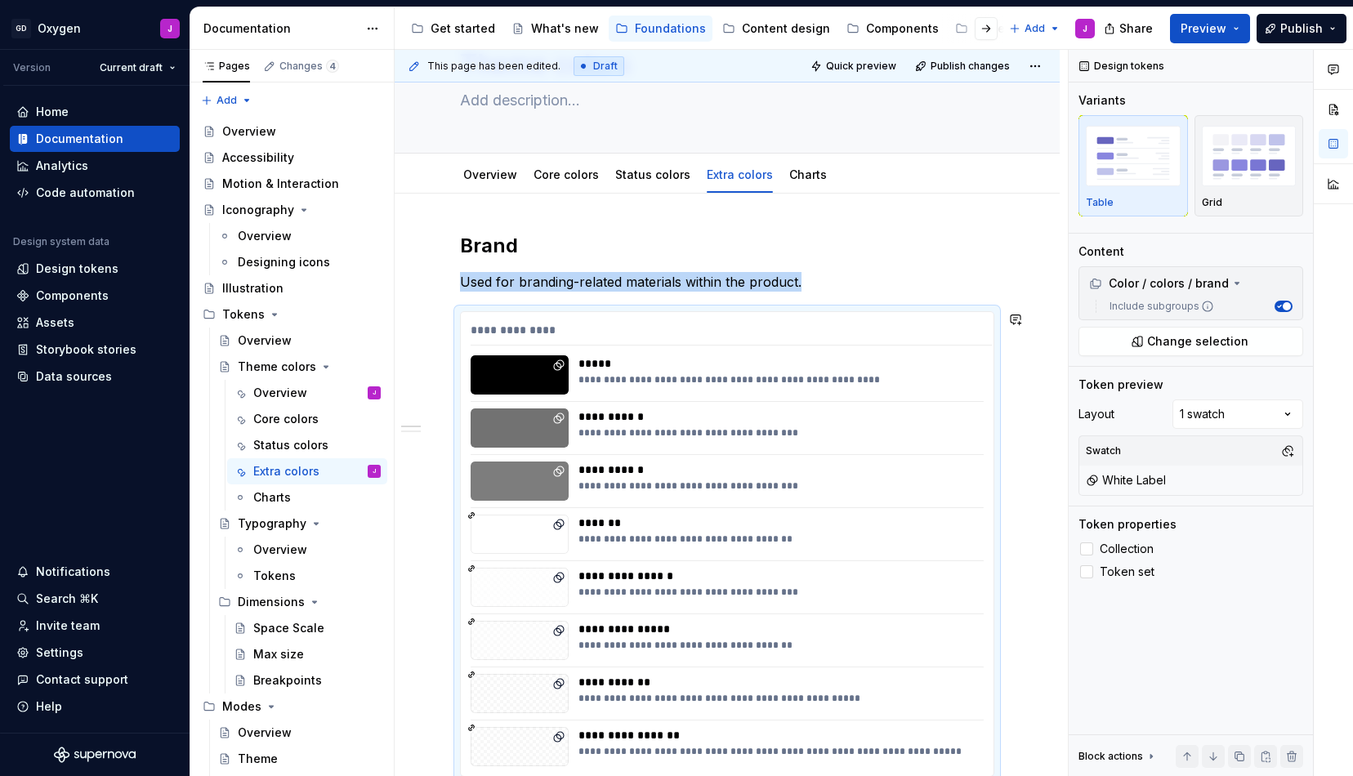
type textarea "*"
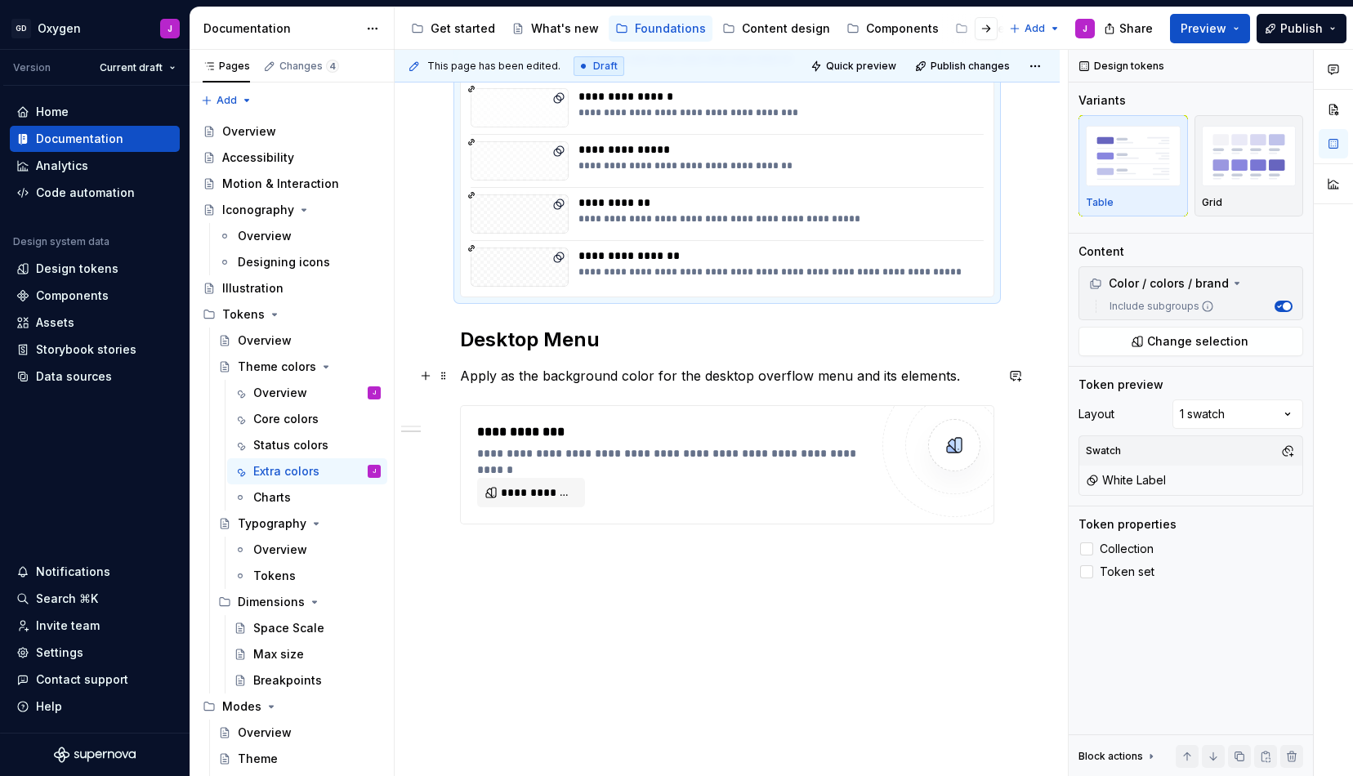
scroll to position [570, 0]
click at [547, 491] on span "**********" at bounding box center [538, 493] width 74 height 16
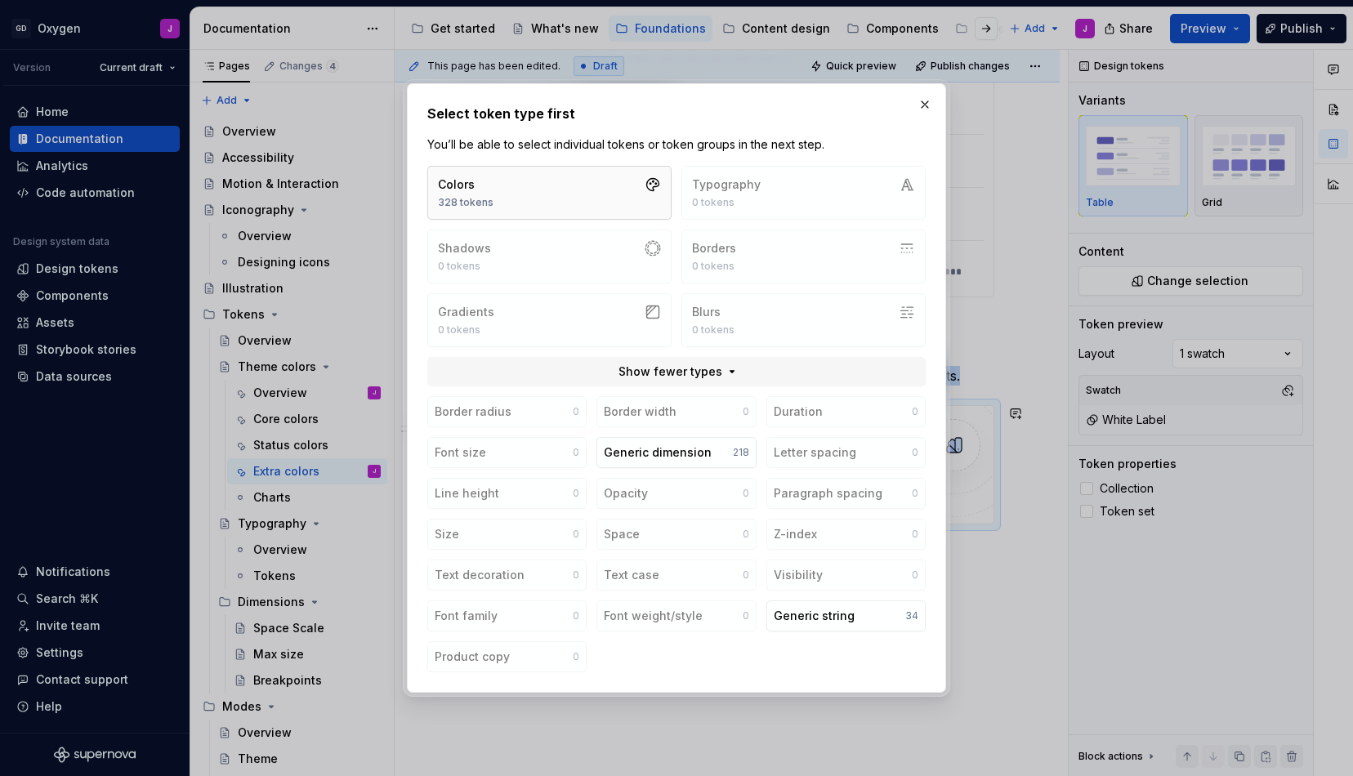
click at [574, 191] on button "Colors 328 tokens" at bounding box center [549, 193] width 244 height 54
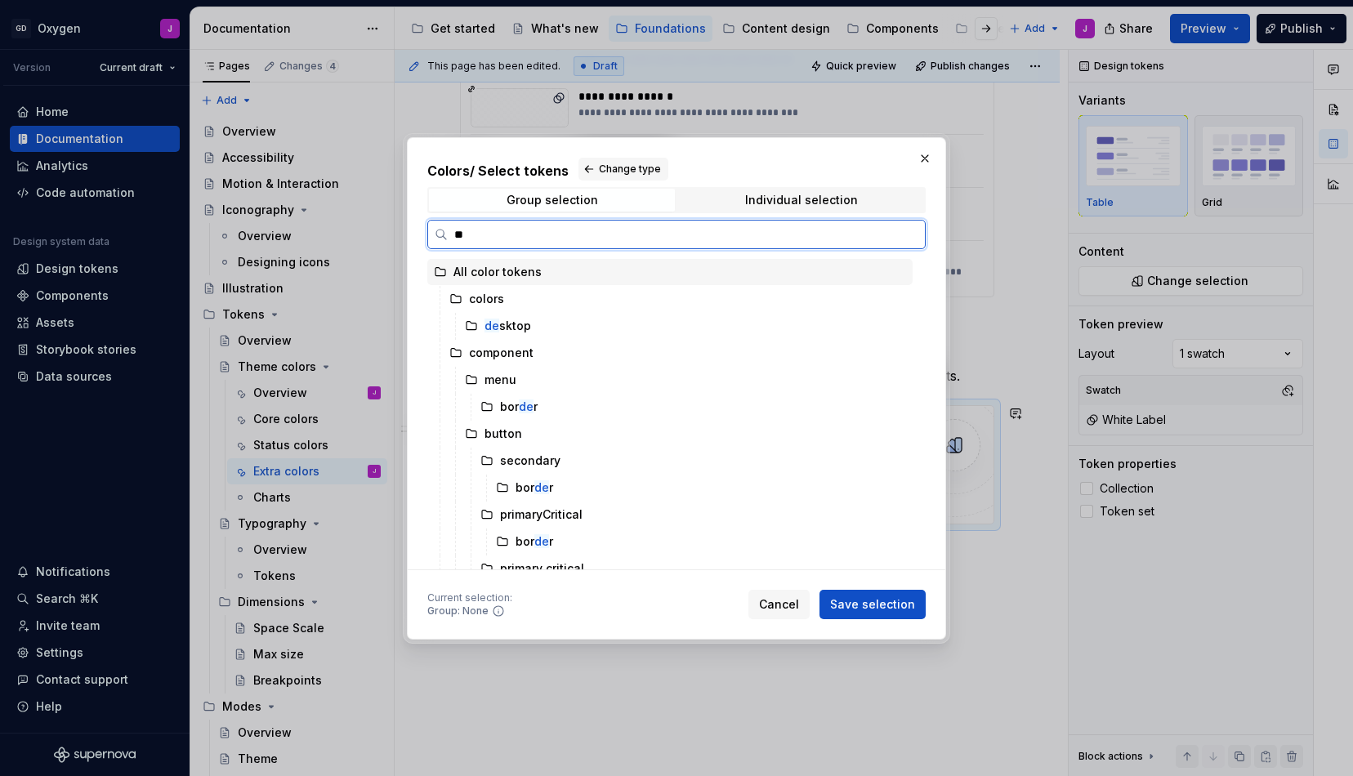
type input "*"
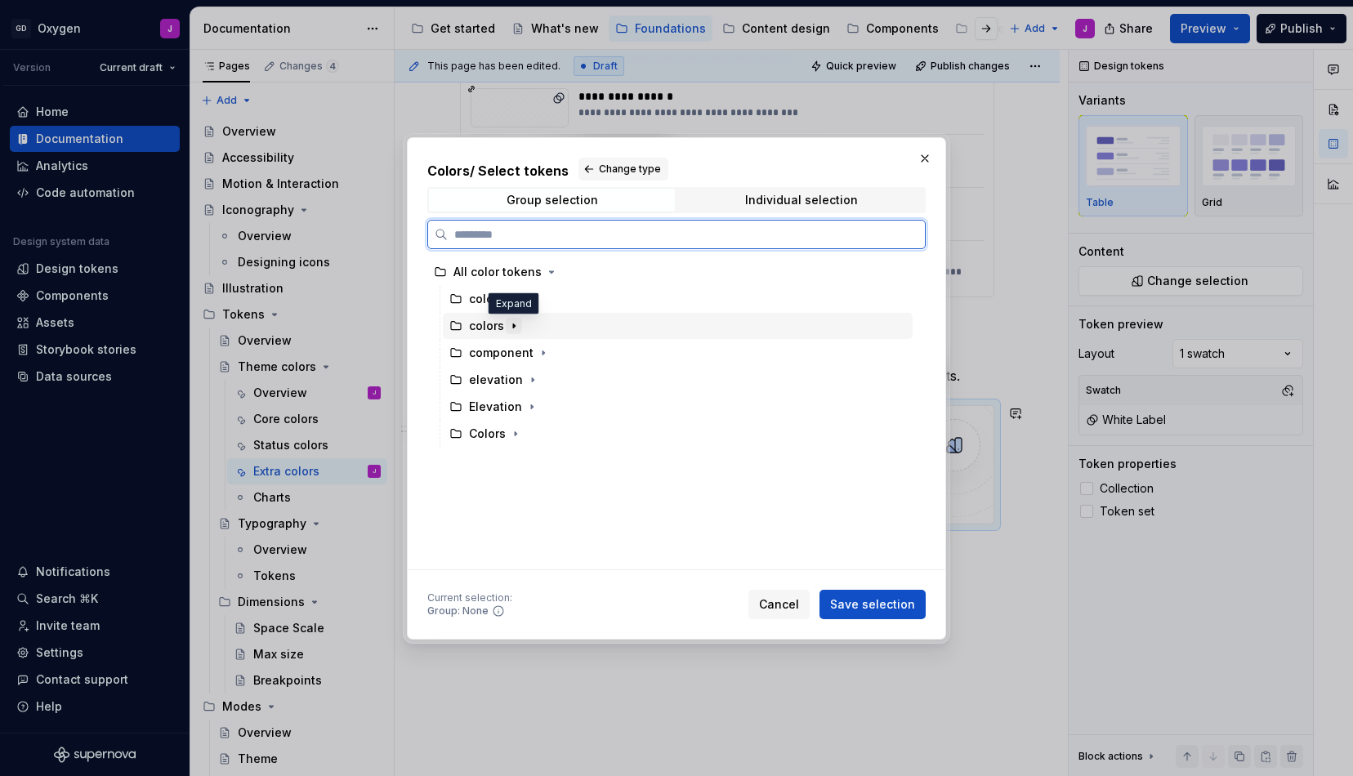
click at [516, 320] on icon "button" at bounding box center [513, 325] width 13 height 13
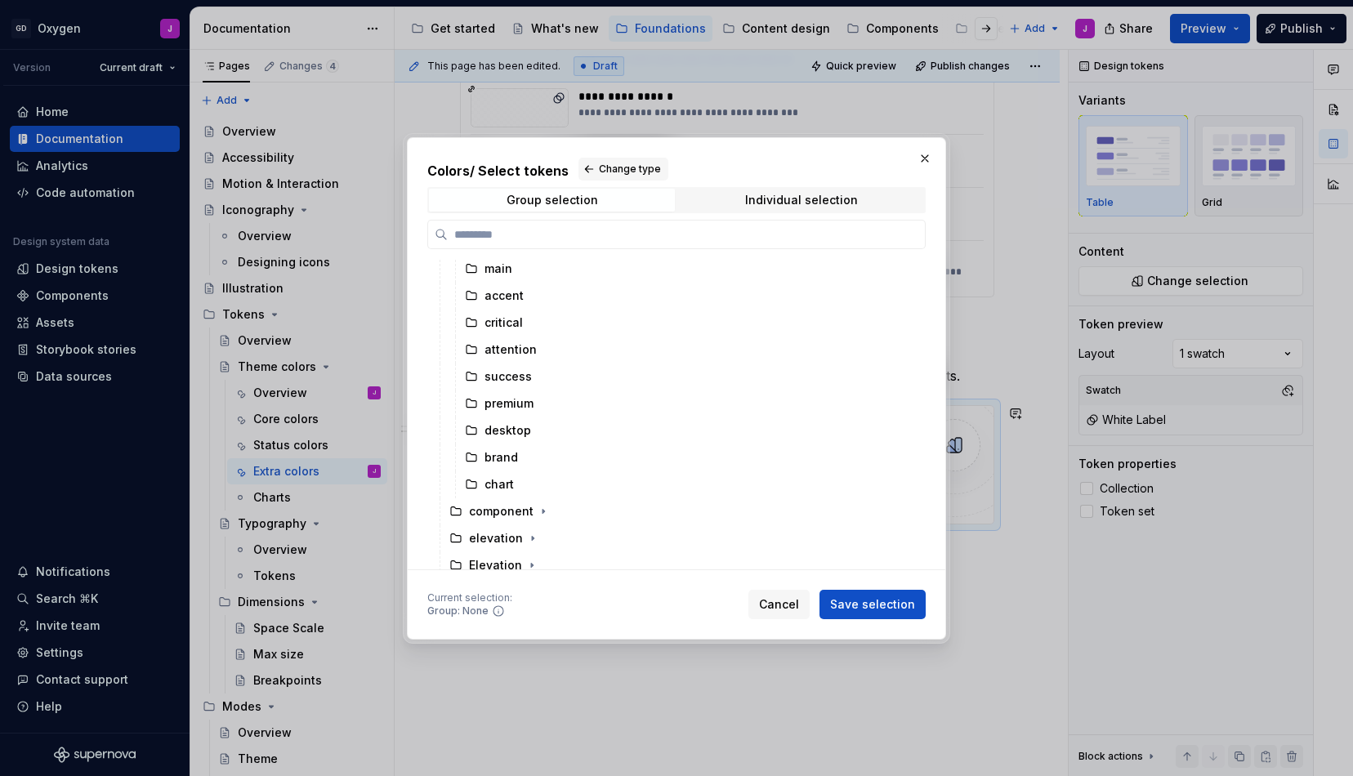
scroll to position [155, 0]
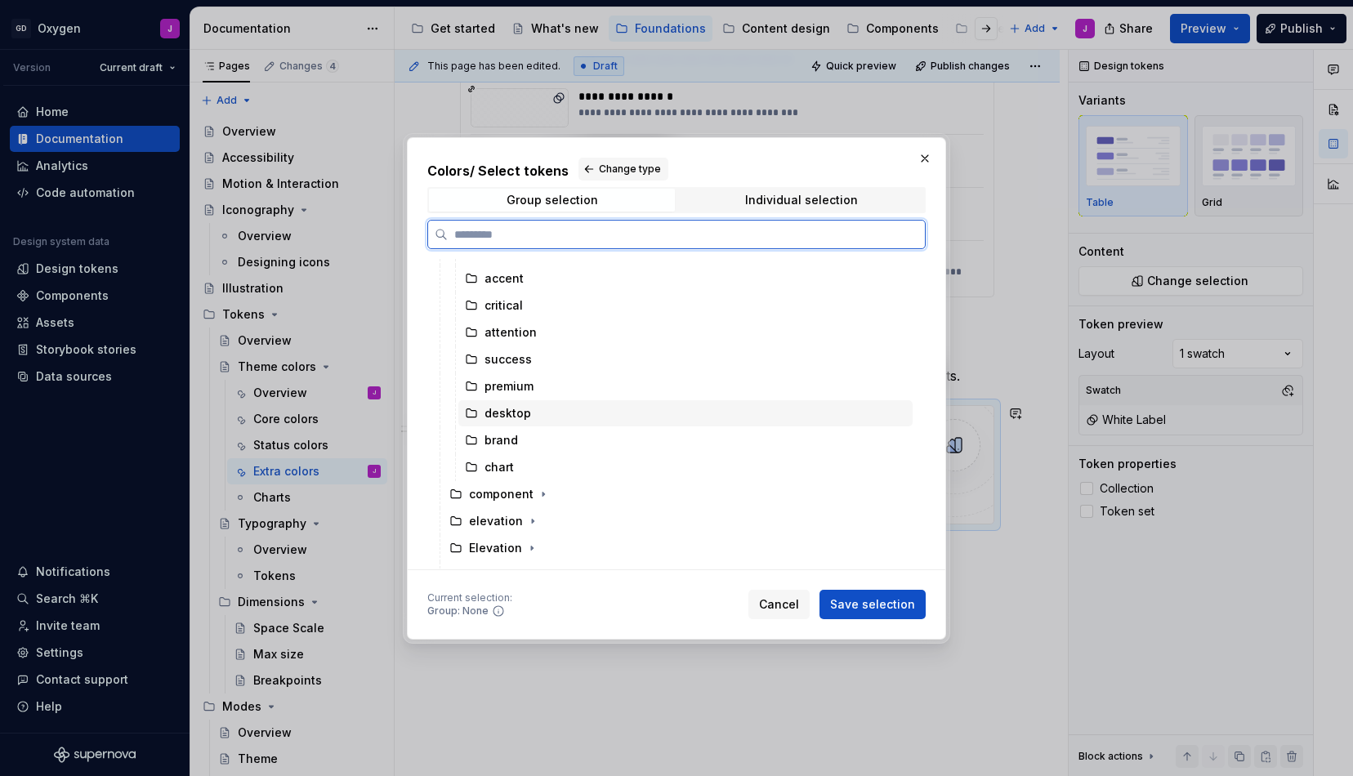
click at [515, 411] on div "desktop" at bounding box center [508, 413] width 47 height 16
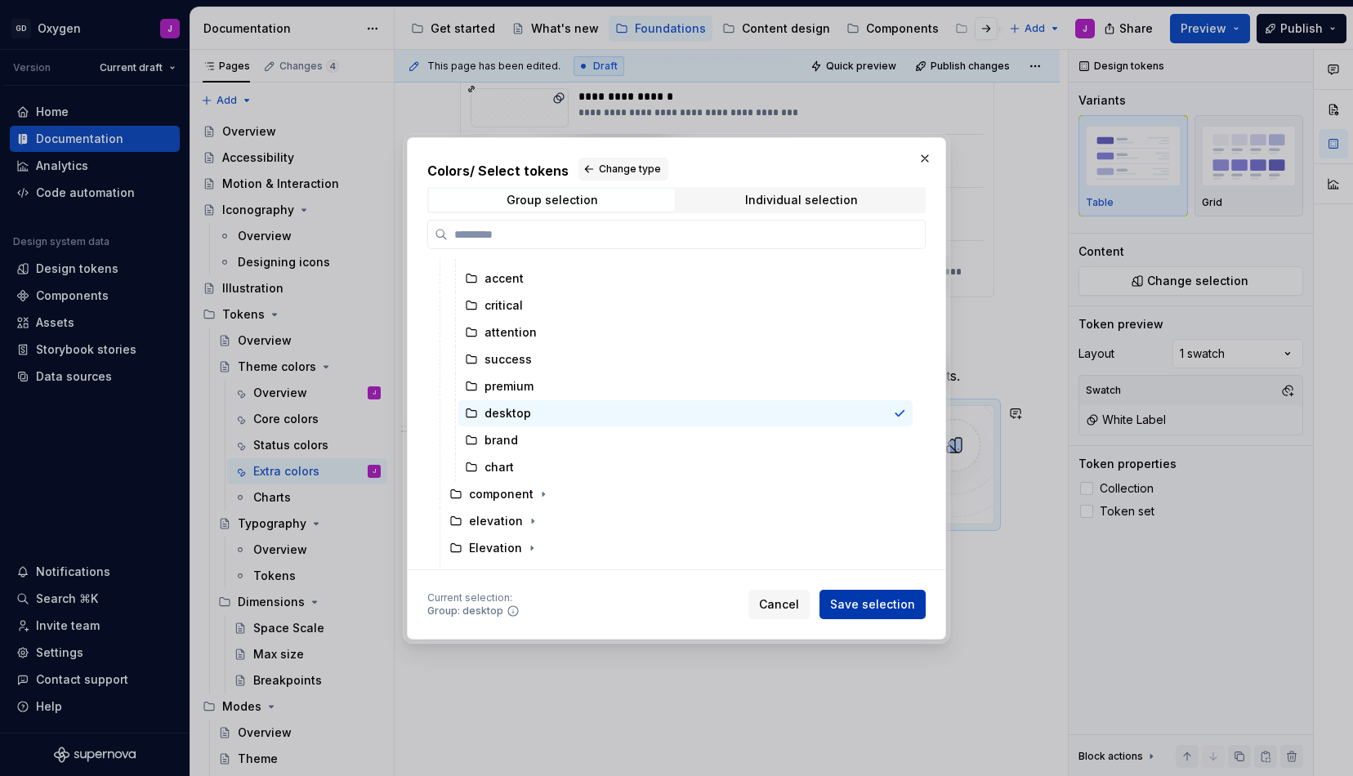
click at [882, 598] on span "Save selection" at bounding box center [872, 604] width 85 height 16
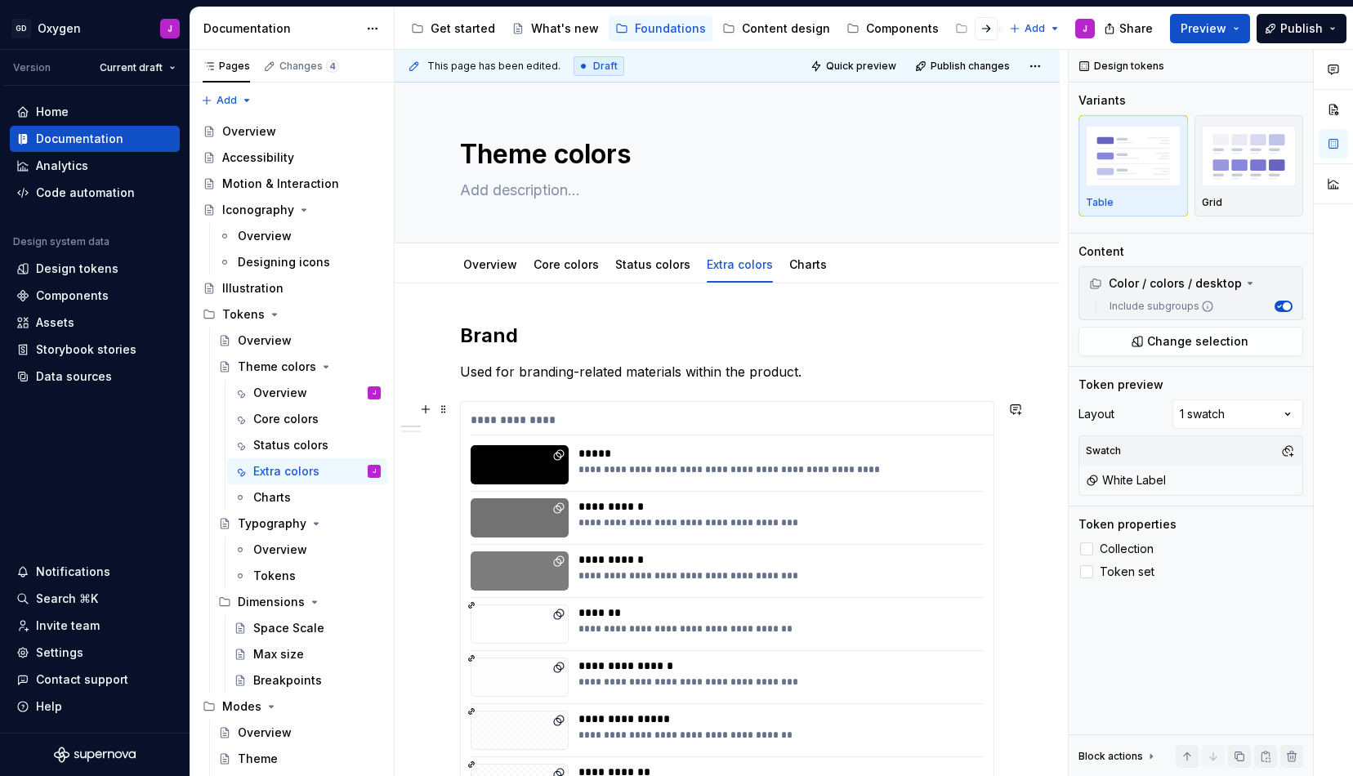
scroll to position [0, 0]
click at [793, 265] on link "Charts" at bounding box center [808, 264] width 38 height 14
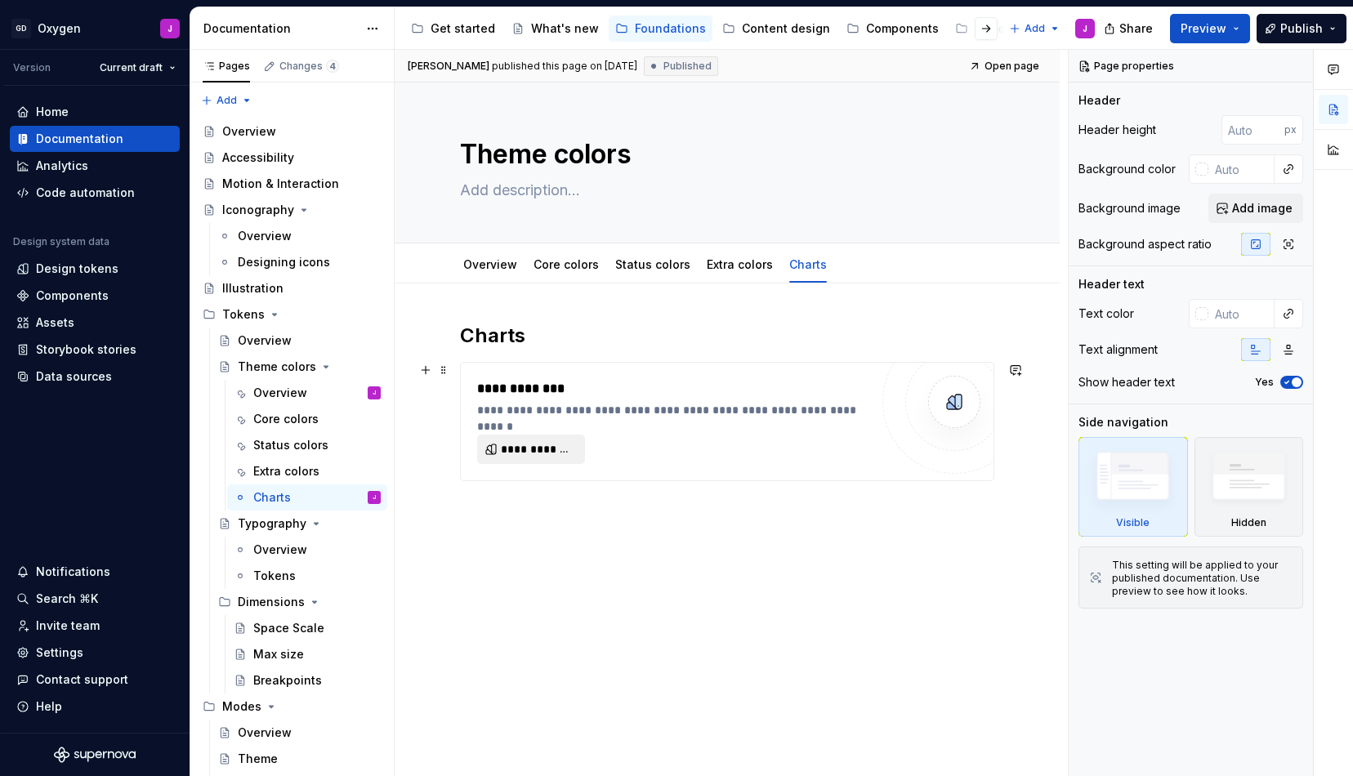
click at [555, 446] on span "**********" at bounding box center [538, 449] width 74 height 16
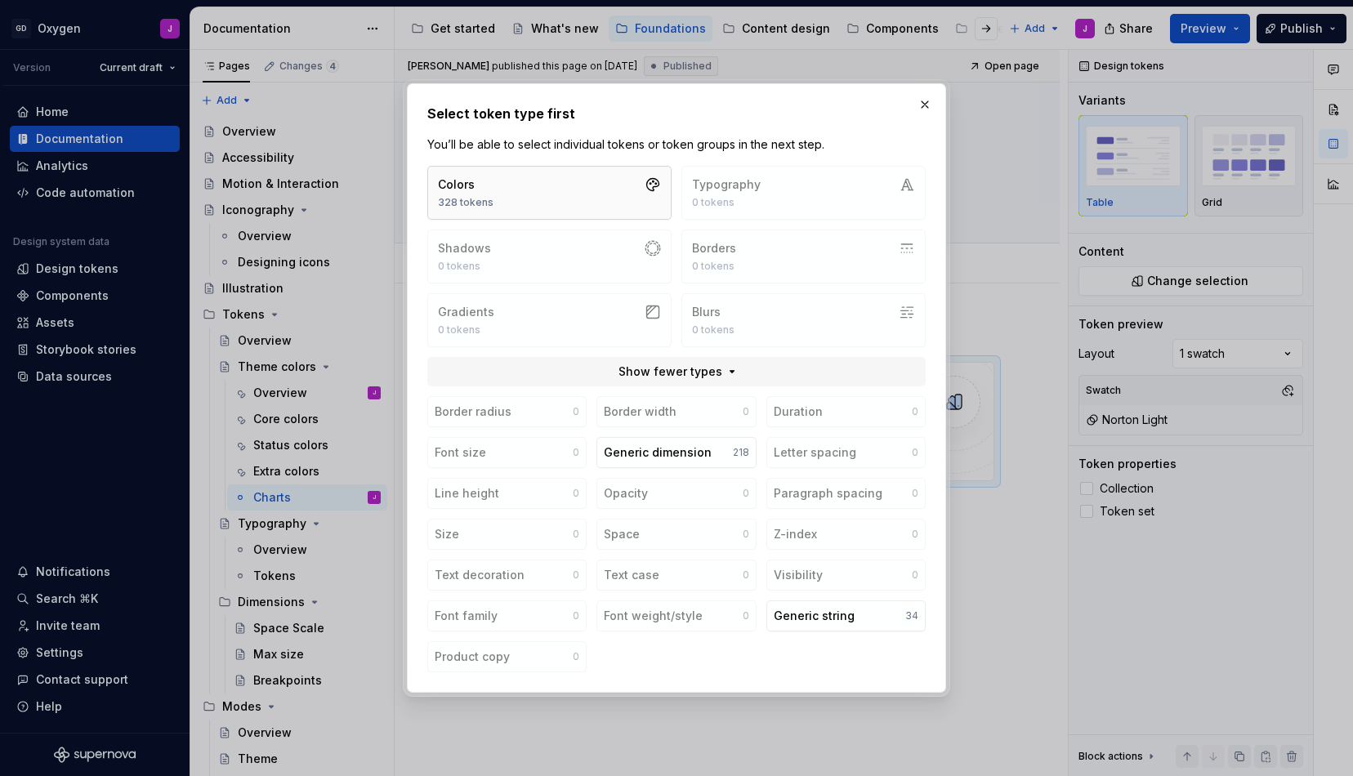
click at [592, 192] on button "Colors 328 tokens" at bounding box center [549, 193] width 244 height 54
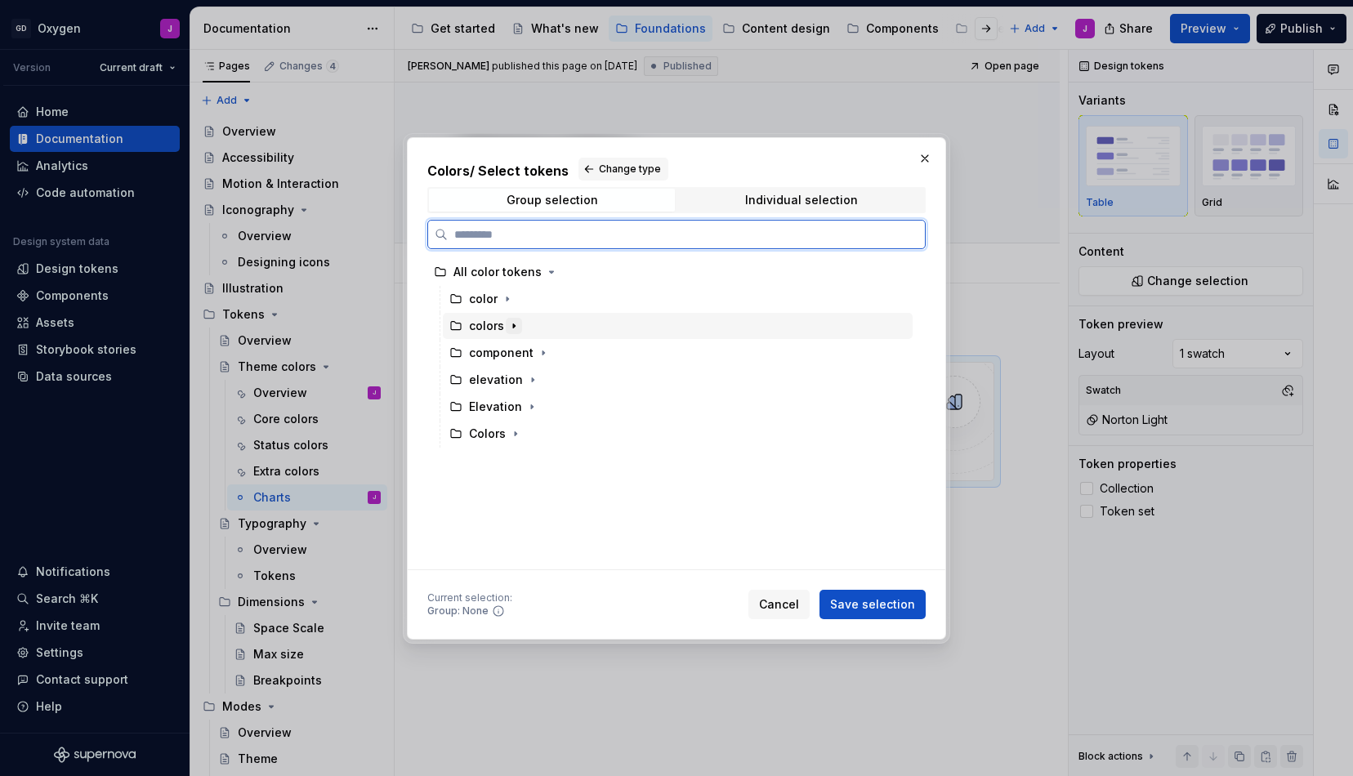
click at [516, 323] on icon "button" at bounding box center [513, 325] width 13 height 13
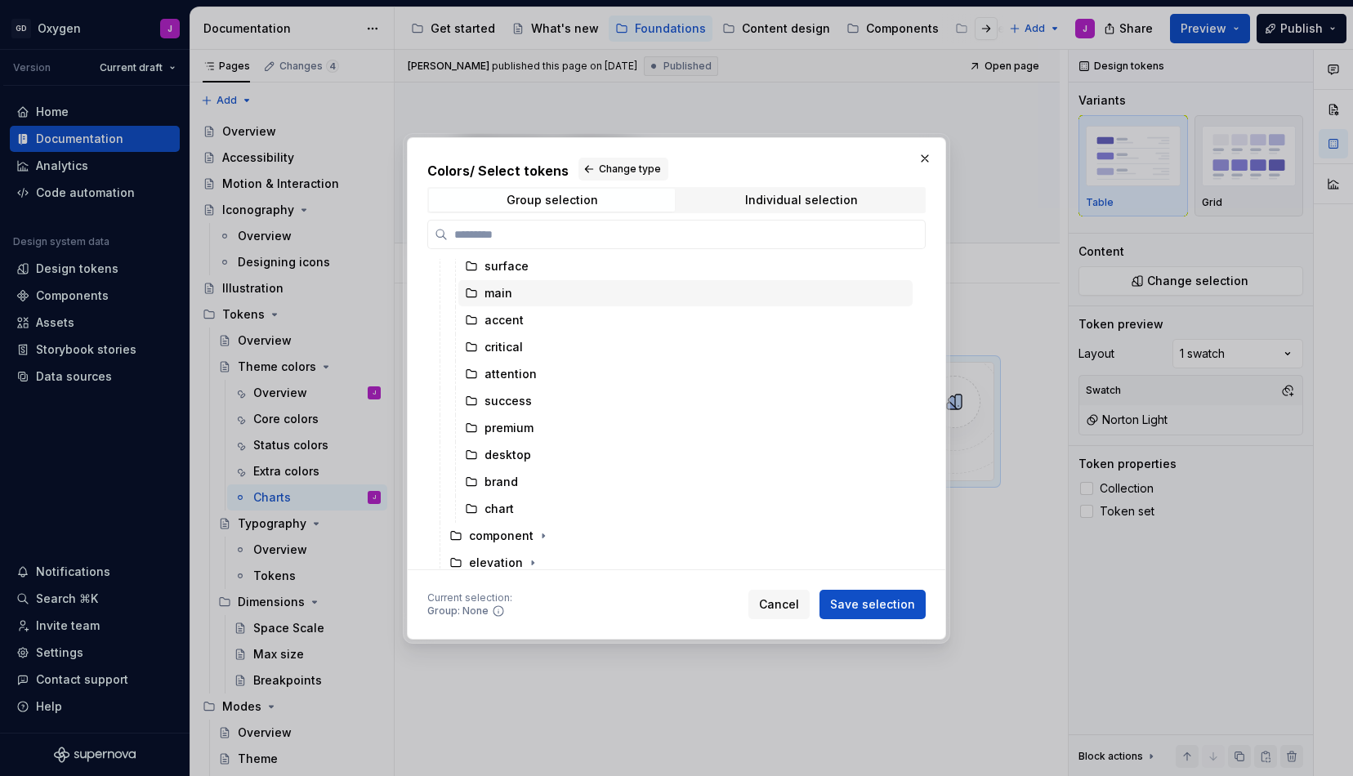
scroll to position [118, 0]
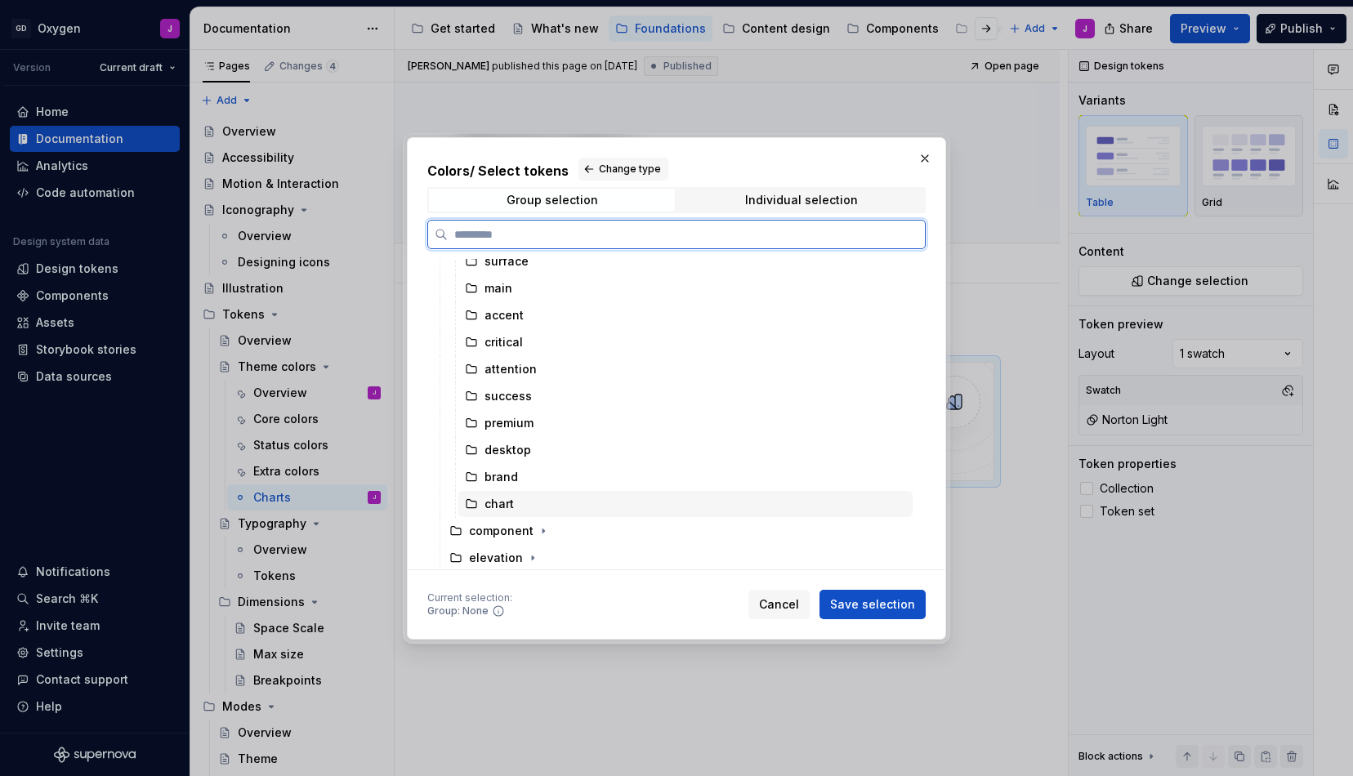
click at [504, 501] on div "chart" at bounding box center [499, 504] width 29 height 16
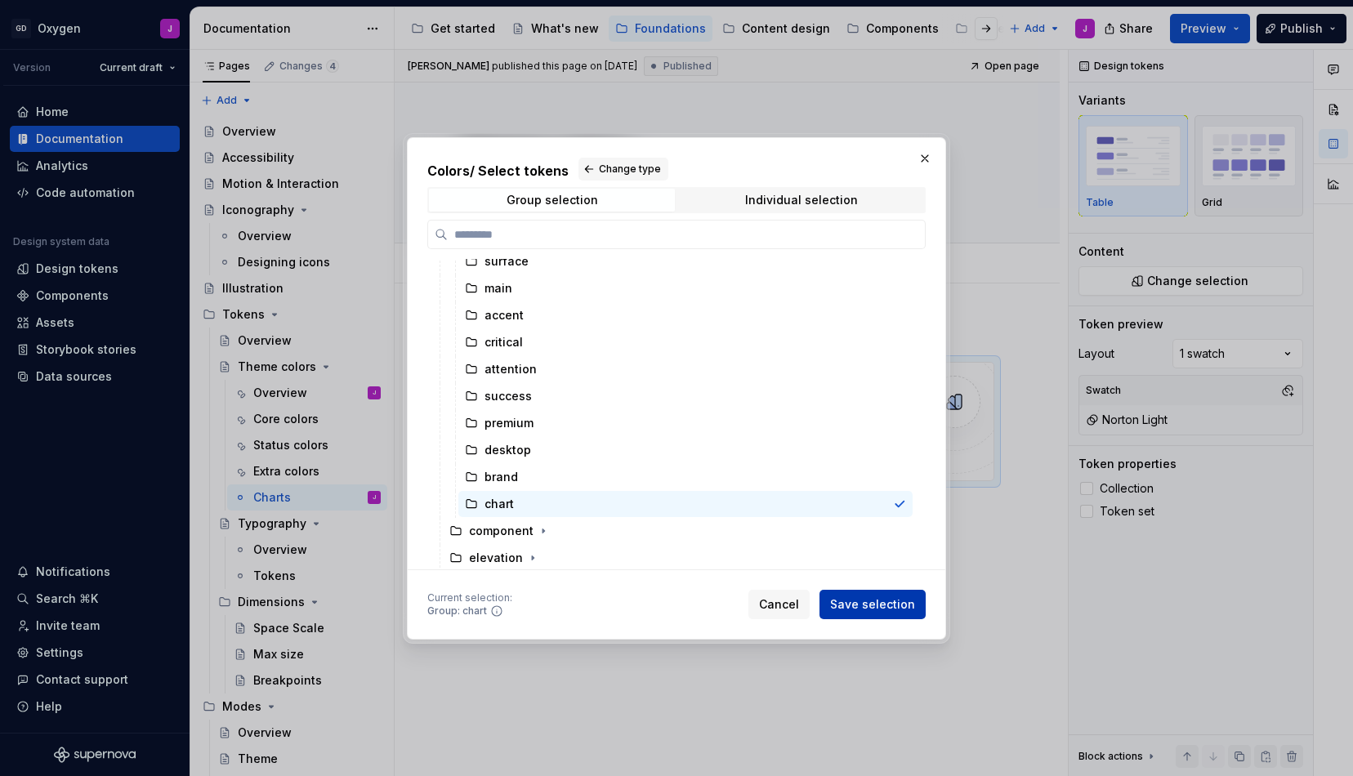
click at [876, 599] on span "Save selection" at bounding box center [872, 604] width 85 height 16
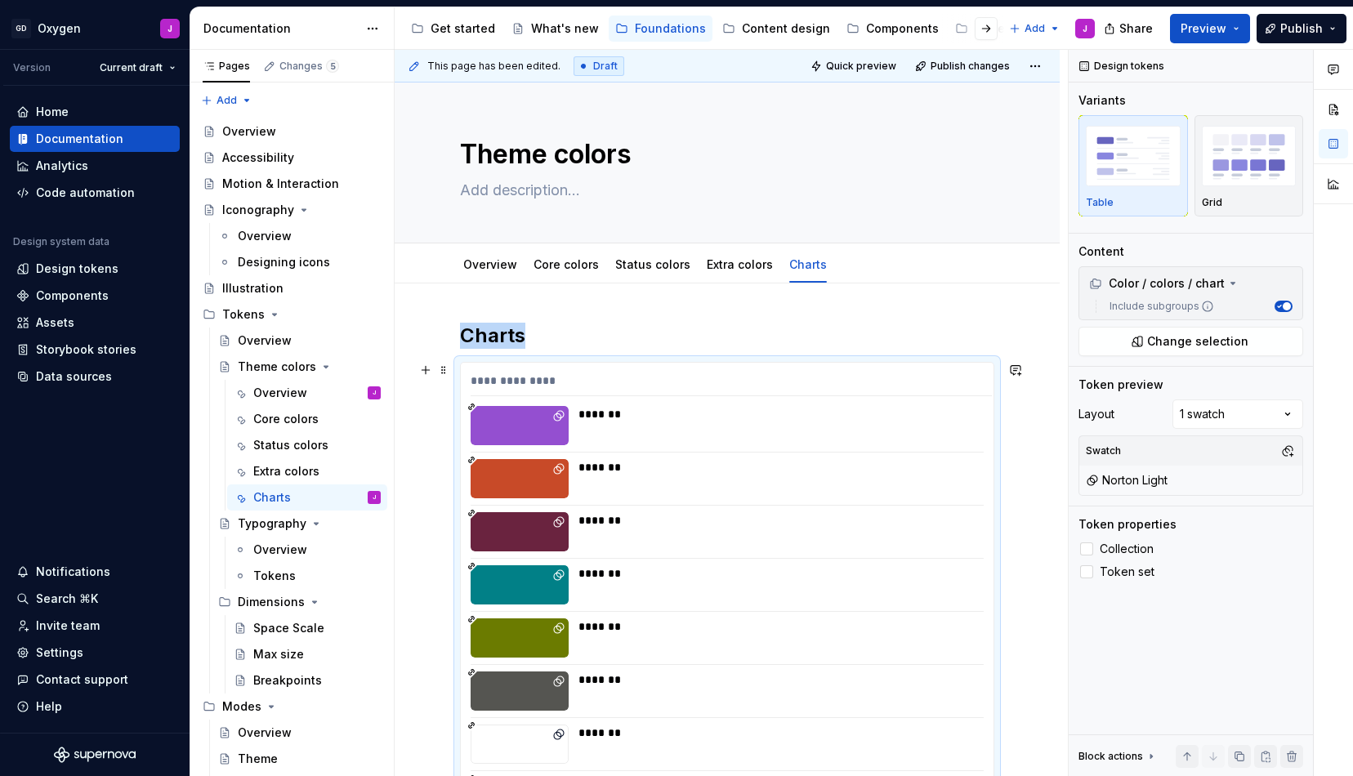
scroll to position [0, 0]
click at [1192, 29] on span "Publish" at bounding box center [1301, 28] width 42 height 16
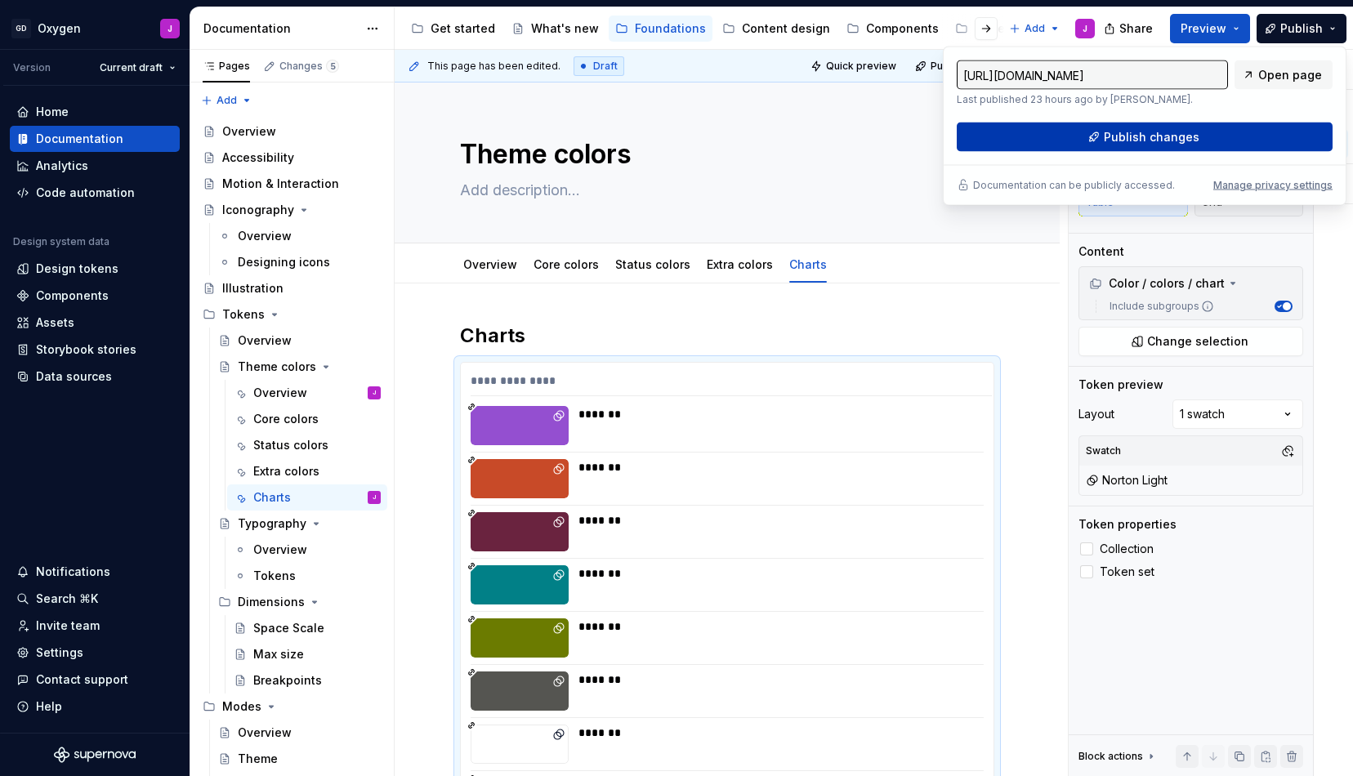
click at [1181, 129] on span "Publish changes" at bounding box center [1152, 137] width 96 height 16
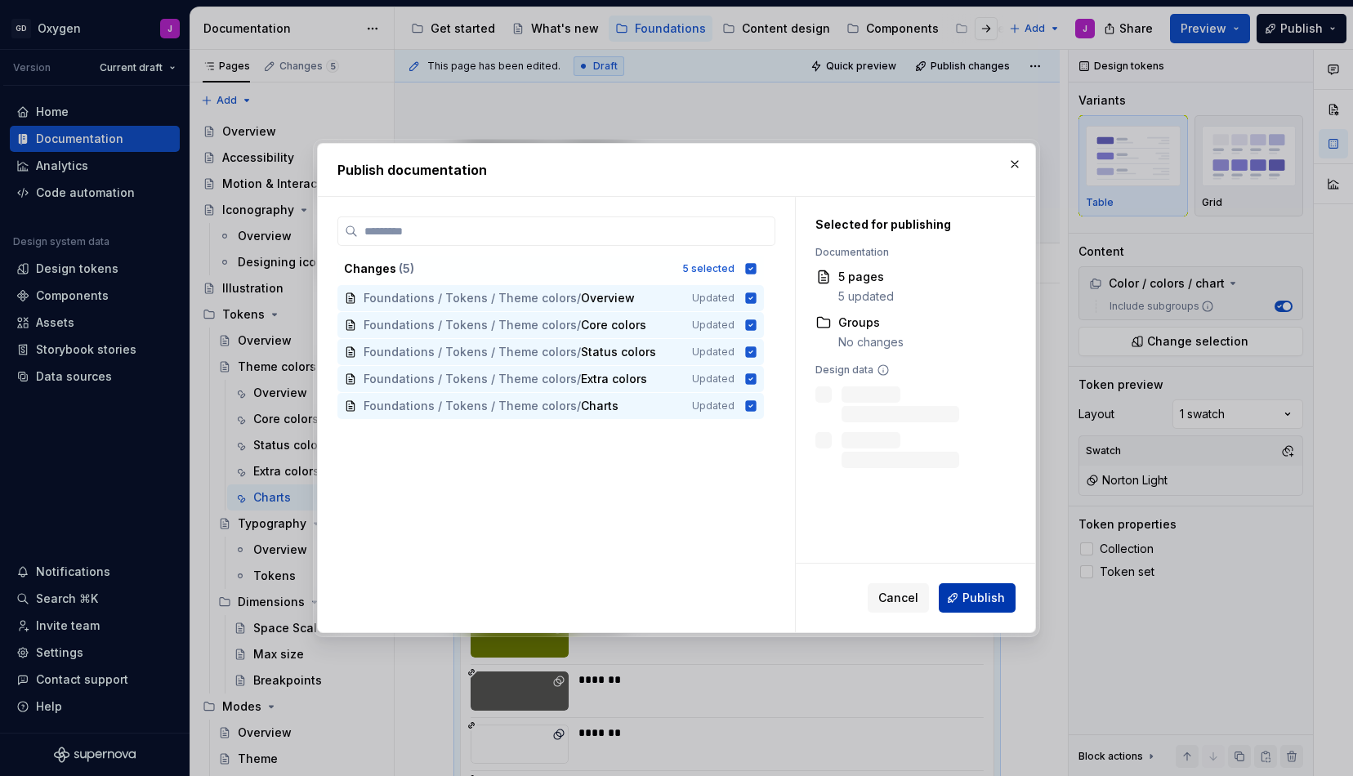
click at [972, 587] on button "Publish" at bounding box center [977, 597] width 77 height 29
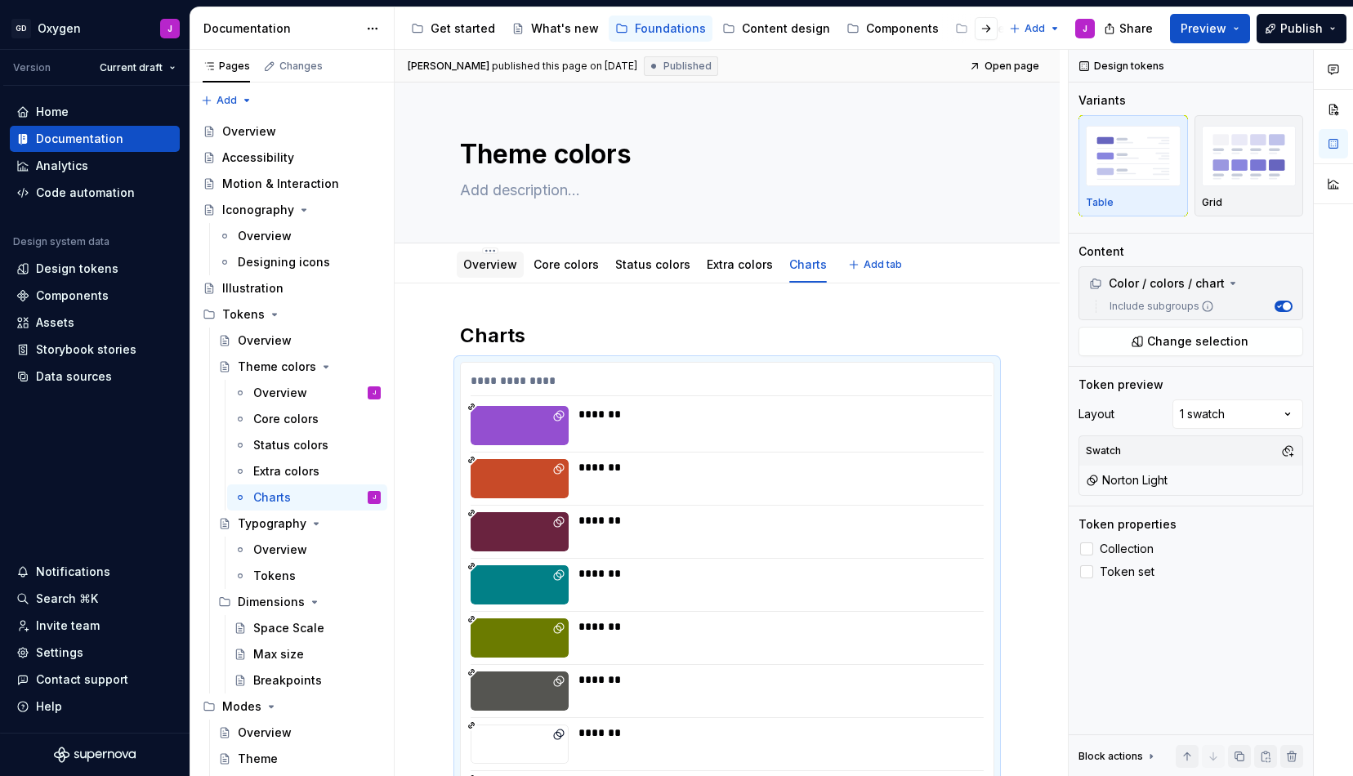
click at [504, 265] on link "Overview" at bounding box center [490, 264] width 54 height 14
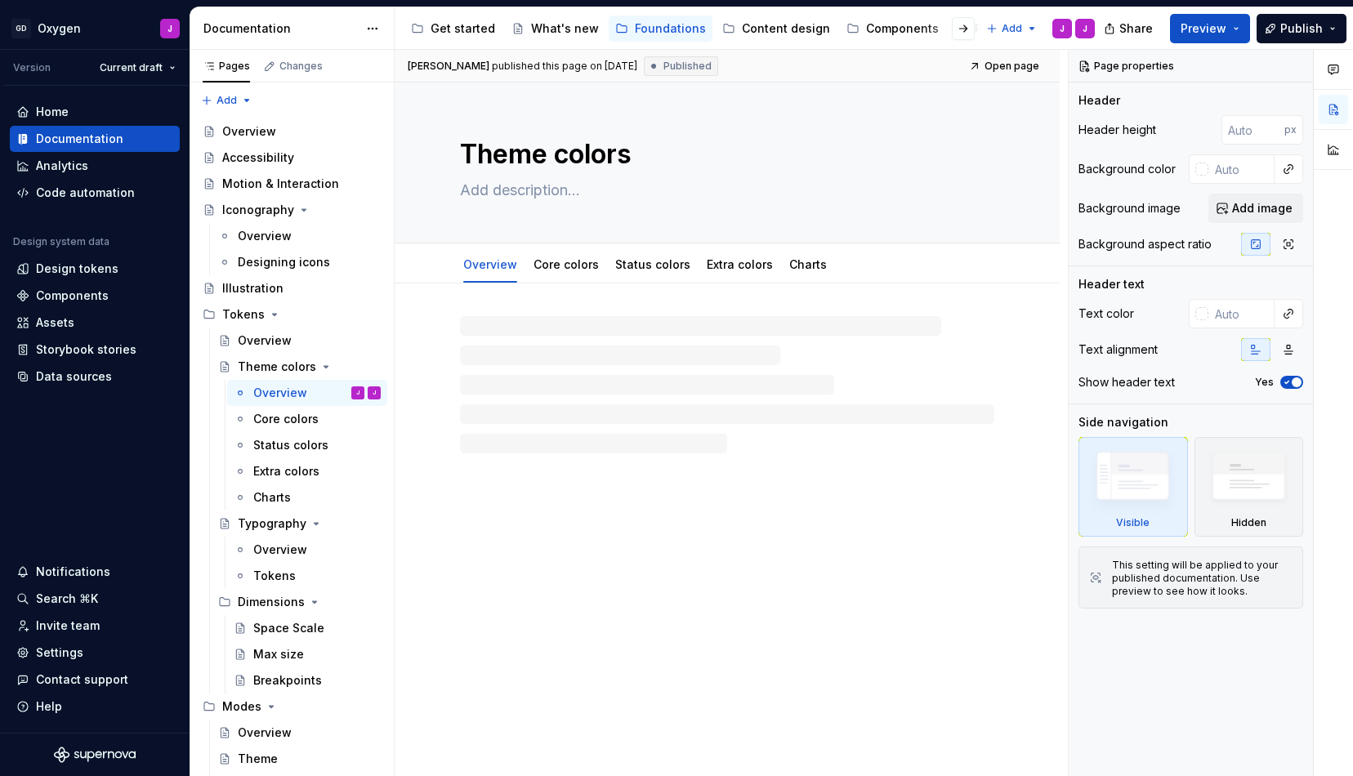
type textarea "*"
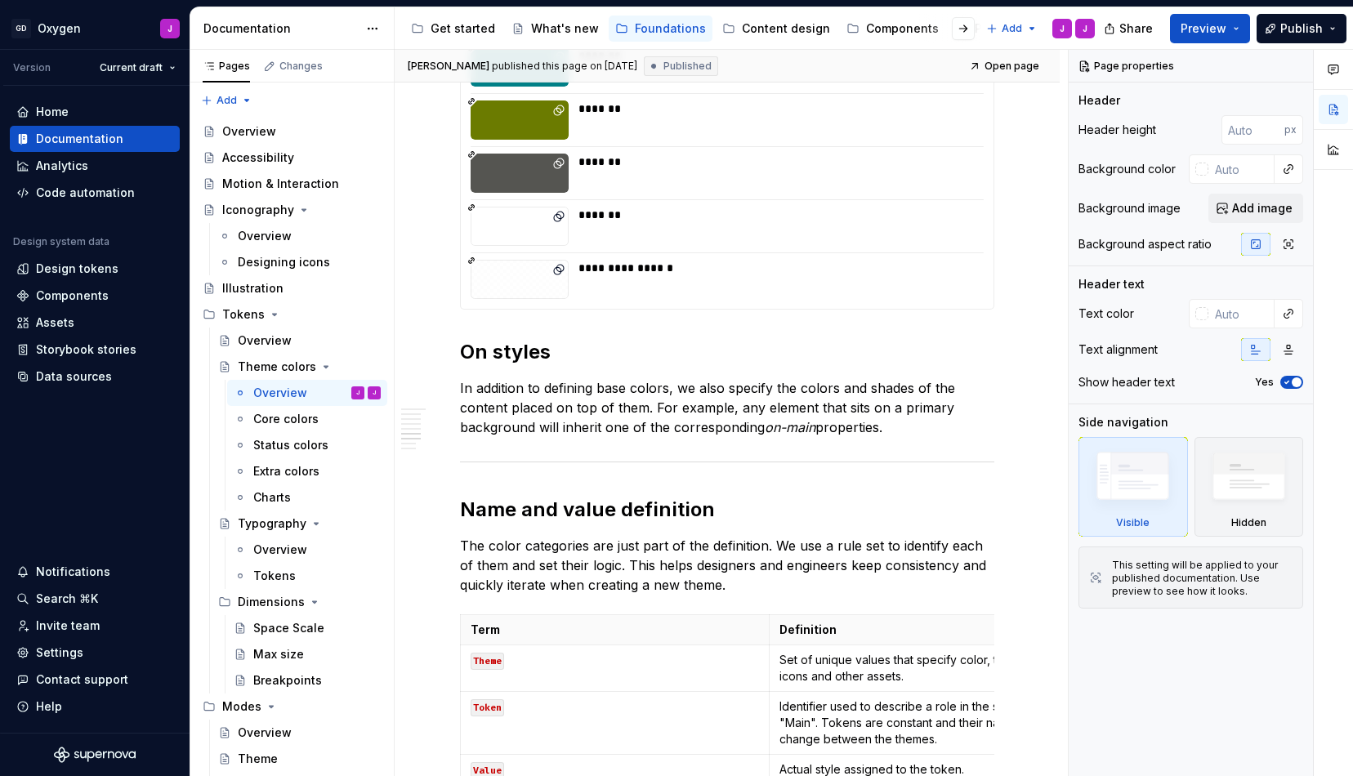
scroll to position [1424, 0]
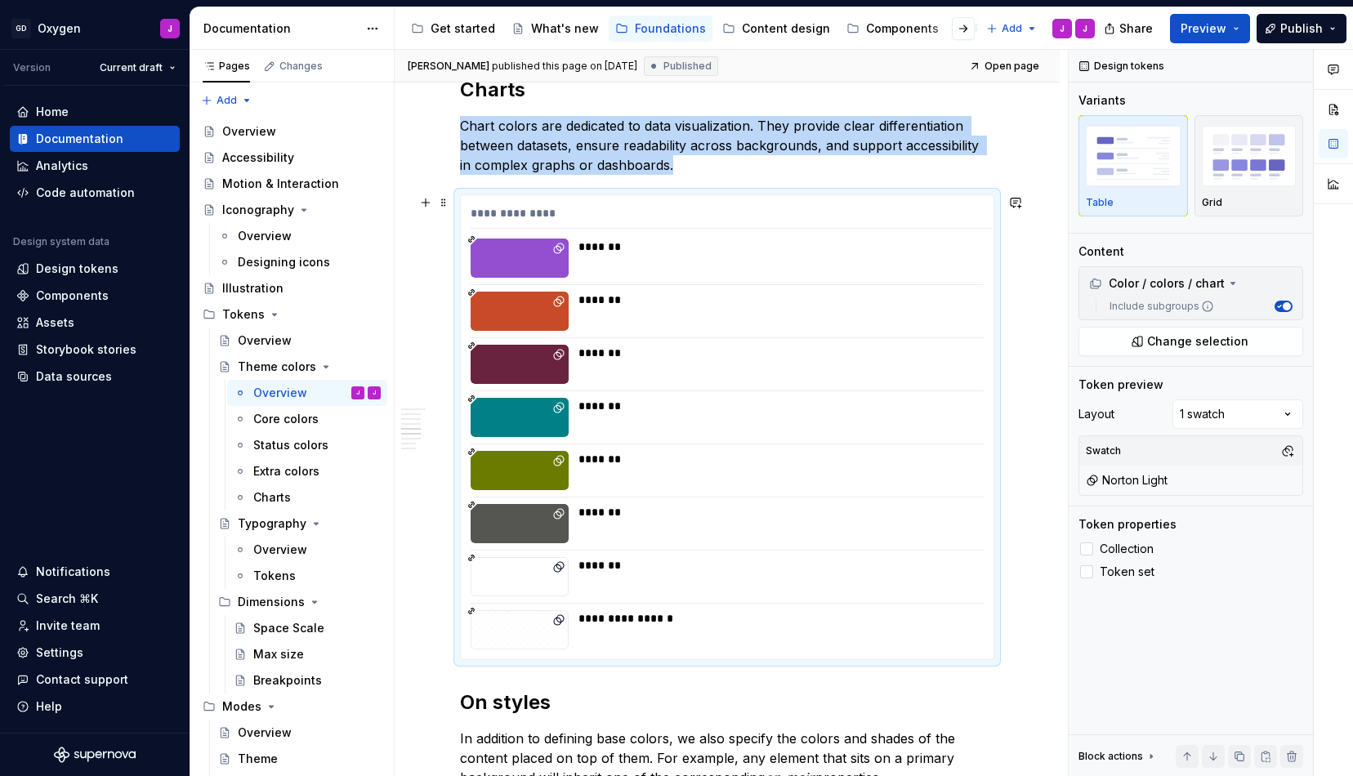
click at [677, 360] on div "*******" at bounding box center [780, 353] width 404 height 16
click at [710, 284] on div at bounding box center [727, 284] width 513 height 1
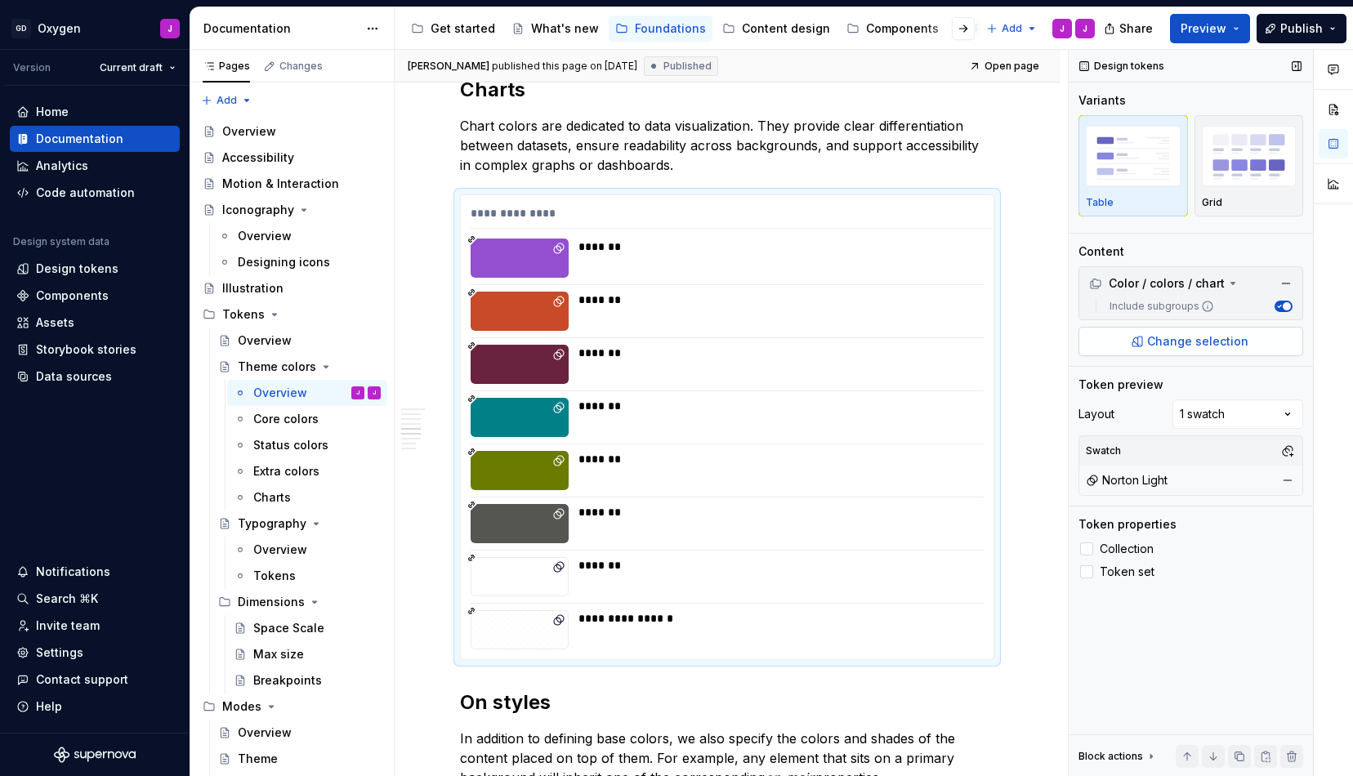
click at [1192, 342] on span "Change selection" at bounding box center [1197, 341] width 101 height 16
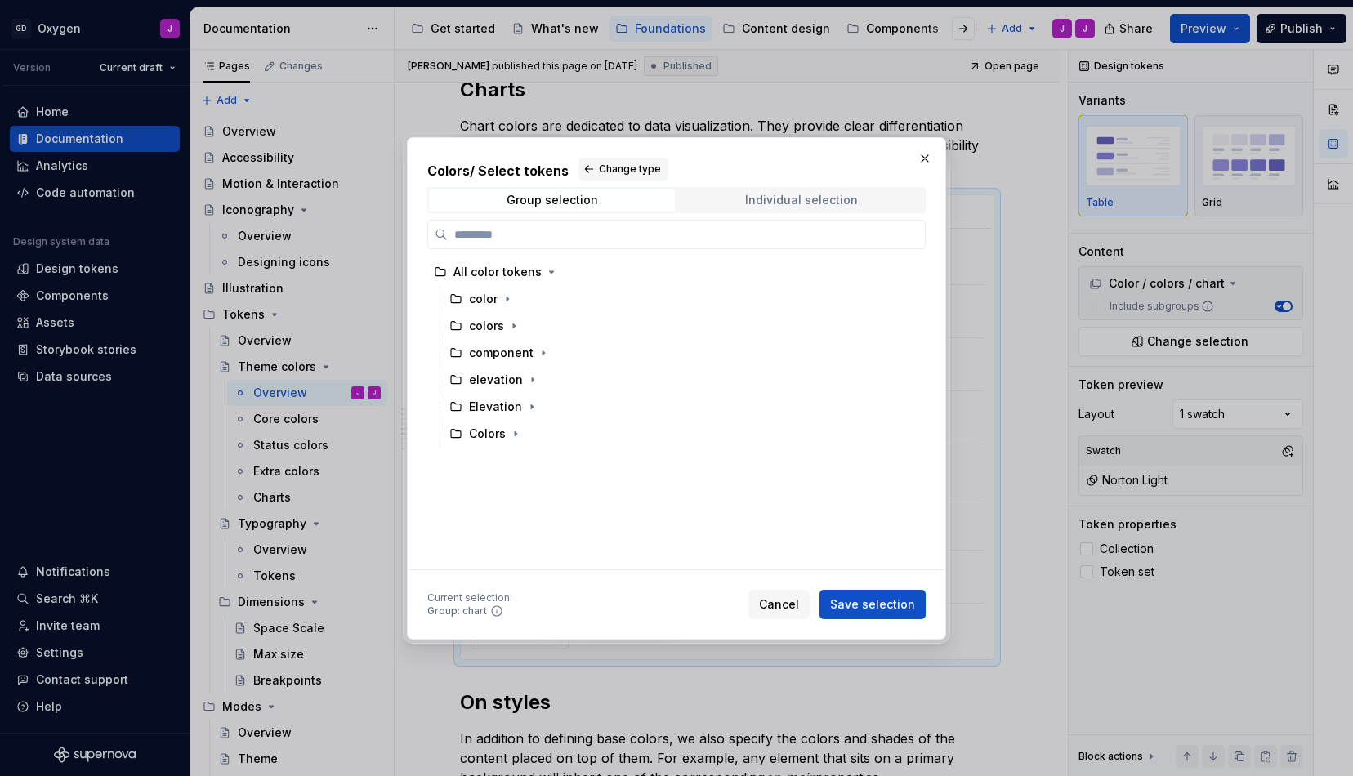
click at [741, 206] on span "Individual selection" at bounding box center [801, 200] width 246 height 23
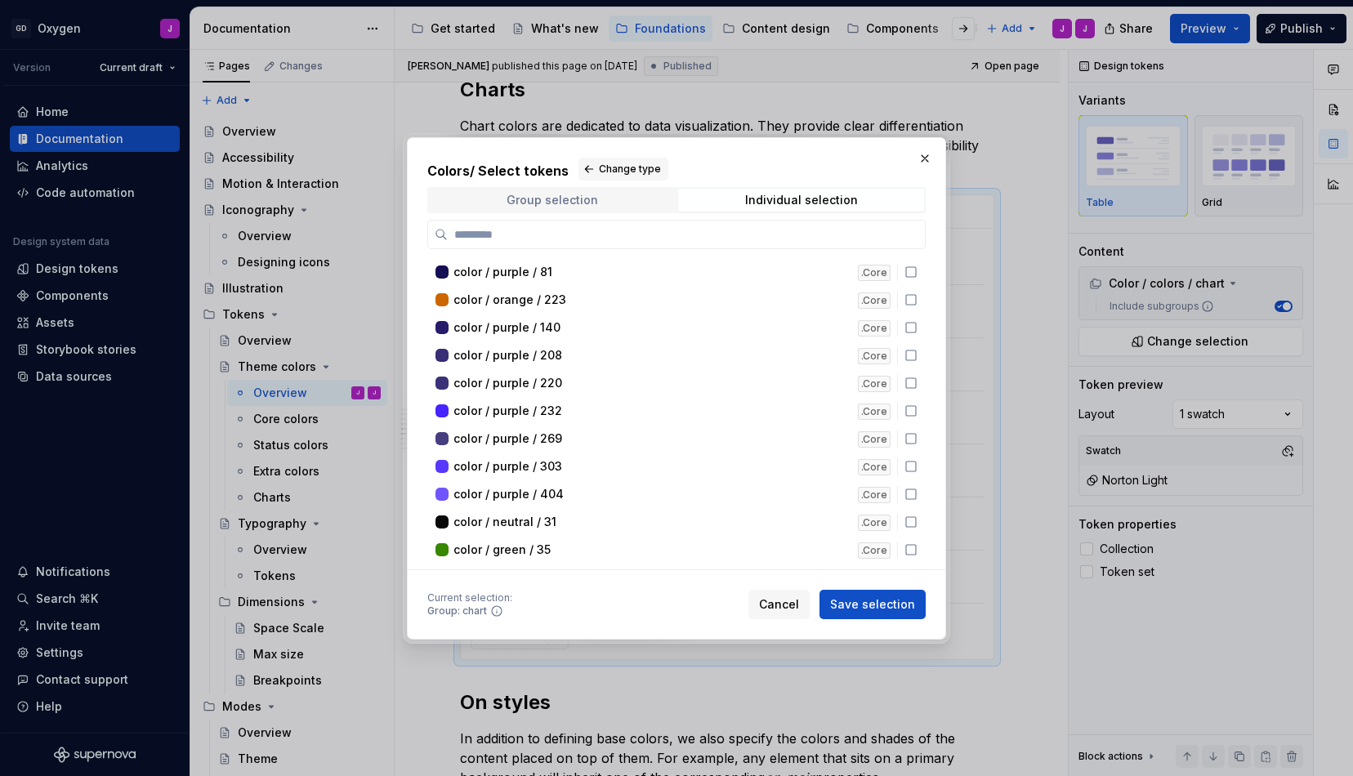
click at [587, 194] on div "Group selection" at bounding box center [553, 200] width 92 height 13
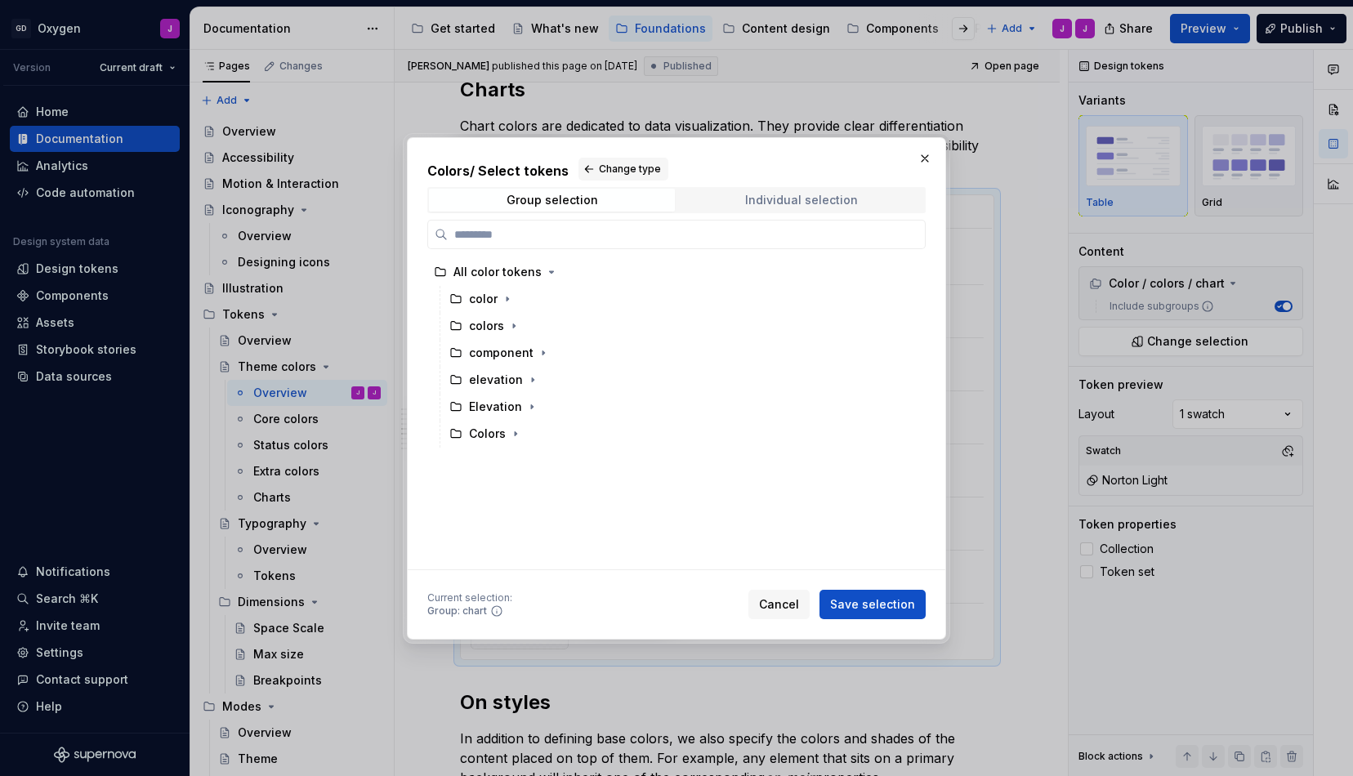
click at [826, 199] on div "Individual selection" at bounding box center [801, 200] width 113 height 13
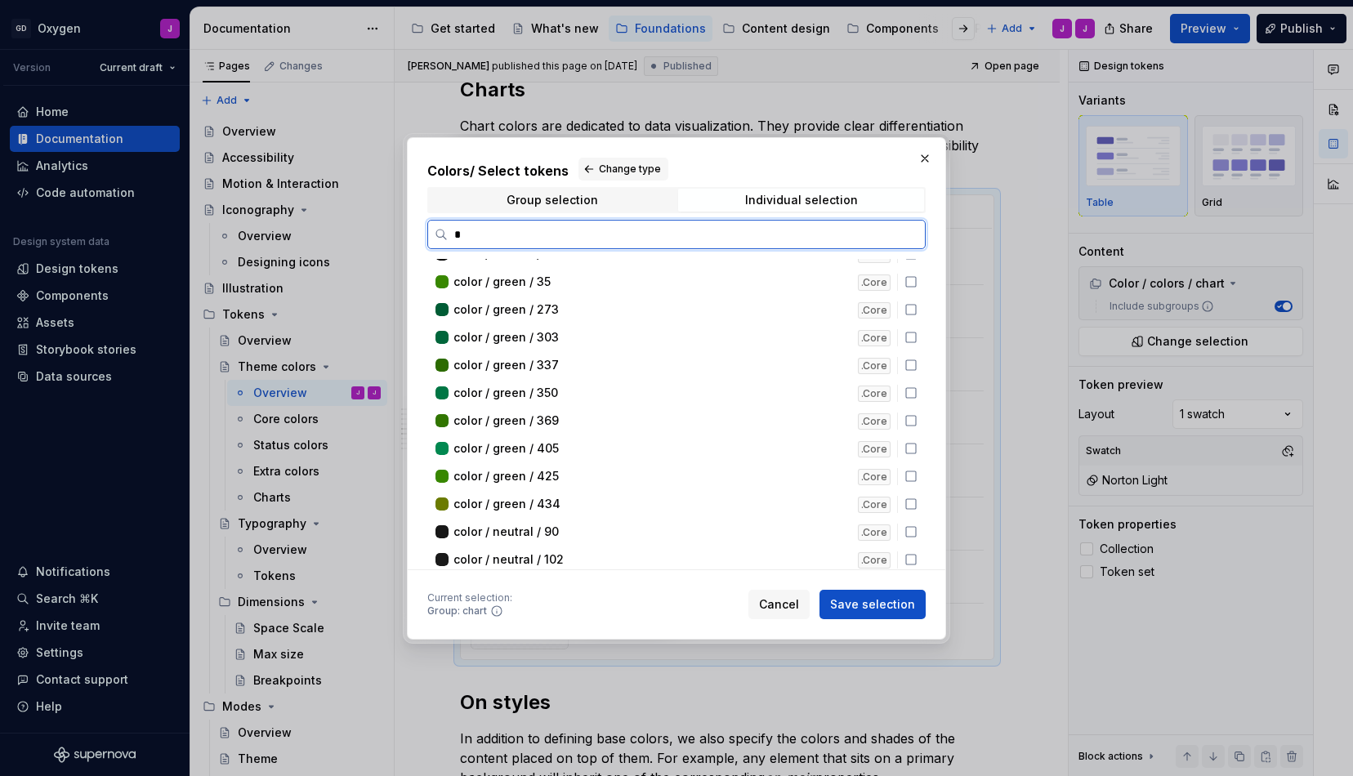
scroll to position [0, 0]
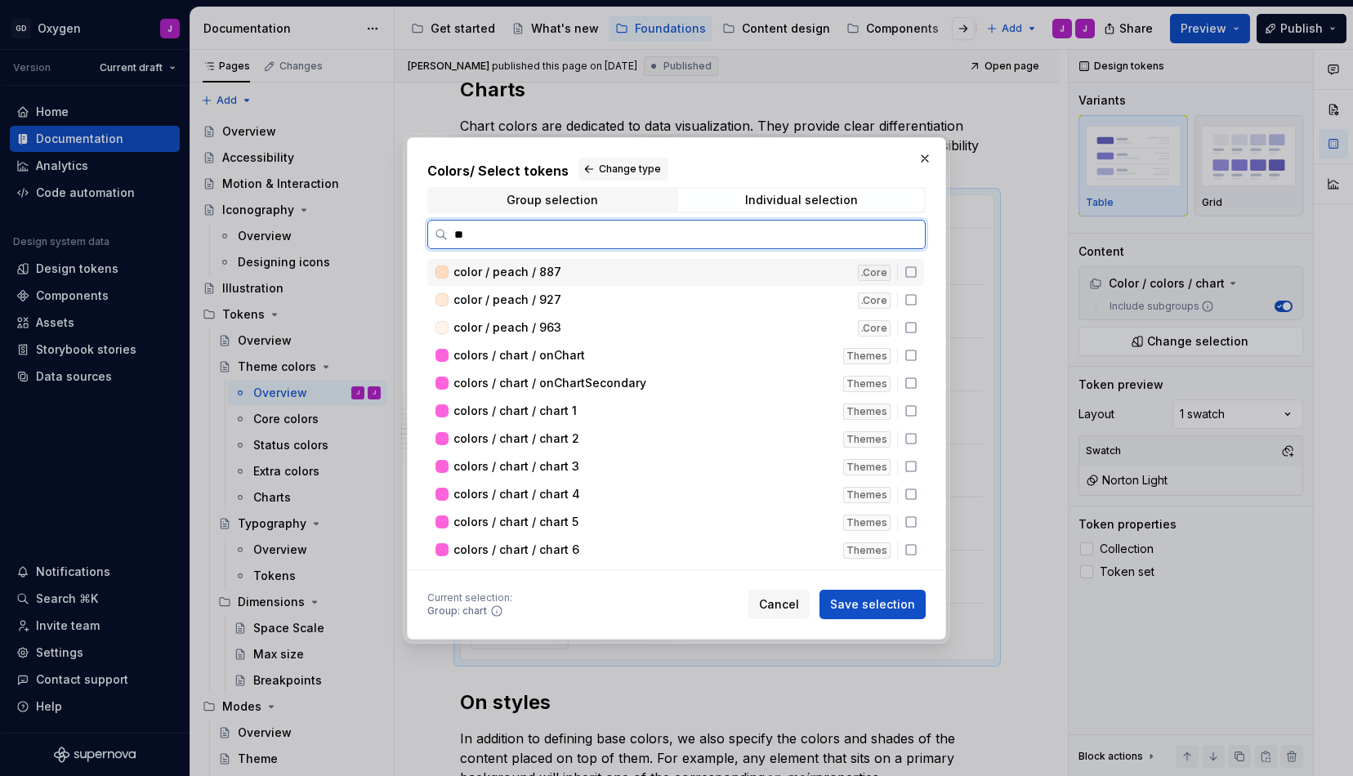
type input "*"
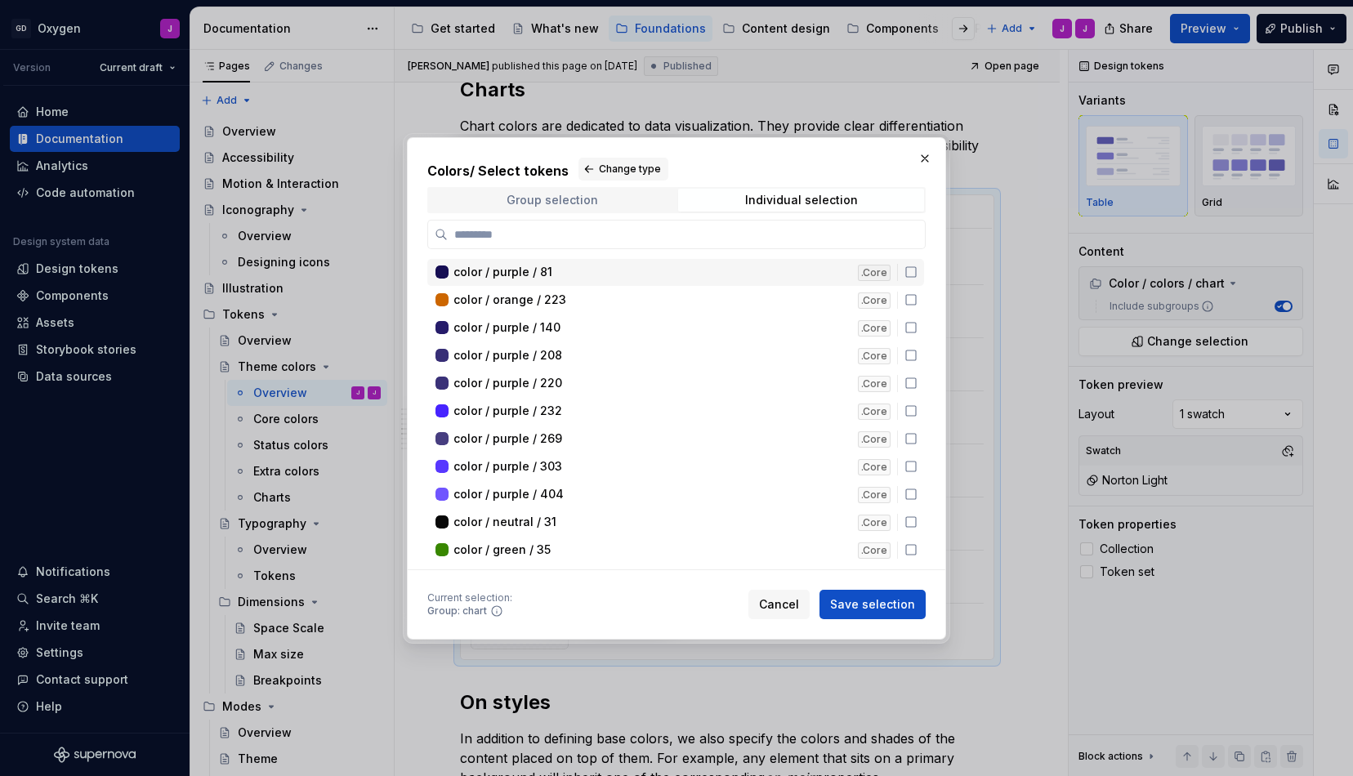
click at [549, 202] on div "Group selection" at bounding box center [553, 200] width 92 height 13
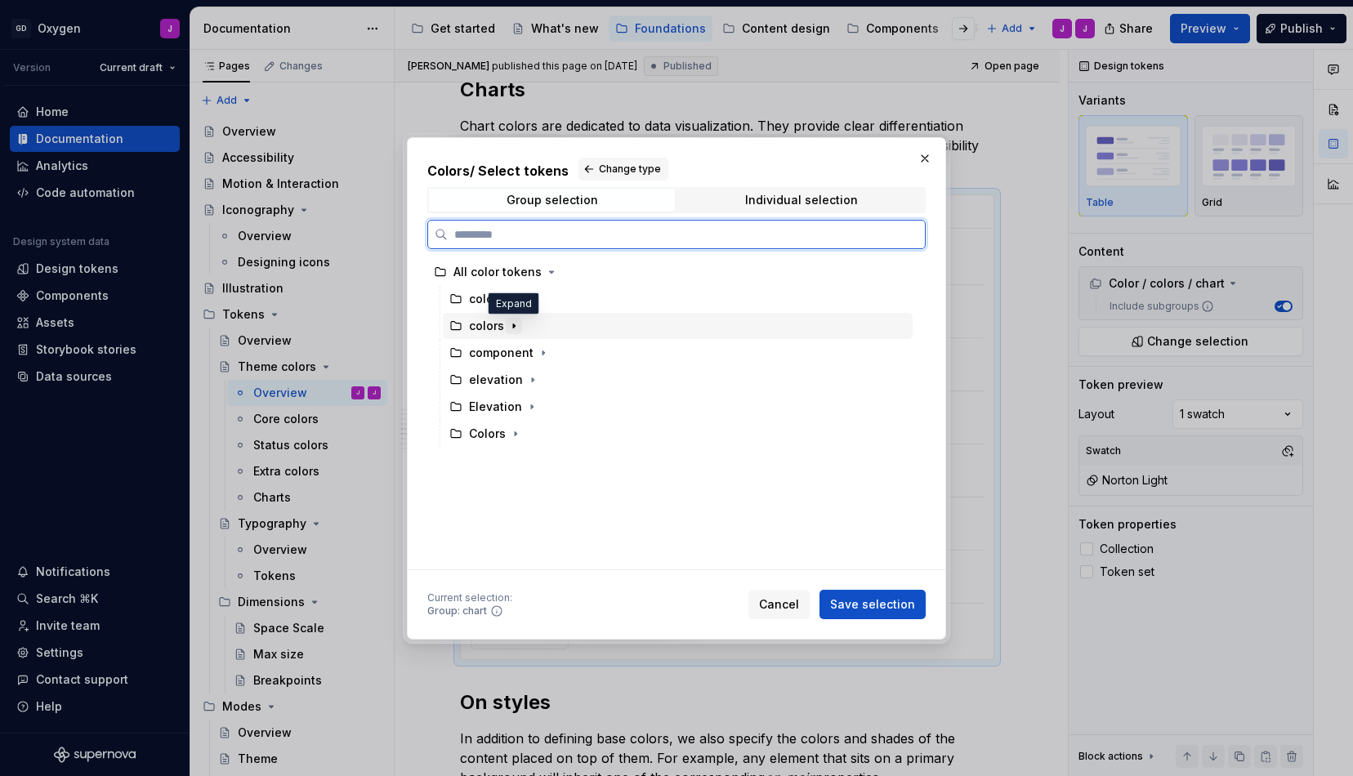
click at [509, 328] on icon "button" at bounding box center [513, 325] width 13 height 13
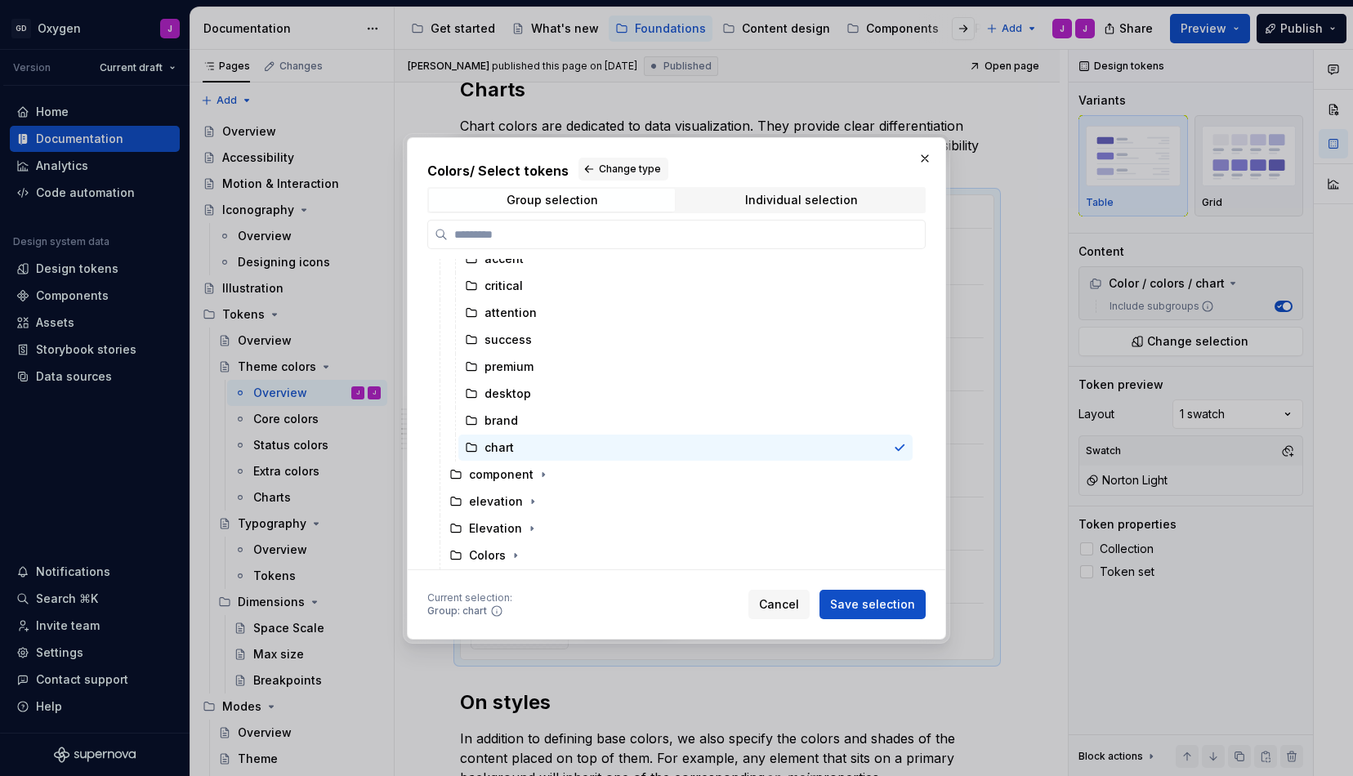
scroll to position [175, 0]
click at [905, 453] on div at bounding box center [897, 447] width 20 height 13
click at [906, 446] on icon at bounding box center [899, 447] width 13 height 13
click at [885, 442] on div "chart" at bounding box center [685, 448] width 454 height 26
click at [508, 452] on div "chart" at bounding box center [499, 448] width 29 height 16
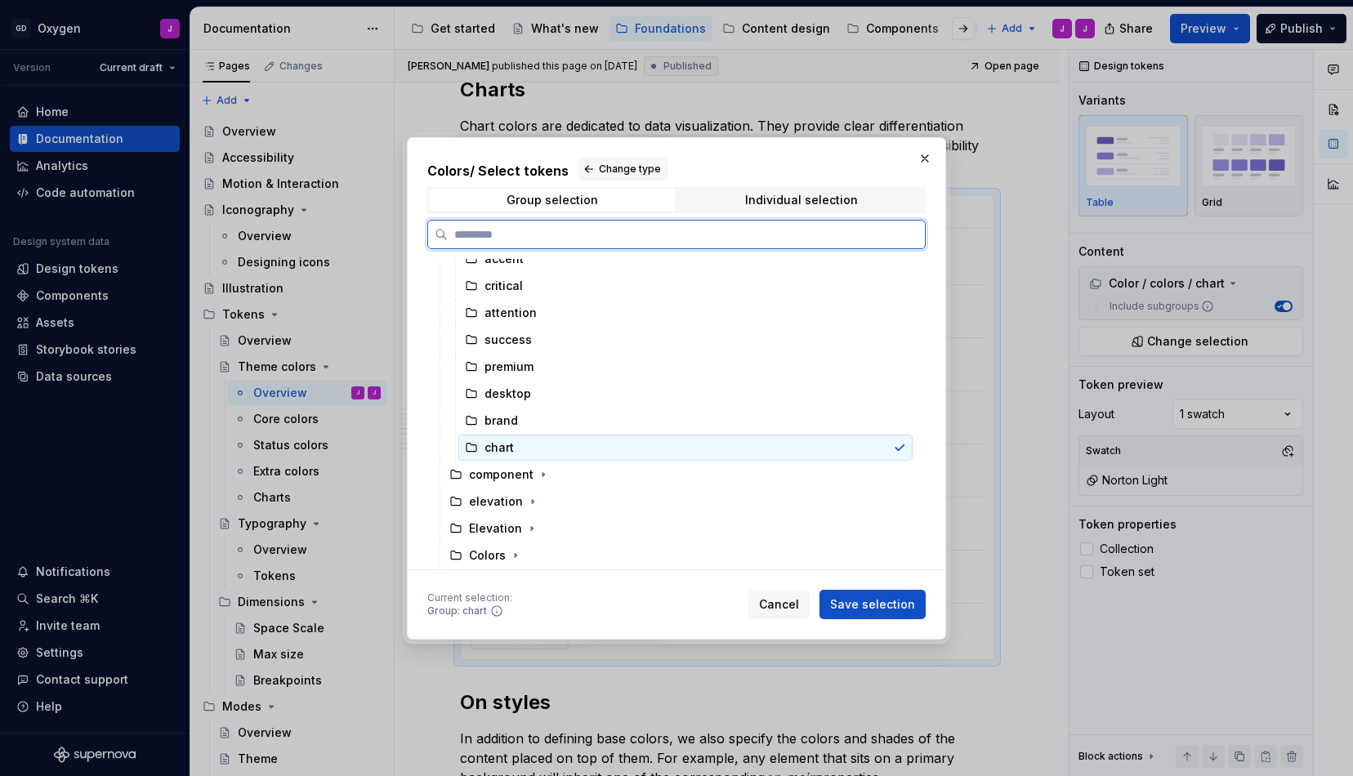
click at [570, 445] on div "chart" at bounding box center [685, 448] width 454 height 26
click at [906, 441] on icon at bounding box center [899, 447] width 13 height 13
click at [904, 447] on icon at bounding box center [900, 447] width 8 height 6
click at [927, 156] on button "button" at bounding box center [925, 158] width 23 height 23
